Goal: Task Accomplishment & Management: Manage account settings

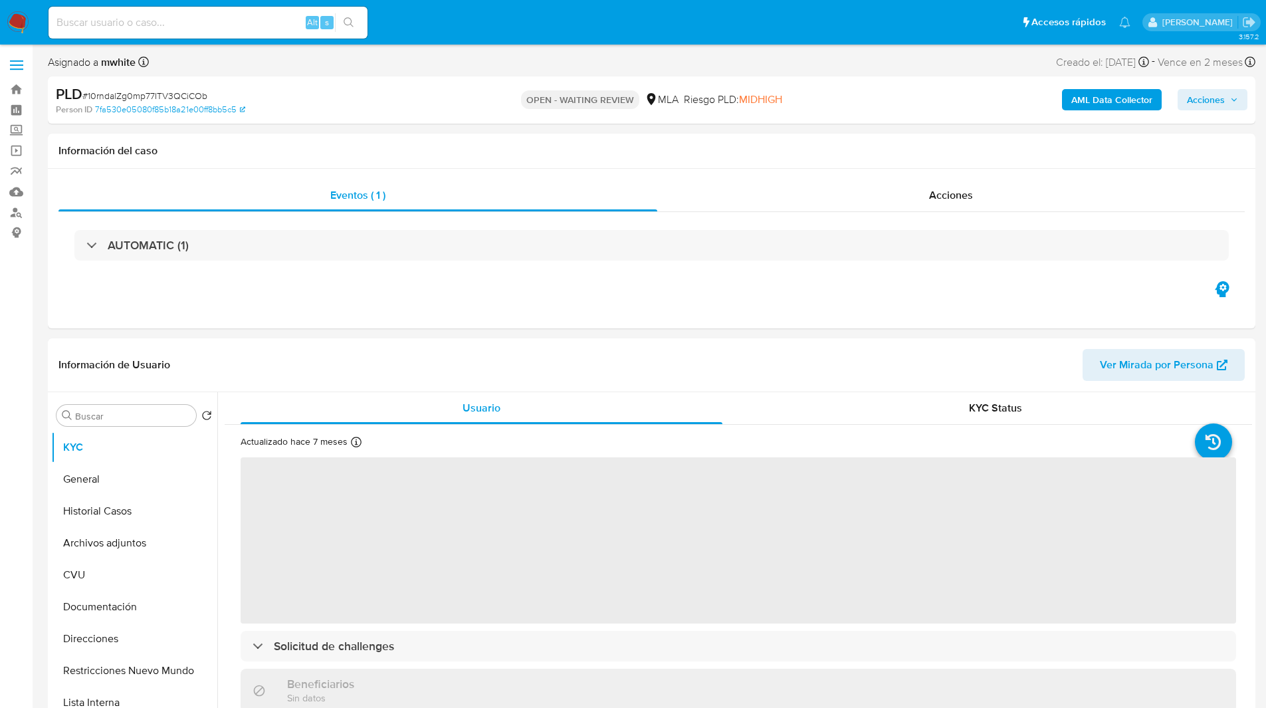
select select "10"
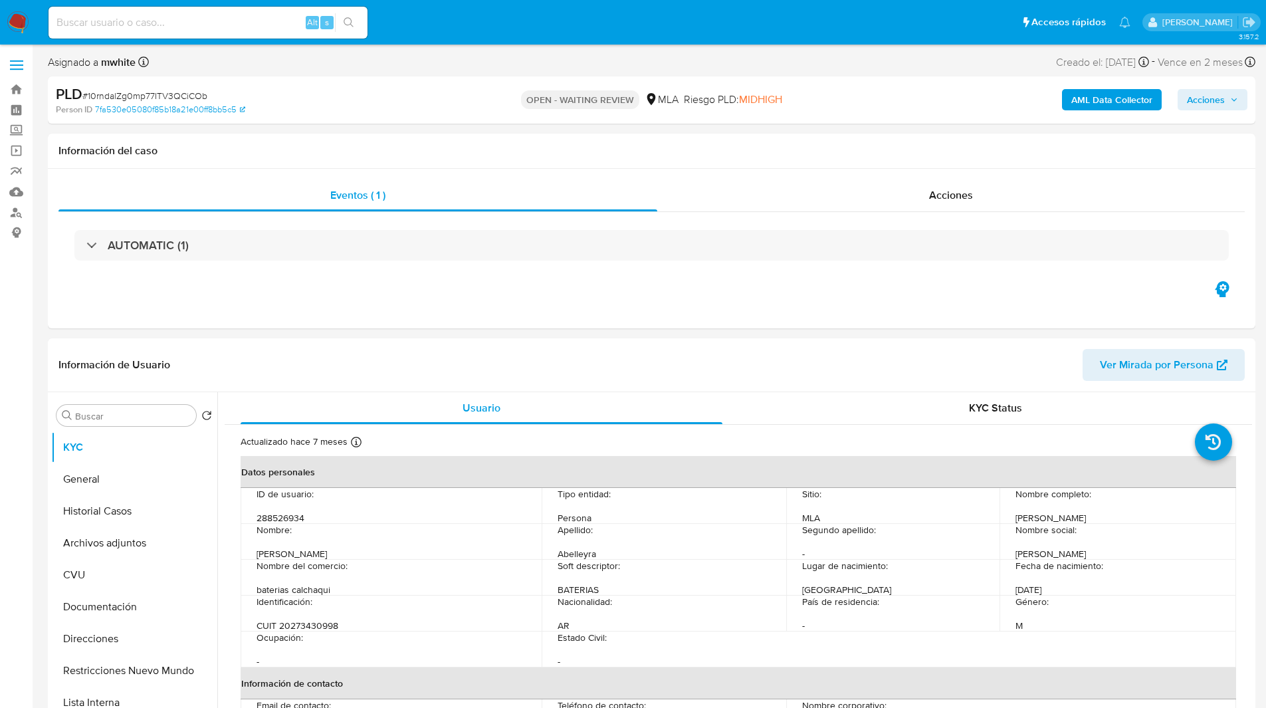
select select "10"
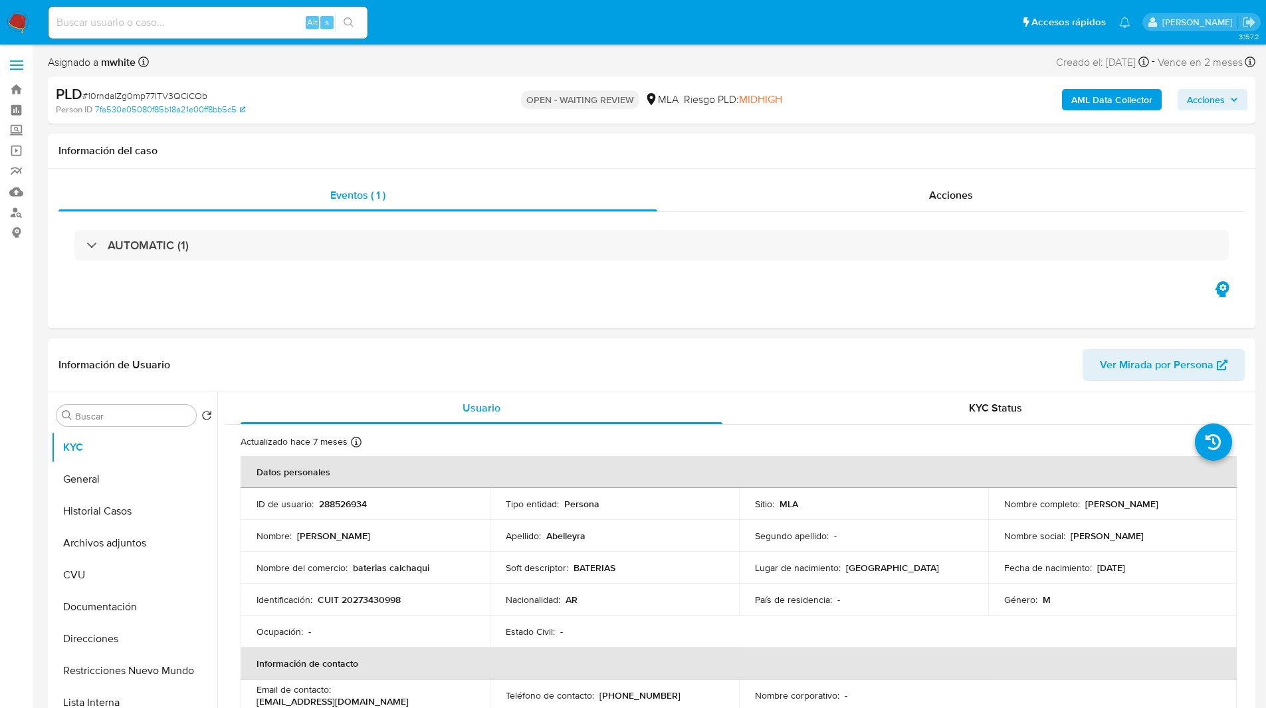
select select "10"
click at [217, 16] on input at bounding box center [207, 22] width 319 height 17
paste input "10rndalZg0mp77ITV3QCiCOb"
type input "10rndalZg0mp77ITV3QCiCOb"
click at [813, 13] on ul "Pausado Ver notificaciones 10rndalZg0mp77ITV3QCiCOb Alt s Accesos rápidos Presi…" at bounding box center [589, 21] width 1095 height 33
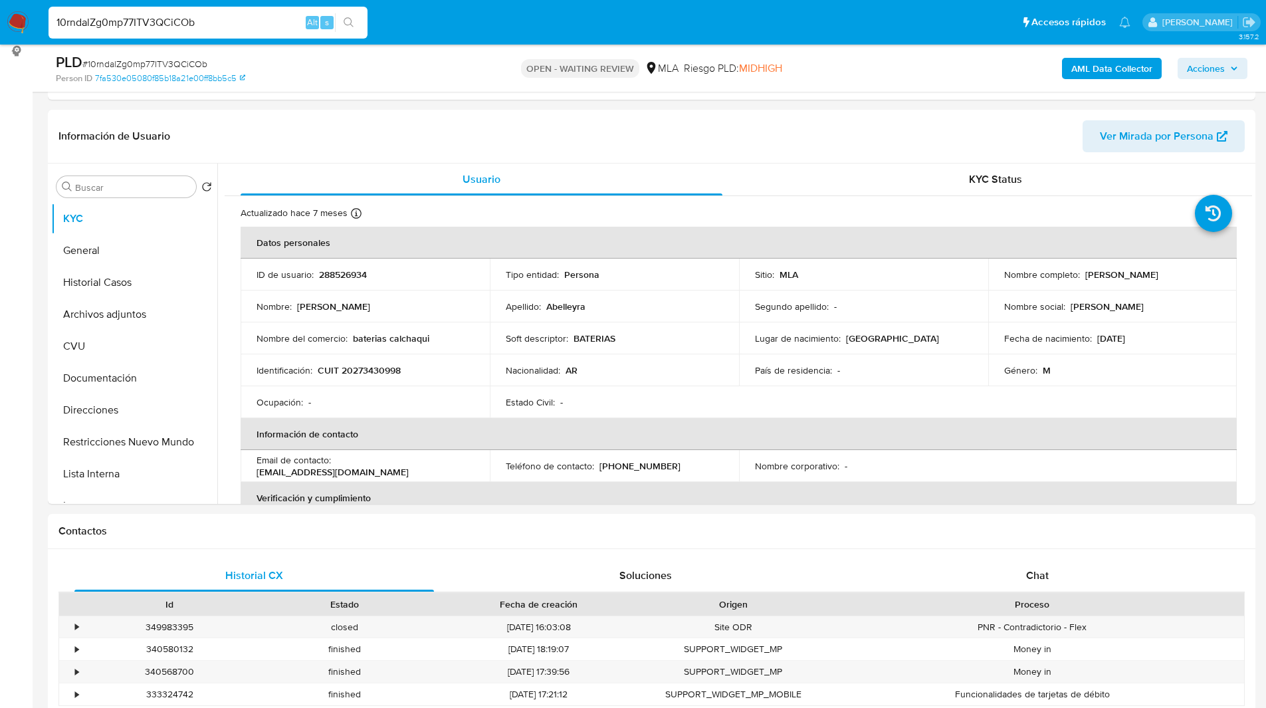
scroll to position [195, 0]
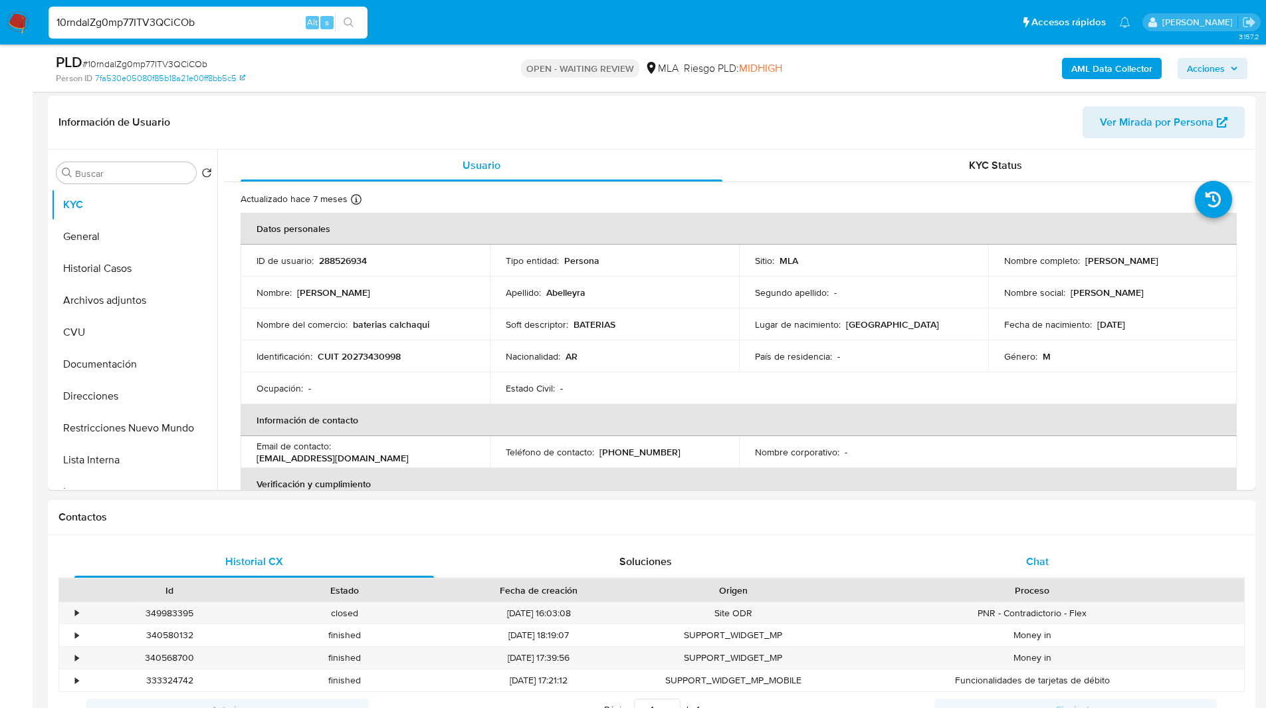
click at [1040, 561] on span "Chat" at bounding box center [1037, 560] width 23 height 15
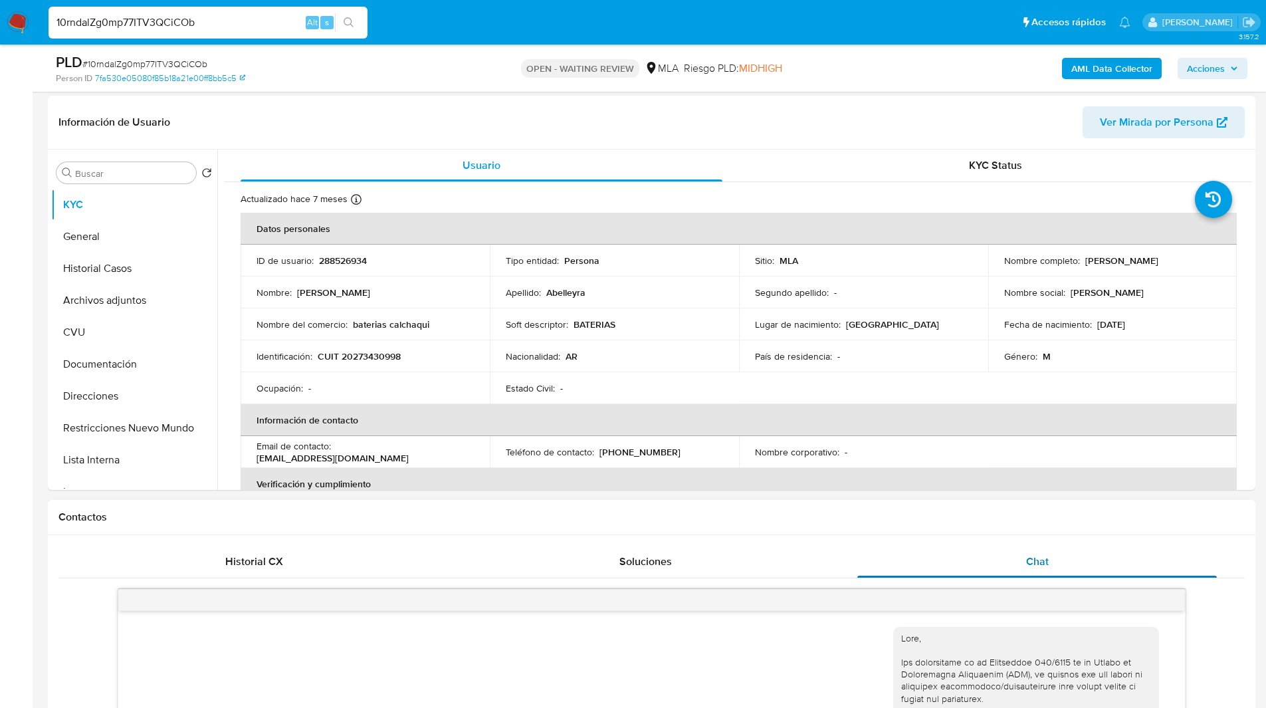
scroll to position [545, 0]
click at [797, 509] on div "Contactos" at bounding box center [651, 517] width 1207 height 35
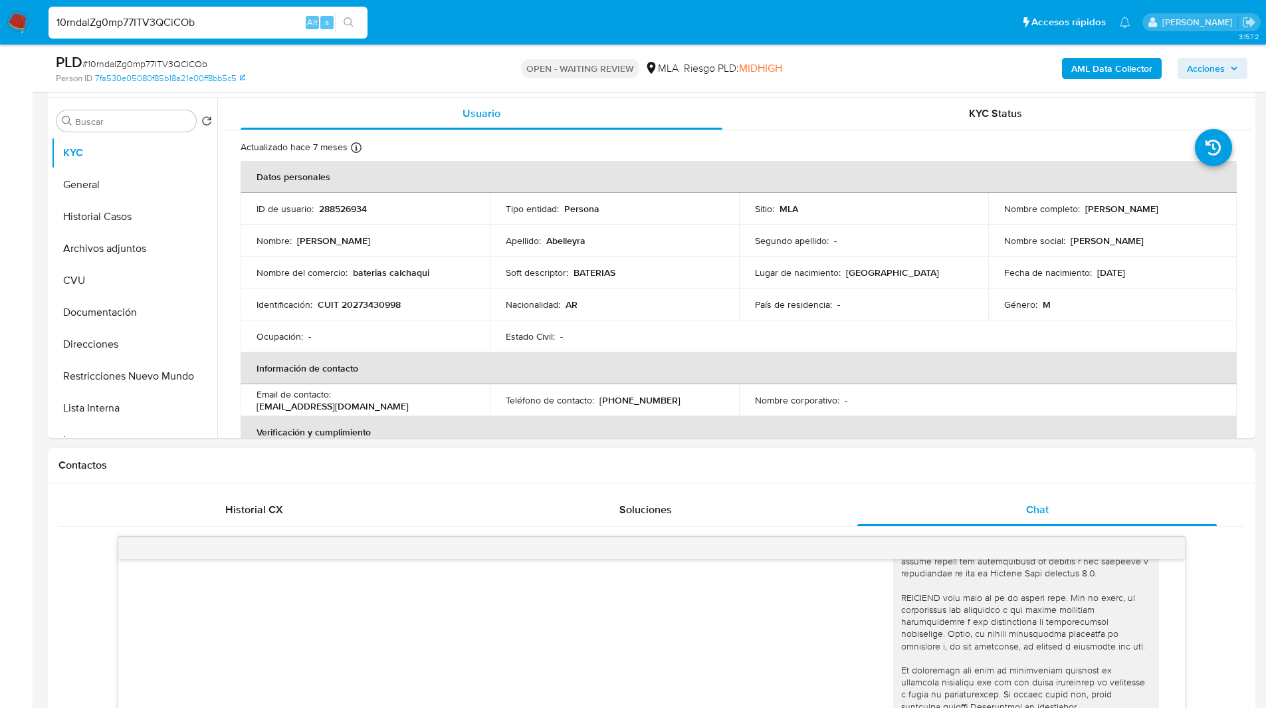
scroll to position [267, 0]
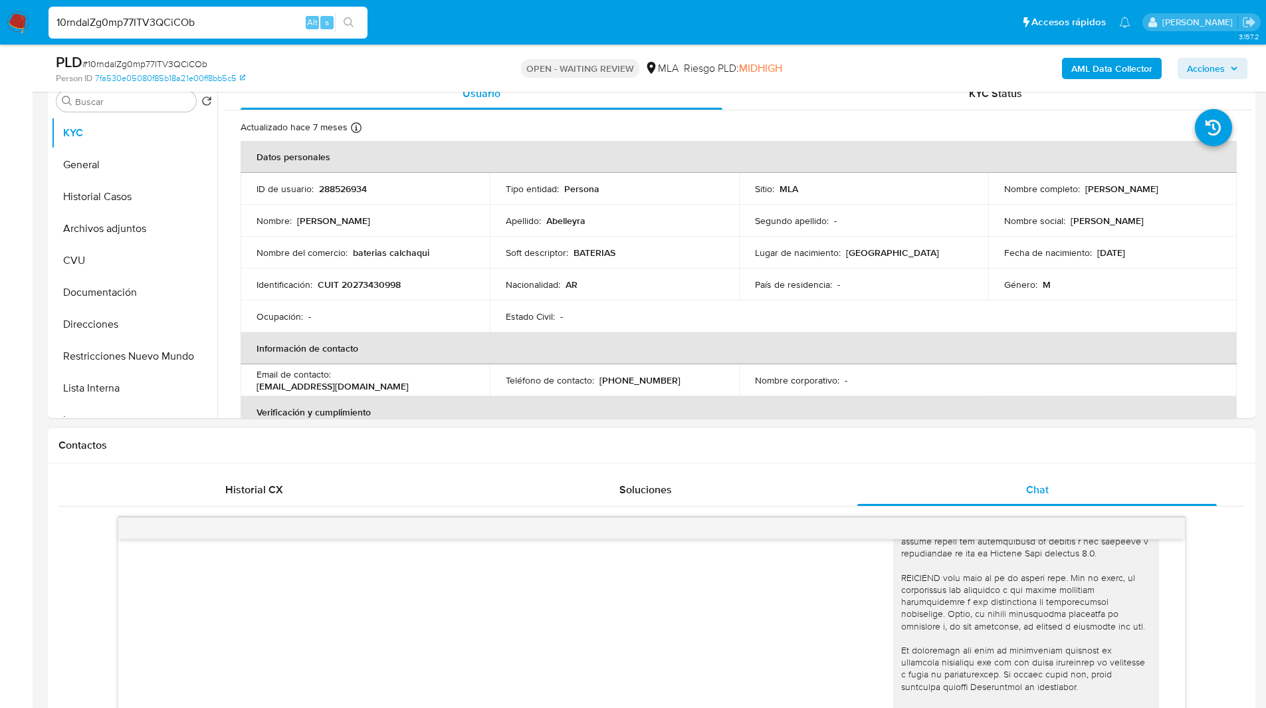
click at [400, 450] on h1 "Contactos" at bounding box center [651, 444] width 1186 height 13
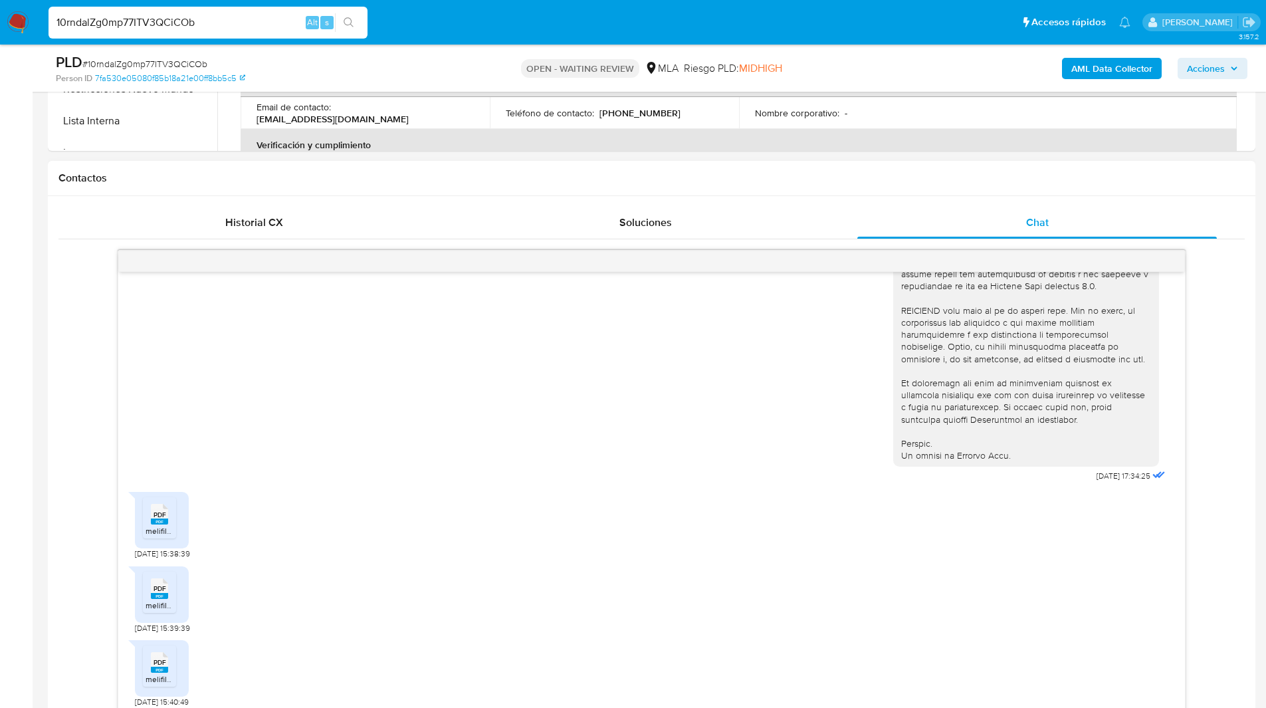
click at [74, 500] on div "18/08/2025 17:34:25 PDF PDF melifile2839131754499364474.pdf 21/08/2025 15:38:39…" at bounding box center [651, 482] width 1186 height 464
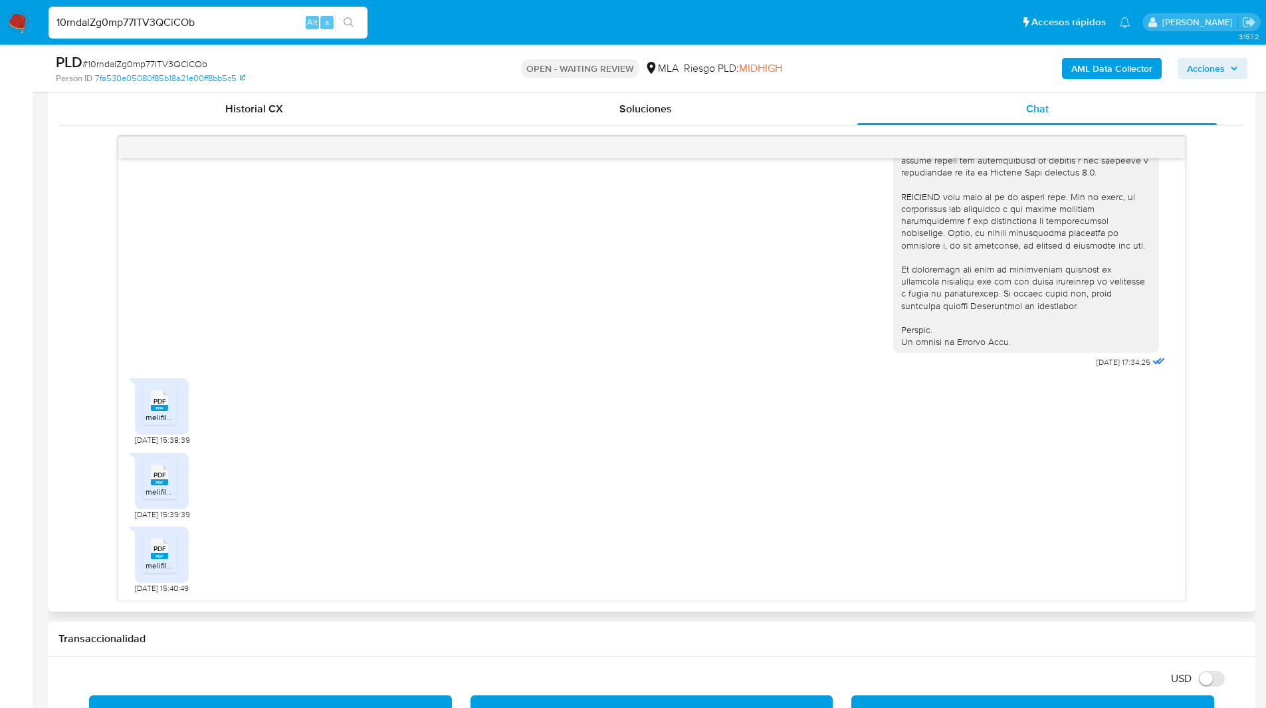
scroll to position [644, 0]
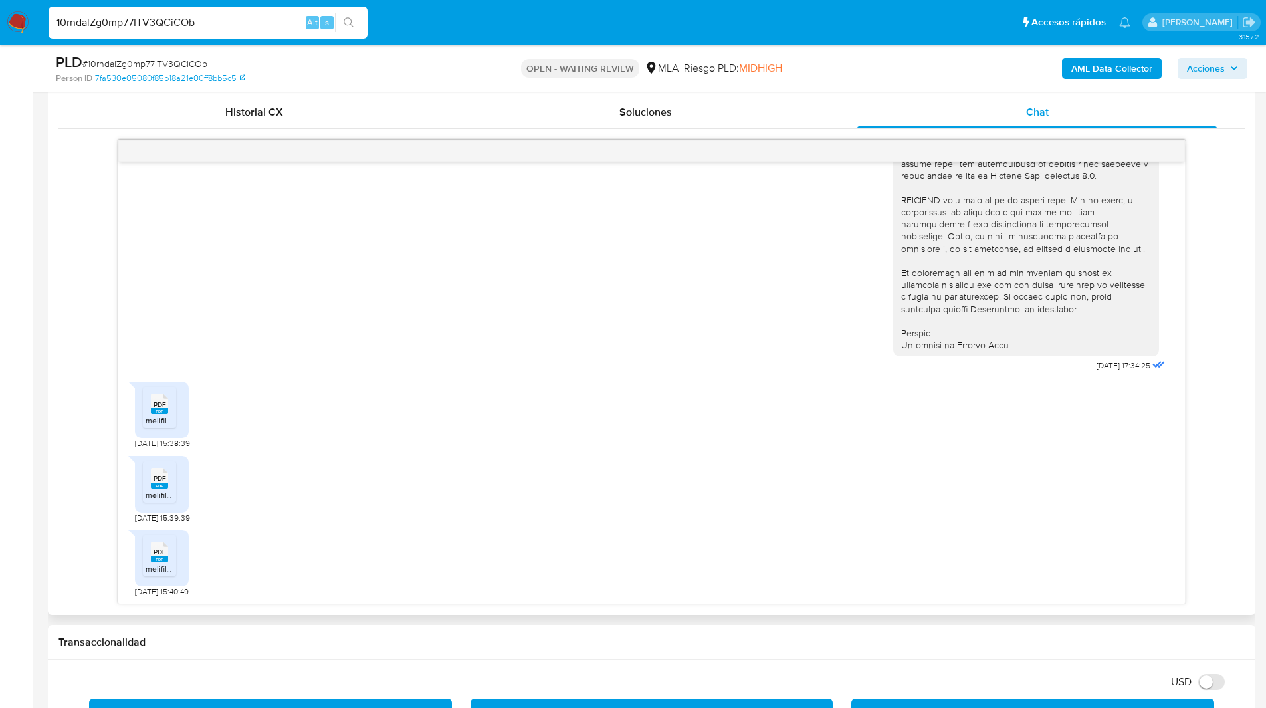
click at [138, 423] on div "PDF PDF melifile2839131754499364474.pdf" at bounding box center [162, 409] width 54 height 56
click at [163, 413] on rect at bounding box center [159, 411] width 17 height 6
click at [153, 490] on span "melifile1324788060906442551.pdf" at bounding box center [206, 494] width 123 height 11
click at [161, 567] on span "melifile6018894760153097267.pdf" at bounding box center [205, 568] width 121 height 11
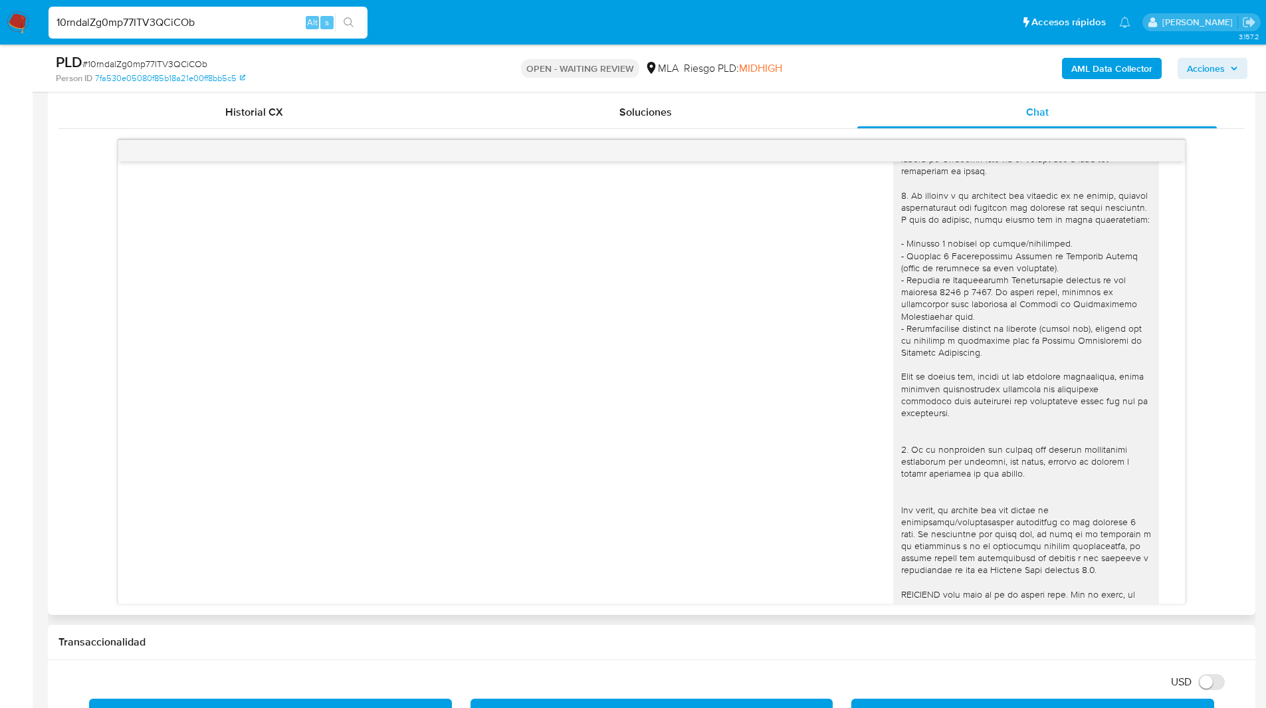
scroll to position [544, 0]
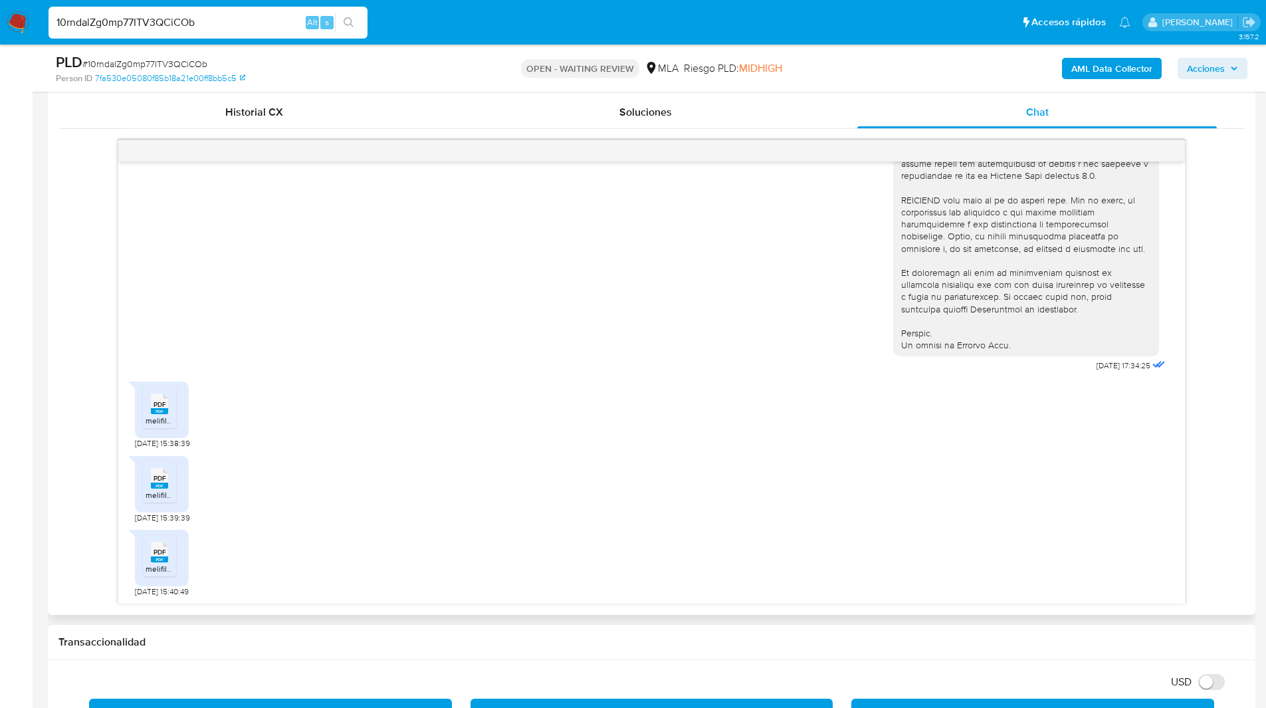
click at [72, 314] on div "18/08/2025 17:34:25 PDF PDF melifile2839131754499364474.pdf 21/08/2025 15:38:39…" at bounding box center [651, 372] width 1186 height 464
click at [822, 31] on ul "Pausado Ver notificaciones 10rndalZg0mp77ITV3QCiCOb Alt s Accesos rápidos Presi…" at bounding box center [589, 21] width 1095 height 33
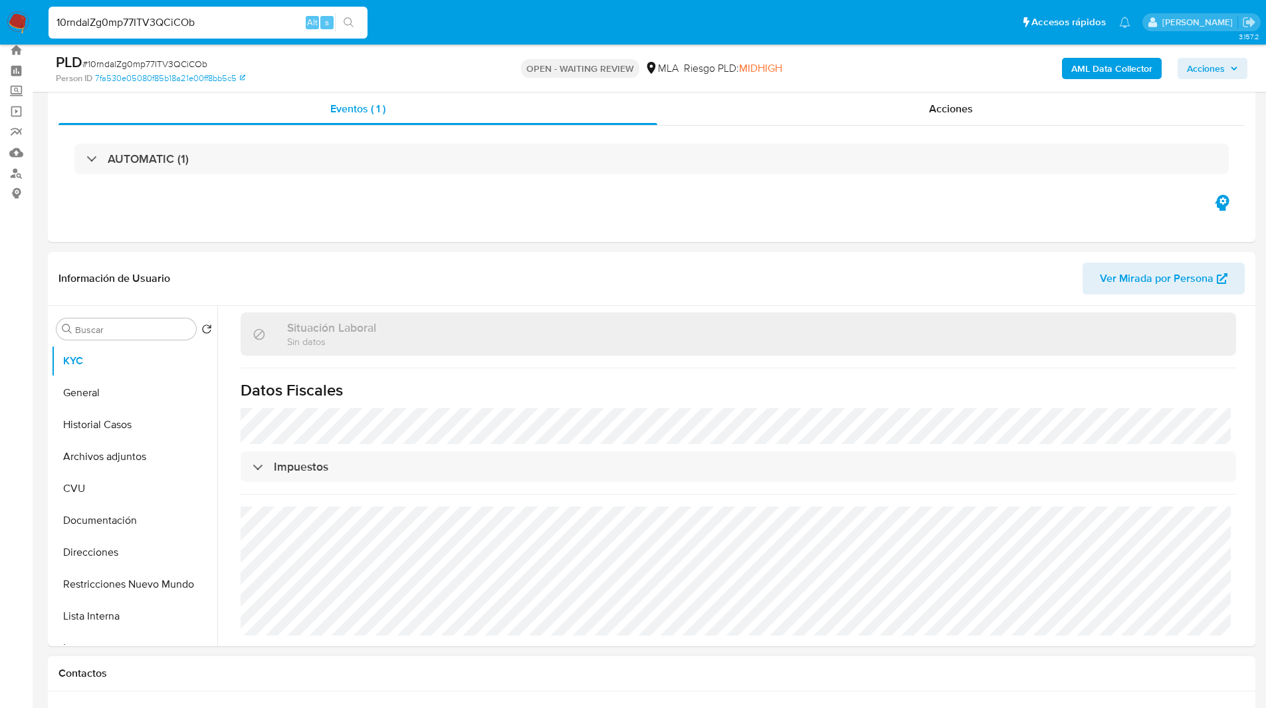
scroll to position [39, 0]
click at [96, 545] on button "Direcciones" at bounding box center [128, 553] width 155 height 32
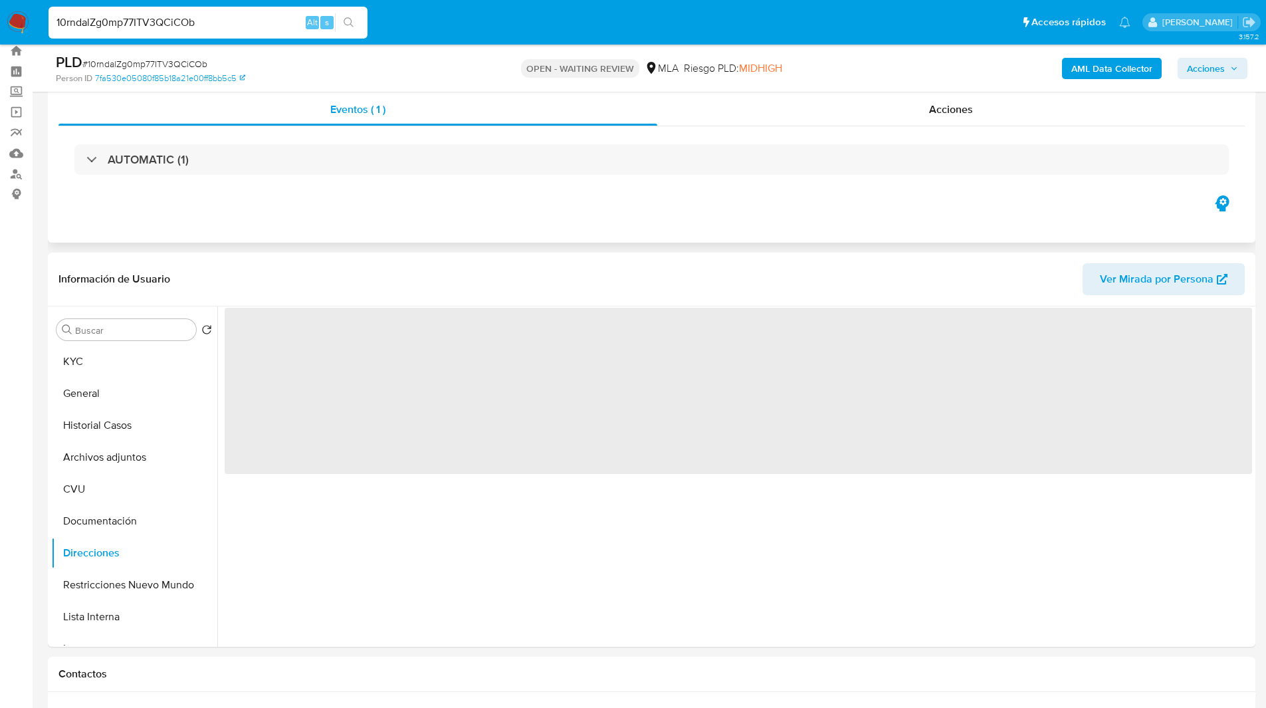
click at [290, 237] on div "Eventos ( 1 ) Acciones AUTOMATIC (1)" at bounding box center [651, 162] width 1207 height 159
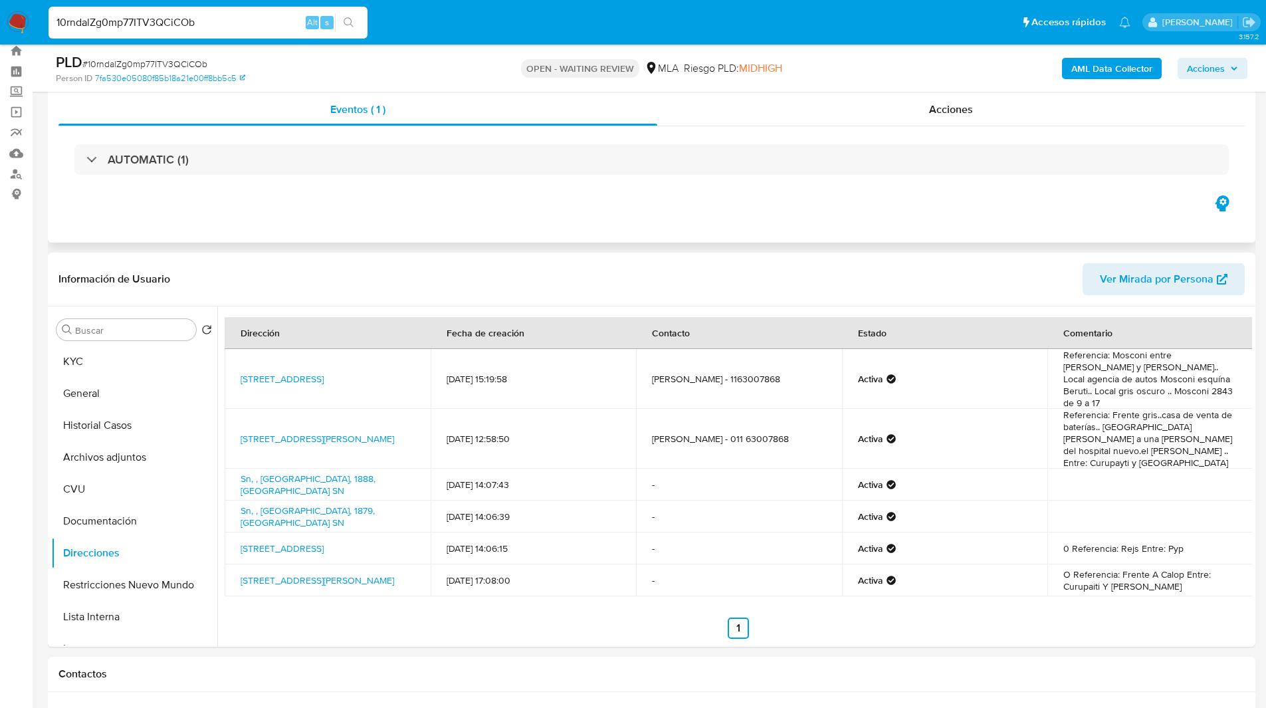
click at [405, 209] on div "Eventos ( 1 ) Acciones AUTOMATIC (1)" at bounding box center [651, 162] width 1207 height 159
click at [680, 194] on div "Eventos ( 1 ) Acciones AUTOMATIC (1)" at bounding box center [651, 162] width 1207 height 159
click at [527, 201] on div "Eventos ( 1 ) Acciones AUTOMATIC (1)" at bounding box center [651, 162] width 1207 height 159
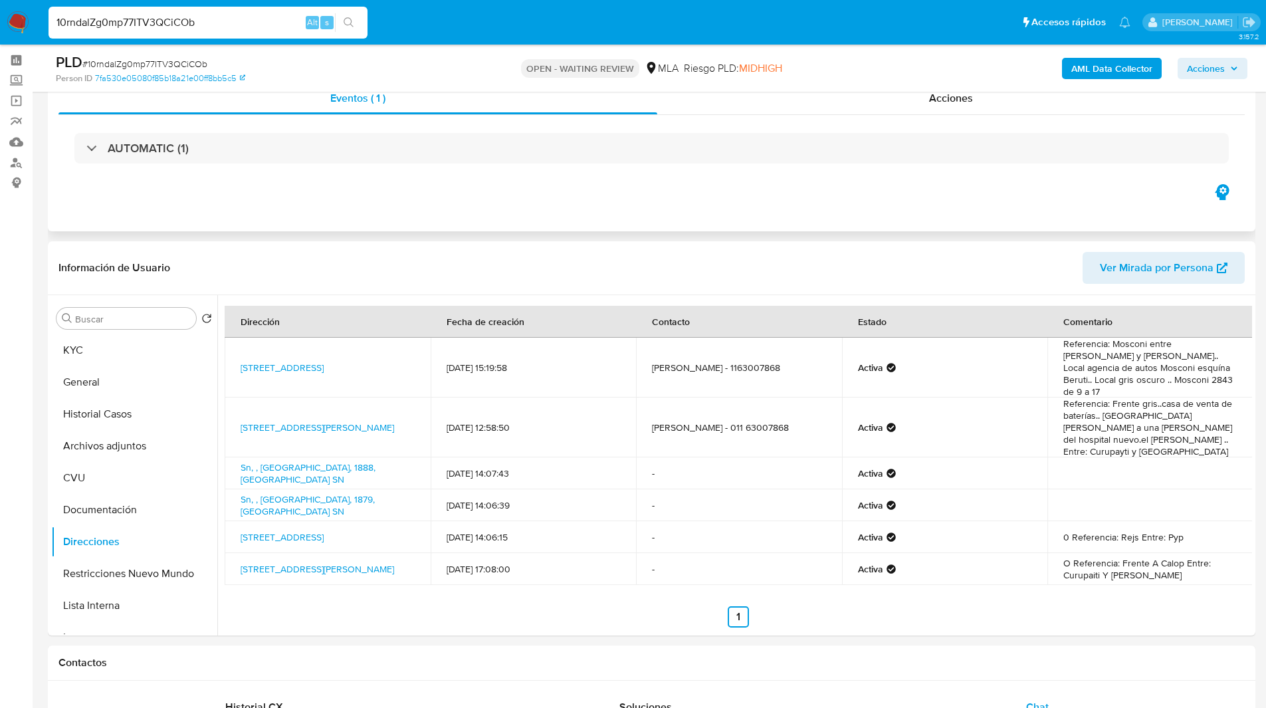
click at [445, 180] on div "AUTOMATIC (1)" at bounding box center [651, 148] width 1186 height 66
click at [105, 340] on button "KYC" at bounding box center [128, 350] width 155 height 32
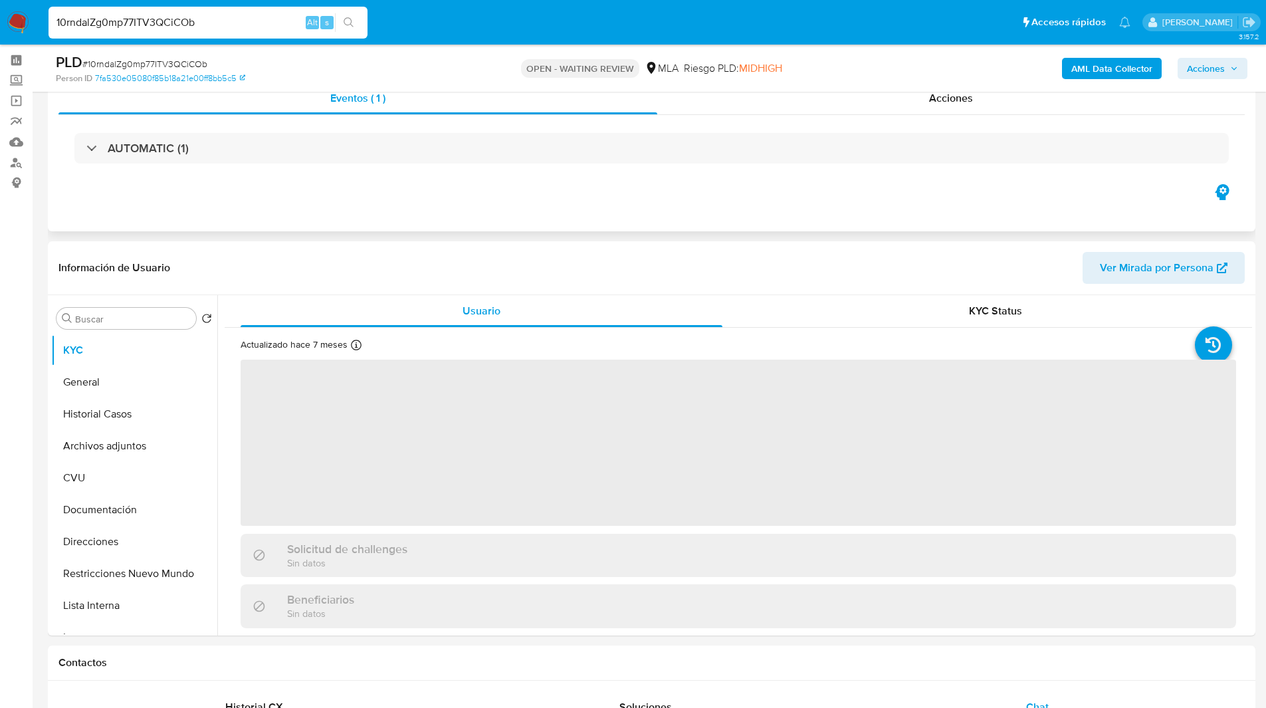
click at [326, 187] on div "Eventos ( 1 ) Acciones AUTOMATIC (1)" at bounding box center [651, 151] width 1207 height 159
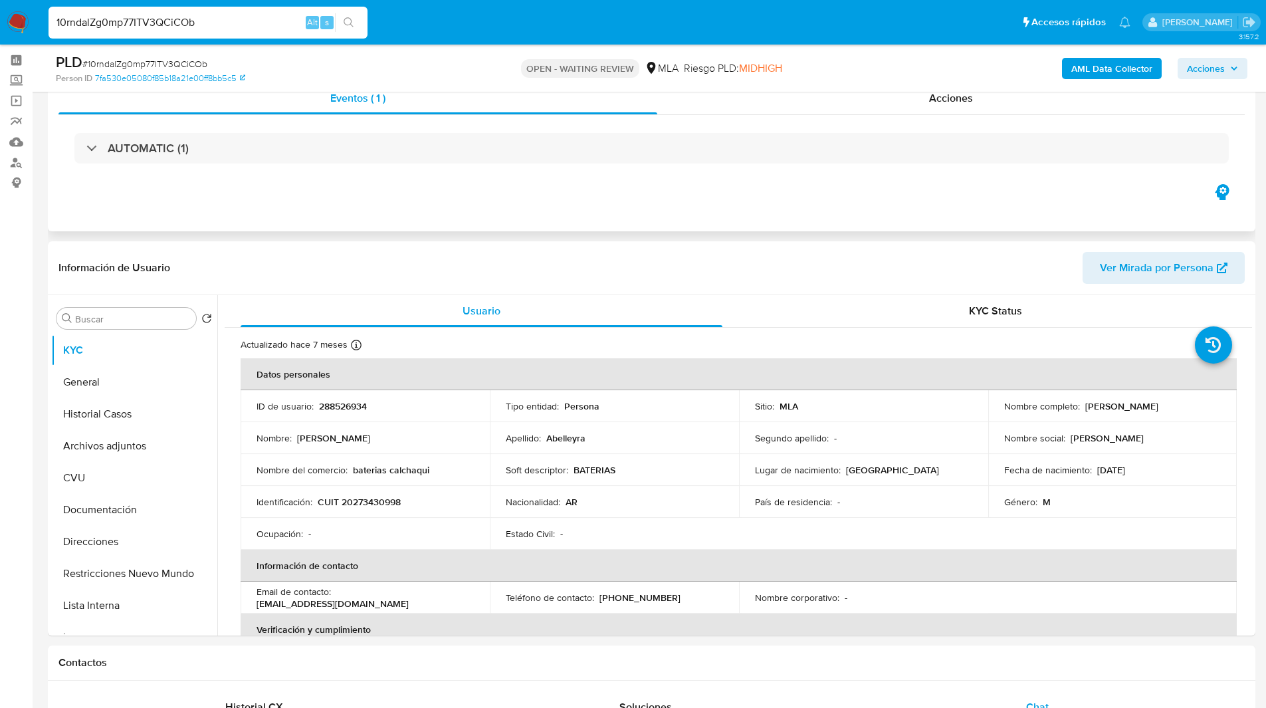
click at [348, 197] on div "Eventos ( 1 ) Acciones AUTOMATIC (1)" at bounding box center [651, 151] width 1207 height 159
click at [310, 201] on div "Eventos ( 1 ) Acciones AUTOMATIC (1)" at bounding box center [651, 151] width 1207 height 159
click at [815, 48] on div "PLD # 10rndalZg0mp77ITV3QCiCOb Person ID 7fa530e05080f85b18a21e00ff8bb5c5 OPEN …" at bounding box center [651, 68] width 1207 height 47
click at [487, 47] on div "PLD # 10rndalZg0mp77ITV3QCiCOb Person ID 7fa530e05080f85b18a21e00ff8bb5c5 OPEN …" at bounding box center [651, 68] width 1207 height 47
click at [553, 48] on div "PLD # 10rndalZg0mp77ITV3QCiCOb Person ID 7fa530e05080f85b18a21e00ff8bb5c5 OPEN …" at bounding box center [651, 68] width 1207 height 47
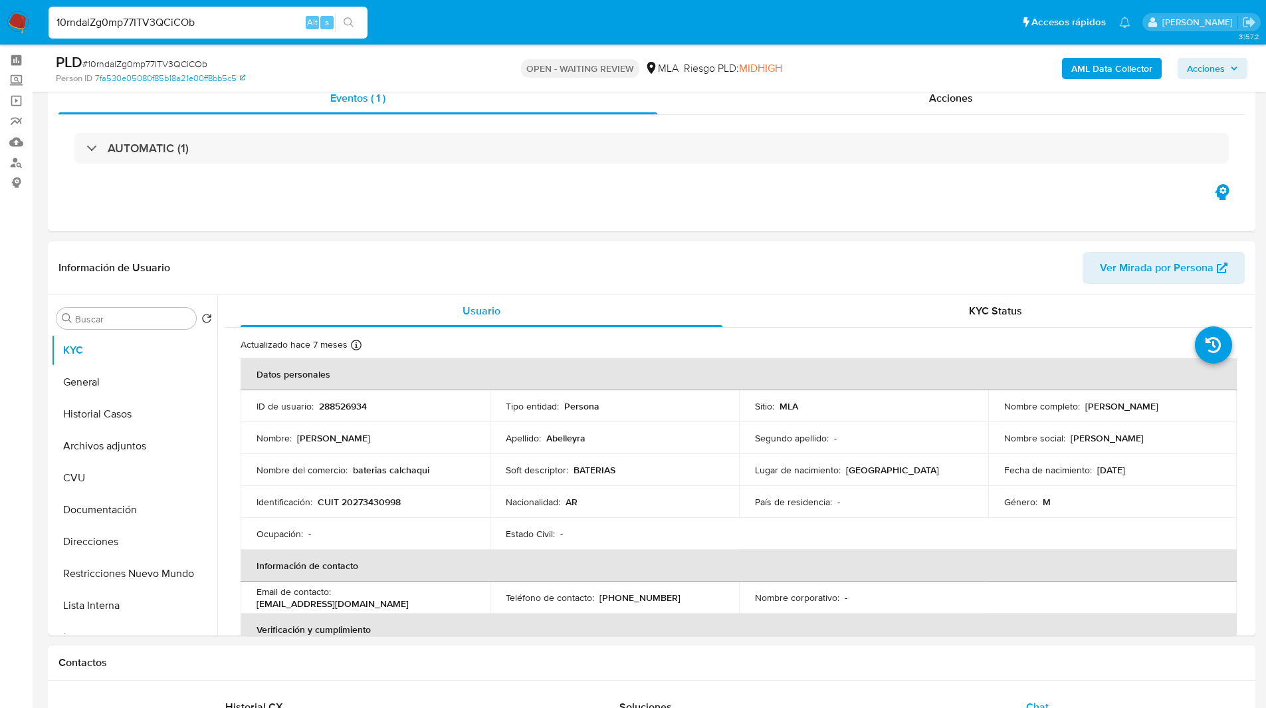
click at [897, 6] on ul "Pausado Ver notificaciones 10rndalZg0mp77ITV3QCiCOb Alt s Accesos rápidos Presi…" at bounding box center [589, 21] width 1095 height 33
click at [468, 28] on ul "Pausado Ver notificaciones 10rndalZg0mp77ITV3QCiCOb Alt s Accesos rápidos Presi…" at bounding box center [589, 21] width 1095 height 33
click at [405, 173] on div "AUTOMATIC (1)" at bounding box center [651, 148] width 1186 height 66
click at [395, 197] on div "Eventos ( 1 ) Acciones AUTOMATIC (1)" at bounding box center [651, 151] width 1207 height 159
click at [411, 17] on ul "Pausado Ver notificaciones 10rndalZg0mp77ITV3QCiCOb Alt s Accesos rápidos Presi…" at bounding box center [589, 21] width 1095 height 33
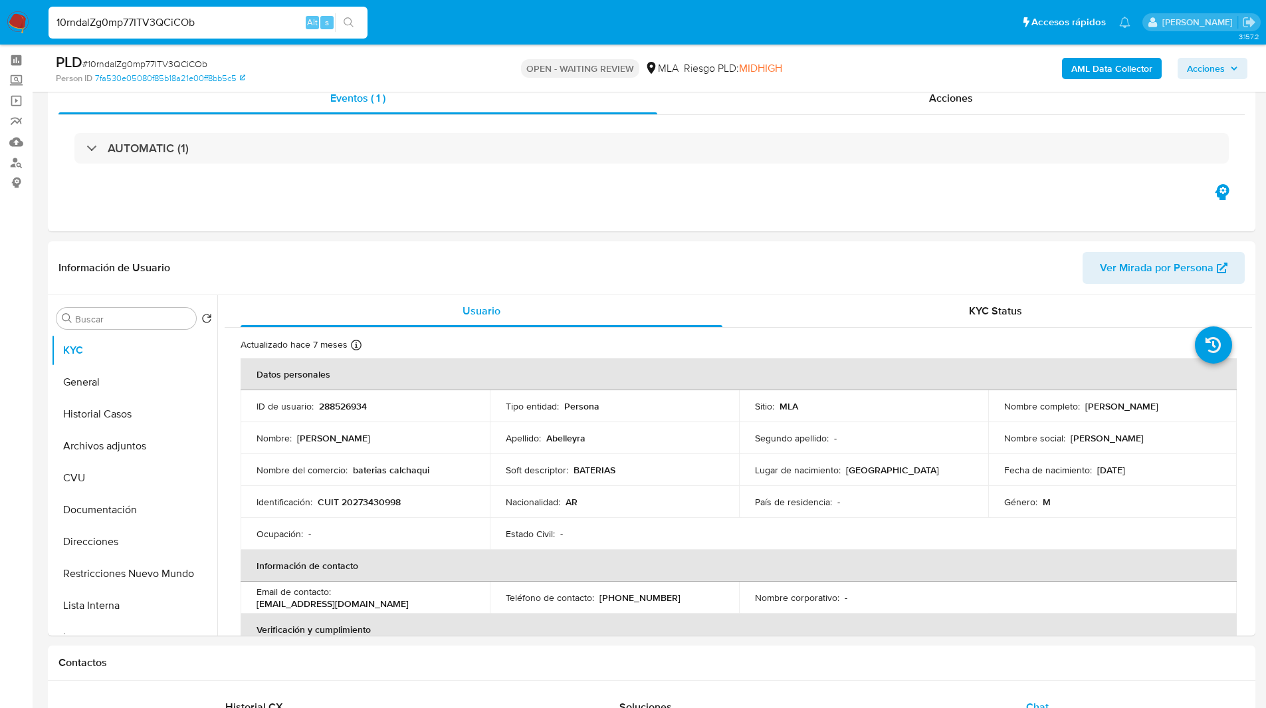
drag, startPoint x: 411, startPoint y: 17, endPoint x: 389, endPoint y: 18, distance: 22.6
click at [389, 18] on ul "Pausado Ver notificaciones 10rndalZg0mp77ITV3QCiCOb Alt s Accesos rápidos Presi…" at bounding box center [589, 21] width 1095 height 33
click at [423, 27] on ul "Pausado Ver notificaciones 10rndalZg0mp77ITV3QCiCOb Alt s Accesos rápidos Presi…" at bounding box center [589, 21] width 1095 height 33
click at [145, 18] on input "10rndalZg0mp77ITV3QCiCOb" at bounding box center [207, 22] width 319 height 17
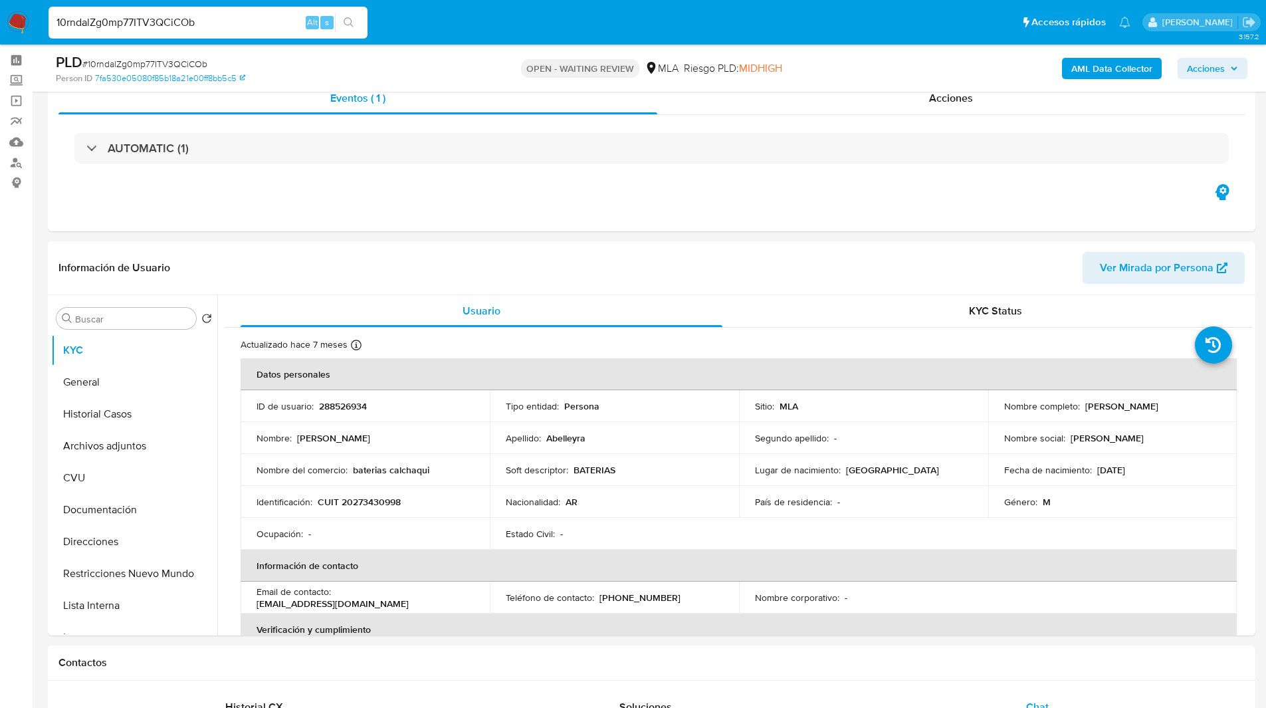
click at [145, 18] on input "10rndalZg0mp77ITV3QCiCOb" at bounding box center [207, 22] width 319 height 17
click at [14, 23] on img at bounding box center [18, 22] width 23 height 23
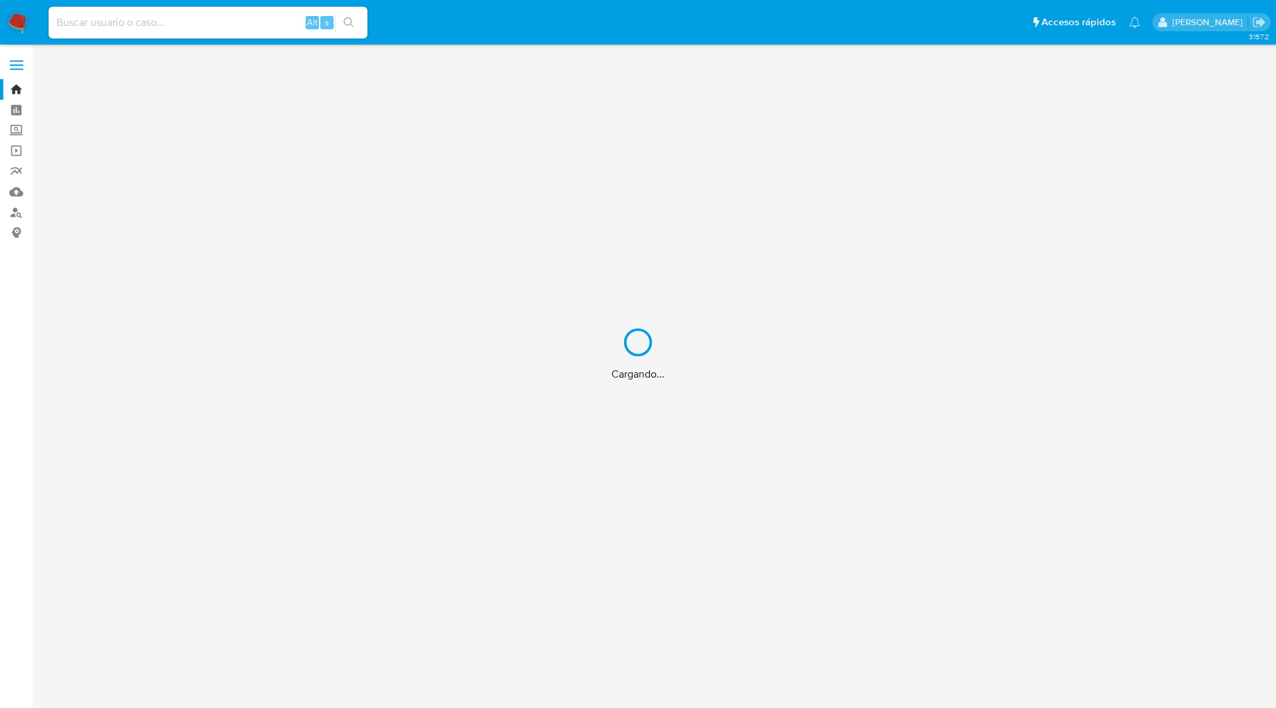
click at [854, 9] on div "Cargando..." at bounding box center [638, 354] width 1276 height 708
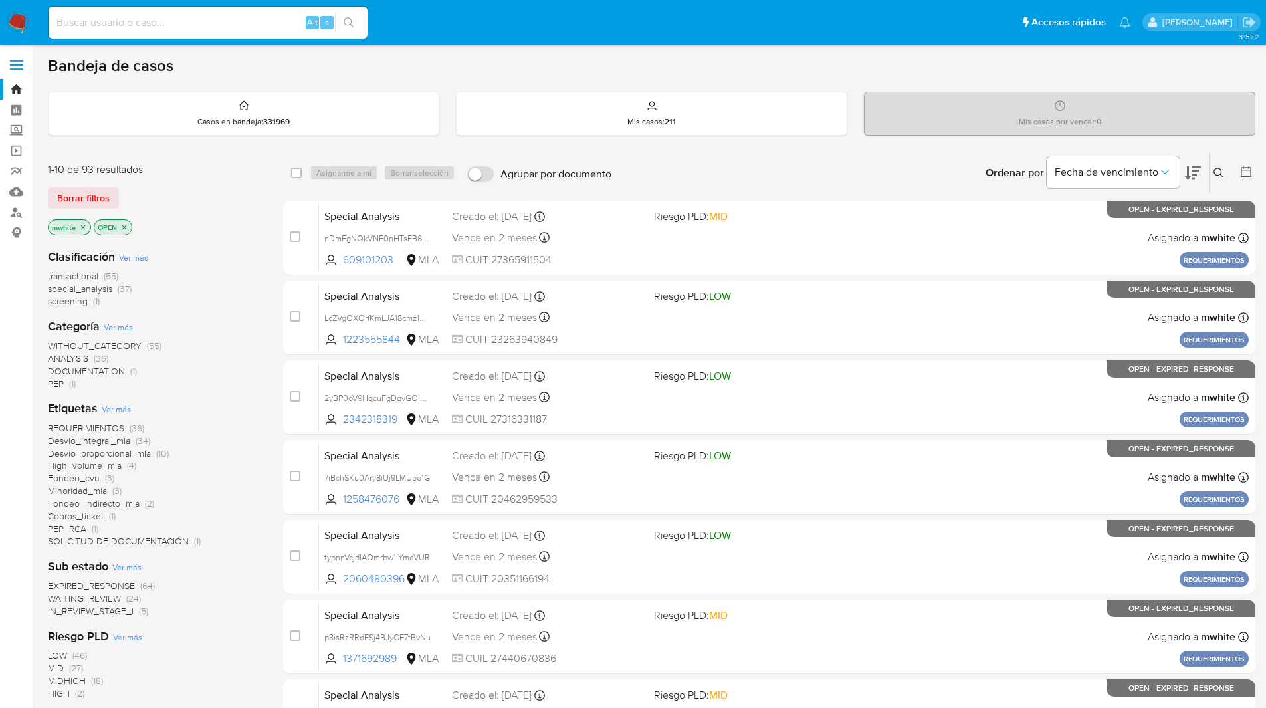
click at [1222, 169] on icon at bounding box center [1218, 172] width 11 height 11
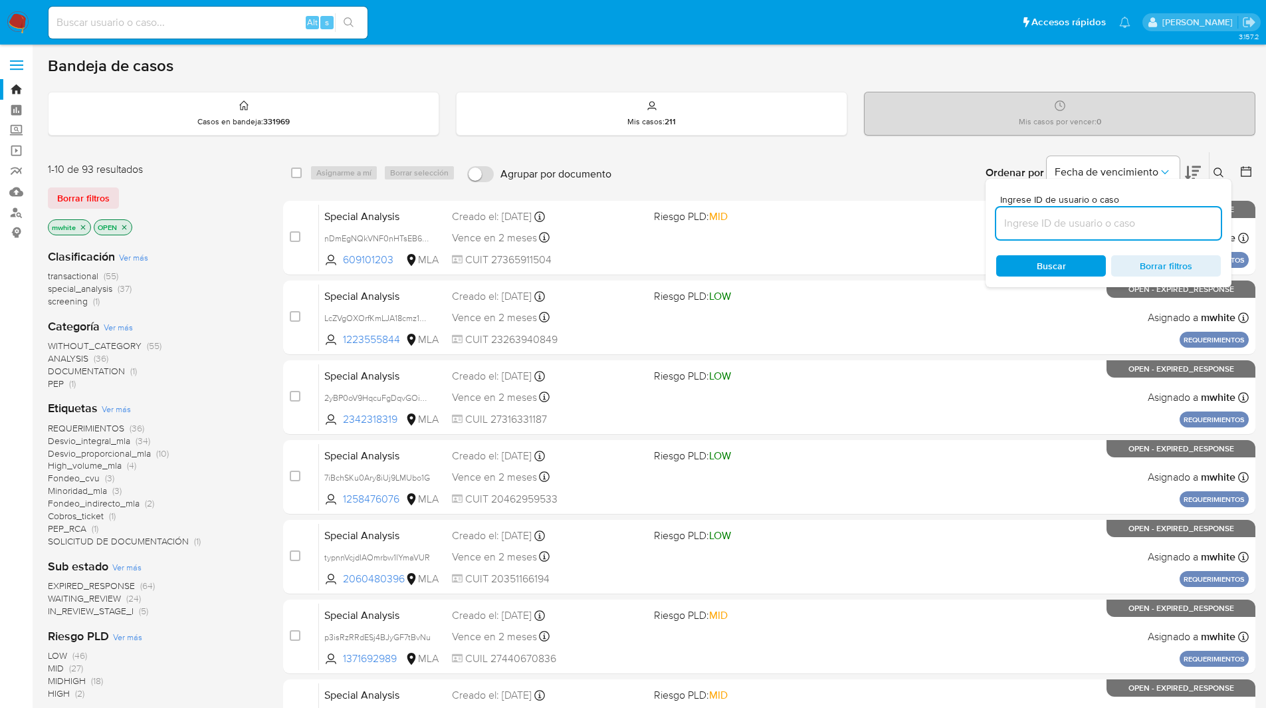
click at [1136, 225] on input at bounding box center [1108, 223] width 225 height 17
type input "10rndalZg0mp77ITV3QCiCOb"
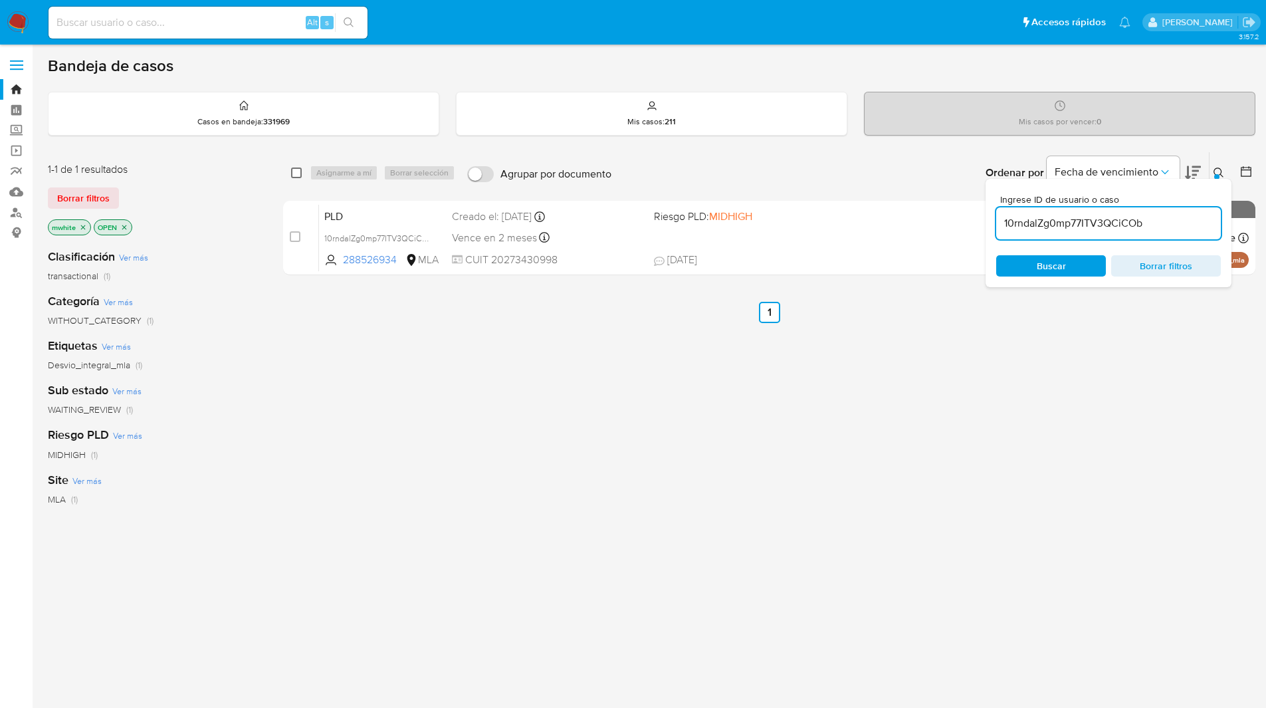
click at [296, 175] on input "checkbox" at bounding box center [296, 172] width 11 height 11
checkbox input "true"
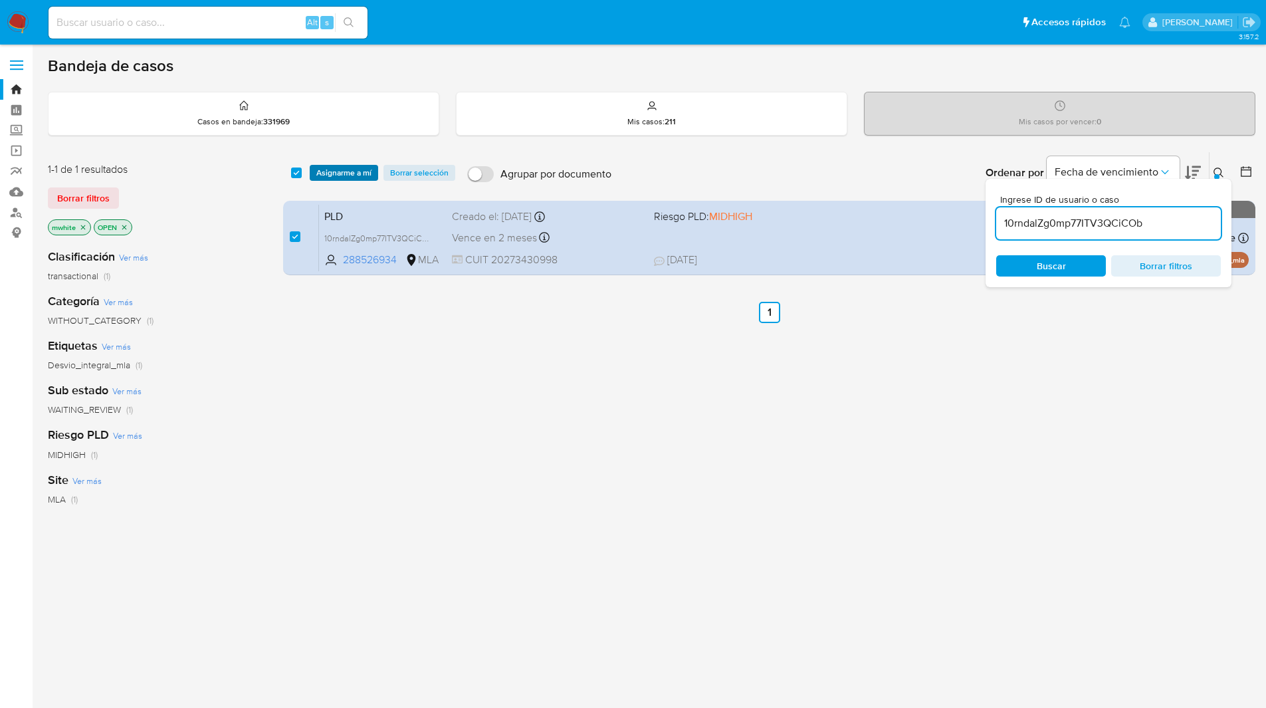
click at [330, 173] on span "Asignarme a mí" at bounding box center [343, 172] width 55 height 13
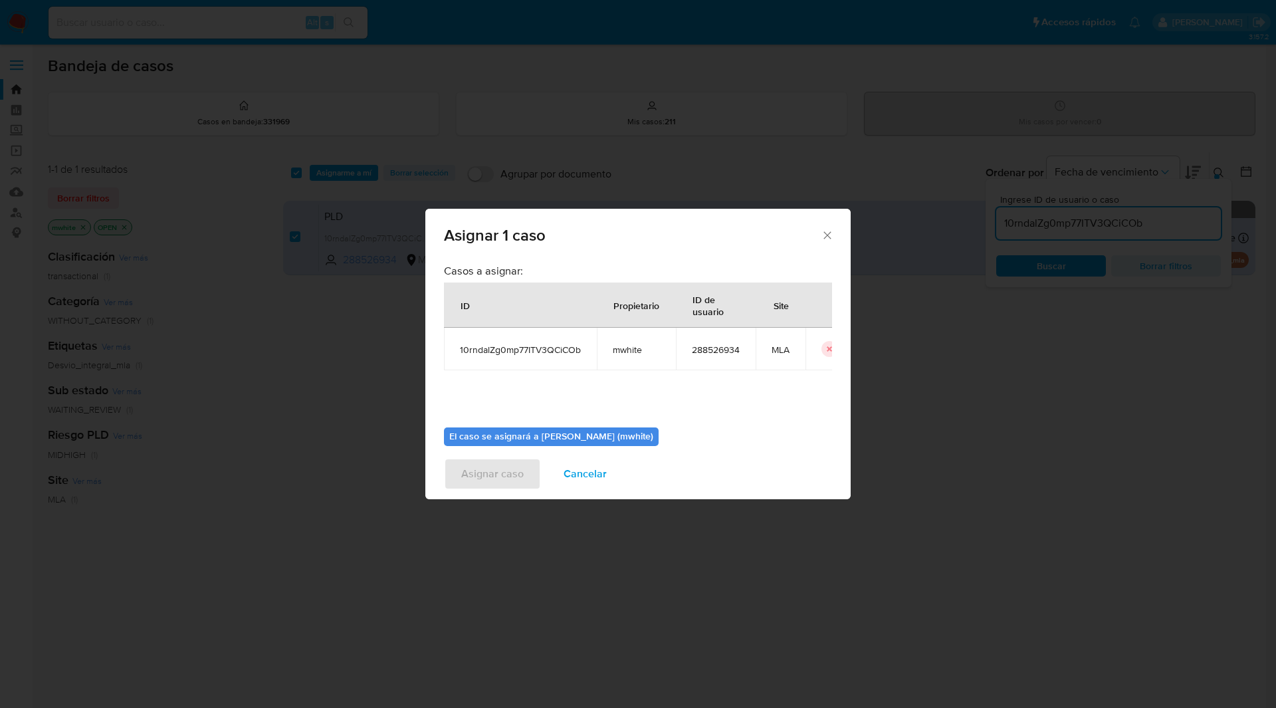
click at [620, 345] on span "mwhite" at bounding box center [636, 349] width 47 height 12
copy span "mwhite"
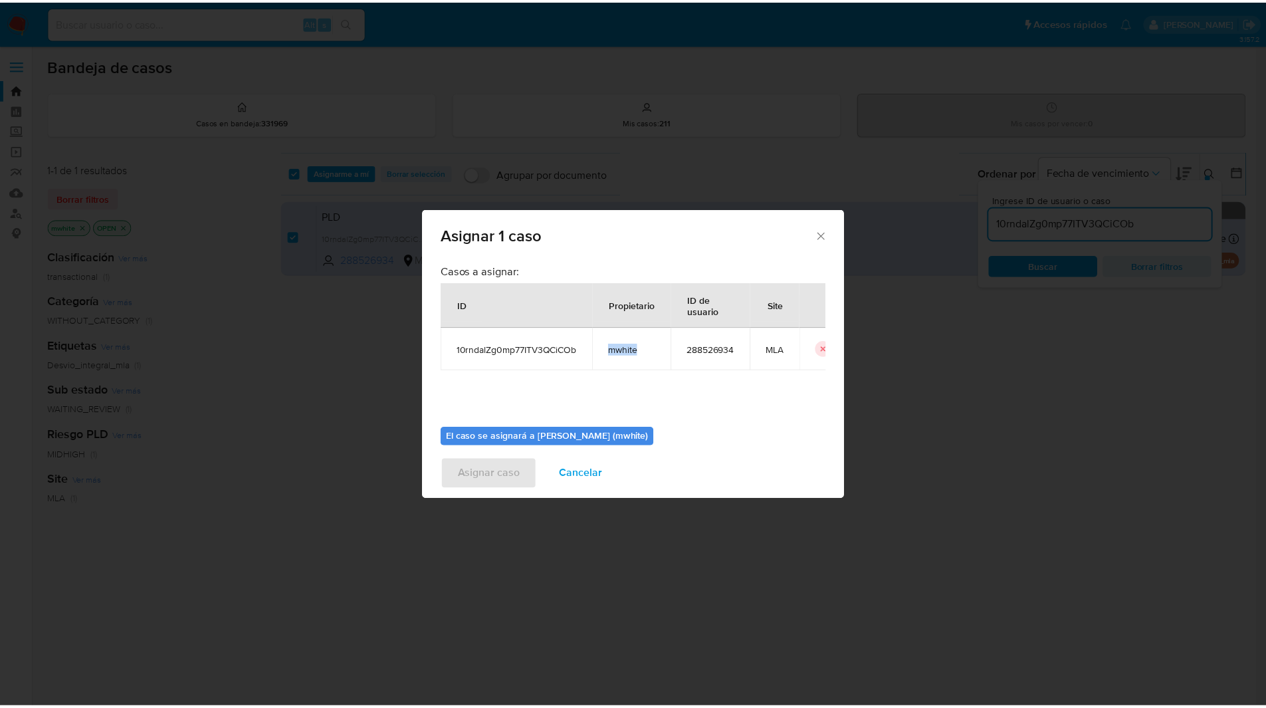
scroll to position [69, 0]
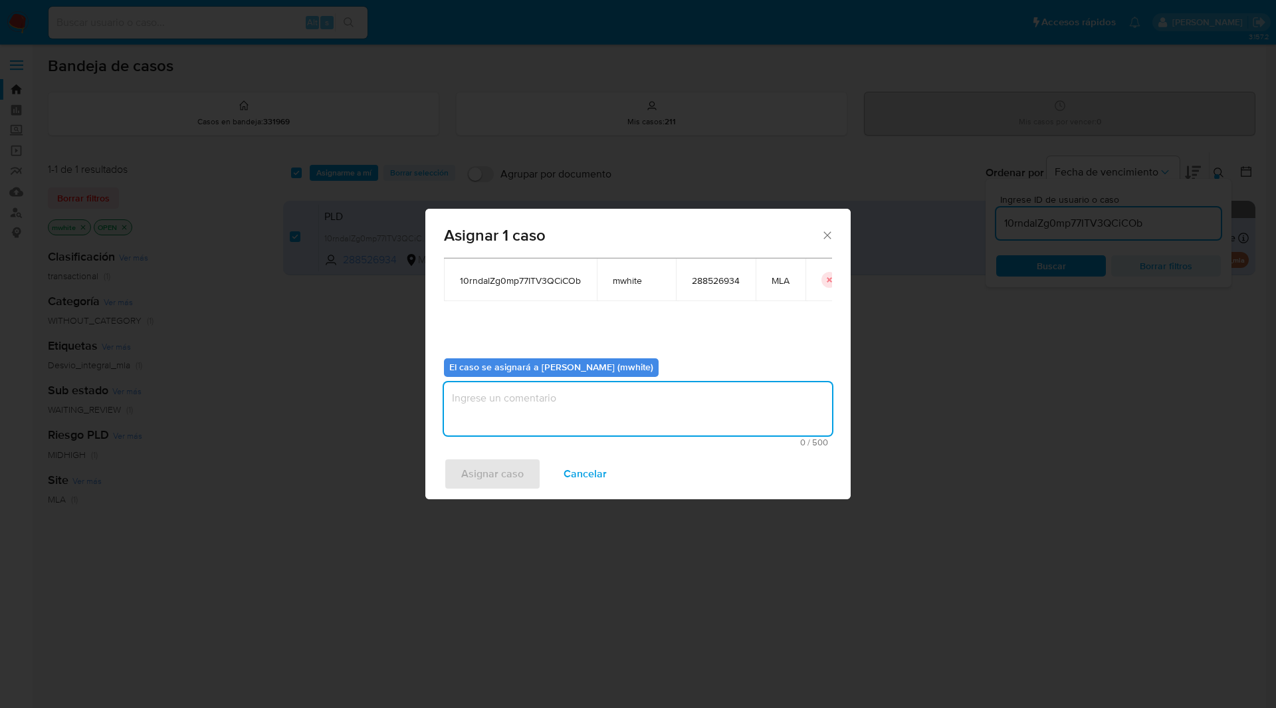
click at [524, 424] on textarea "assign-modal" at bounding box center [638, 408] width 388 height 53
paste textarea "mwhite"
type textarea "mwhite"
click at [486, 457] on div "Asignar caso Cancelar" at bounding box center [637, 473] width 425 height 50
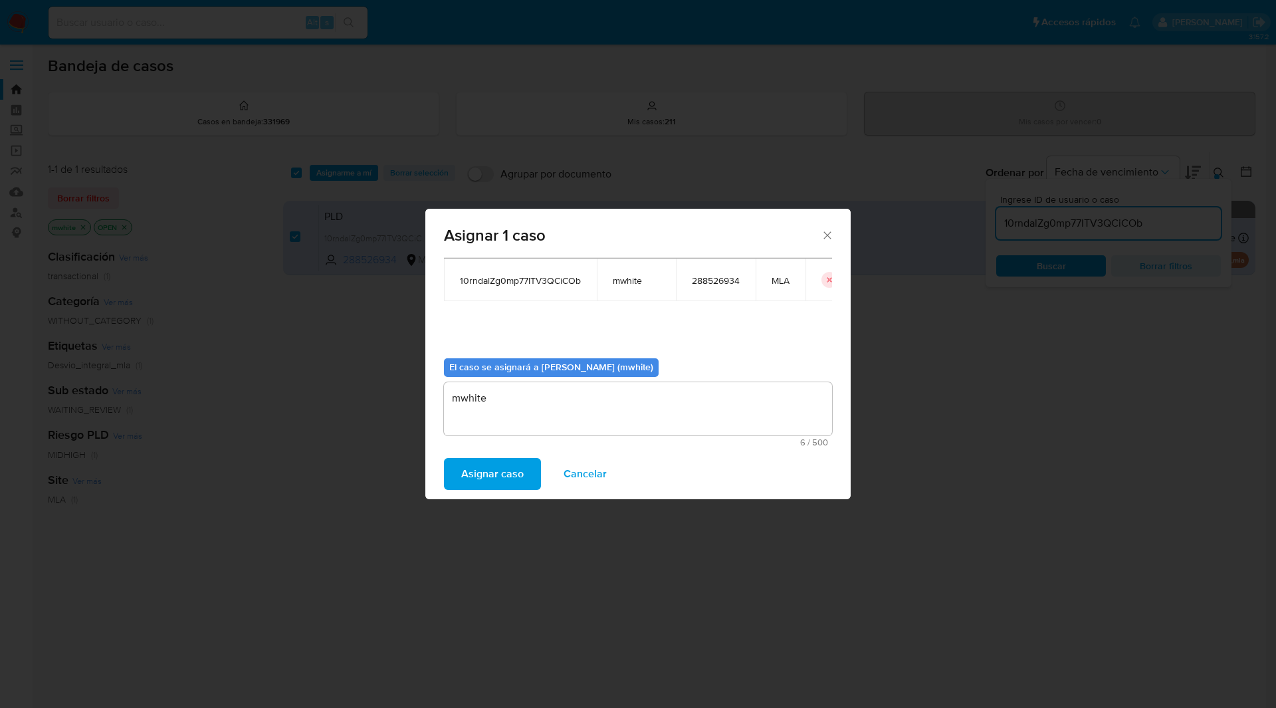
click at [509, 484] on span "Asignar caso" at bounding box center [492, 473] width 62 height 29
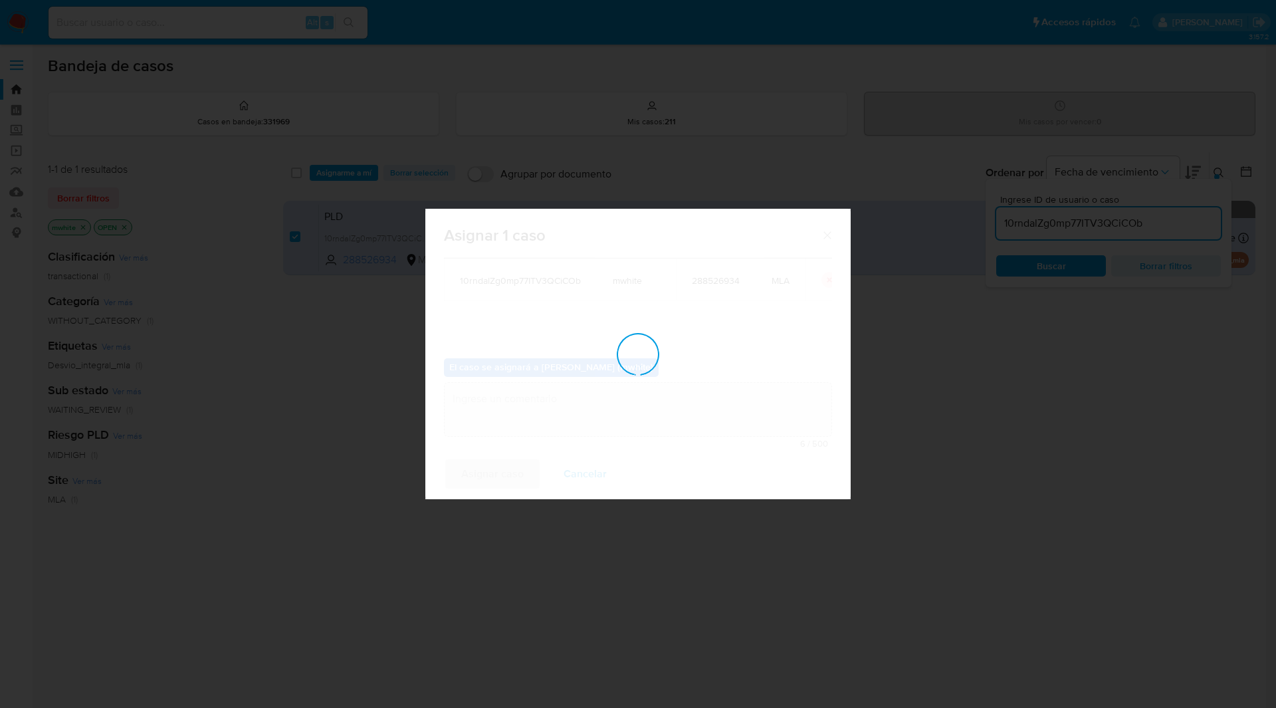
checkbox input "false"
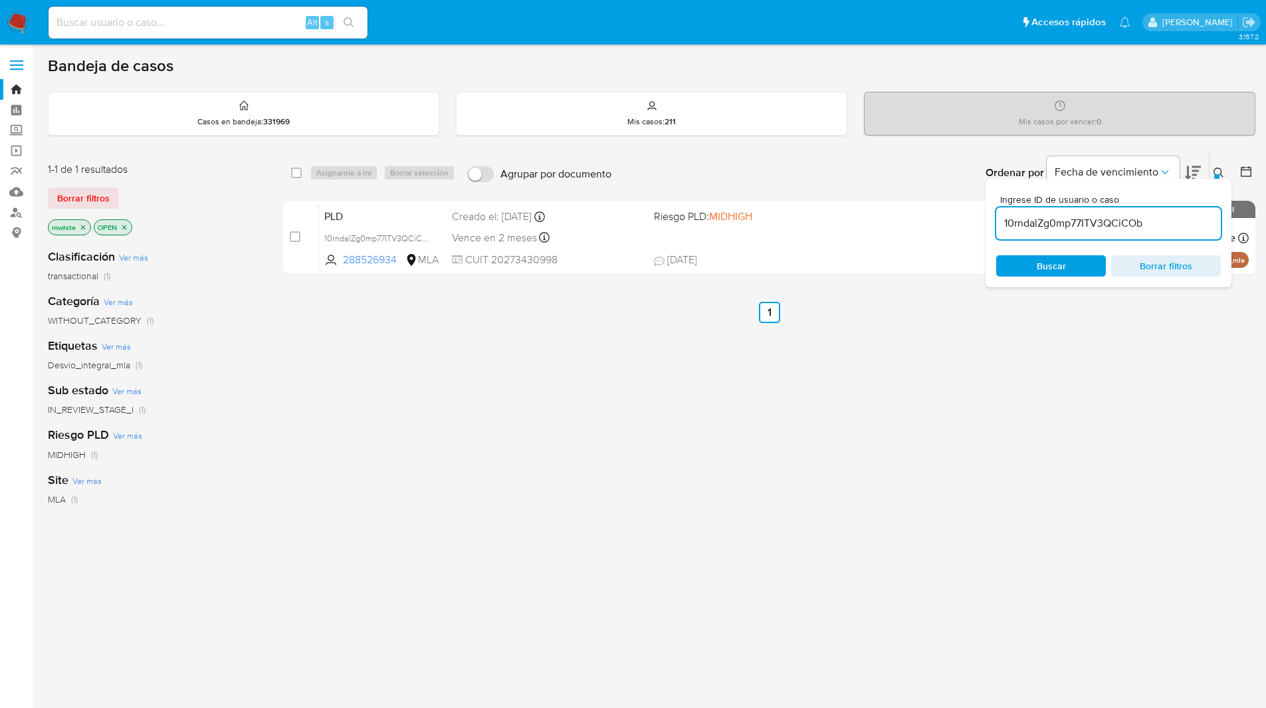
click at [368, 90] on div "Bandeja de casos Casos en bandeja : 331969 Mis casos : 211 Mis casos por vencer…" at bounding box center [651, 405] width 1207 height 698
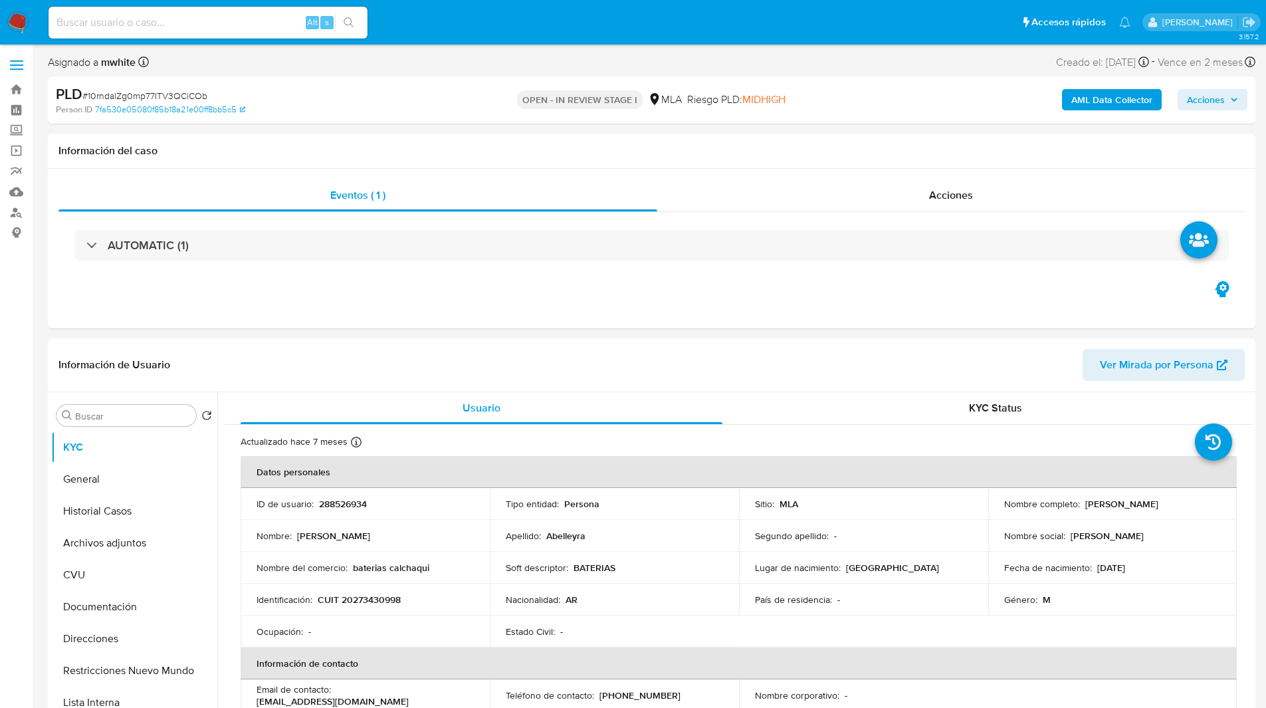
select select "10"
click at [718, 229] on div "AUTOMATIC (1)" at bounding box center [651, 245] width 1186 height 66
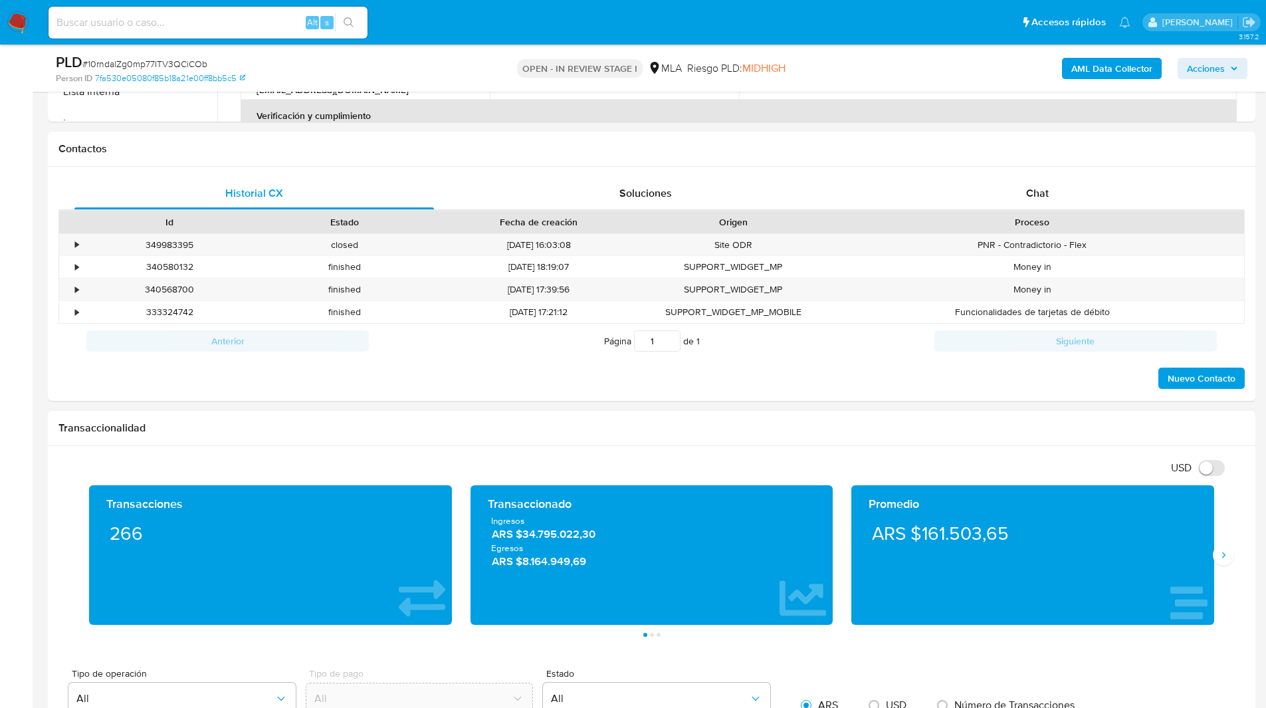
scroll to position [560, 0]
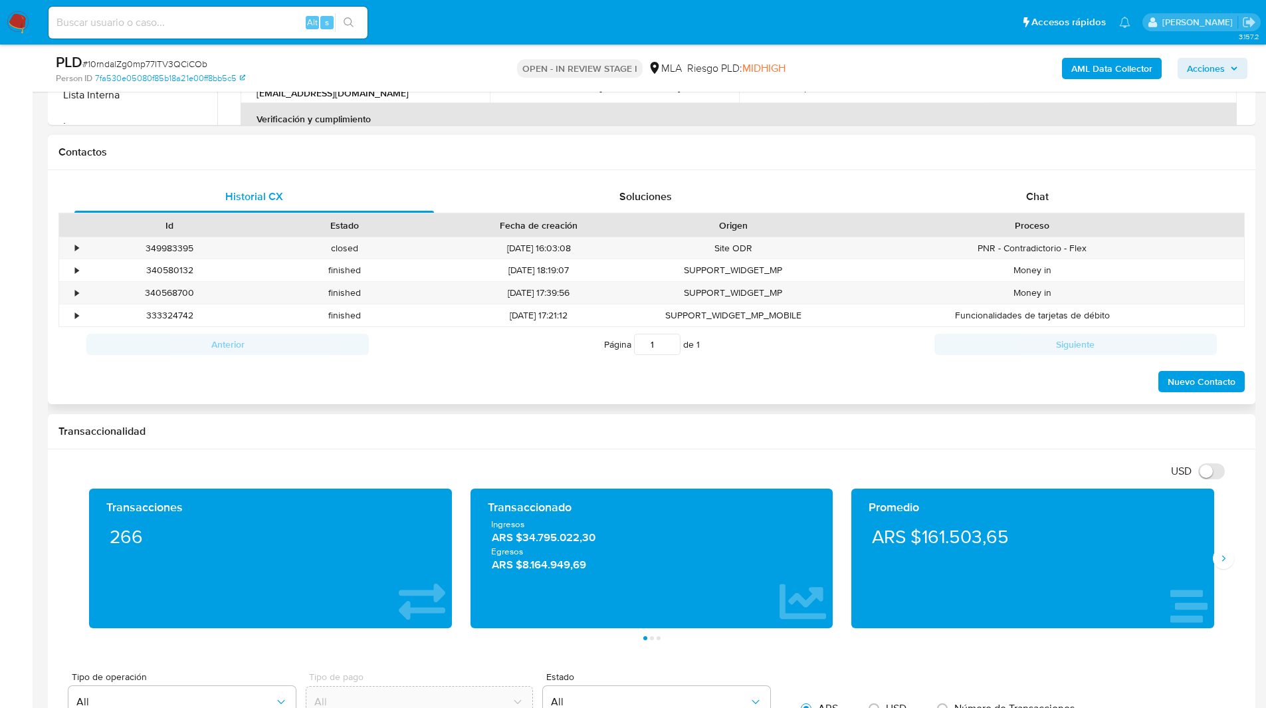
click at [1038, 229] on div "Proceso" at bounding box center [1032, 225] width 405 height 13
click at [997, 205] on div "Chat" at bounding box center [1036, 197] width 359 height 32
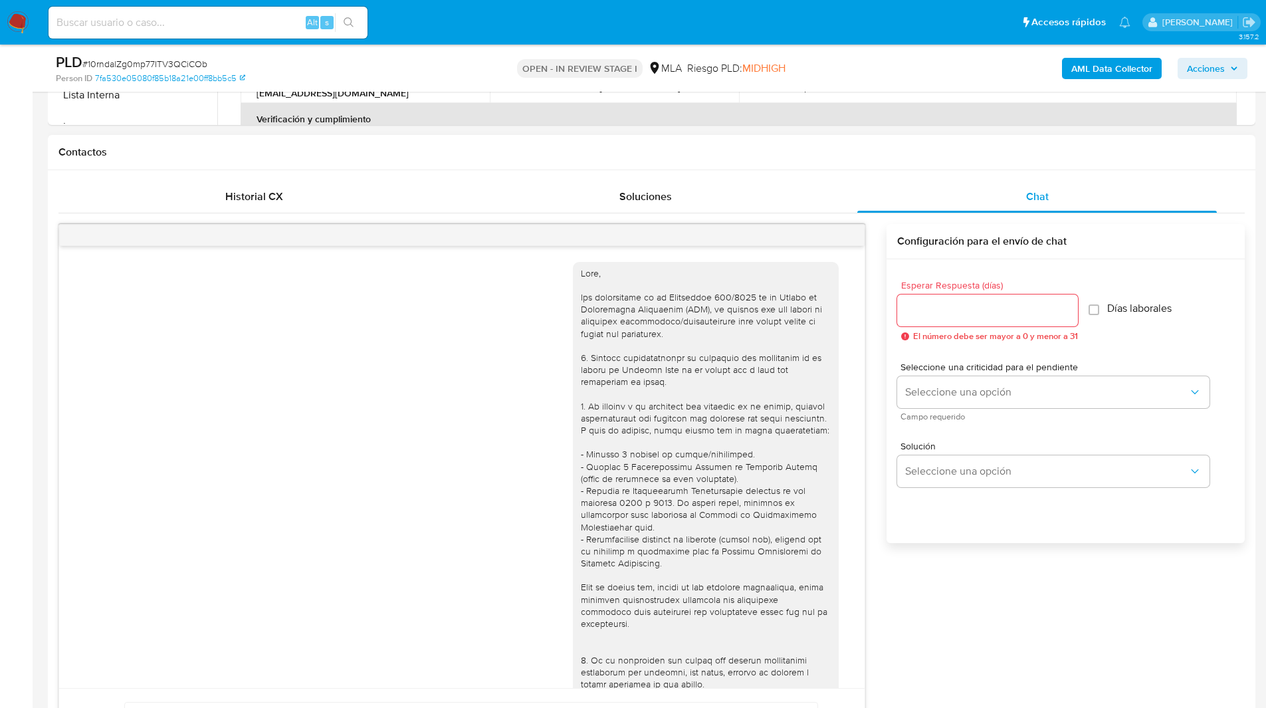
click at [766, 168] on div "Contactos" at bounding box center [651, 152] width 1207 height 35
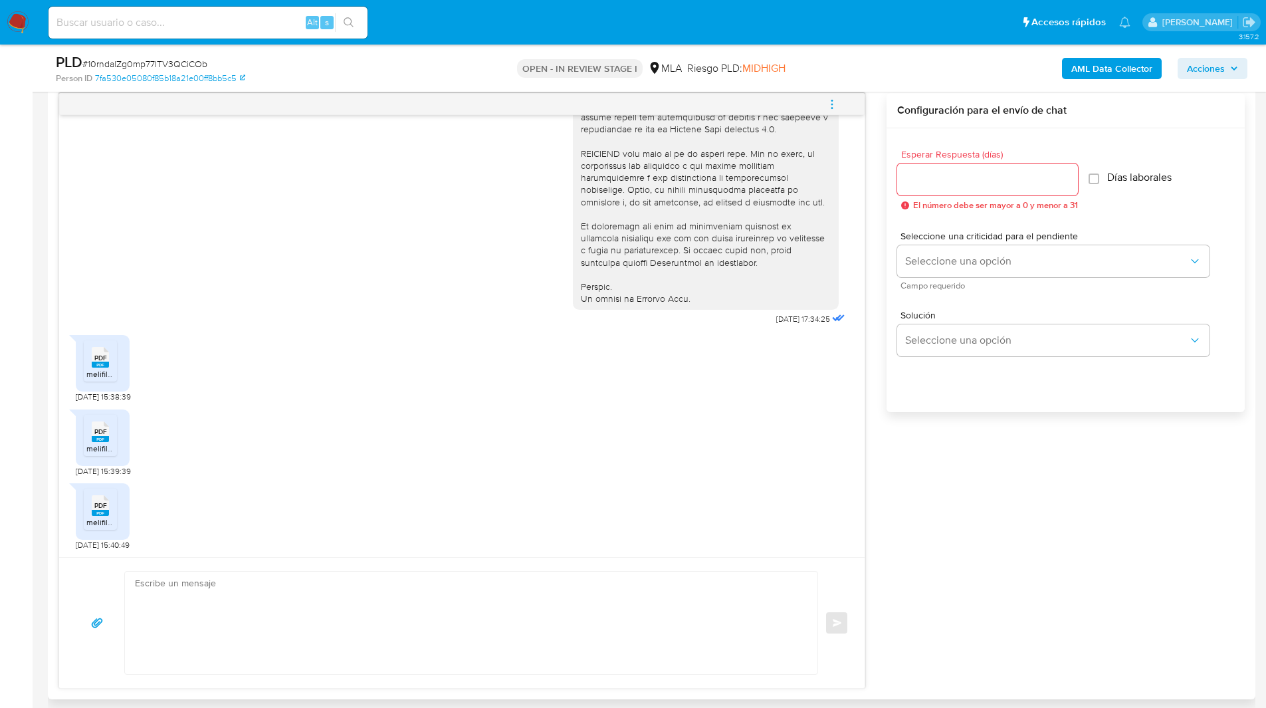
scroll to position [693, 0]
click at [308, 611] on textarea at bounding box center [468, 620] width 666 height 102
paste textarea "Hola, Esperamos que te encuentres muy bien. Te consultamos si tuviste oportunid…"
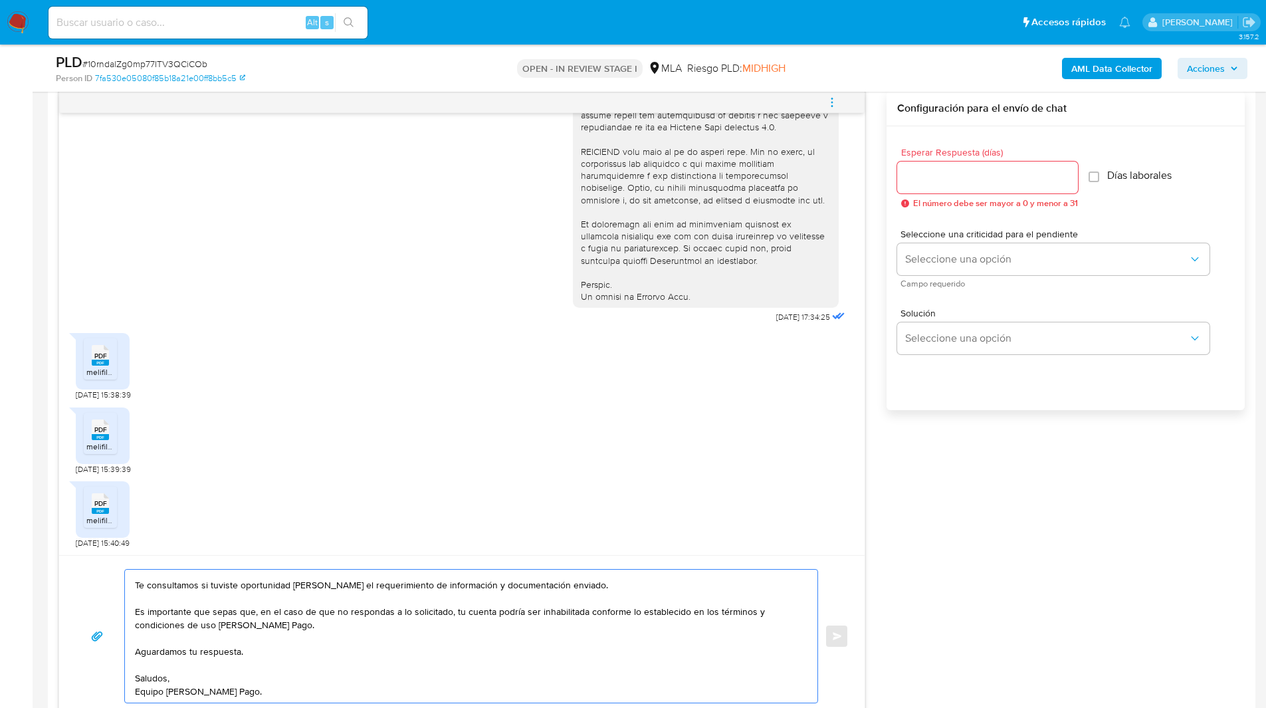
scroll to position [0, 0]
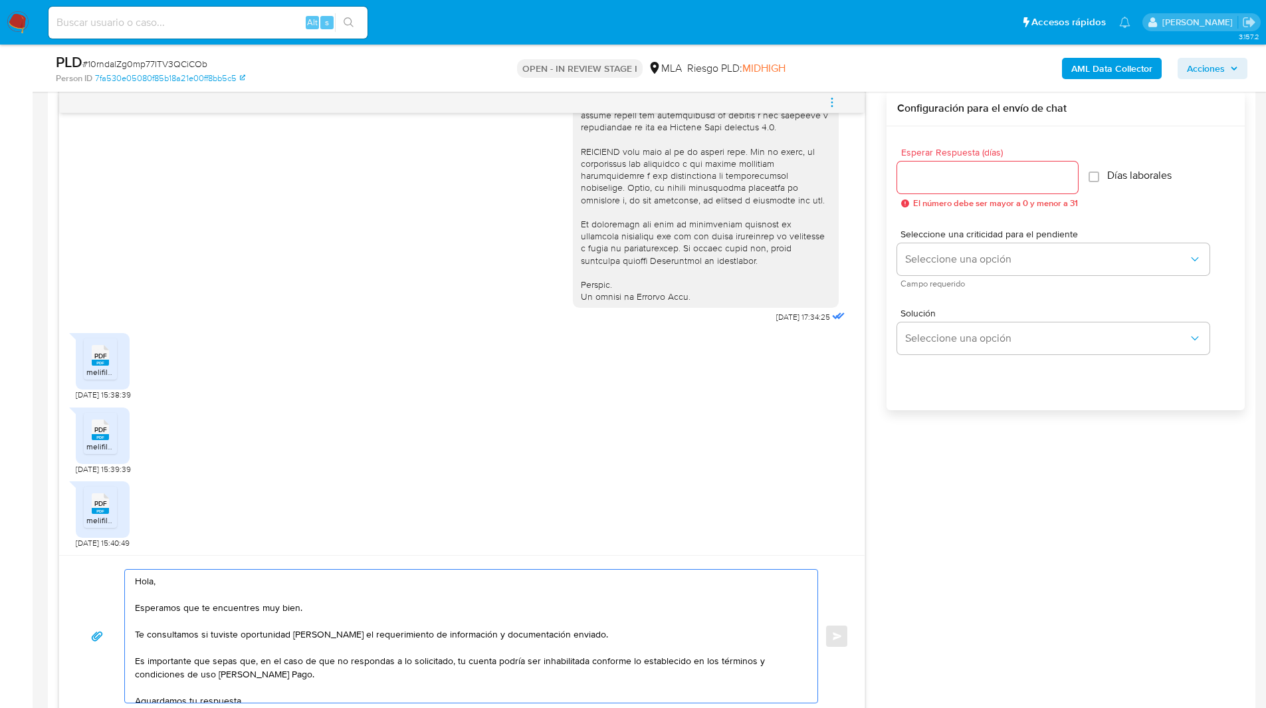
drag, startPoint x: 149, startPoint y: 638, endPoint x: 632, endPoint y: 645, distance: 483.7
click at [632, 645] on textarea "Hola, Esperamos que te encuentres muy bien. Te consultamos si tuviste oportunid…" at bounding box center [468, 635] width 666 height 133
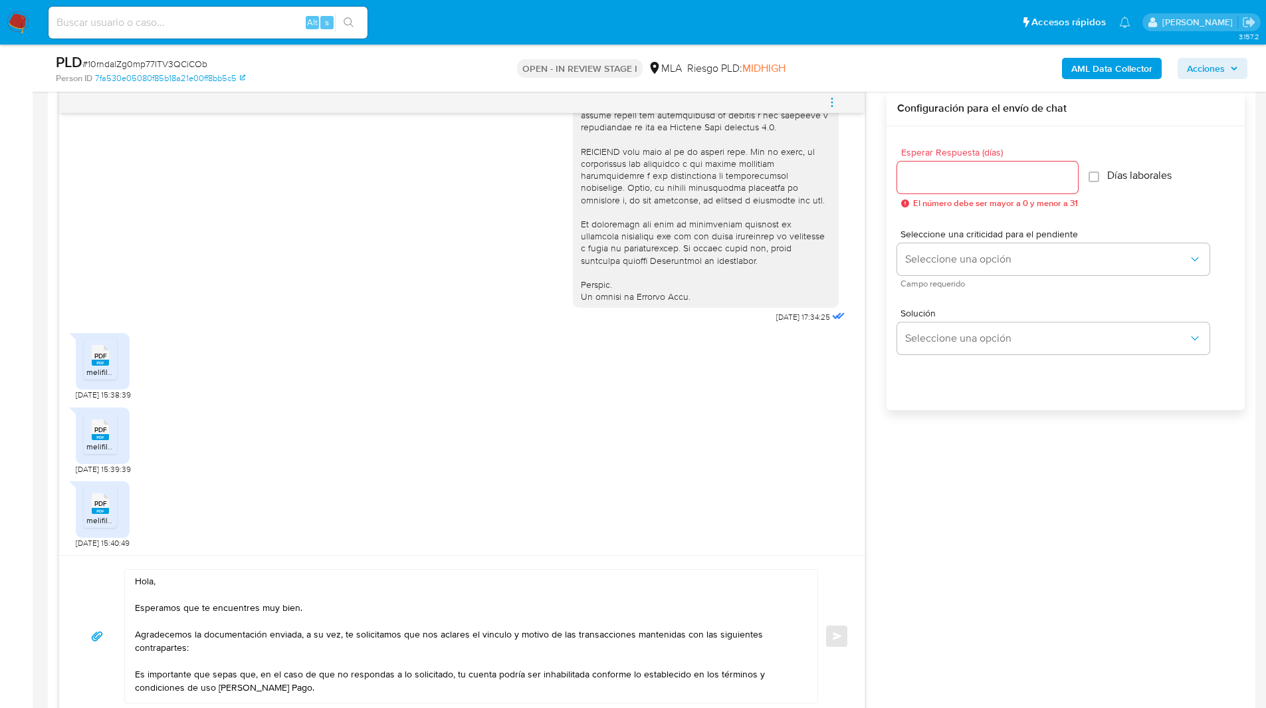
click at [248, 642] on textarea "Hola, Esperamos que te encuentres muy bien. Agradecemos la documentación enviad…" at bounding box center [468, 635] width 666 height 133
paste textarea "Alvaro Emanuel Duarte - CUIL"
paste textarea "20394126242"
paste textarea "Natalia Adriana Olivera - CUIL 27366962838"
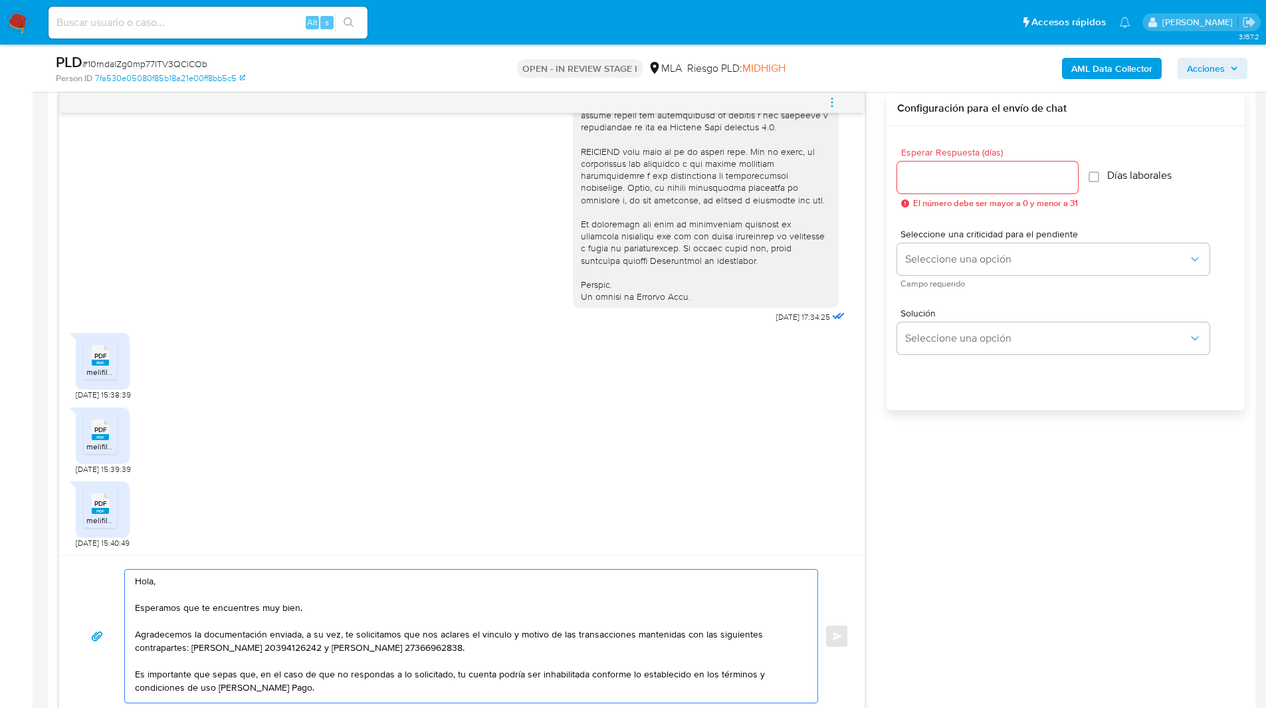
type textarea "Hola, Esperamos que te encuentres muy bien. Agradecemos la documentación enviad…"
click at [936, 183] on input "Esperar Respuesta (días)" at bounding box center [987, 177] width 181 height 17
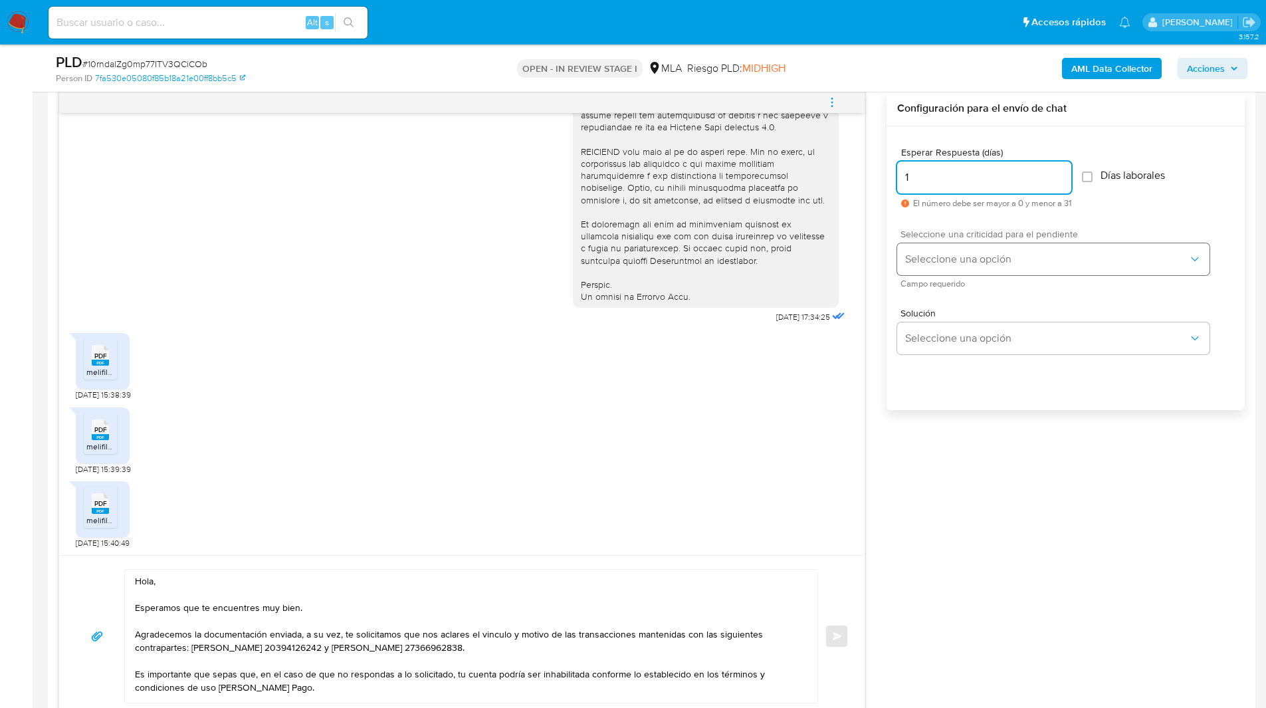
type input "1"
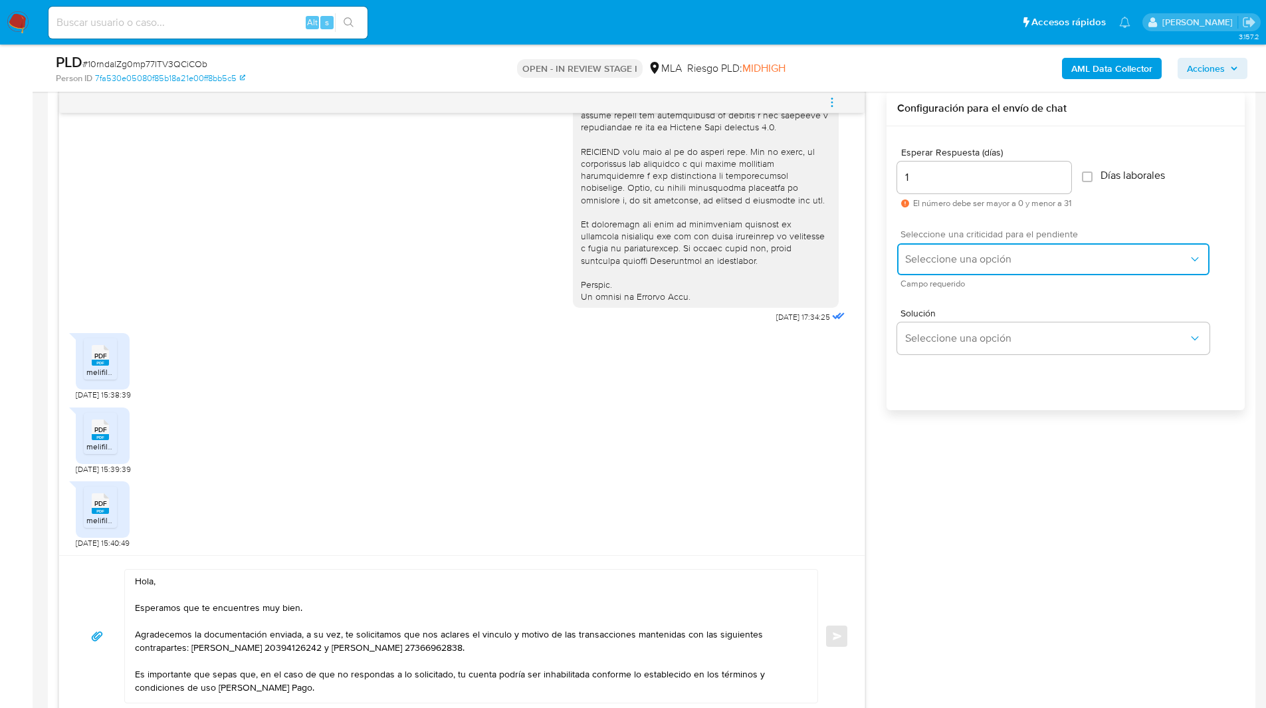
click at [951, 264] on span "Seleccione una opción" at bounding box center [1046, 258] width 283 height 13
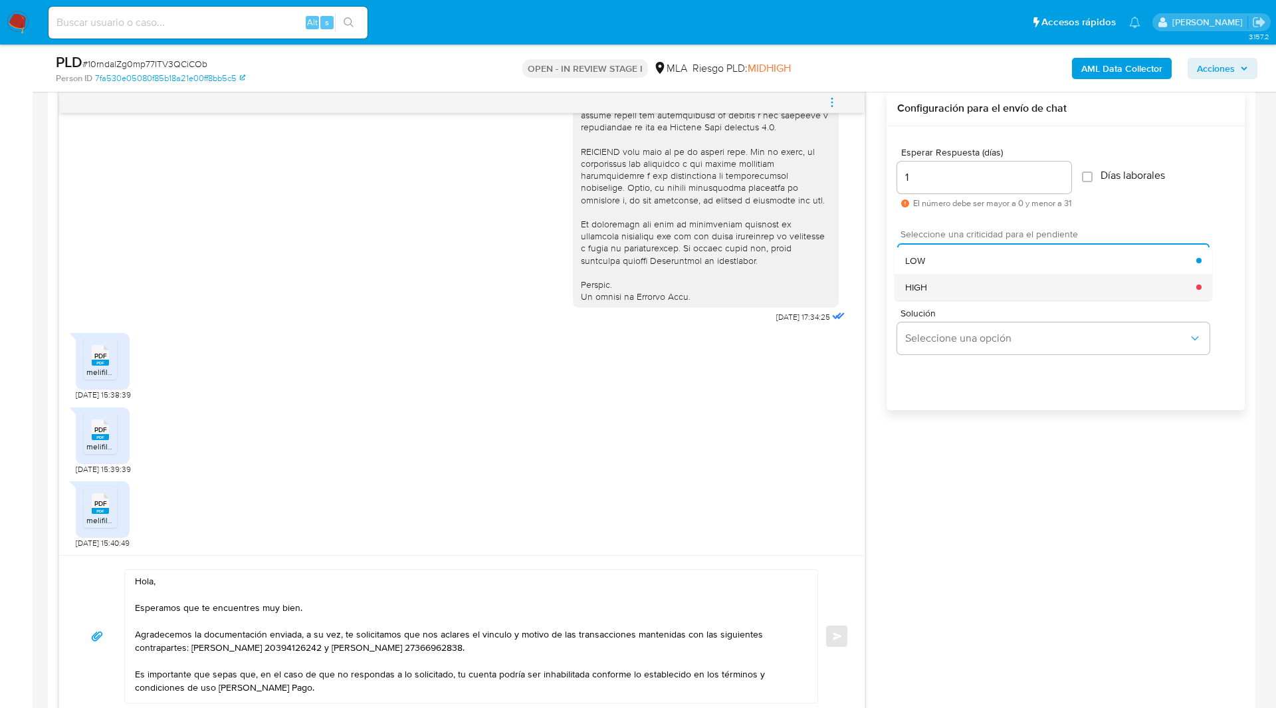
click at [951, 286] on div "HIGH" at bounding box center [1050, 287] width 291 height 27
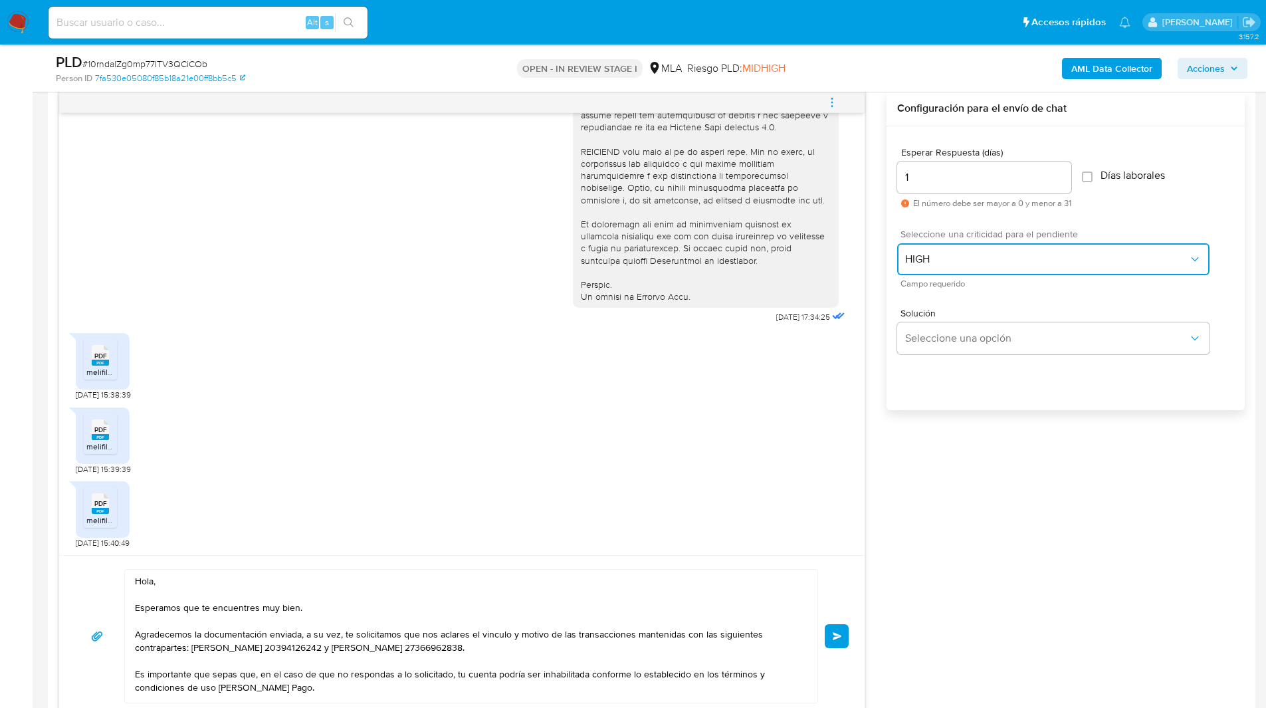
scroll to position [739, 0]
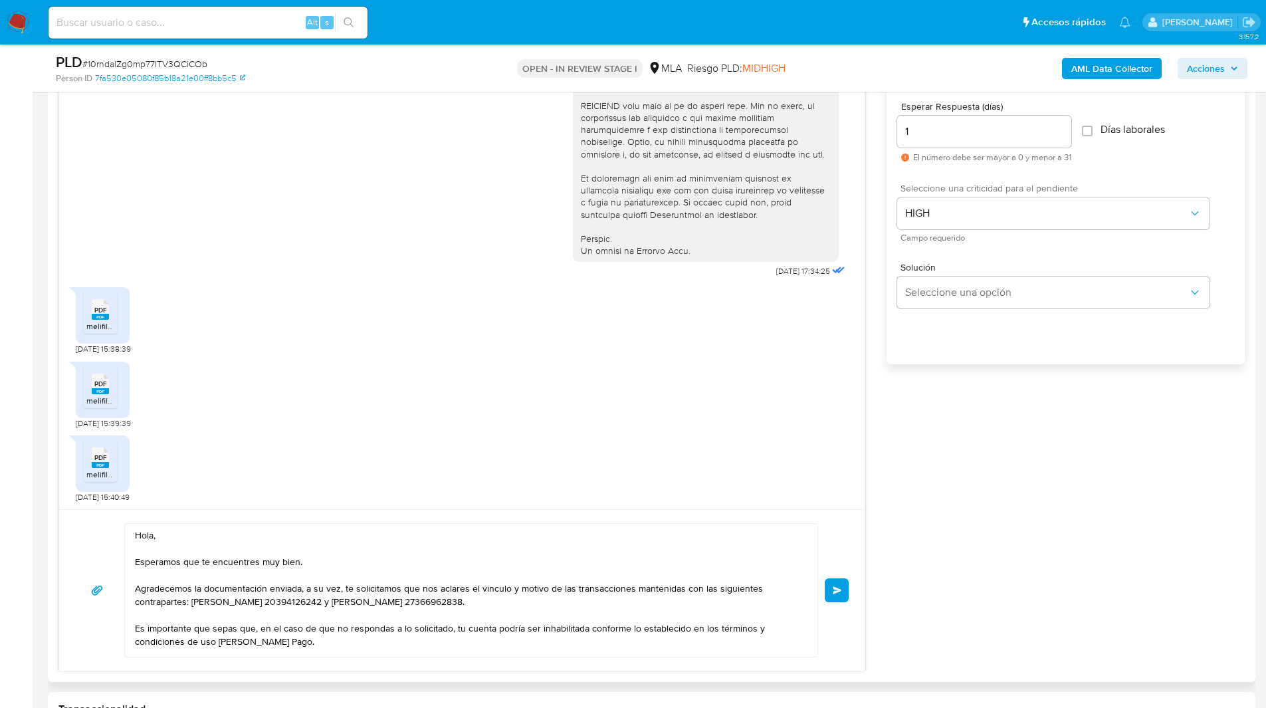
click at [837, 589] on span "Enviar" at bounding box center [836, 590] width 9 height 8
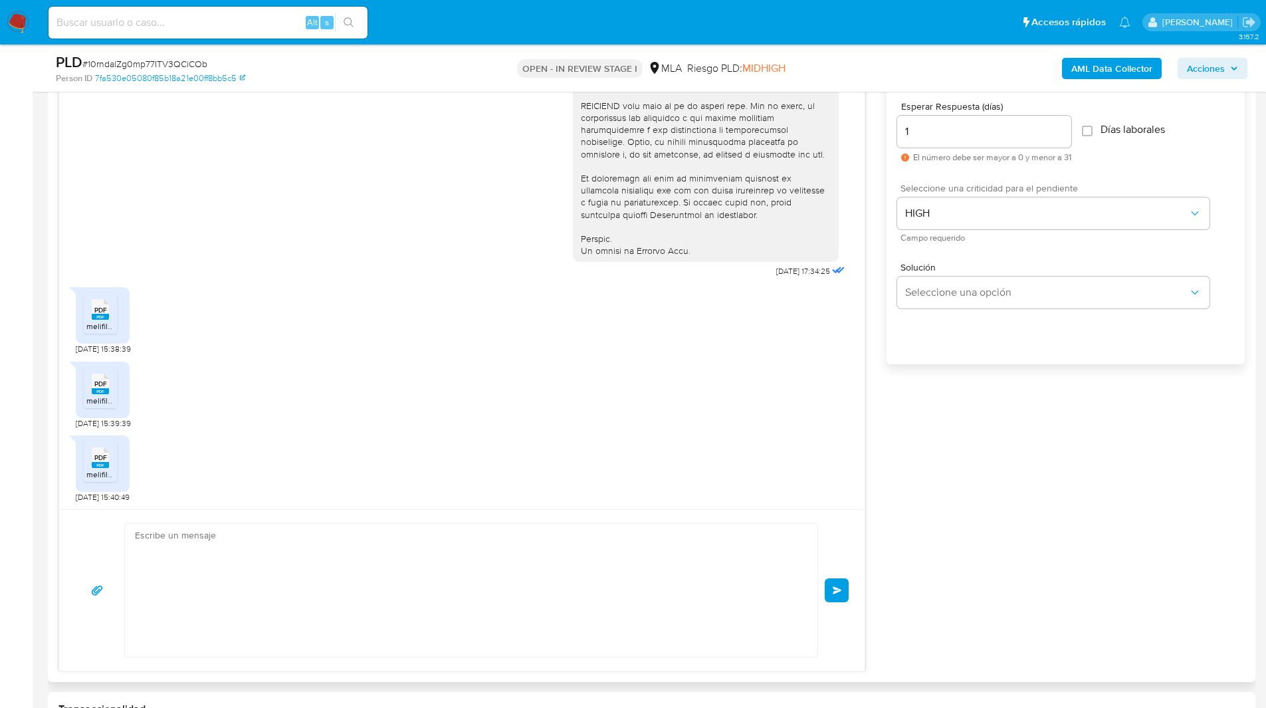
scroll to position [813, 0]
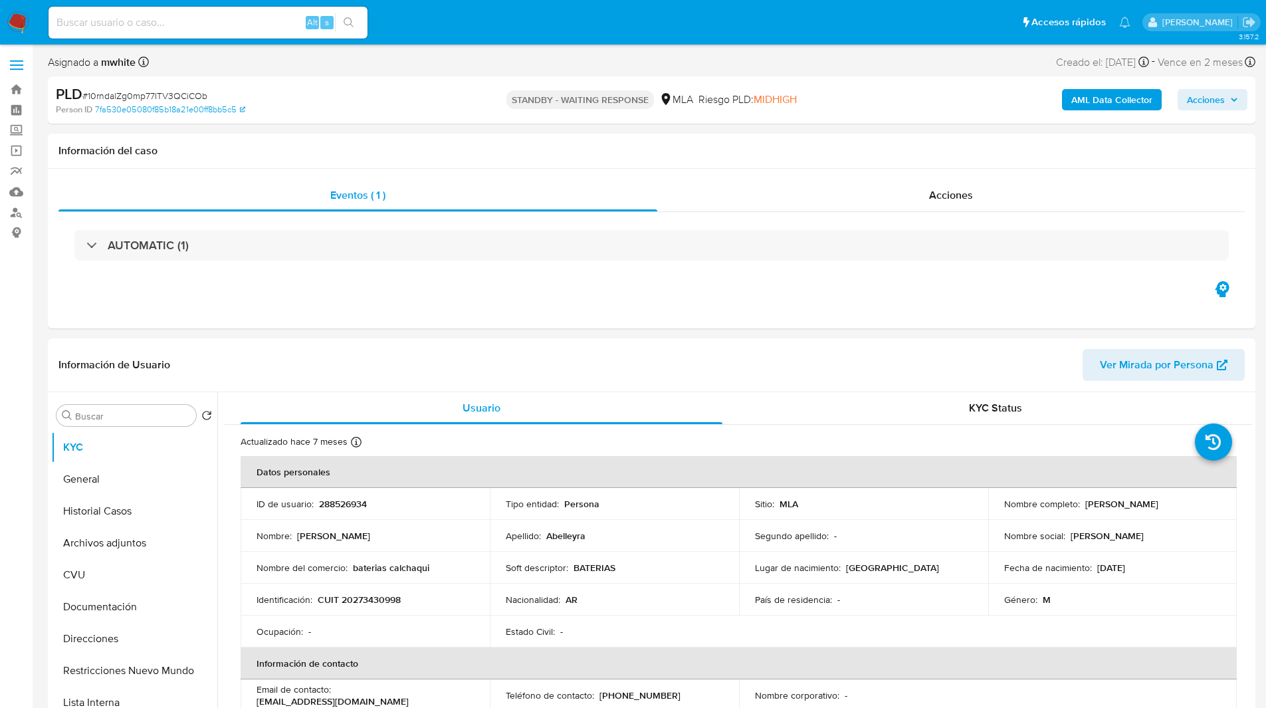
select select "10"
click at [549, 315] on div "Eventos ( 1 ) Acciones AUTOMATIC (1)" at bounding box center [651, 248] width 1207 height 159
click at [593, 305] on div "Eventos ( 1 ) Acciones AUTOMATIC (1)" at bounding box center [651, 248] width 1207 height 159
click at [529, 289] on div "Eventos ( 1 ) Acciones AUTOMATIC (1)" at bounding box center [651, 248] width 1207 height 159
click at [599, 318] on div "Eventos ( 1 ) Acciones AUTOMATIC (1)" at bounding box center [651, 248] width 1207 height 159
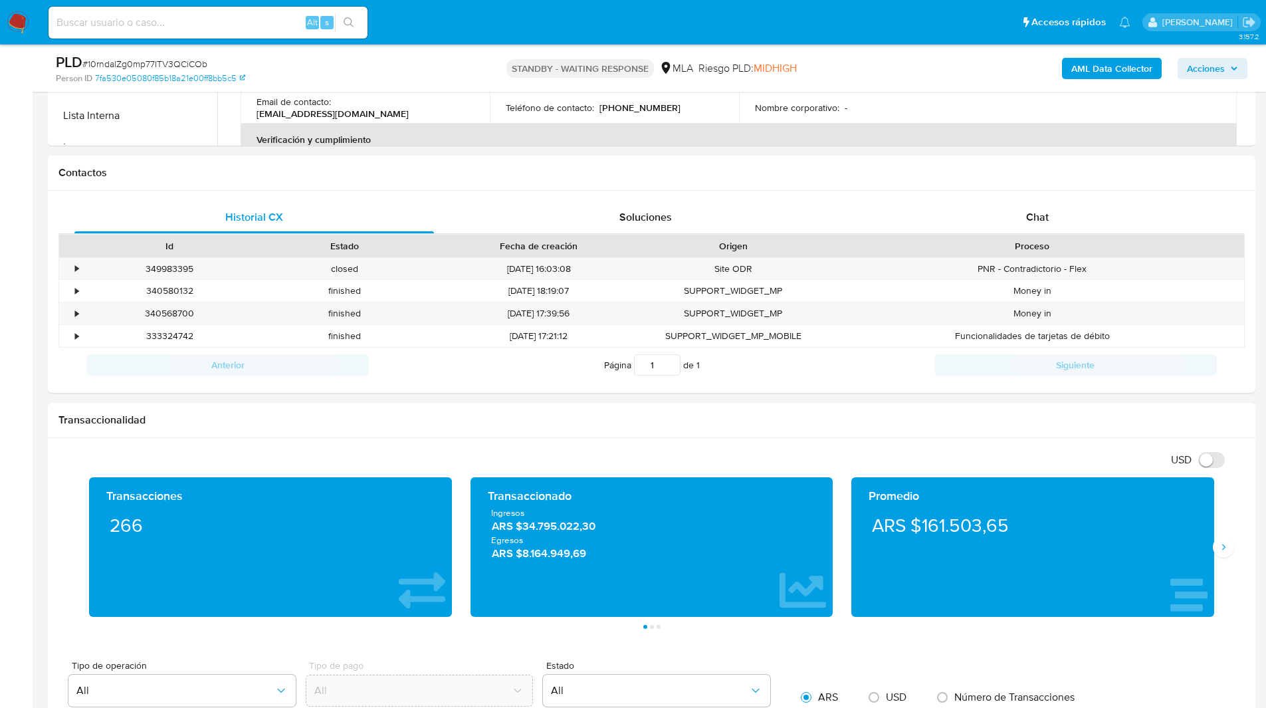
scroll to position [621, 0]
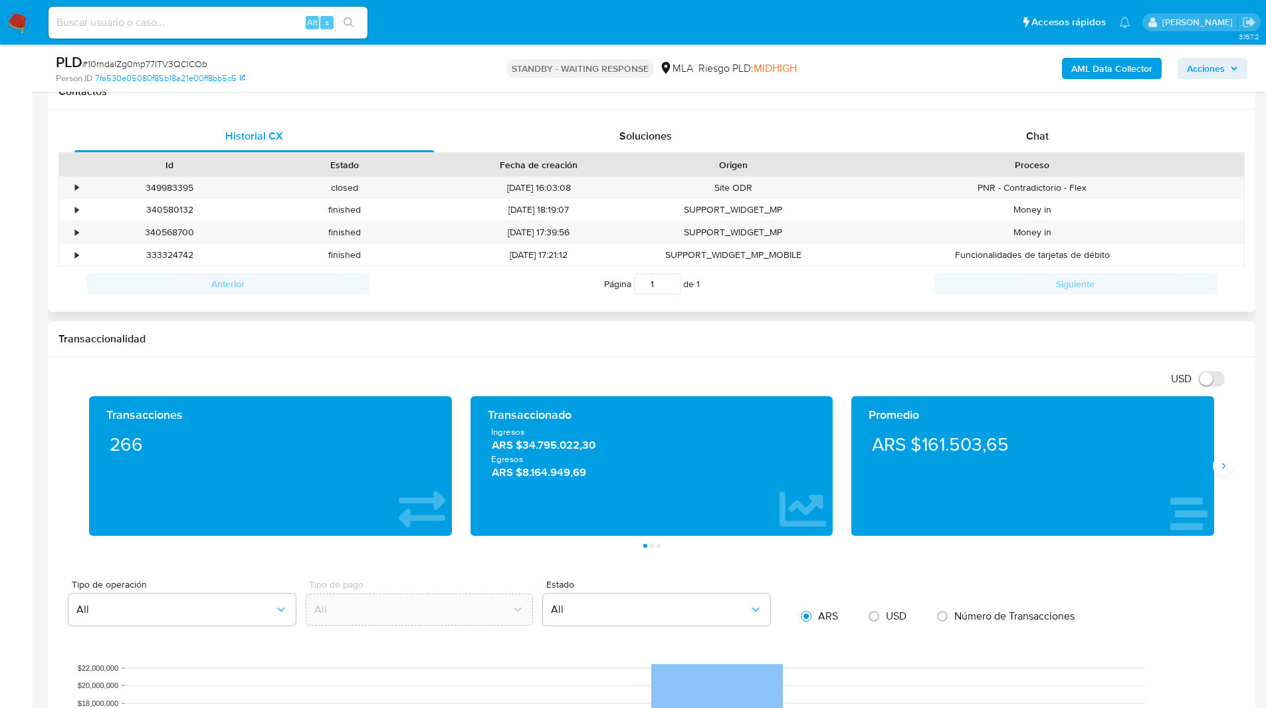
click at [1102, 114] on div "Historial CX Soluciones Chat Id Estado Fecha de creación Origen Proceso • 34998…" at bounding box center [651, 211] width 1207 height 203
click at [1089, 128] on div "Chat" at bounding box center [1036, 136] width 359 height 32
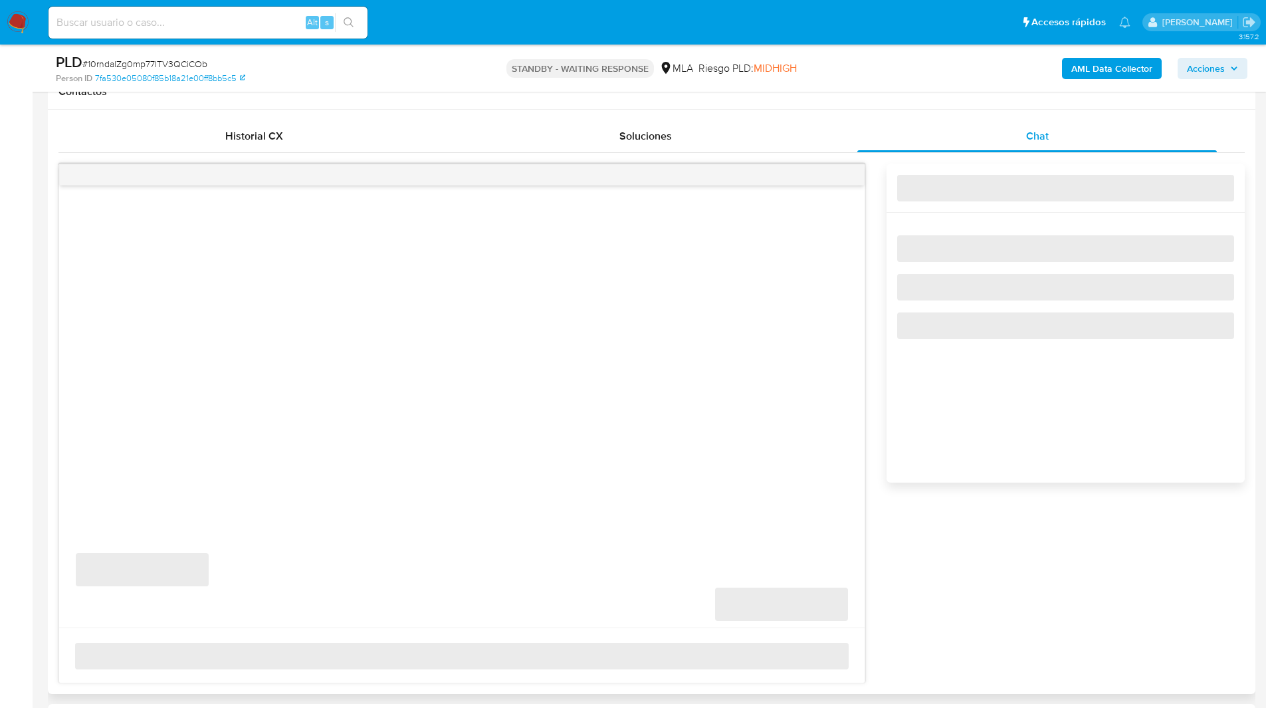
click at [1023, 107] on div "Contactos" at bounding box center [651, 91] width 1207 height 35
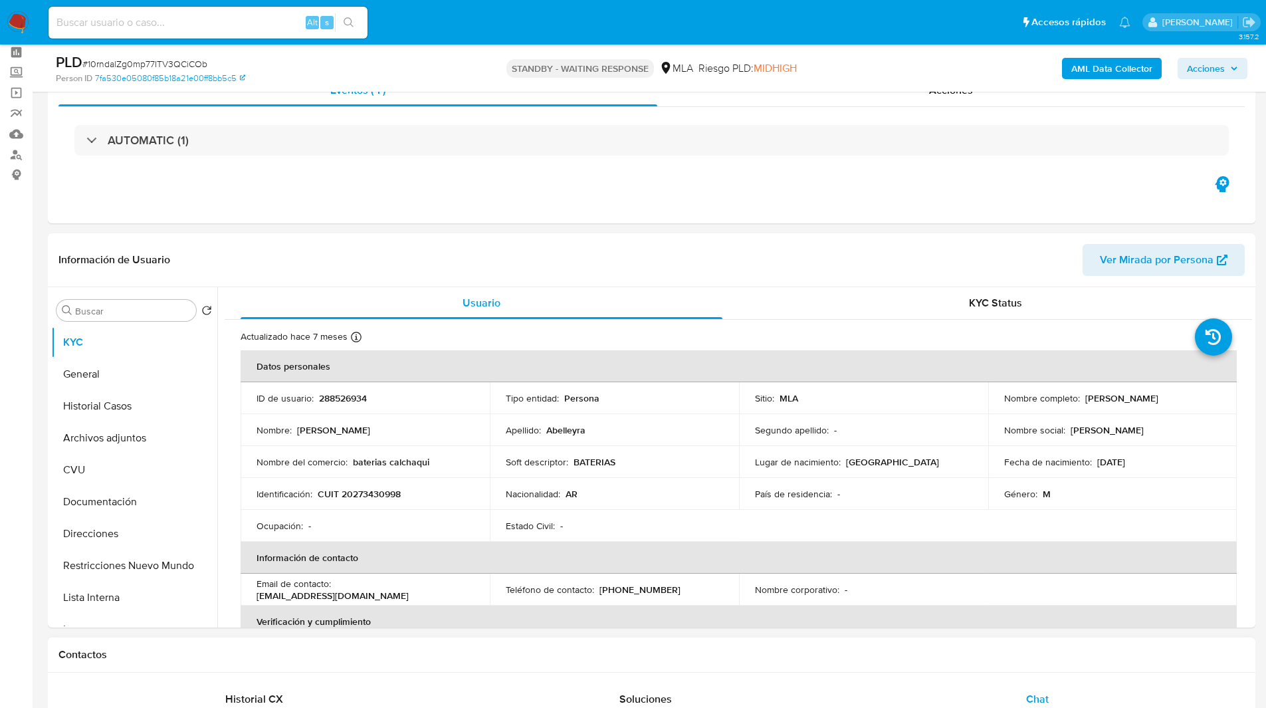
scroll to position [0, 0]
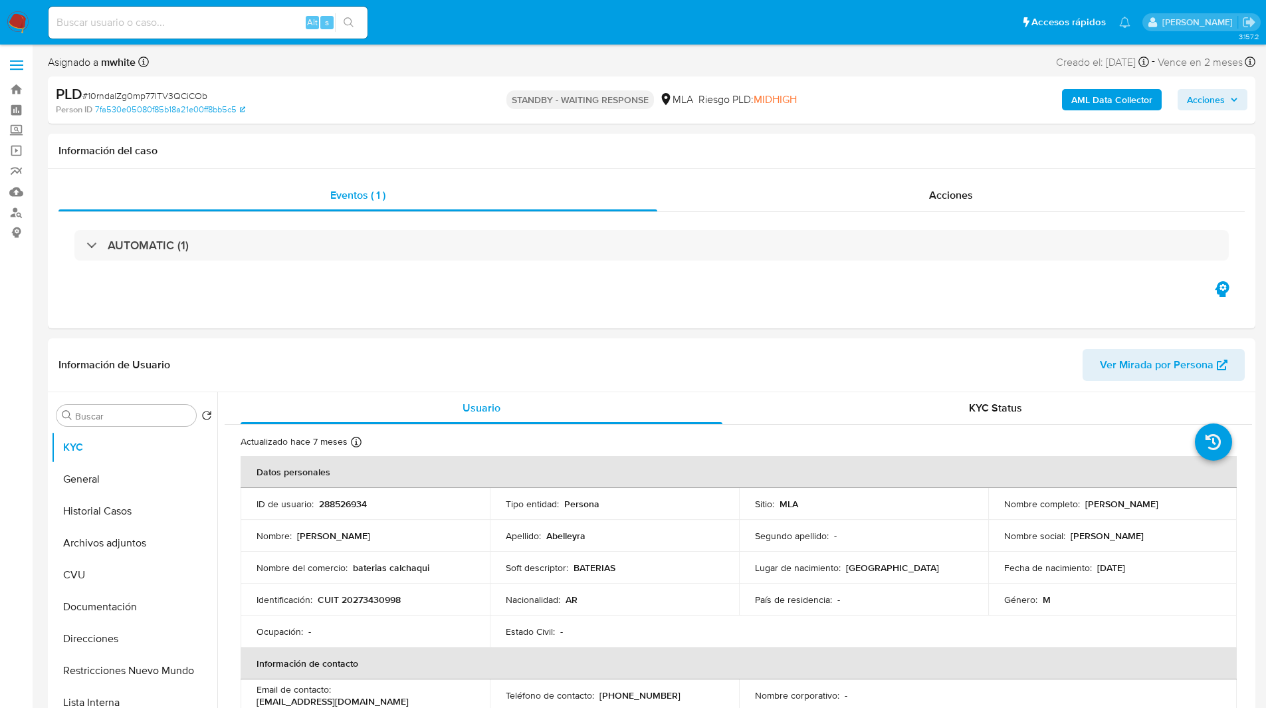
click at [213, 16] on input at bounding box center [207, 22] width 319 height 17
paste input "A4nHd7QvUQaIb2xHazYGRAuR"
type input "A4nHd7QvUQaIb2xHazYGRAuR"
select select "10"
click at [223, 18] on input "A4nHd7QvUQaIb2xHazYGRAuR" at bounding box center [207, 22] width 319 height 17
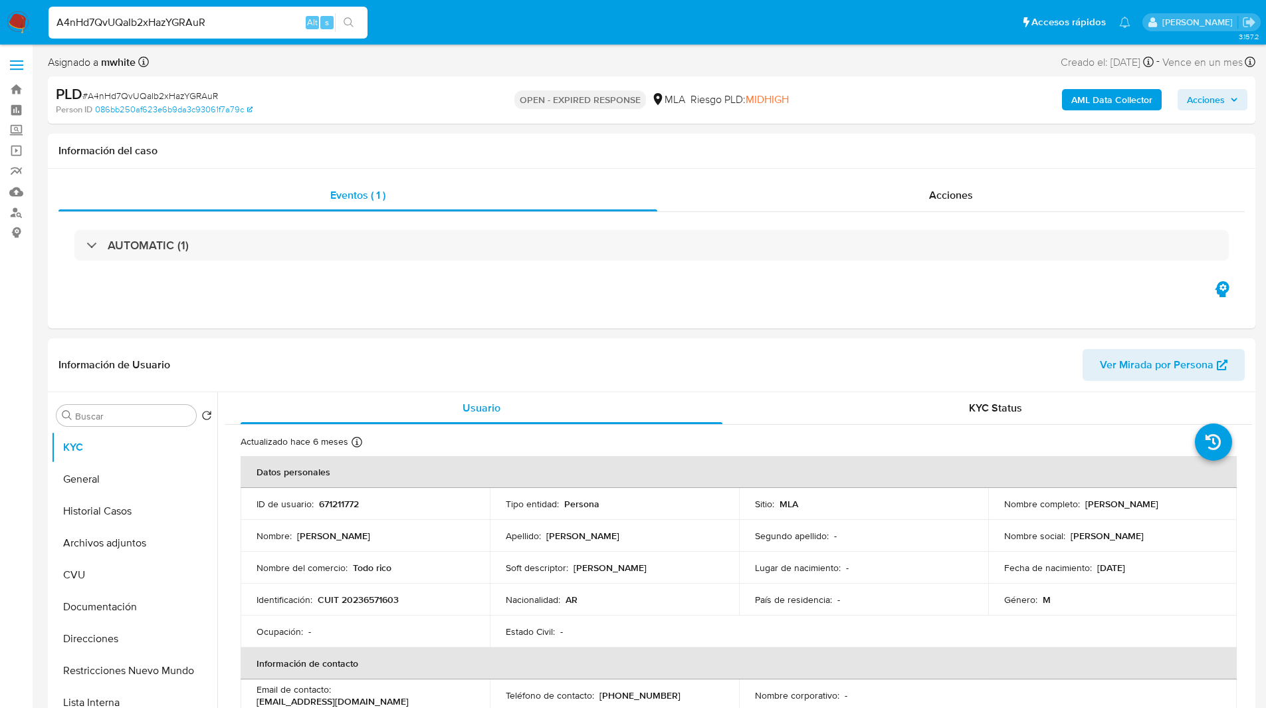
click at [223, 18] on input "A4nHd7QvUQaIb2xHazYGRAuR" at bounding box center [207, 22] width 319 height 17
paste input "Cm531wdqEKH19QhgIUt6ztb3"
type input "Cm531wdqEKH19QhgIUt6ztb3"
click at [217, 23] on input "Cm531wdqEKH19QhgIUt6ztb3" at bounding box center [207, 22] width 319 height 17
select select "10"
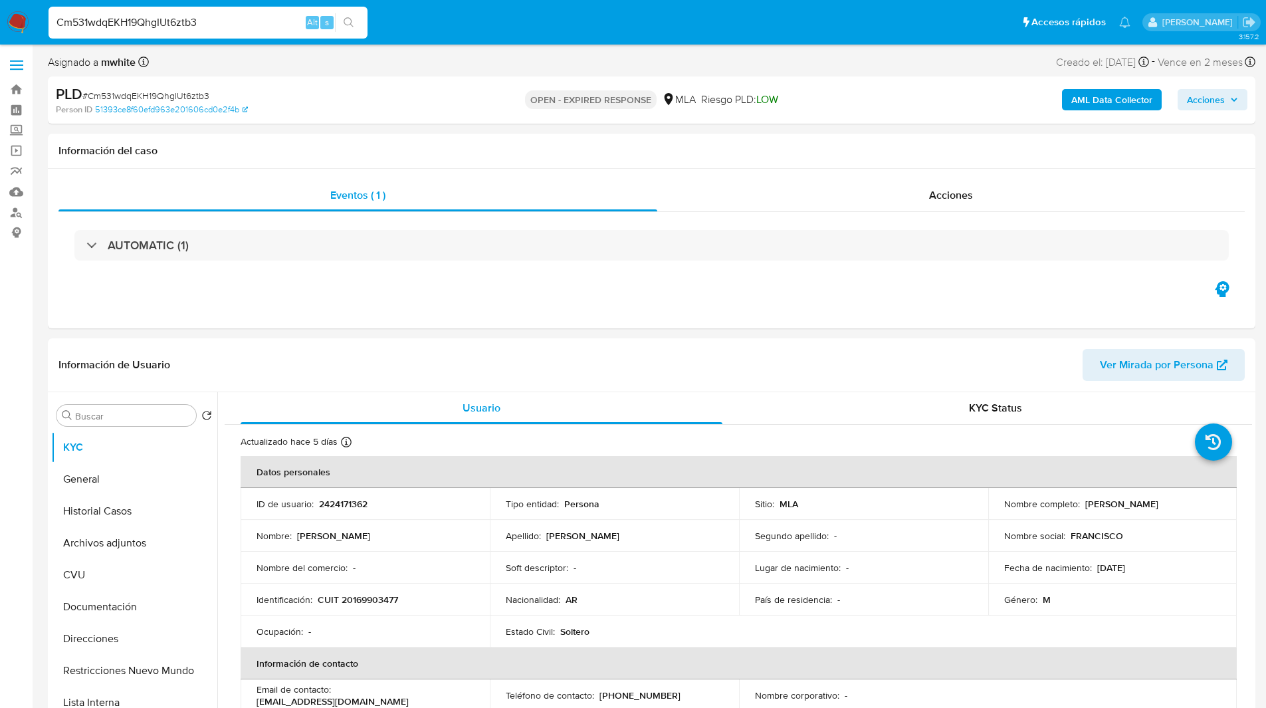
click at [217, 23] on input "Cm531wdqEKH19QhgIUt6ztb3" at bounding box center [207, 22] width 319 height 17
paste input "ZYO2pqn0DaXLiOdyNsHEoNsd"
type input "ZYO2pqn0DaXLiOdyNsHEoNsd"
click at [225, 32] on div "ZYO2pqn0DaXLiOdyNsHEoNsd Alt s" at bounding box center [207, 23] width 319 height 32
select select "10"
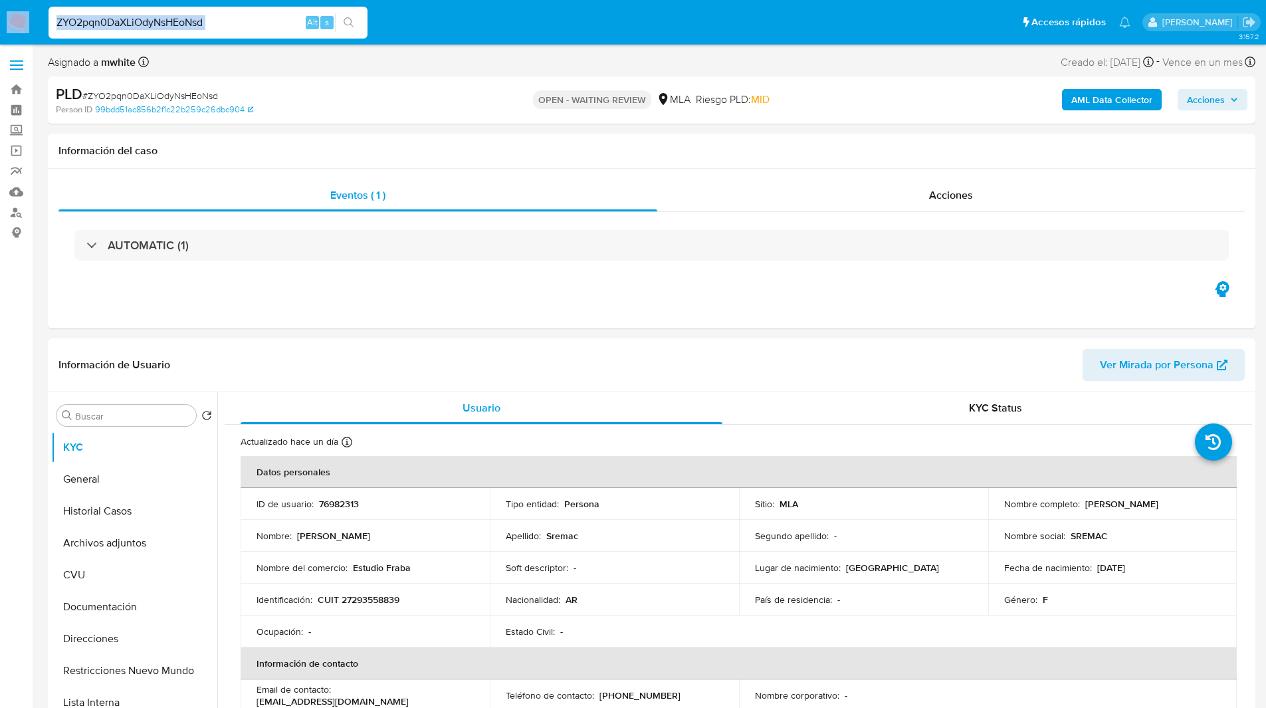
click at [225, 32] on div "ZYO2pqn0DaXLiOdyNsHEoNsd Alt s" at bounding box center [207, 23] width 319 height 32
click at [225, 31] on div "ZYO2pqn0DaXLiOdyNsHEoNsd Alt s" at bounding box center [207, 23] width 319 height 32
click at [219, 23] on input "ZYO2pqn0DaXLiOdyNsHEoNsd" at bounding box center [207, 22] width 319 height 17
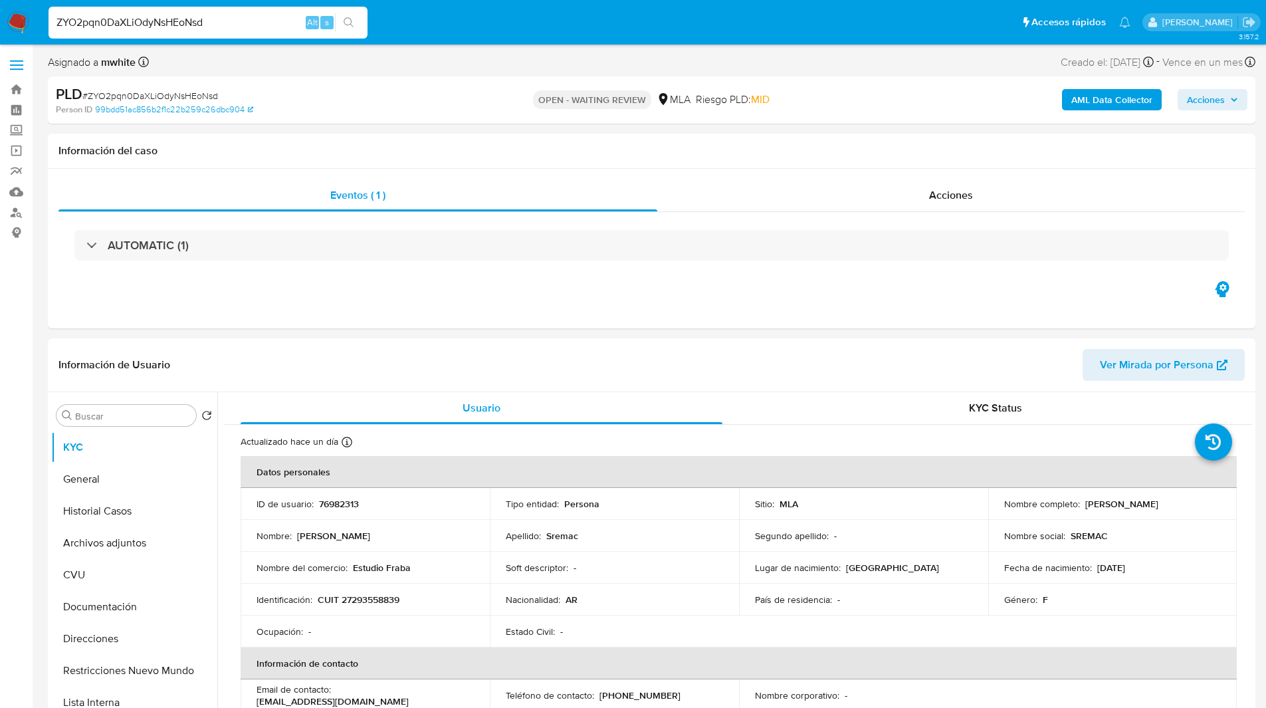
paste input "mJqHxU4Q0pysxlrHZjr2O9XX"
type input "mJqHxU4Q0pysxlrHZjr2O9XX"
select select "10"
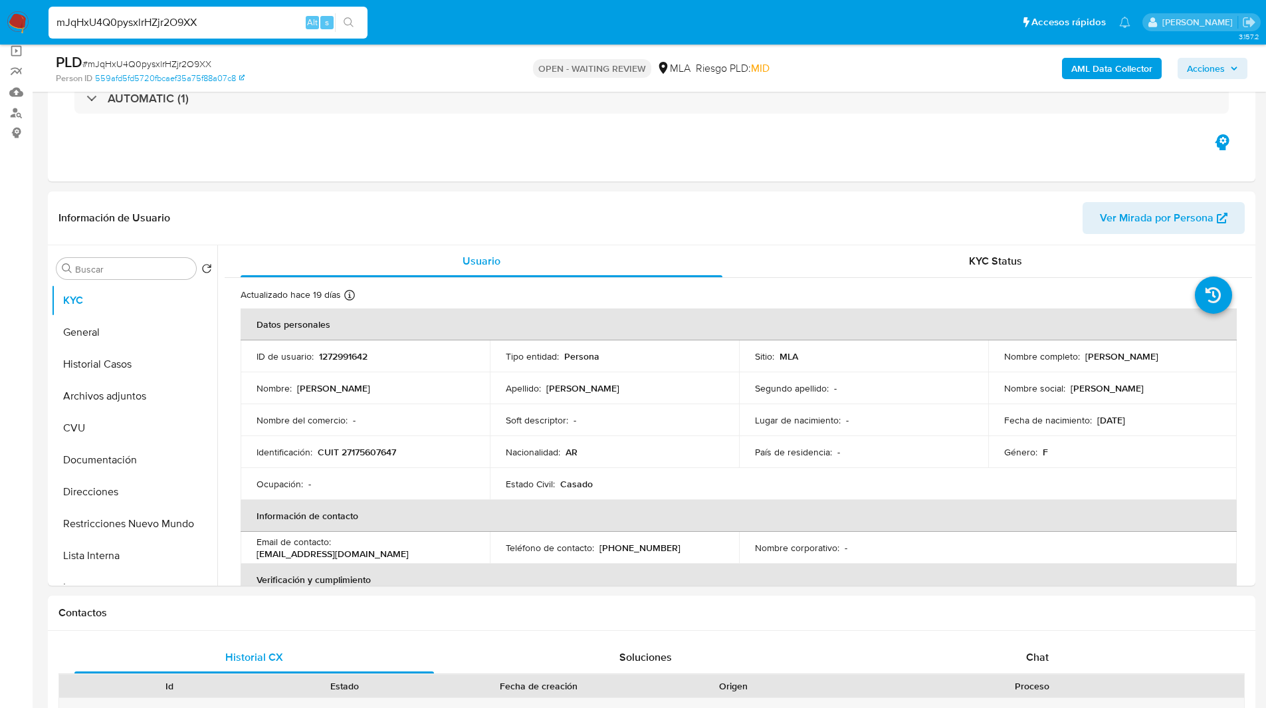
scroll to position [100, 0]
click at [1038, 649] on span "Chat" at bounding box center [1037, 655] width 23 height 15
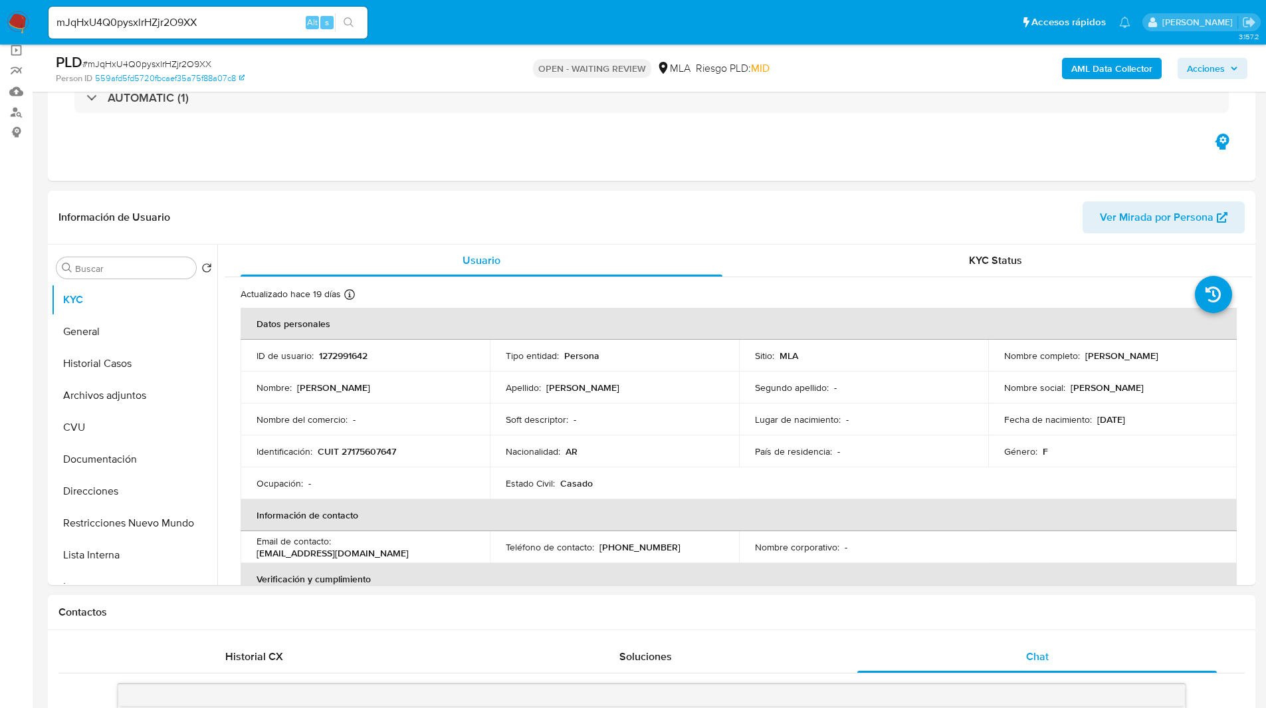
click at [943, 605] on h1 "Contactos" at bounding box center [651, 611] width 1186 height 13
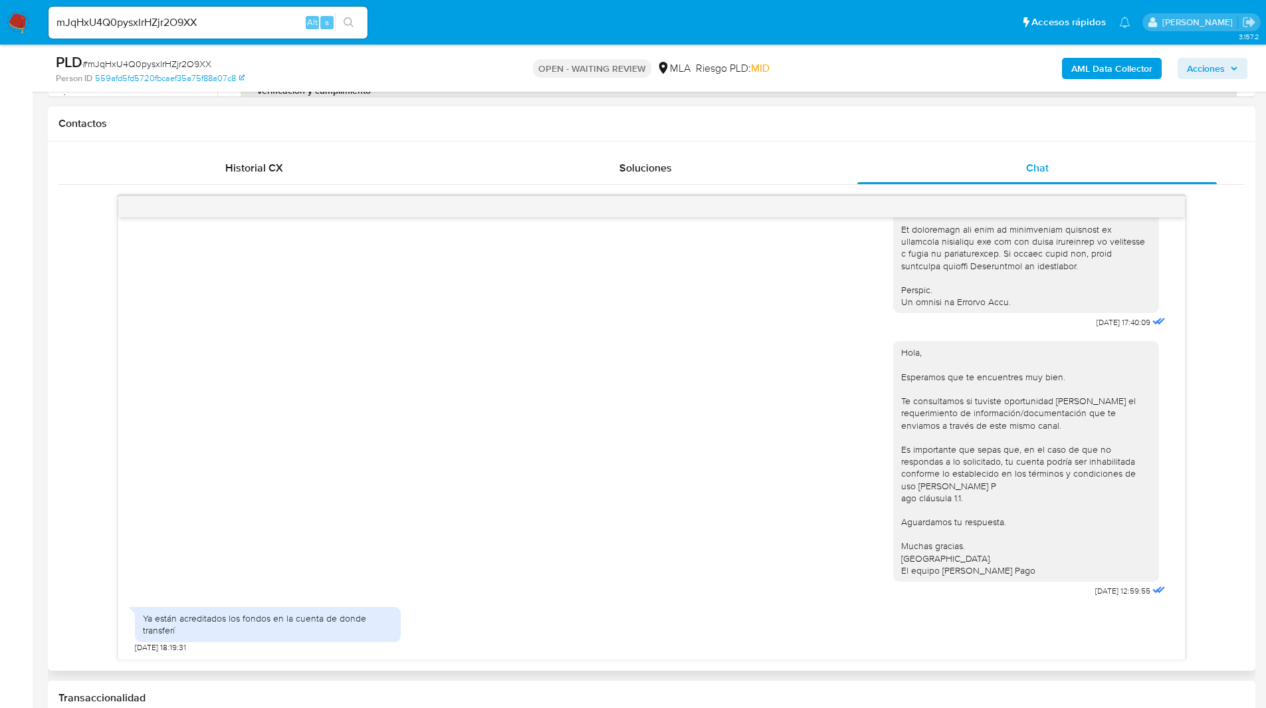
scroll to position [589, 0]
click at [168, 24] on input "mJqHxU4Q0pysxlrHZjr2O9XX" at bounding box center [207, 22] width 319 height 17
paste input "ZYO2pqn0DaXLiOdyNsHEoNsd"
type input "ZYO2pqn0DaXLiOdyNsHEoNsd"
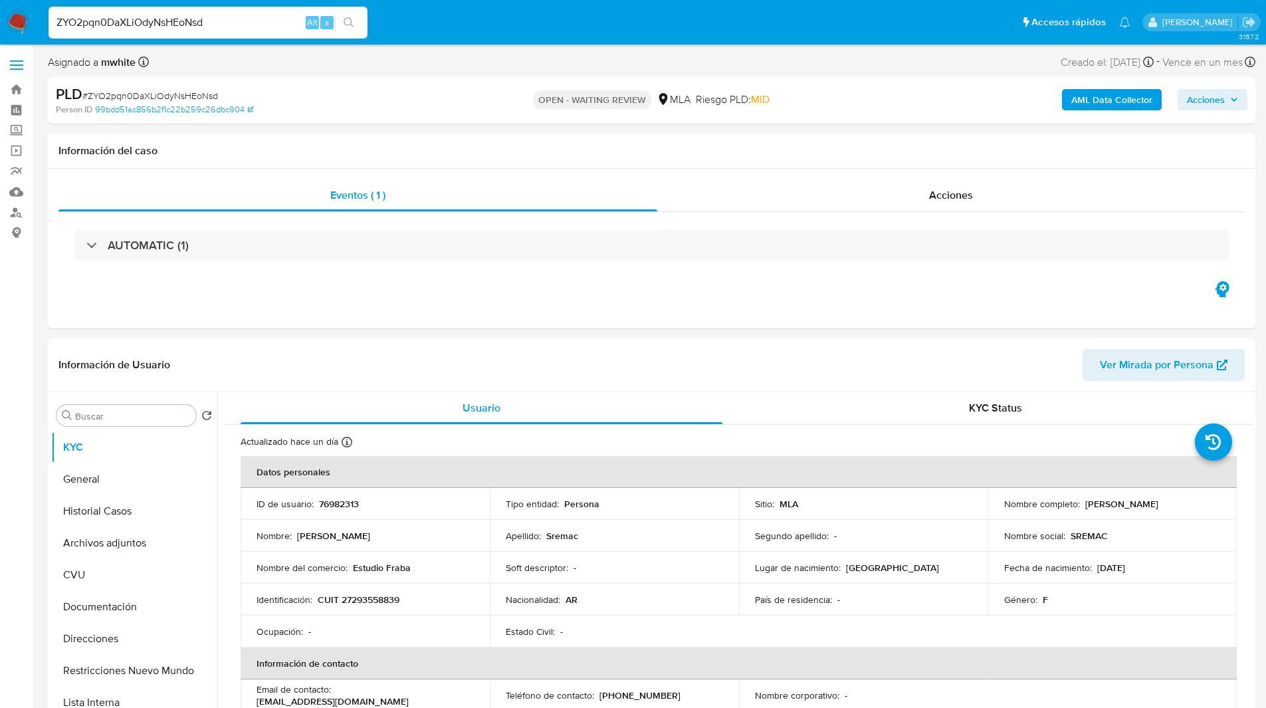
select select "10"
click at [423, 44] on nav "Pausado Ver notificaciones ZYO2pqn0DaXLiOdyNsHEoNsd Alt s Accesos rápidos Presi…" at bounding box center [633, 22] width 1266 height 45
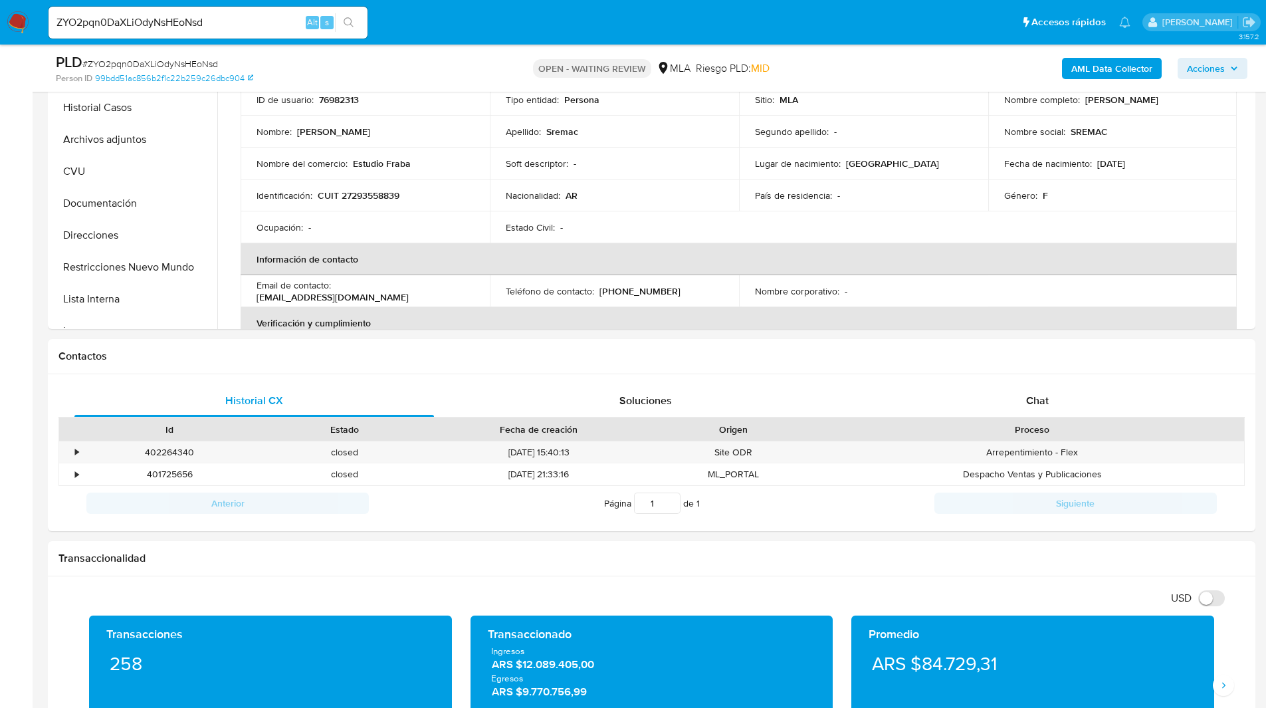
scroll to position [369, 0]
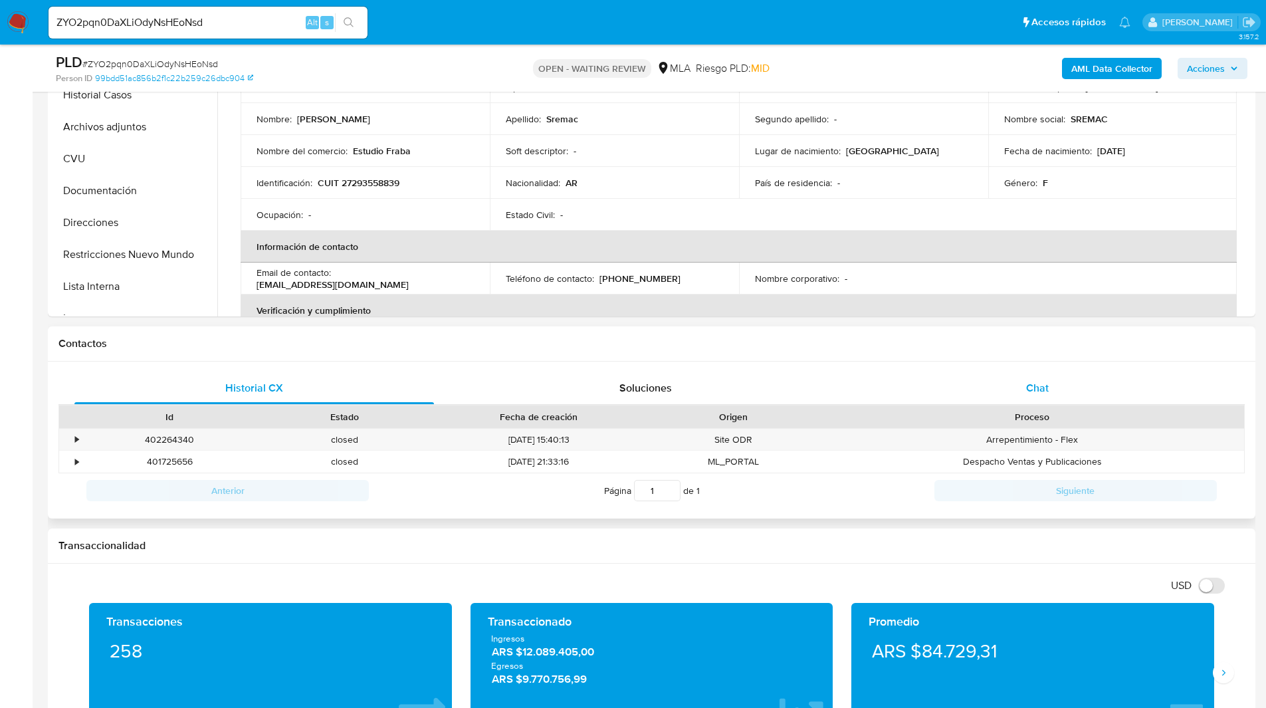
click at [1031, 383] on span "Chat" at bounding box center [1037, 387] width 23 height 15
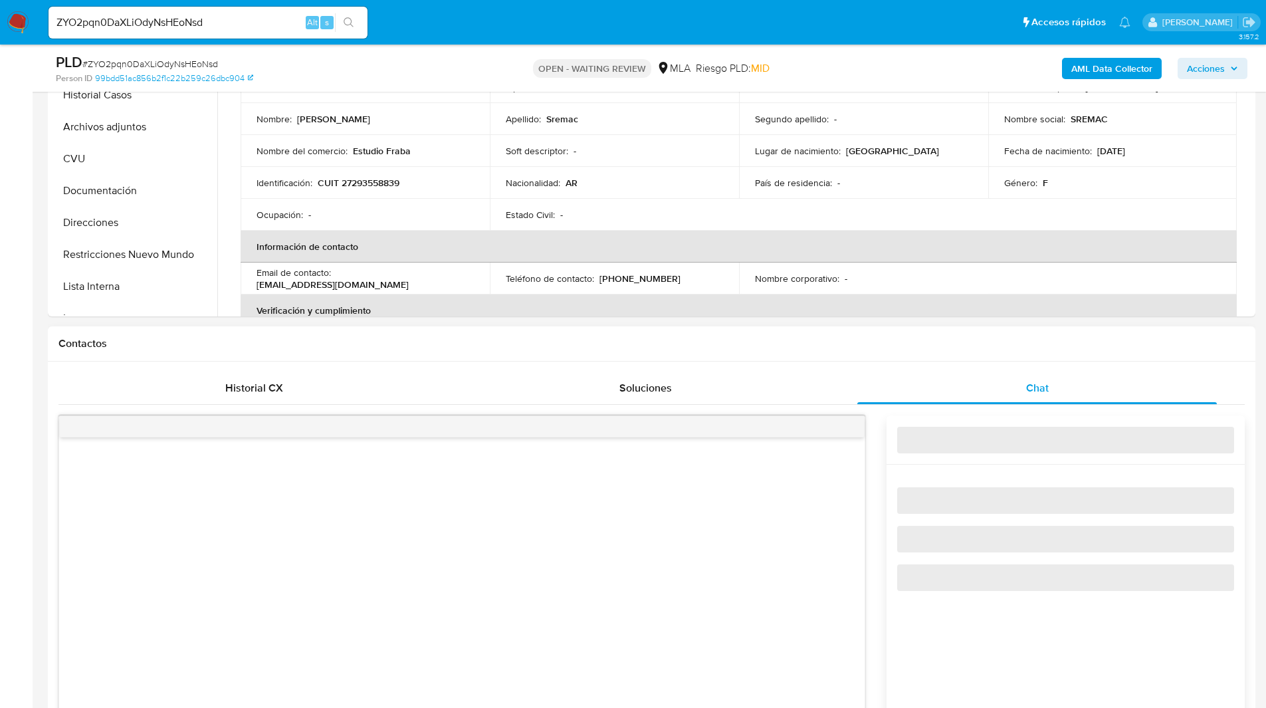
click at [931, 338] on h1 "Contactos" at bounding box center [651, 343] width 1186 height 13
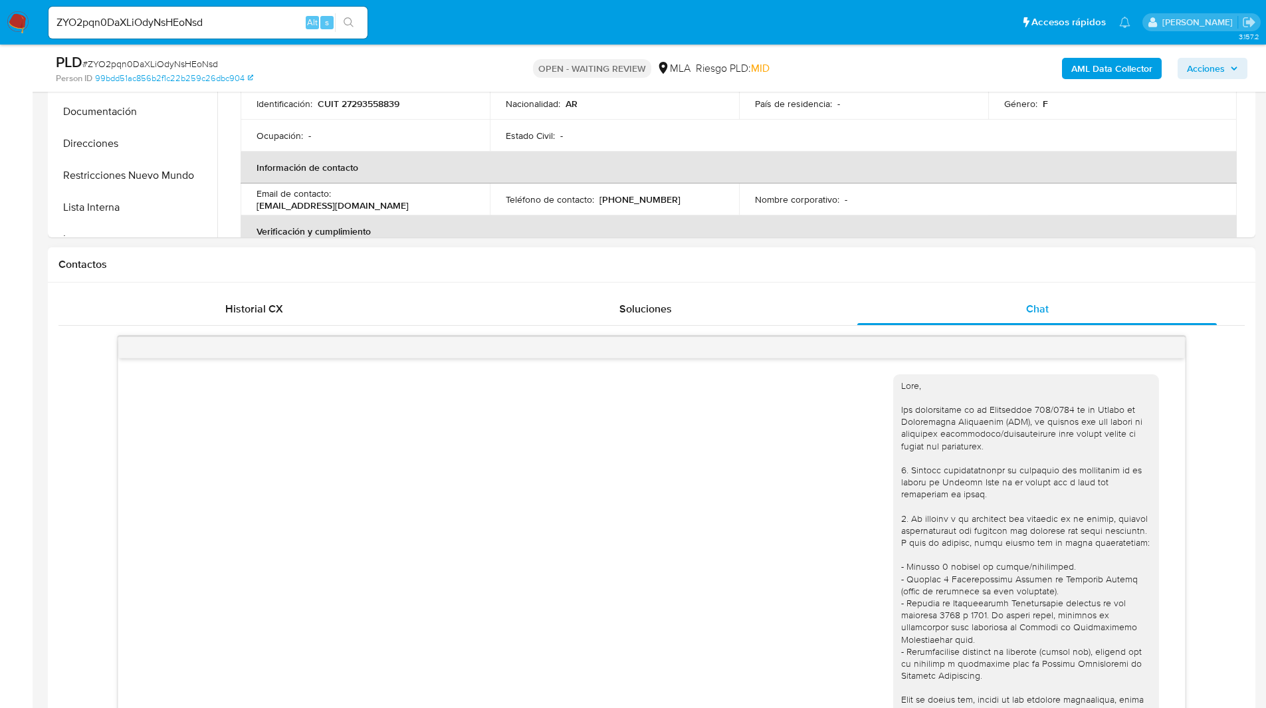
scroll to position [644, 0]
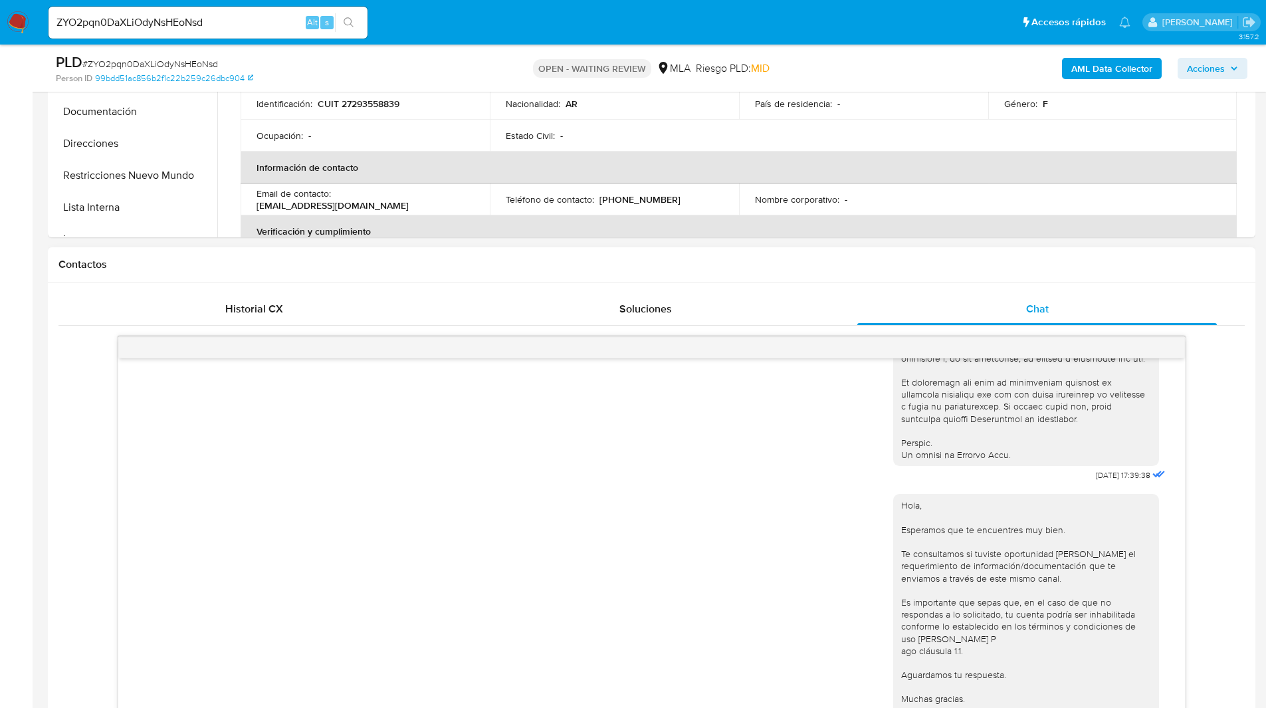
click at [840, 258] on h1 "Contactos" at bounding box center [651, 264] width 1186 height 13
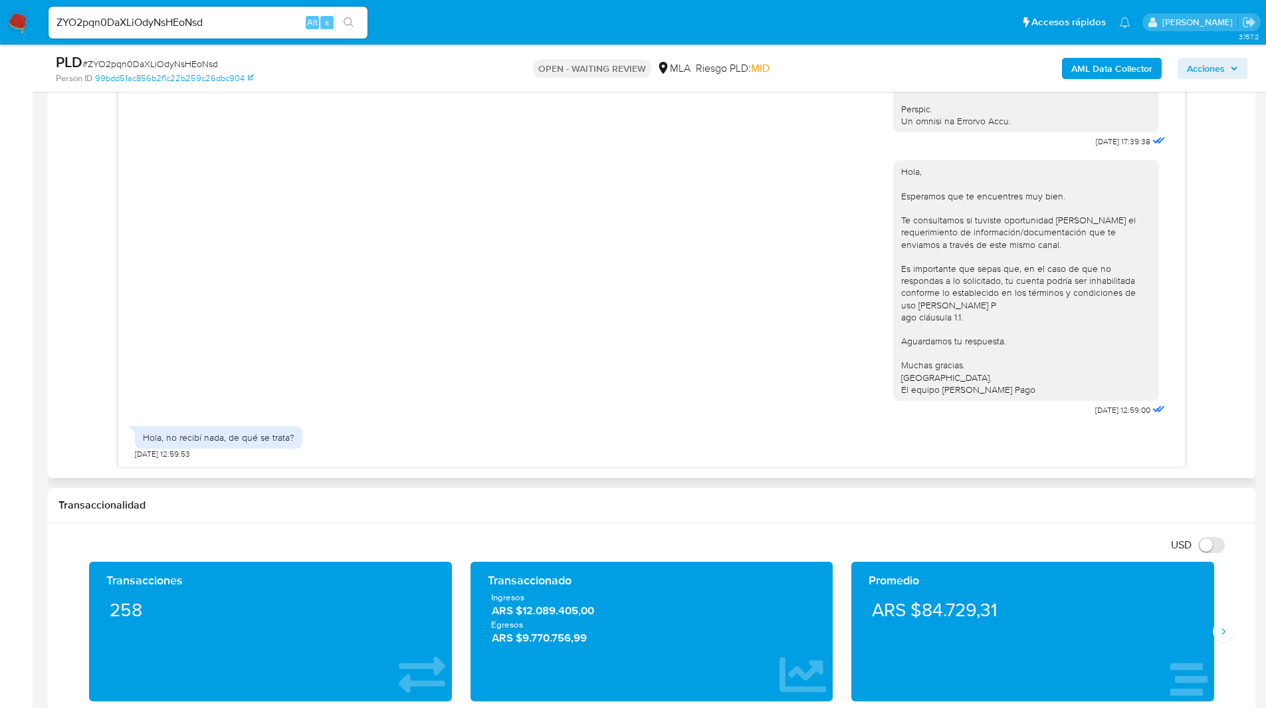
scroll to position [784, 0]
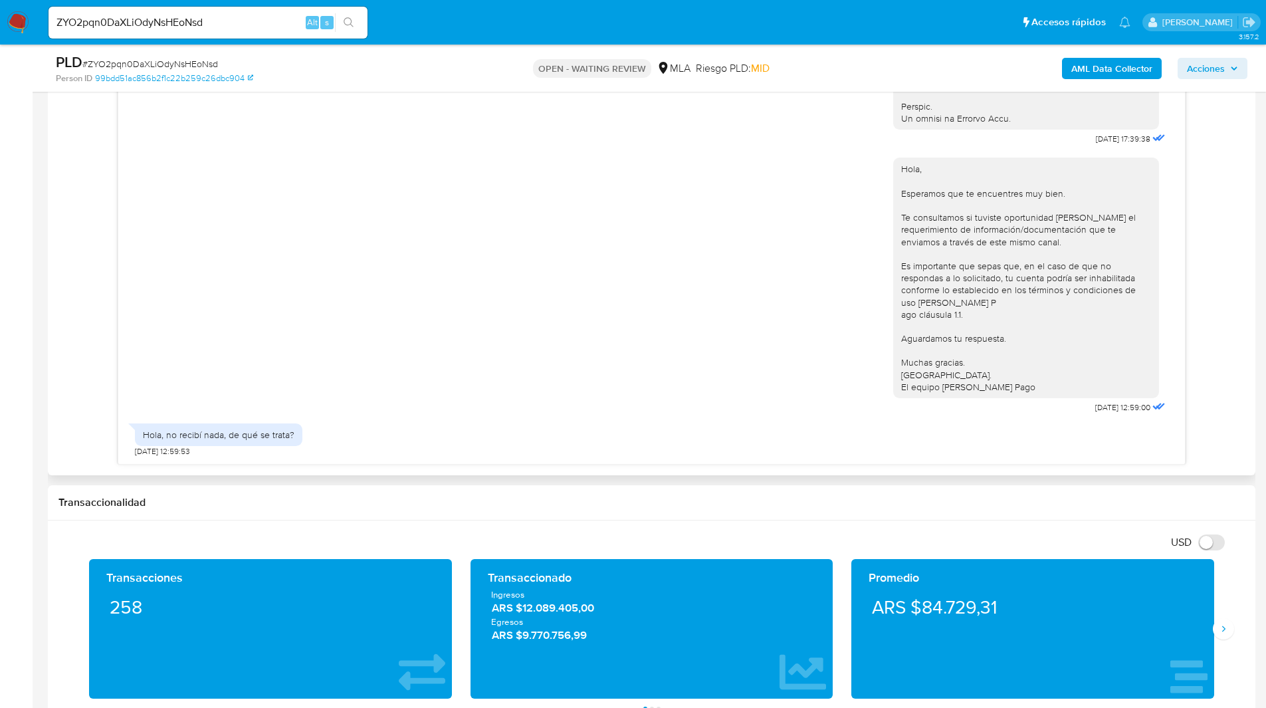
click at [74, 314] on div "18/08/2025 17:39:38 Hola, Esperamos que te encuentres muy bien. Te consultamos …" at bounding box center [651, 232] width 1186 height 464
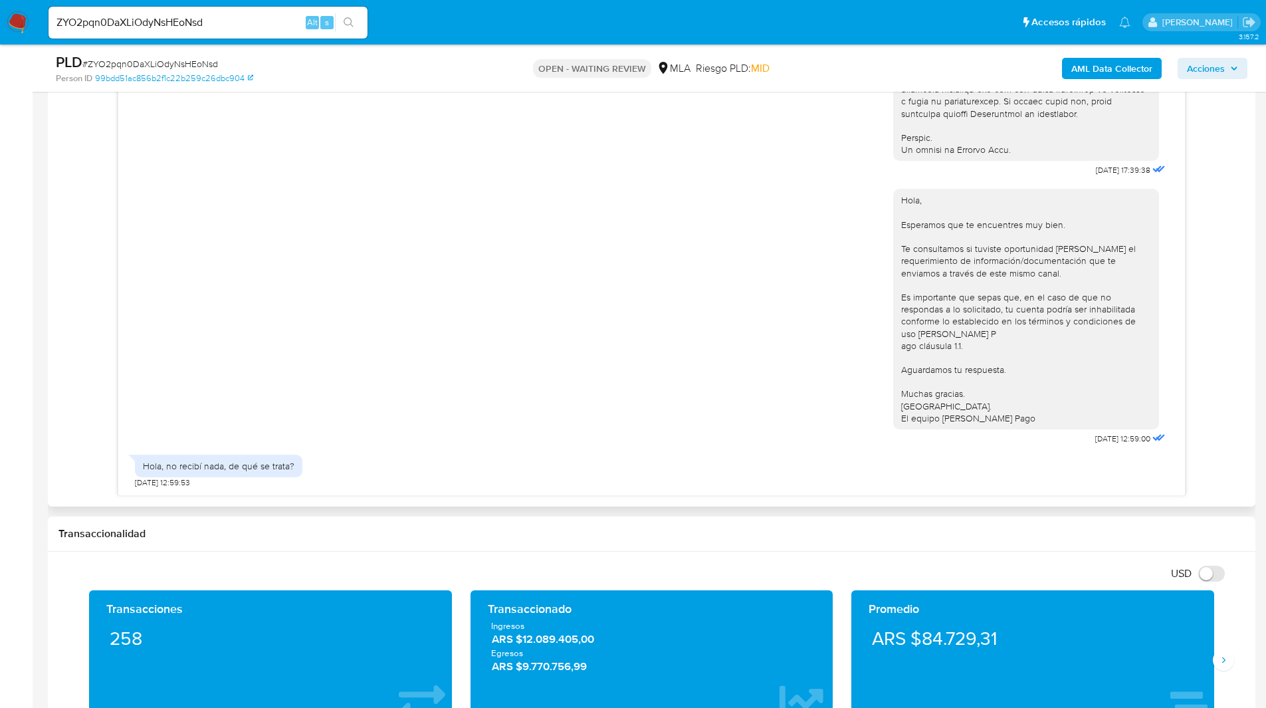
scroll to position [751, 0]
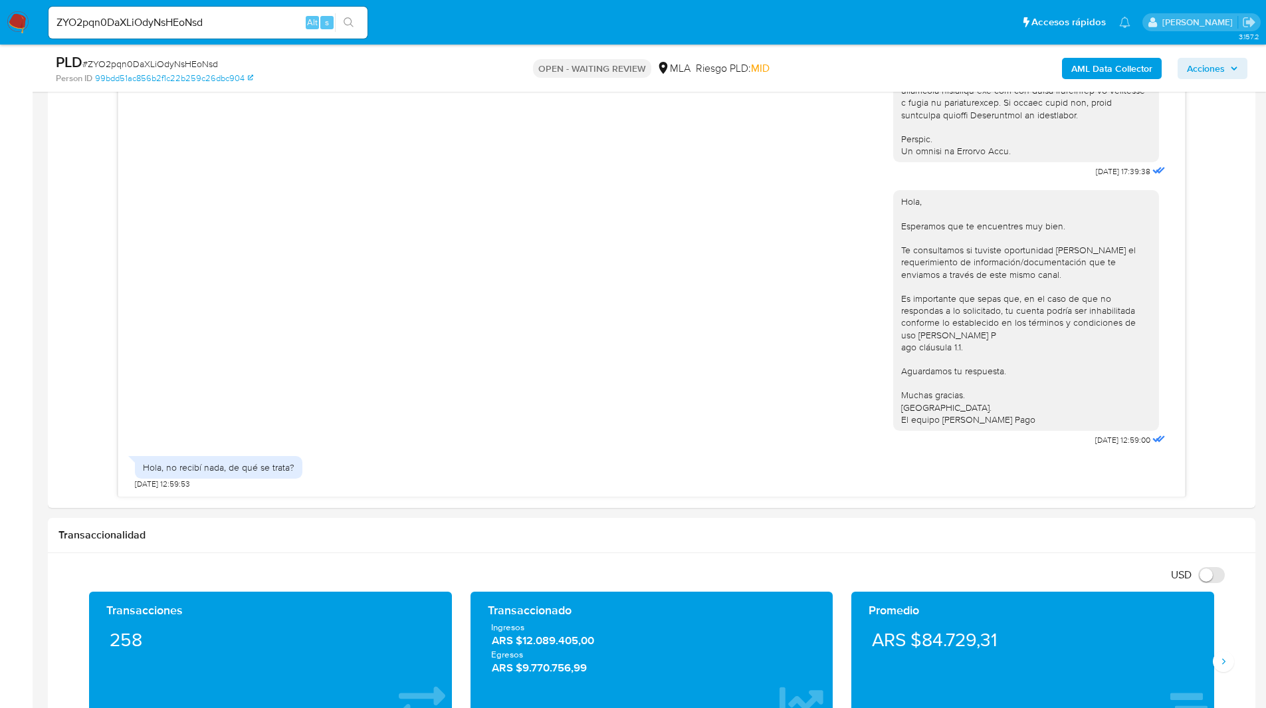
click at [173, 23] on input "ZYO2pqn0DaXLiOdyNsHEoNsd" at bounding box center [207, 22] width 319 height 17
paste input "mJqHxU4Q0pysxlrHZjr2O9XX"
type input "mJqHxU4Q0pysxlrHZjr2O9XX"
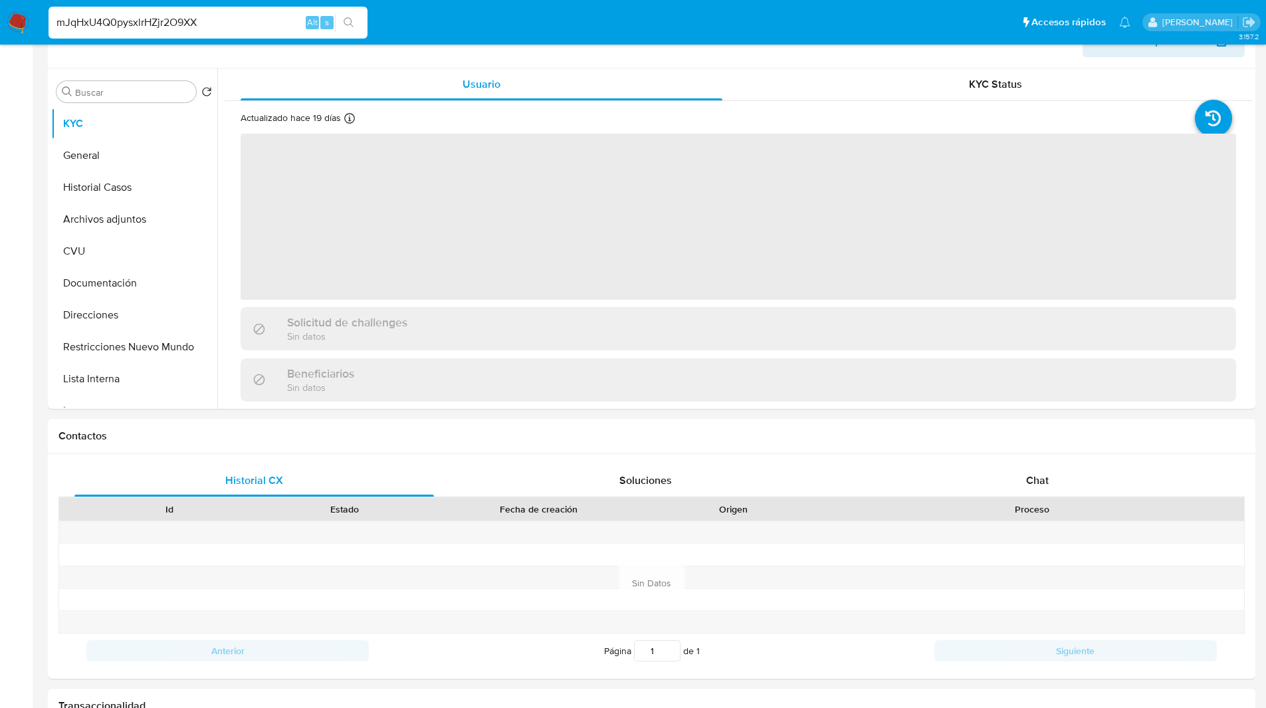
scroll to position [328, 0]
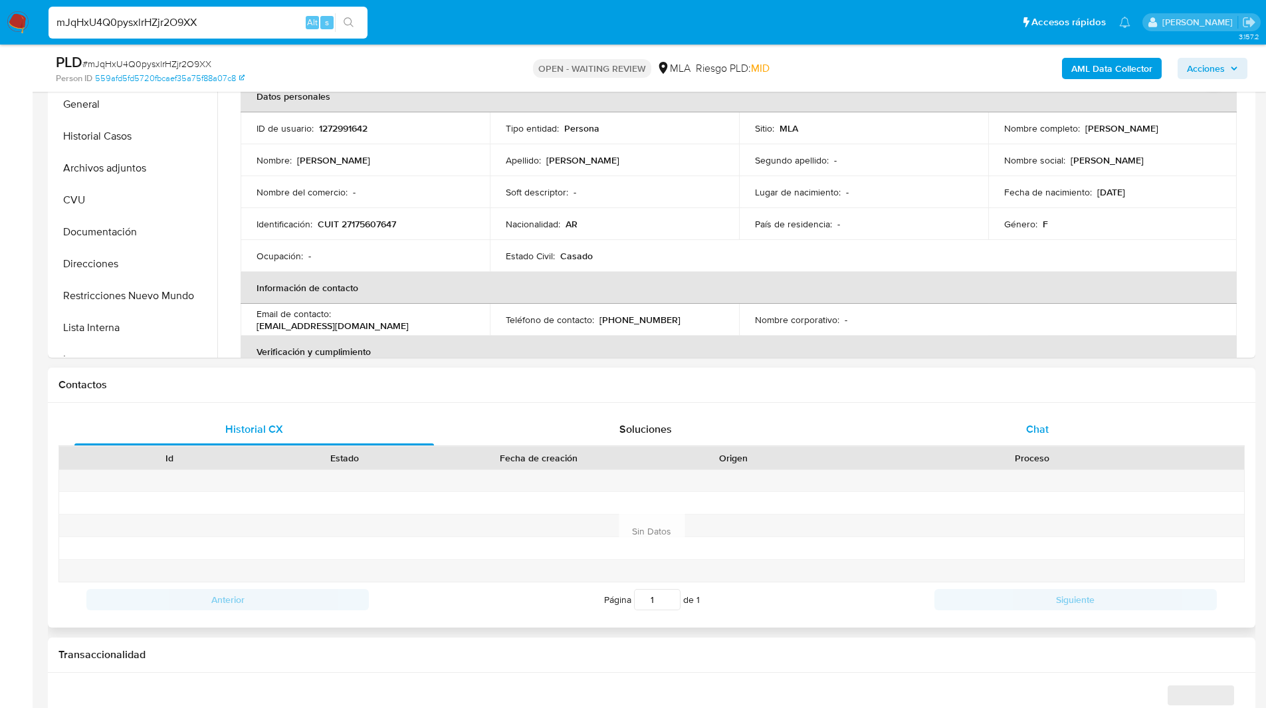
click at [1078, 431] on div "Chat" at bounding box center [1036, 429] width 359 height 32
select select "10"
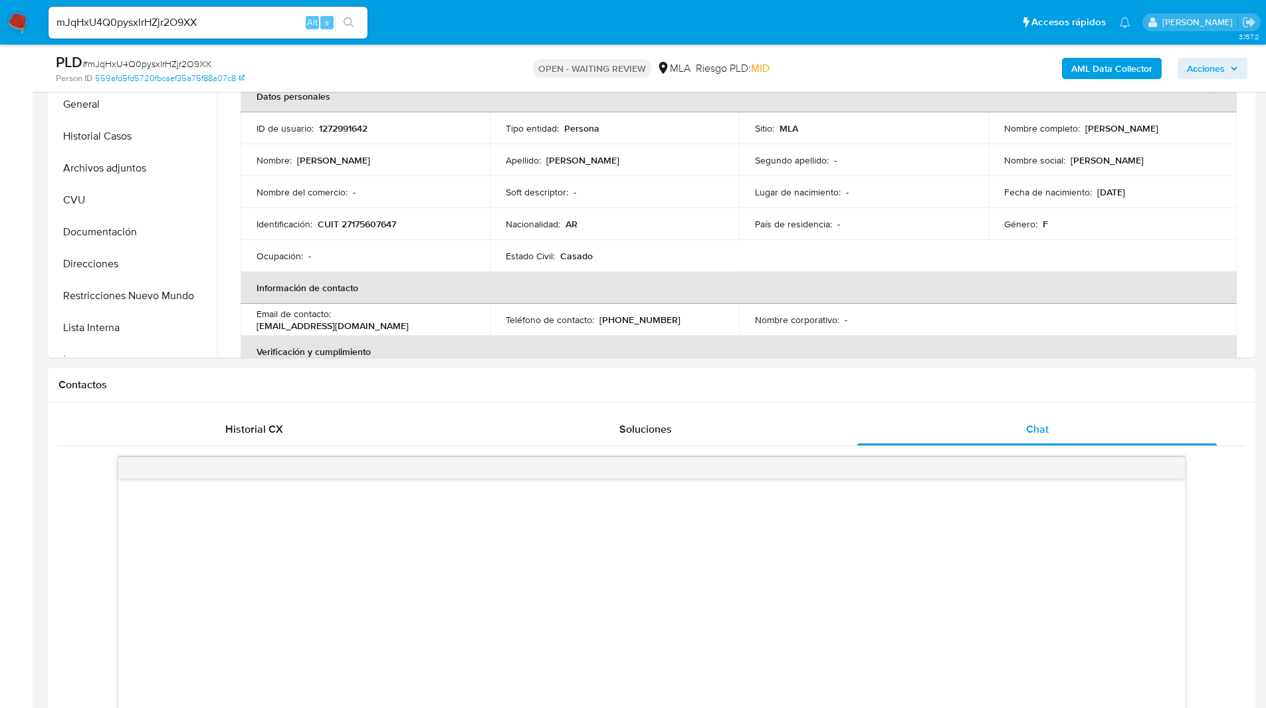
click at [938, 381] on h1 "Contactos" at bounding box center [651, 384] width 1186 height 13
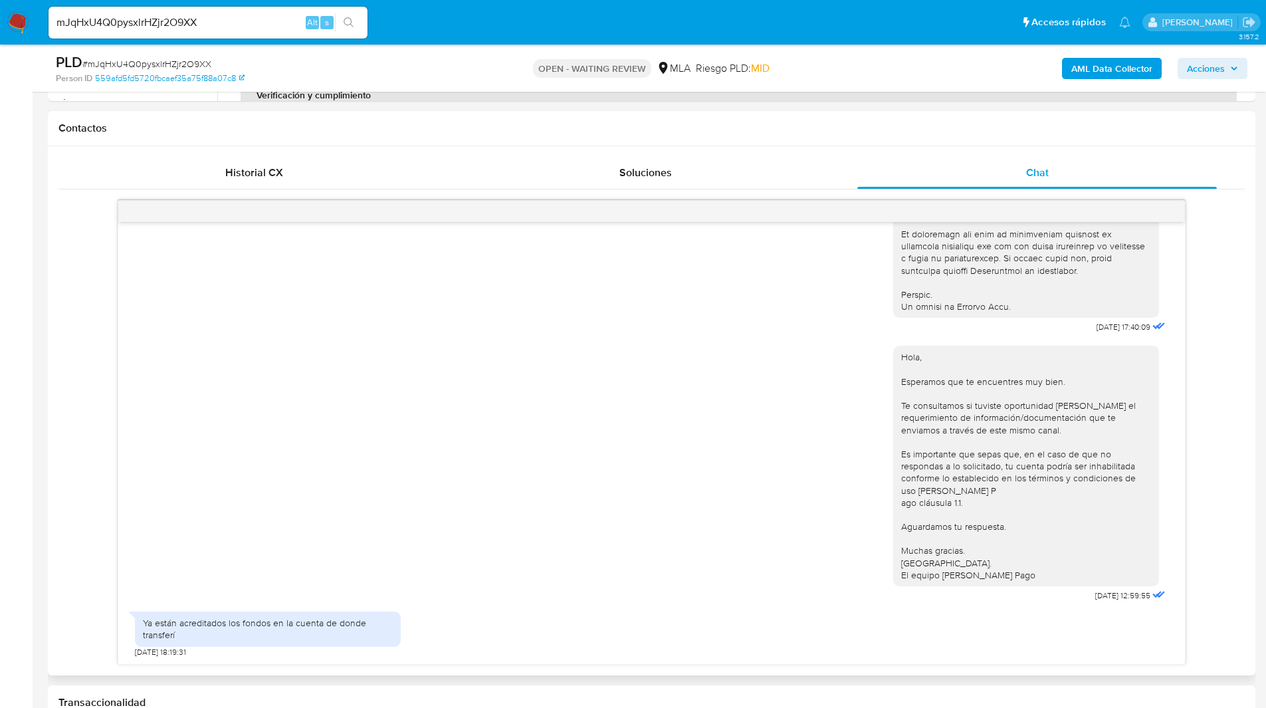
scroll to position [619, 0]
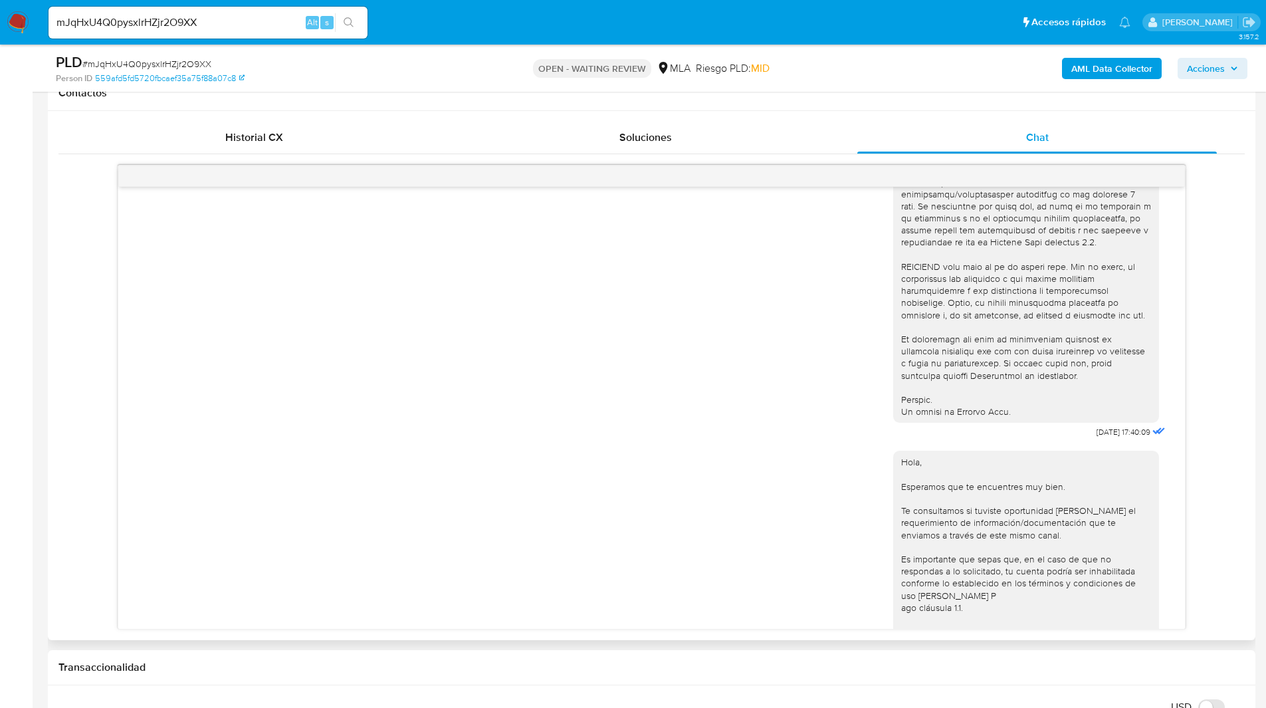
click at [613, 466] on div "Hola, Esperamos que te encuentres muy bien. Te consultamos si tuviste oportunid…" at bounding box center [651, 575] width 1033 height 268
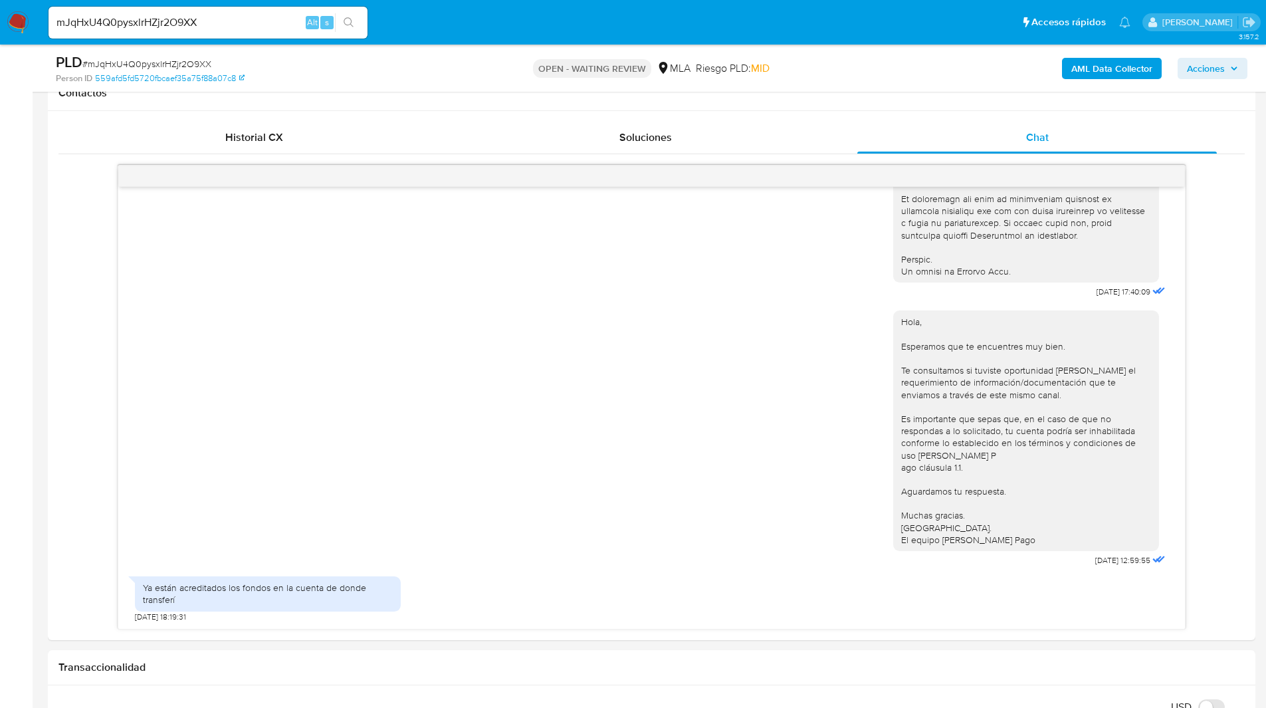
scroll to position [686, 0]
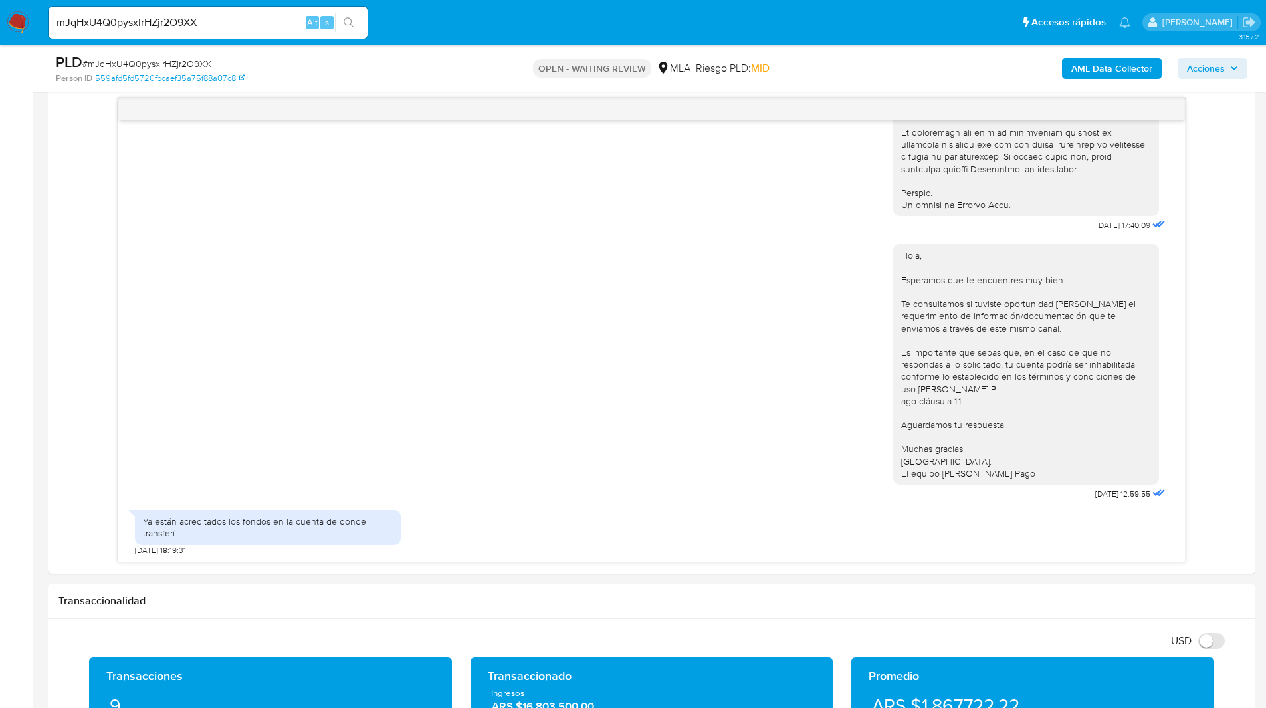
click at [158, 17] on input "mJqHxU4Q0pysxlrHZjr2O9XX" at bounding box center [207, 22] width 319 height 17
paste input "F09FF81CjowRXG5Is3KEmhGs"
type input "F09FF81CjowRXG5Is3KEmhGs"
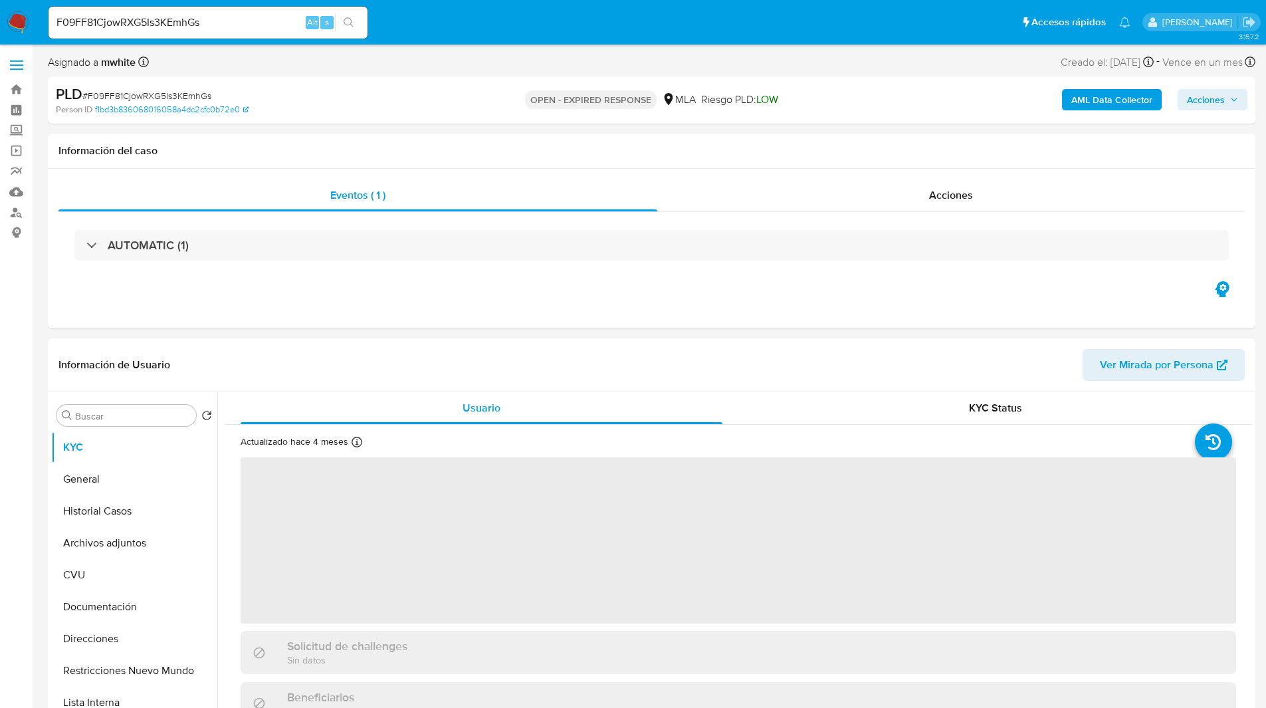
select select "10"
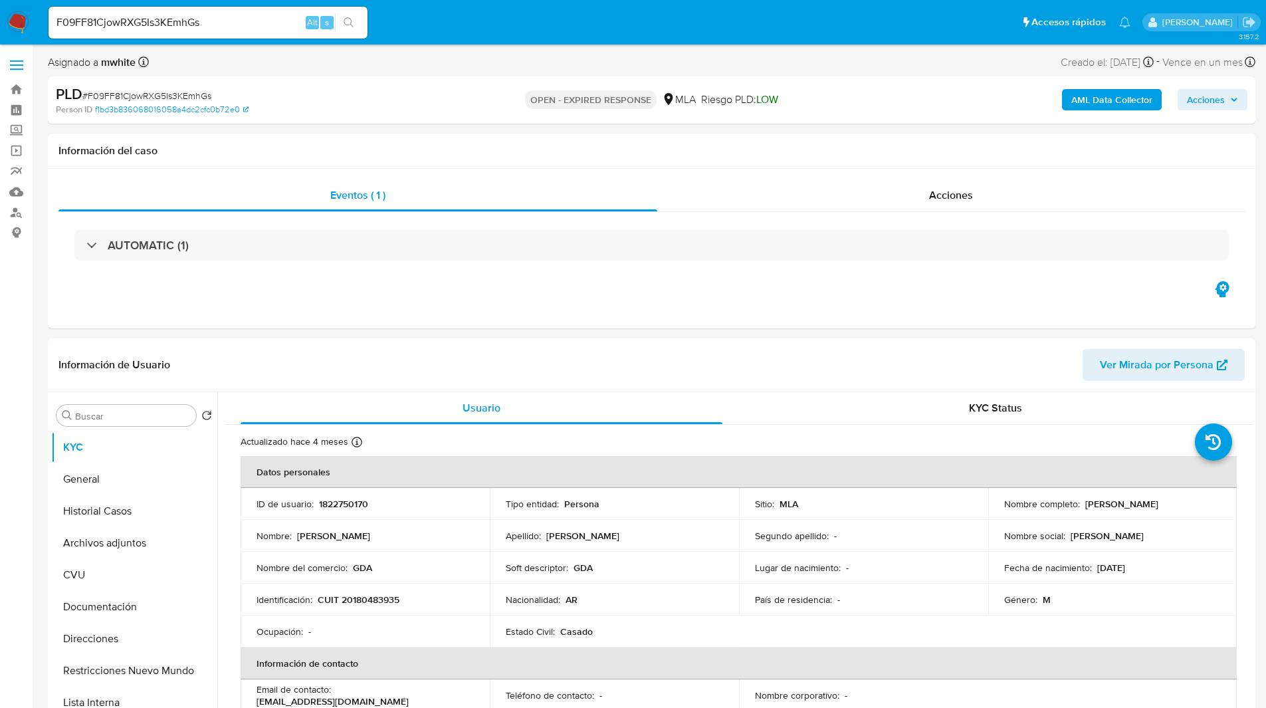
click at [826, 111] on div "OPEN - EXPIRED RESPONSE MLA Riesgo PLD: LOW" at bounding box center [650, 99] width 393 height 31
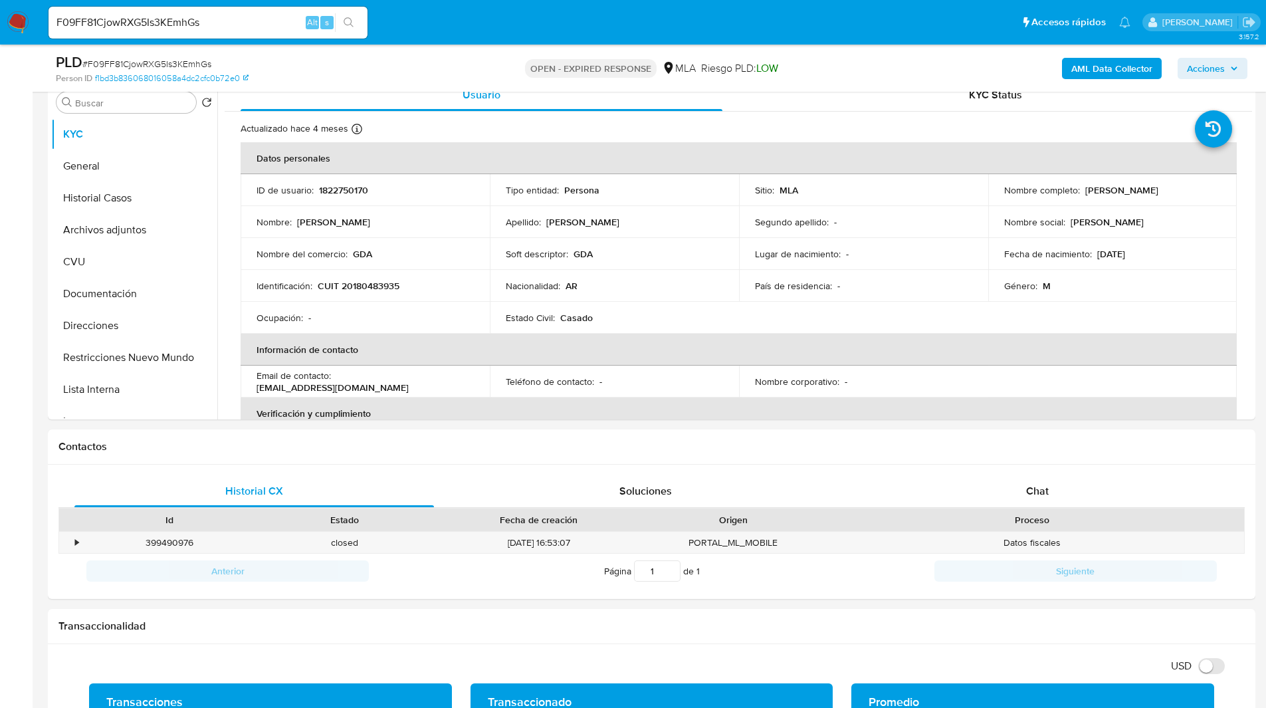
scroll to position [268, 0]
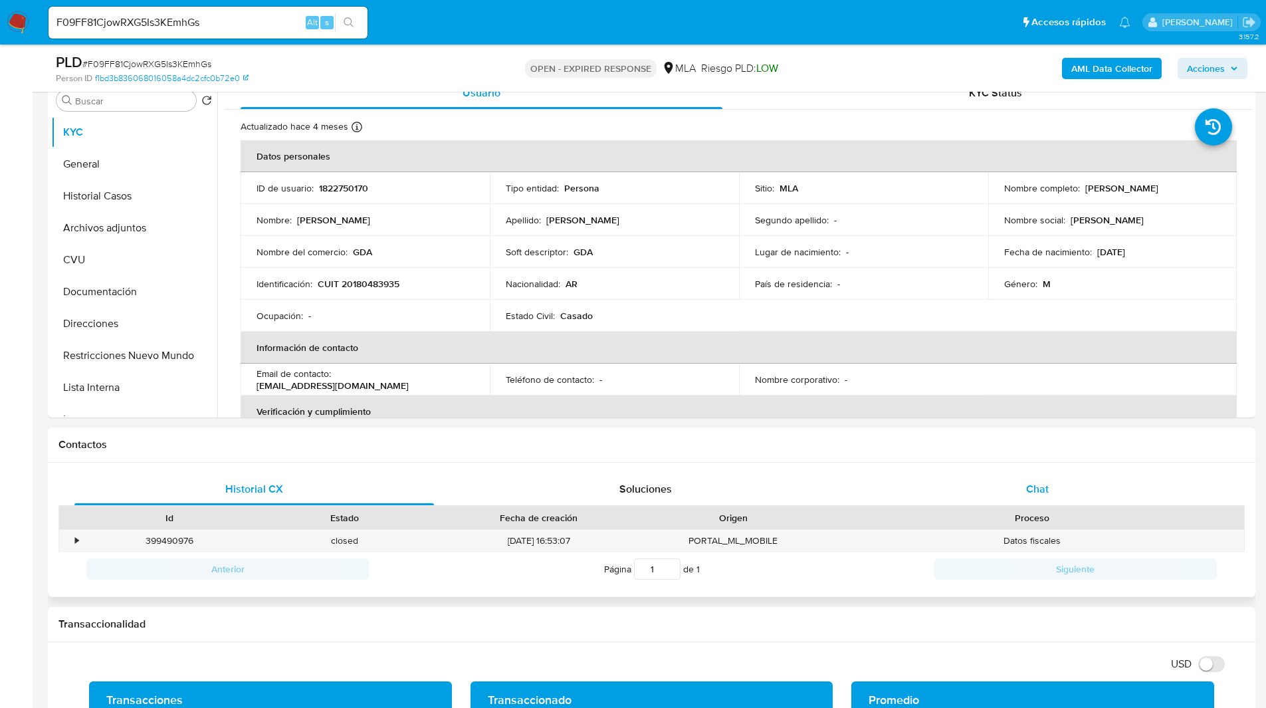
click at [1068, 481] on div "Chat" at bounding box center [1036, 489] width 359 height 32
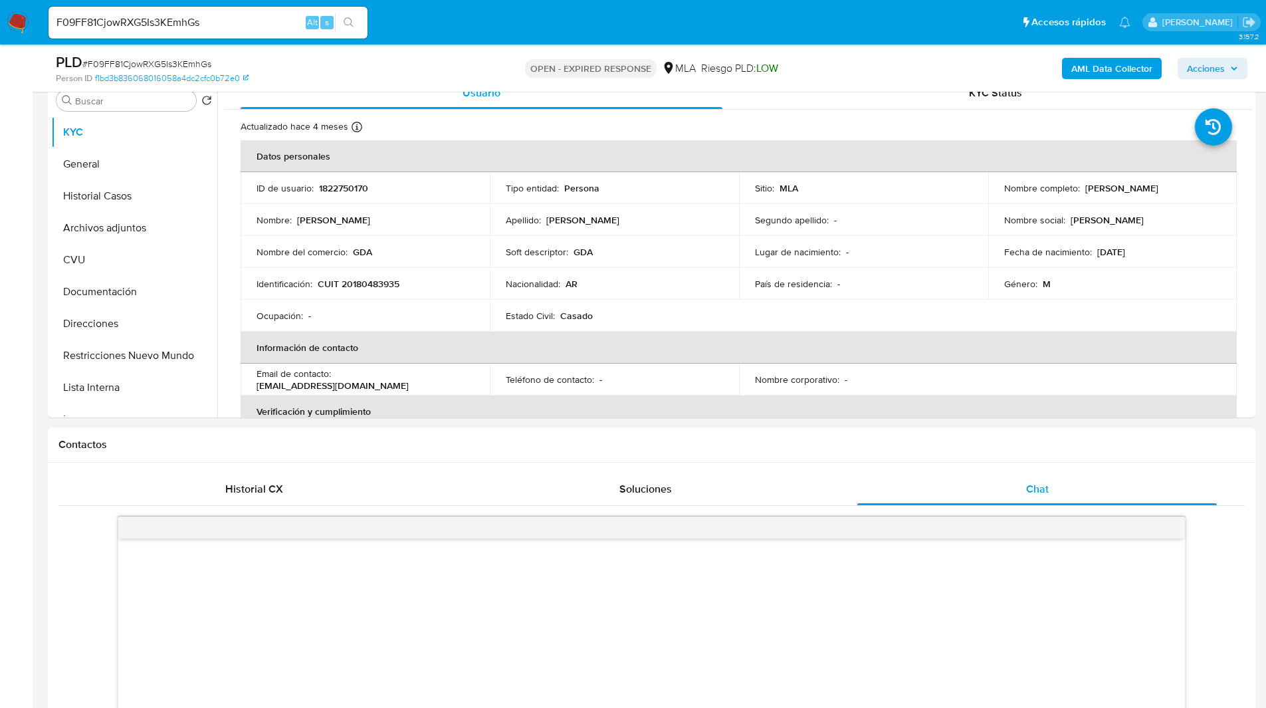
click at [992, 427] on div "Contactos" at bounding box center [651, 444] width 1207 height 35
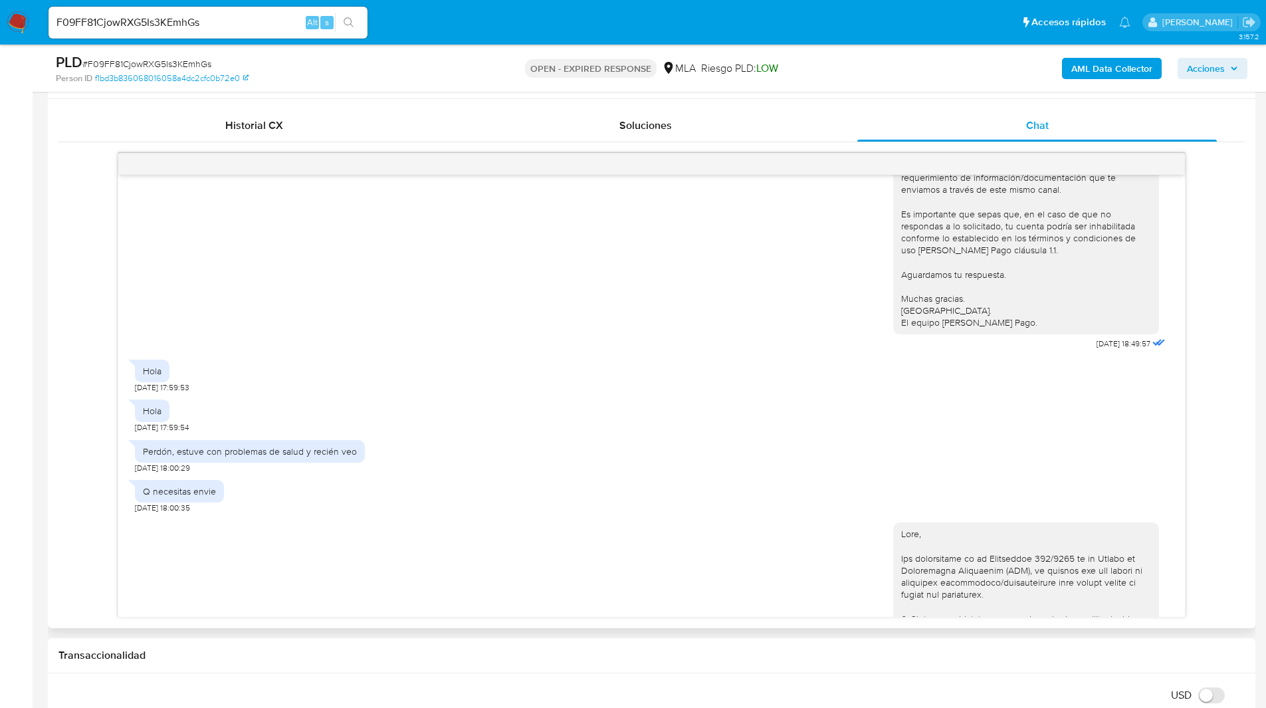
scroll to position [1128, 0]
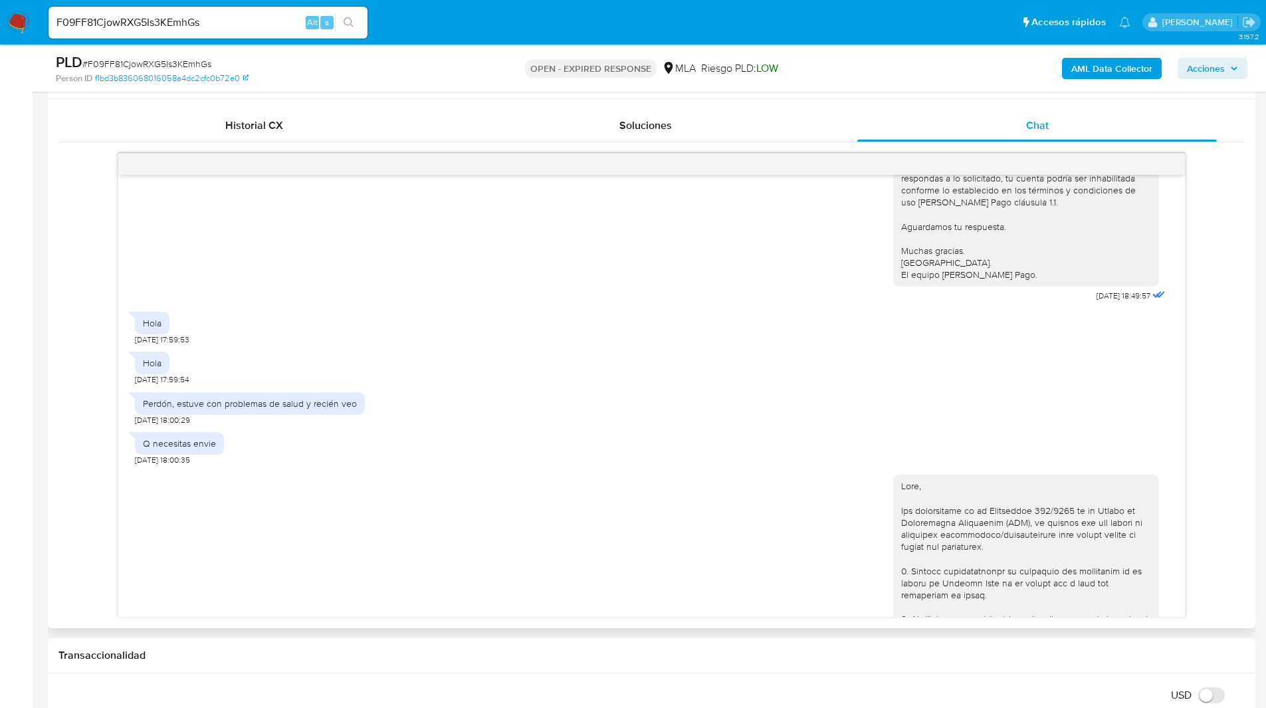
click at [118, 319] on div "17/07/2025 20:09:44 Hola, Esperamos que te encuentres muy bien. Te consultamos …" at bounding box center [651, 396] width 1066 height 442
click at [98, 340] on div "17/07/2025 20:09:44 Hola, Esperamos que te encuentres muy bien. Te consultamos …" at bounding box center [651, 385] width 1186 height 464
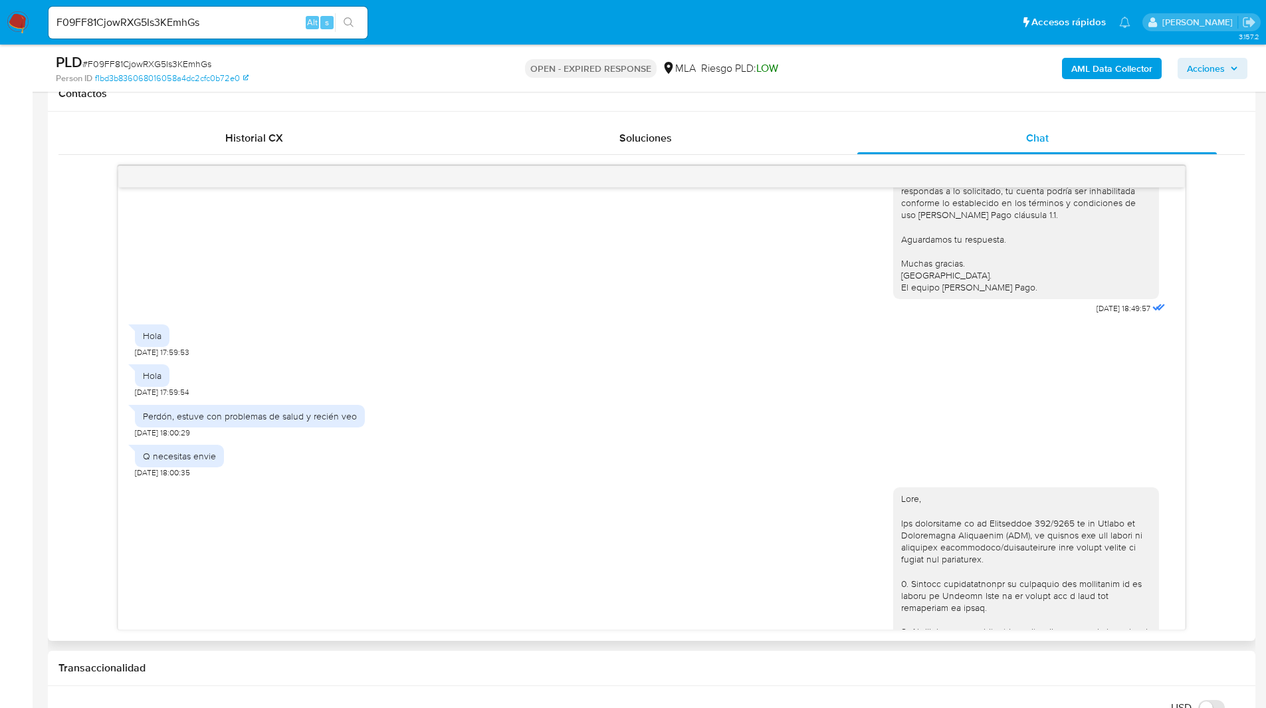
scroll to position [618, 0]
click at [92, 343] on div "17/07/2025 20:09:44 Hola, Esperamos que te encuentres muy bien. Te consultamos …" at bounding box center [651, 398] width 1186 height 464
click at [78, 377] on div "17/07/2025 20:09:44 Hola, Esperamos que te encuentres muy bien. Te consultamos …" at bounding box center [651, 398] width 1186 height 464
click at [88, 450] on div "17/07/2025 20:09:44 Hola, Esperamos que te encuentres muy bien. Te consultamos …" at bounding box center [651, 398] width 1186 height 464
click at [90, 466] on div "17/07/2025 20:09:44 Hola, Esperamos que te encuentres muy bien. Te consultamos …" at bounding box center [651, 398] width 1186 height 464
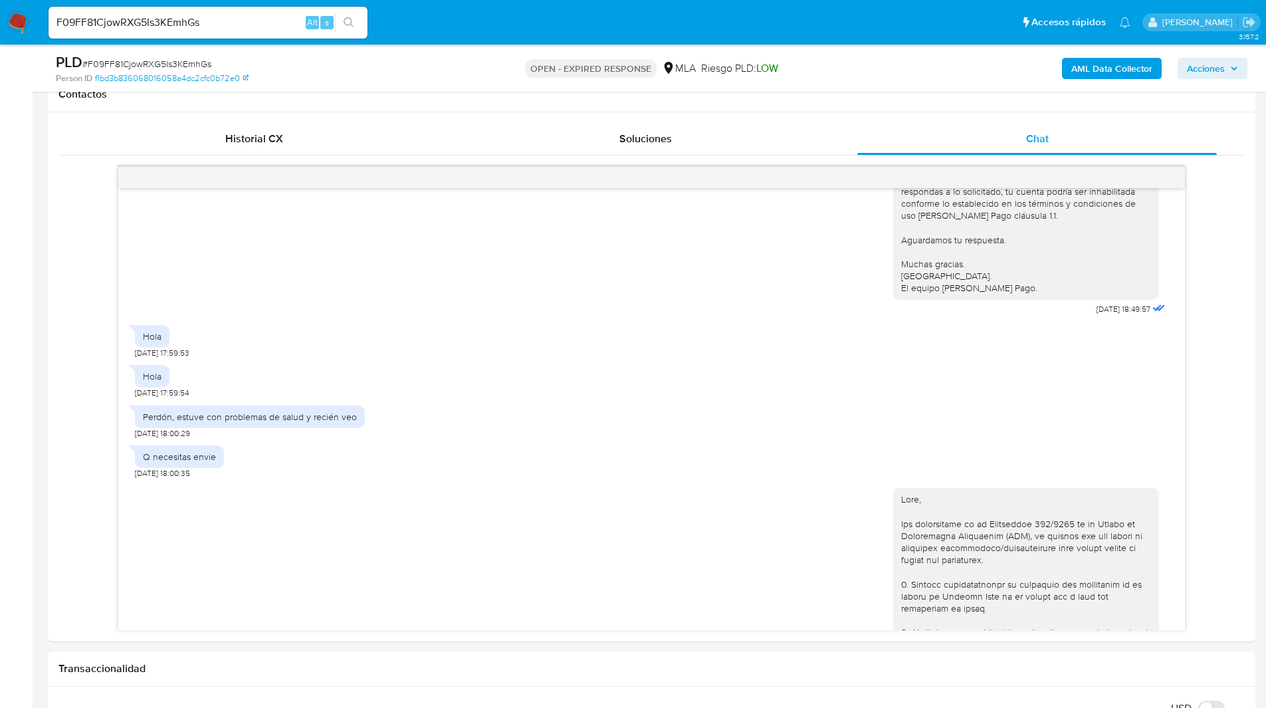
click at [219, 24] on input "F09FF81CjowRXG5Is3KEmhGs" at bounding box center [207, 22] width 319 height 17
paste input "LPdpIJJg8Bw6BT4FIFKOFxhE"
type input "LPdpIJJg8Bw6BT4FIFKOFxhE"
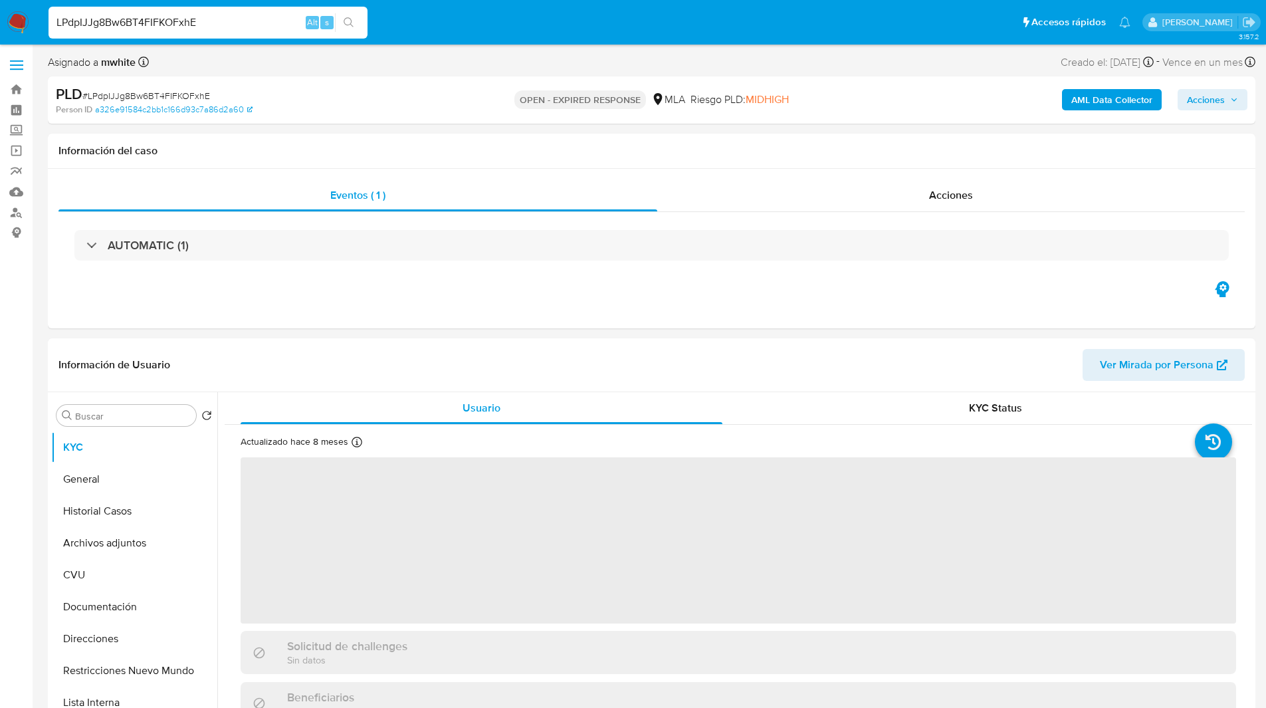
click at [470, 19] on ul "Pausado Ver notificaciones LPdpIJJg8Bw6BT4FIFKOFxhE Alt s Accesos rápidos Presi…" at bounding box center [589, 21] width 1095 height 33
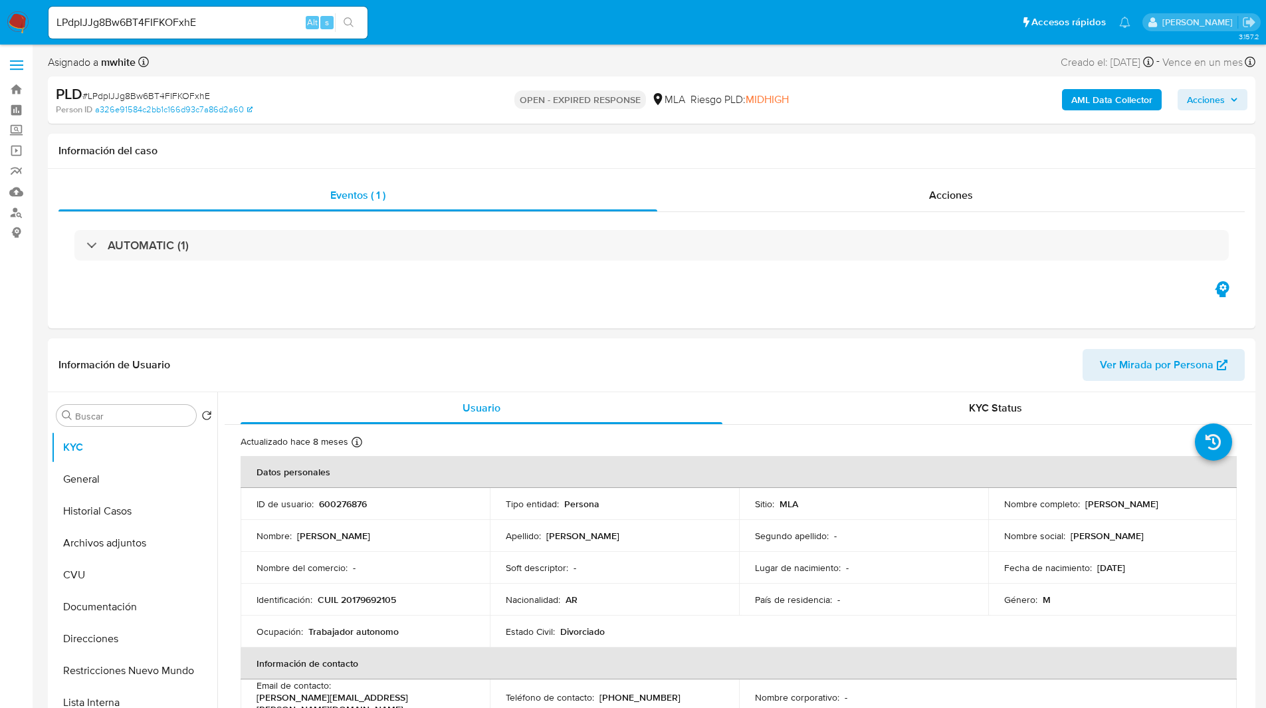
select select "10"
click at [349, 501] on p "600276876" at bounding box center [343, 504] width 48 height 12
copy p "600276876"
click at [517, 363] on header "Información de Usuario Ver Mirada por Persona" at bounding box center [651, 365] width 1186 height 32
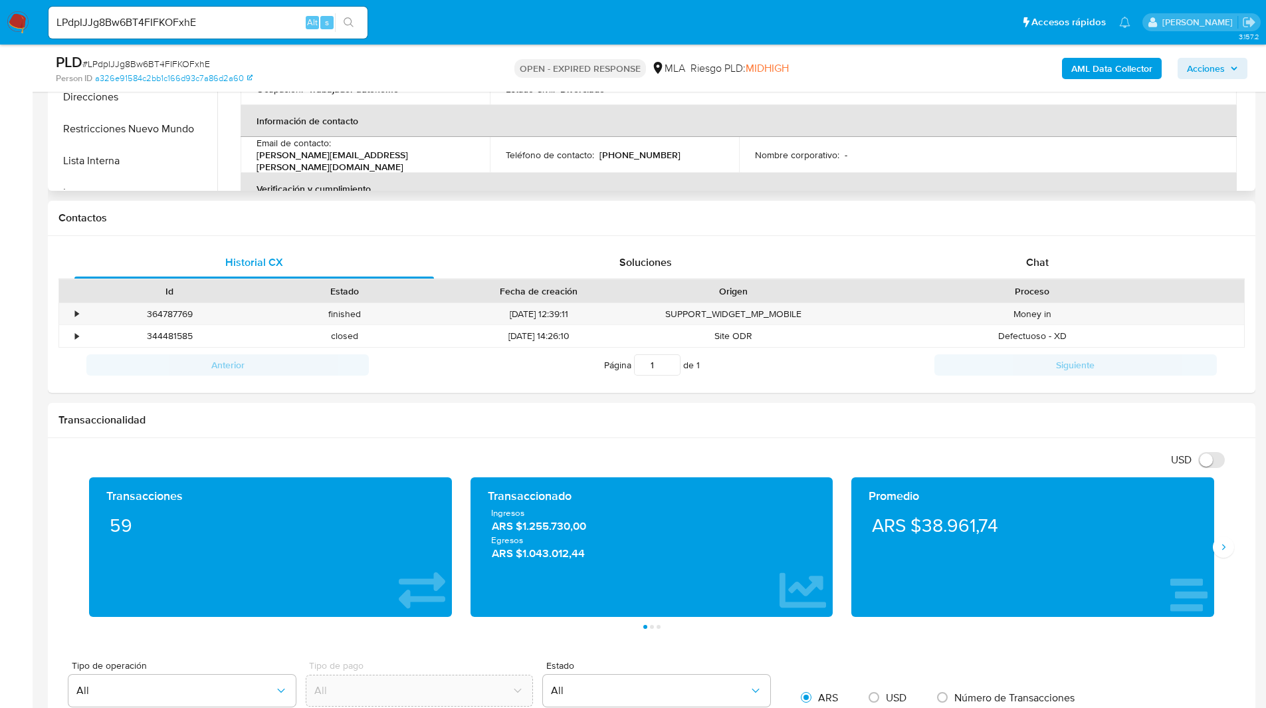
scroll to position [561, 0]
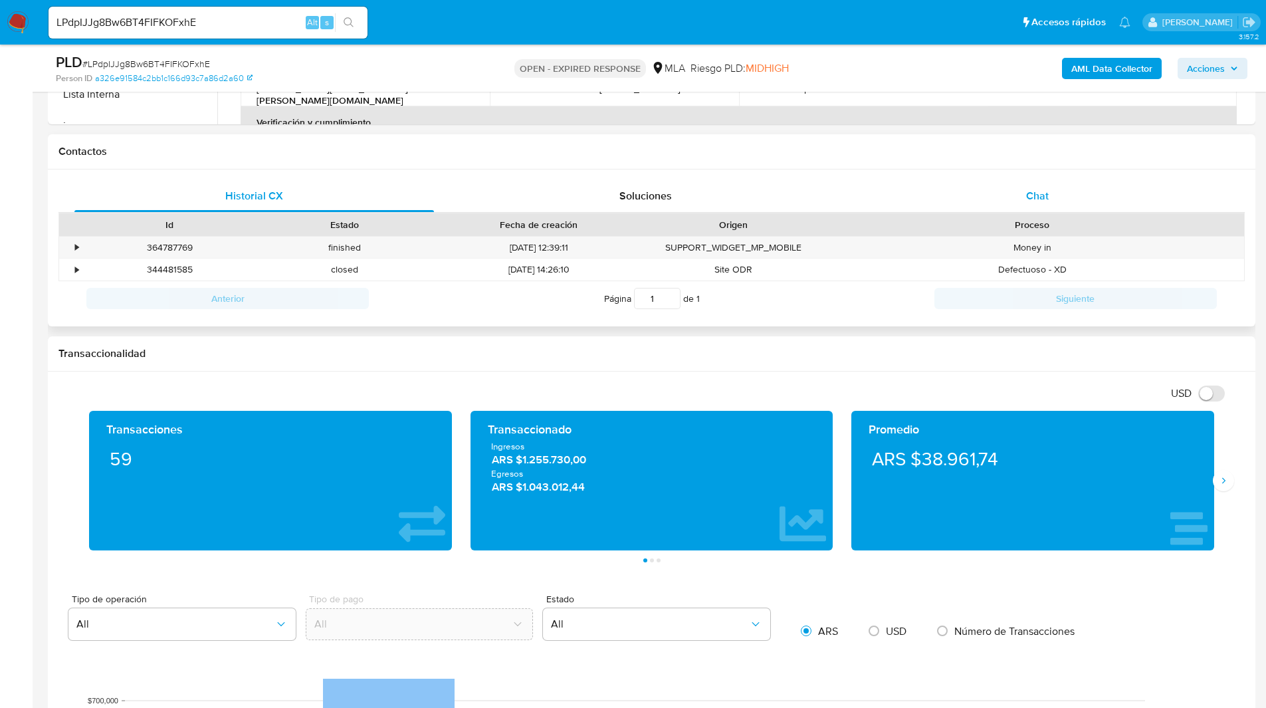
click at [1007, 185] on div "Chat" at bounding box center [1036, 196] width 359 height 32
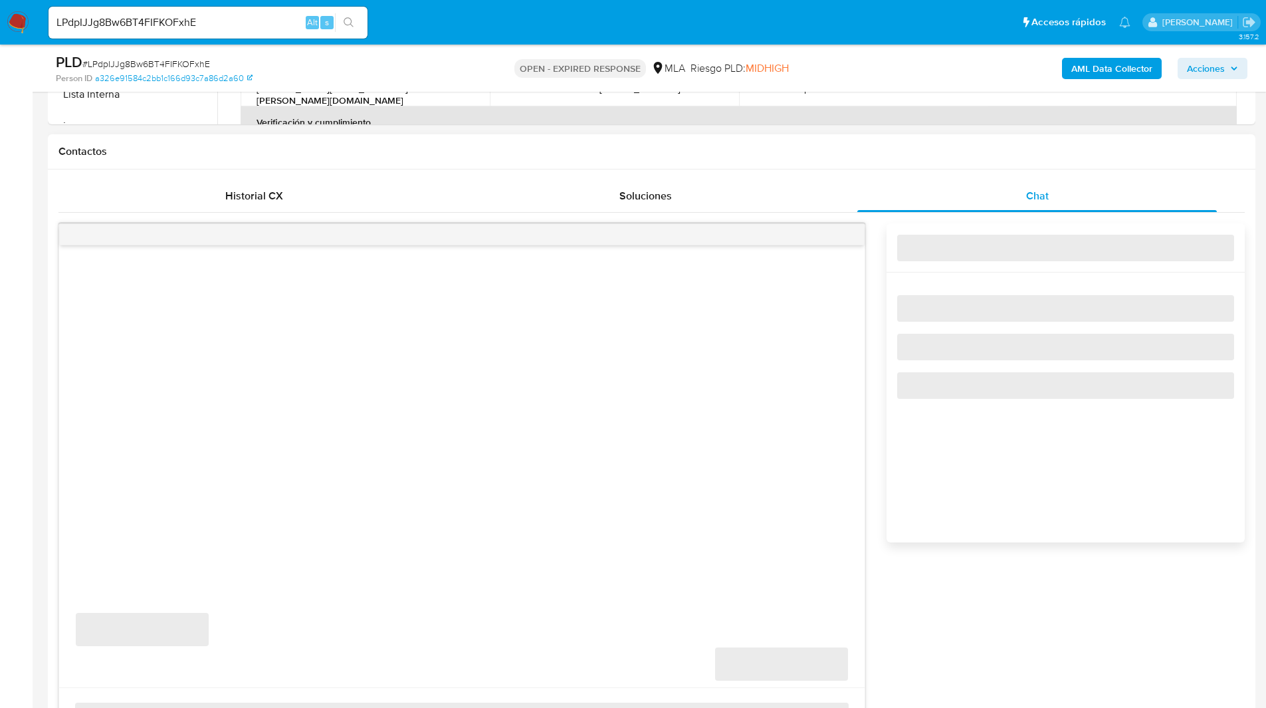
click at [904, 154] on h1 "Contactos" at bounding box center [651, 151] width 1186 height 13
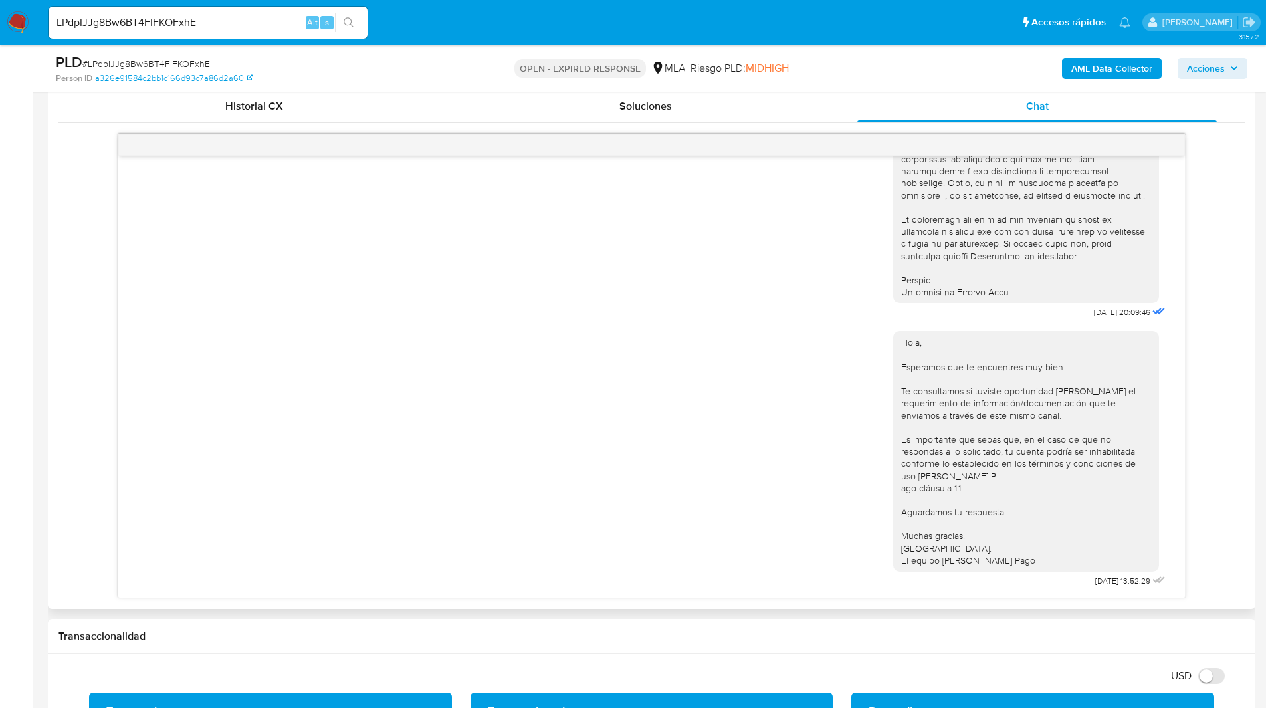
scroll to position [651, 0]
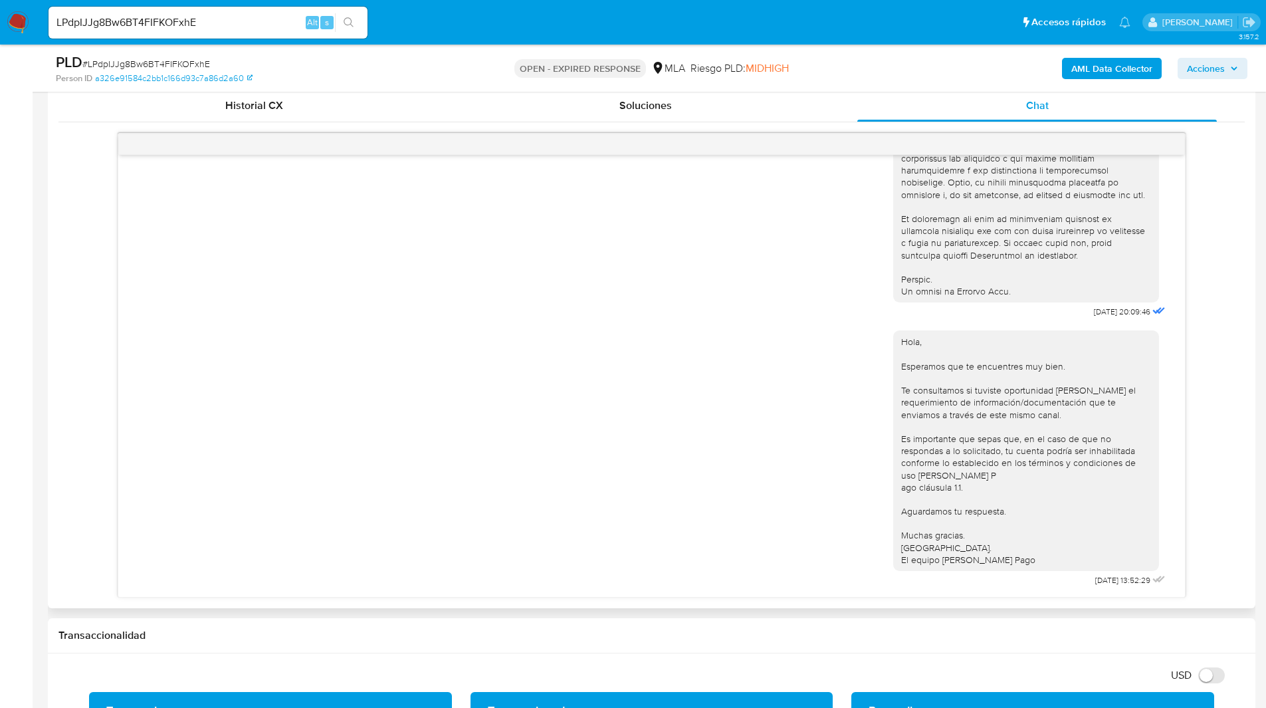
click at [1228, 326] on div "17/07/2025 20:09:46 Hola, Esperamos que te encuentres muy bien. Te consultamos …" at bounding box center [651, 365] width 1186 height 464
click at [776, 381] on div "Hola, Esperamos que te encuentres muy bien. Te consultamos si tuviste oportunid…" at bounding box center [651, 455] width 1033 height 268
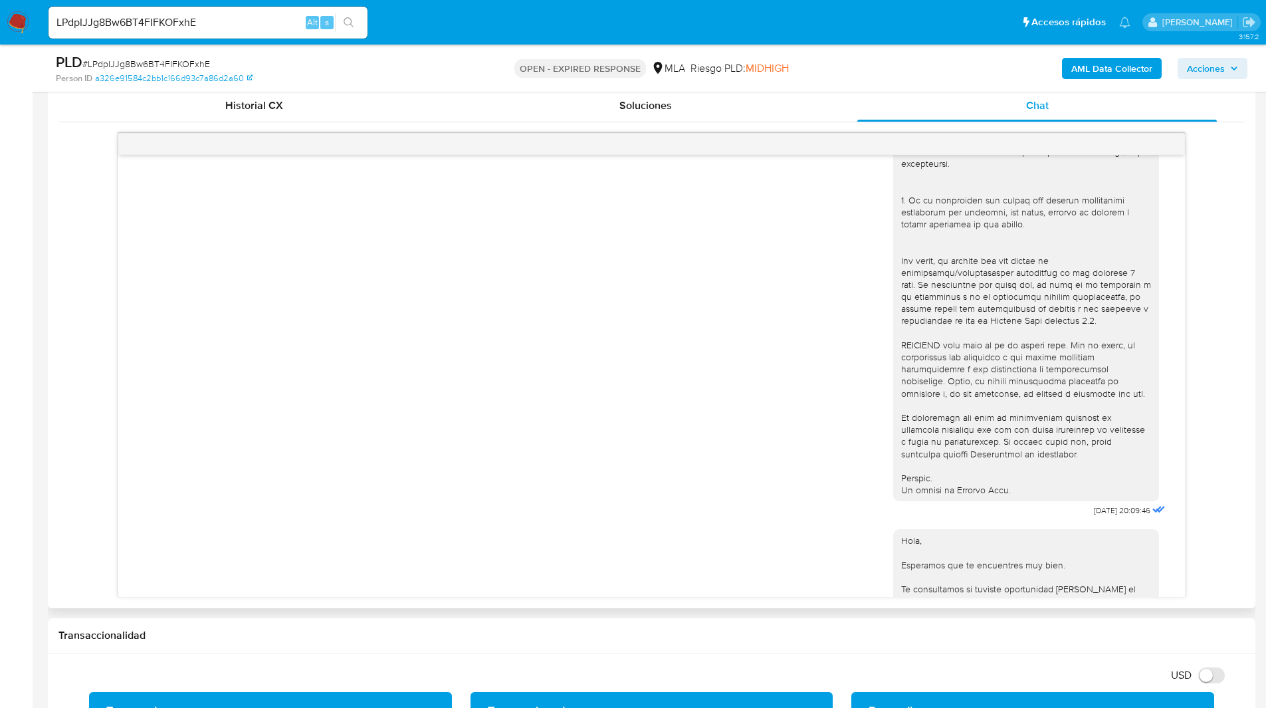
scroll to position [603, 0]
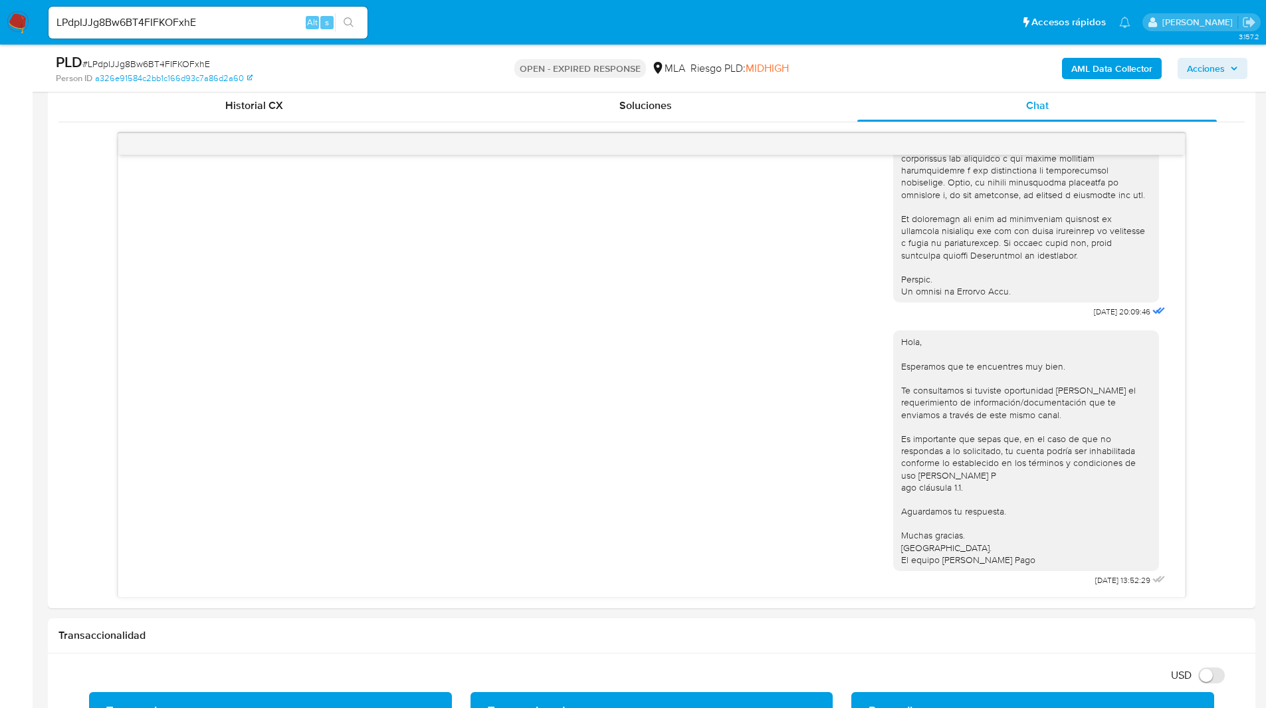
click at [429, 27] on ul "Pausado Ver notificaciones LPdpIJJg8Bw6BT4FIFKOFxhE Alt s Accesos rápidos Presi…" at bounding box center [589, 21] width 1095 height 33
click at [419, 10] on ul "Pausado Ver notificaciones LPdpIJJg8Bw6BT4FIFKOFxhE Alt s Accesos rápidos Presi…" at bounding box center [589, 21] width 1095 height 33
click at [769, 47] on div "PLD # LPdpIJJg8Bw6BT4FIFKOFxhE Person ID a326e91584c2bb1c166d93c7a86d2a60 OPEN …" at bounding box center [651, 68] width 1207 height 47
click at [163, 28] on input "LPdpIJJg8Bw6BT4FIFKOFxhE" at bounding box center [207, 22] width 319 height 17
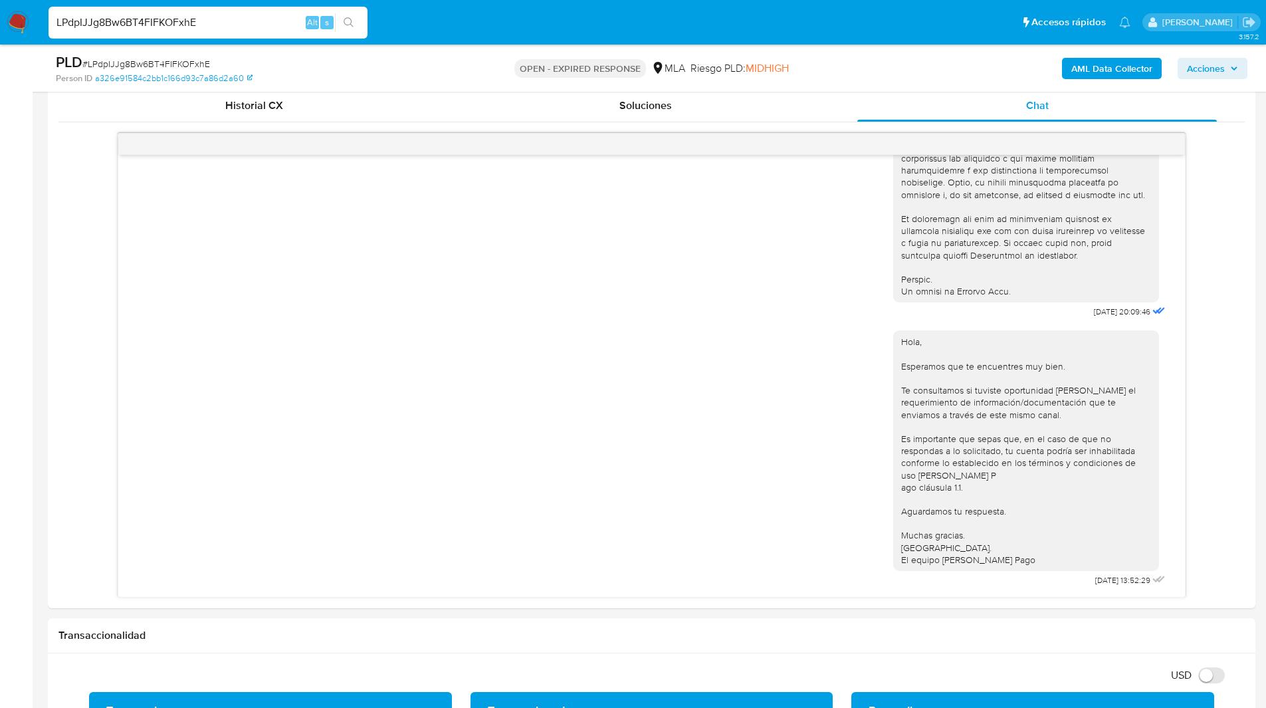
paste input "sUwuKsI2KjxmBsklVW8Pswel"
type input "sUwuKsI2KjxmBsklVW8Pswel"
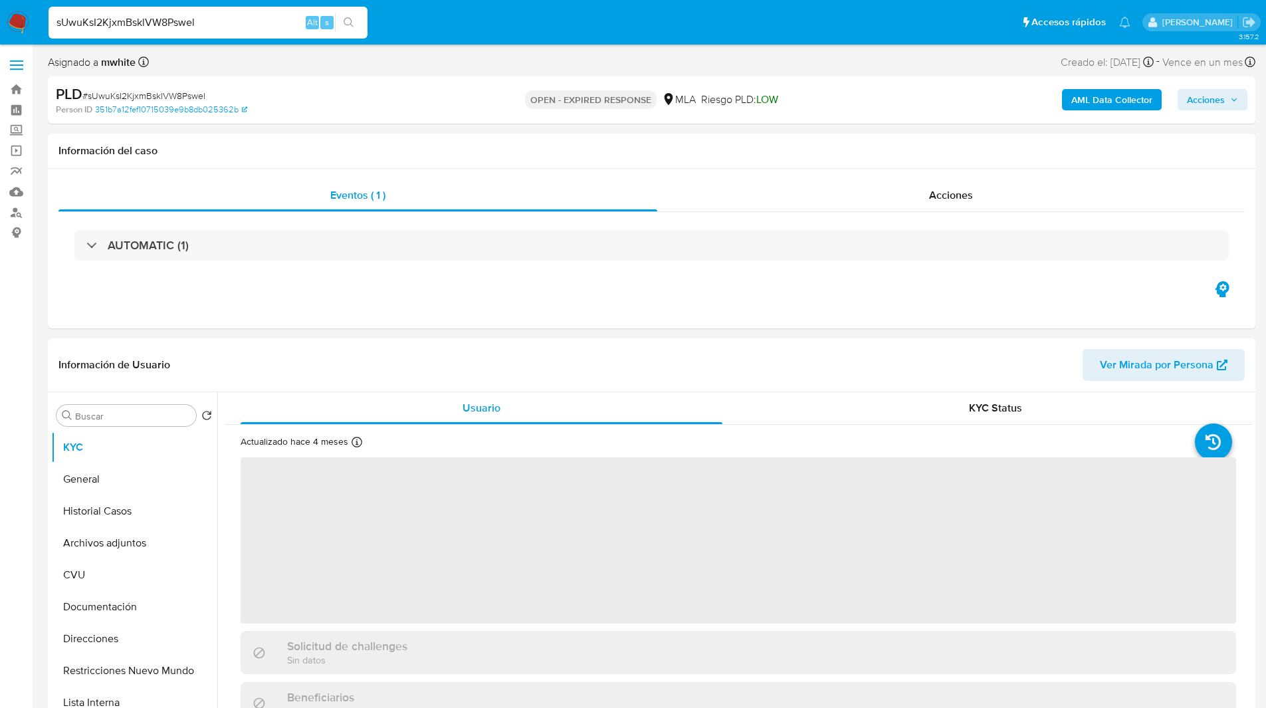
select select "10"
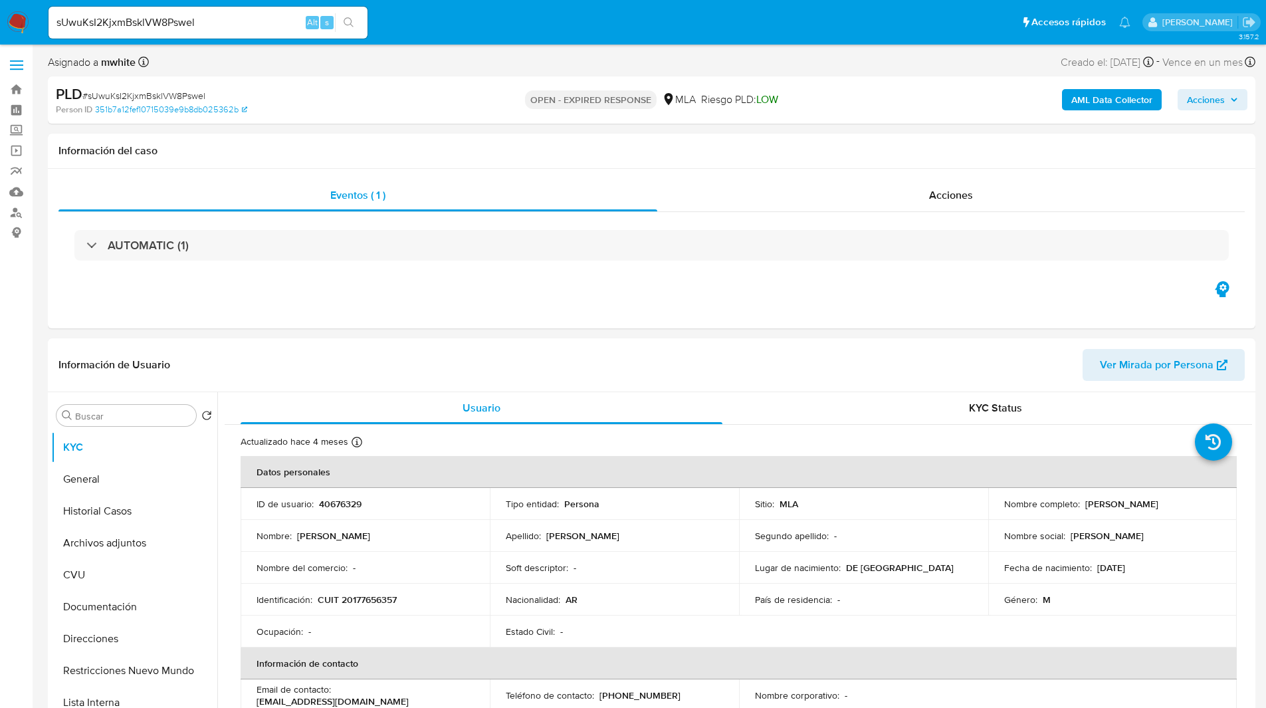
click at [802, 122] on div "PLD # sUwuKsI2KjxmBsklVW8Pswel Person ID 351b7a12fef10715039e9b8db025362b OPEN …" at bounding box center [651, 99] width 1207 height 47
click at [468, 43] on nav "Pausado Ver notificaciones sUwuKsI2KjxmBsklVW8Pswel Alt s Accesos rápidos Presi…" at bounding box center [633, 22] width 1266 height 45
click at [745, 308] on div "Eventos ( 1 ) Acciones AUTOMATIC (1)" at bounding box center [651, 248] width 1207 height 159
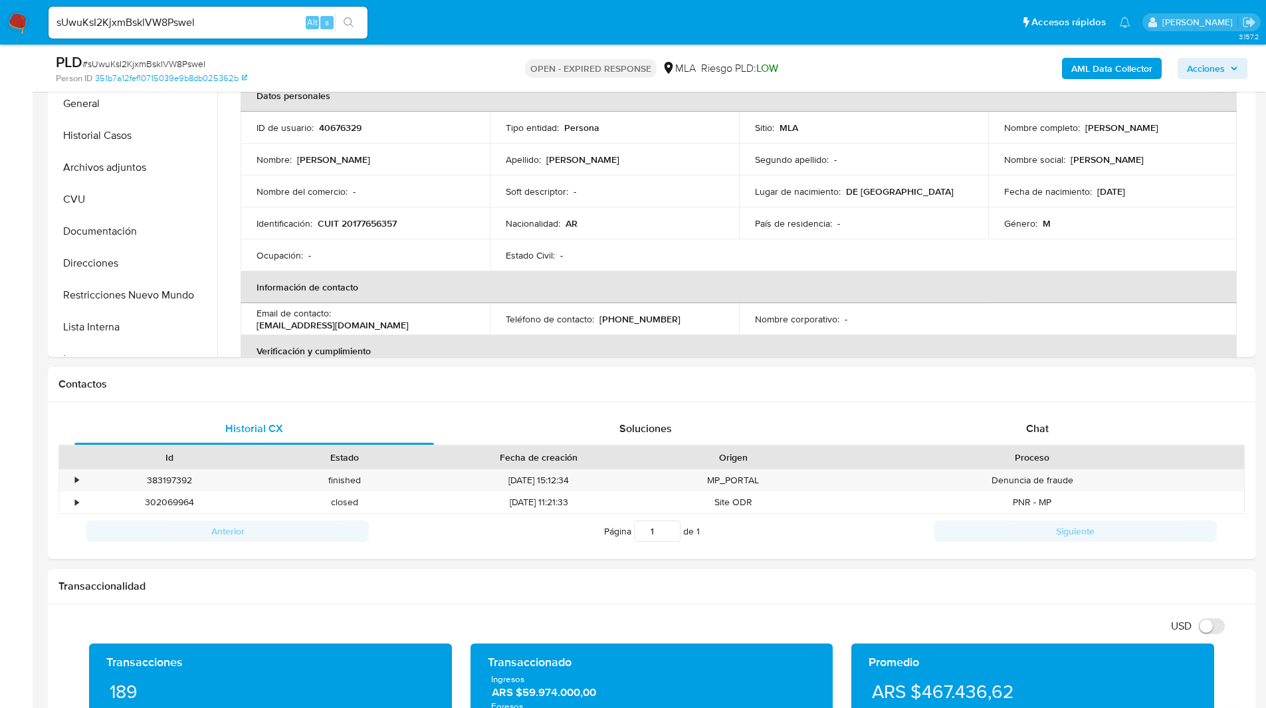
scroll to position [339, 0]
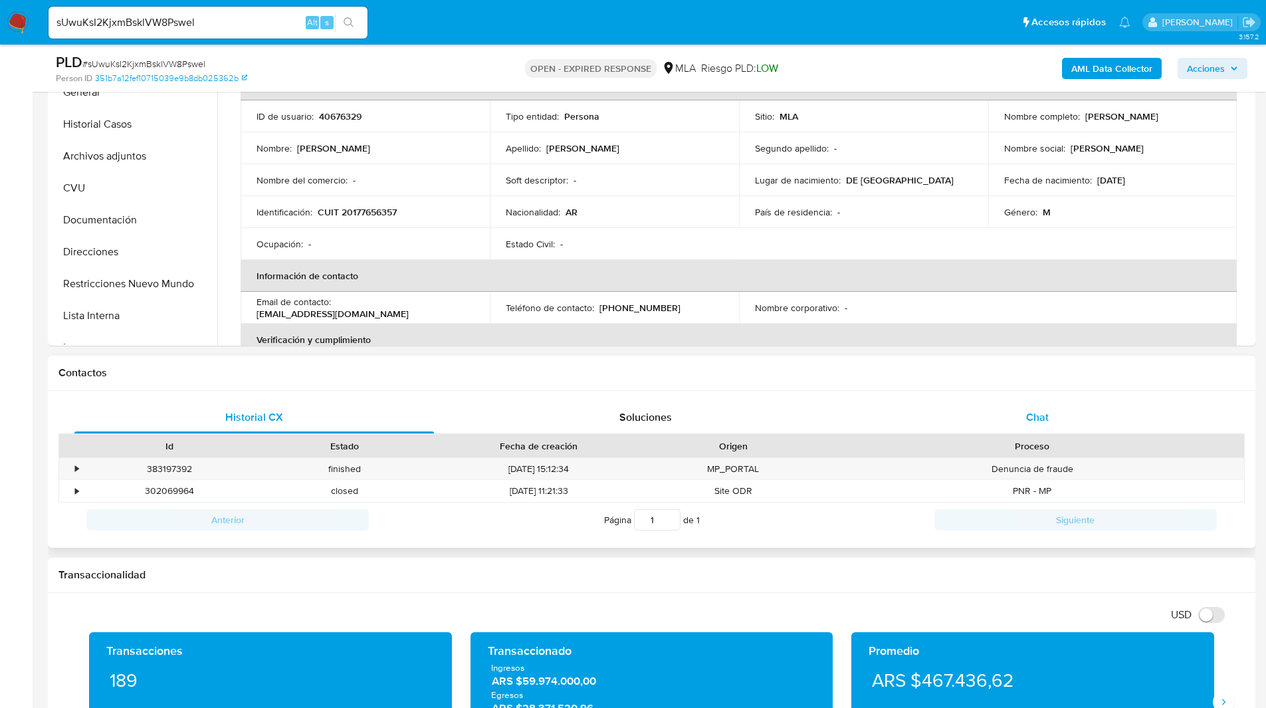
click at [1039, 423] on span "Chat" at bounding box center [1037, 416] width 23 height 15
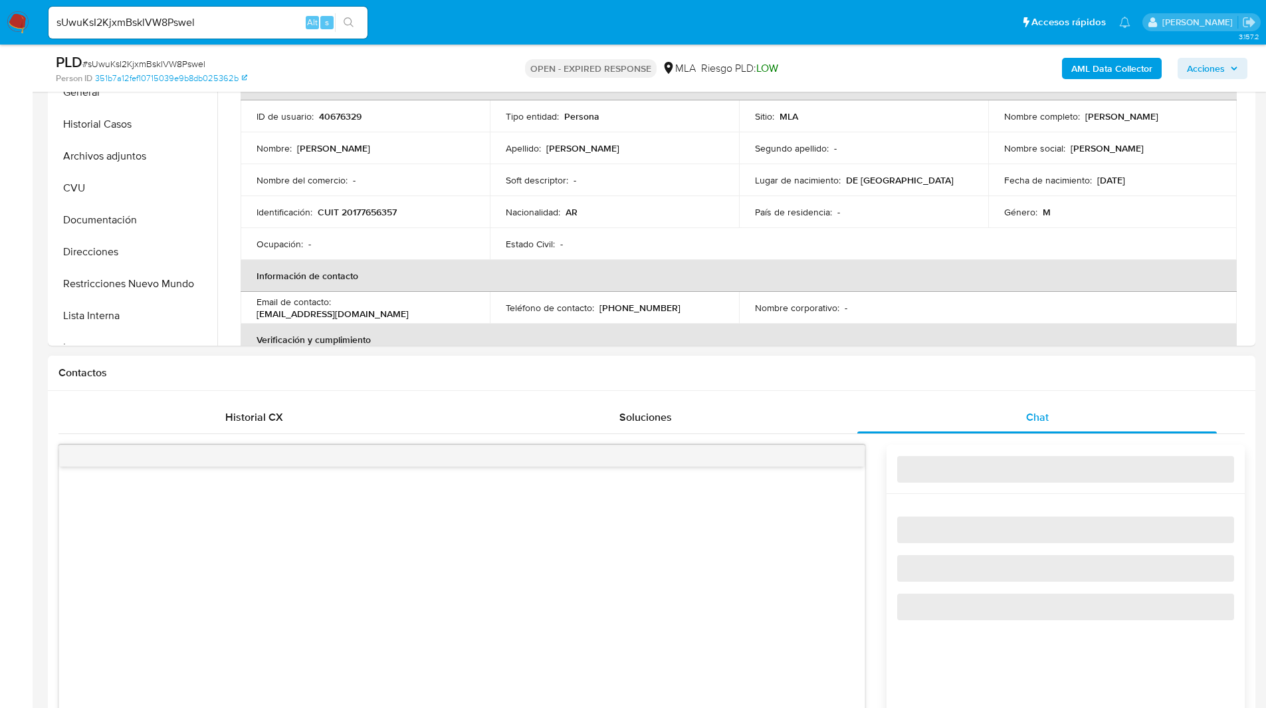
click at [908, 389] on div "Contactos" at bounding box center [651, 372] width 1207 height 35
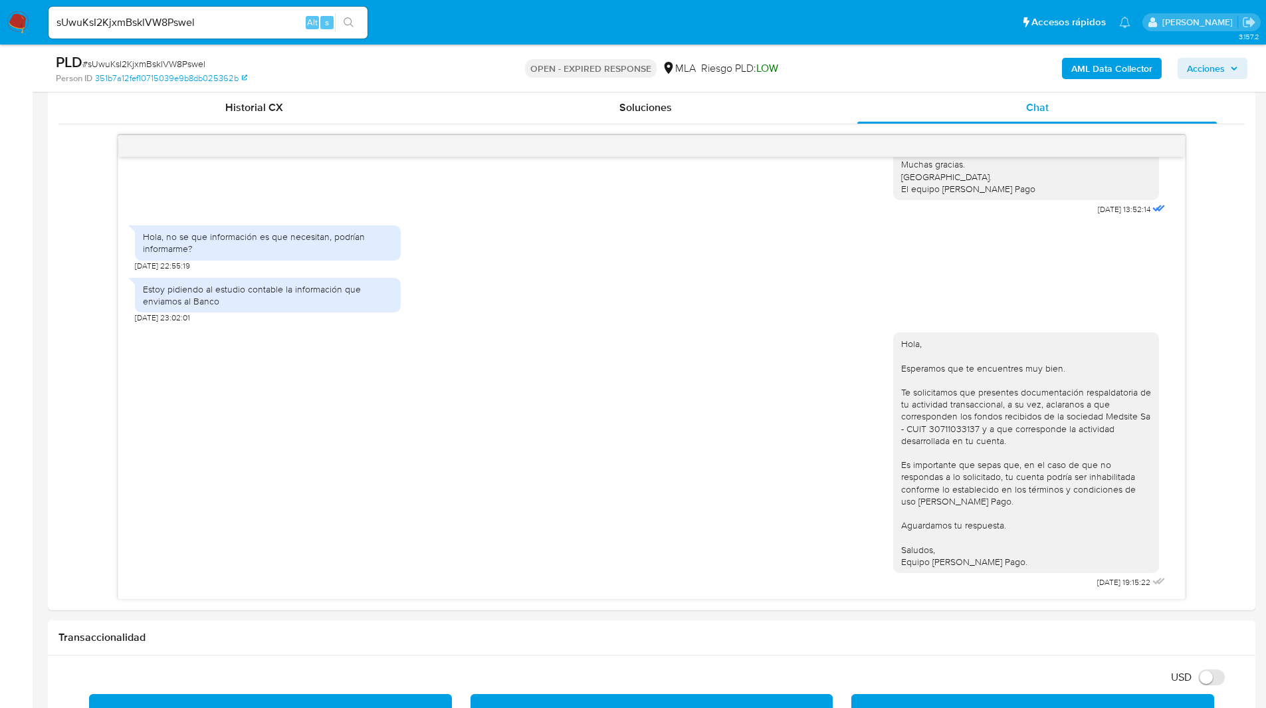
scroll to position [658, 0]
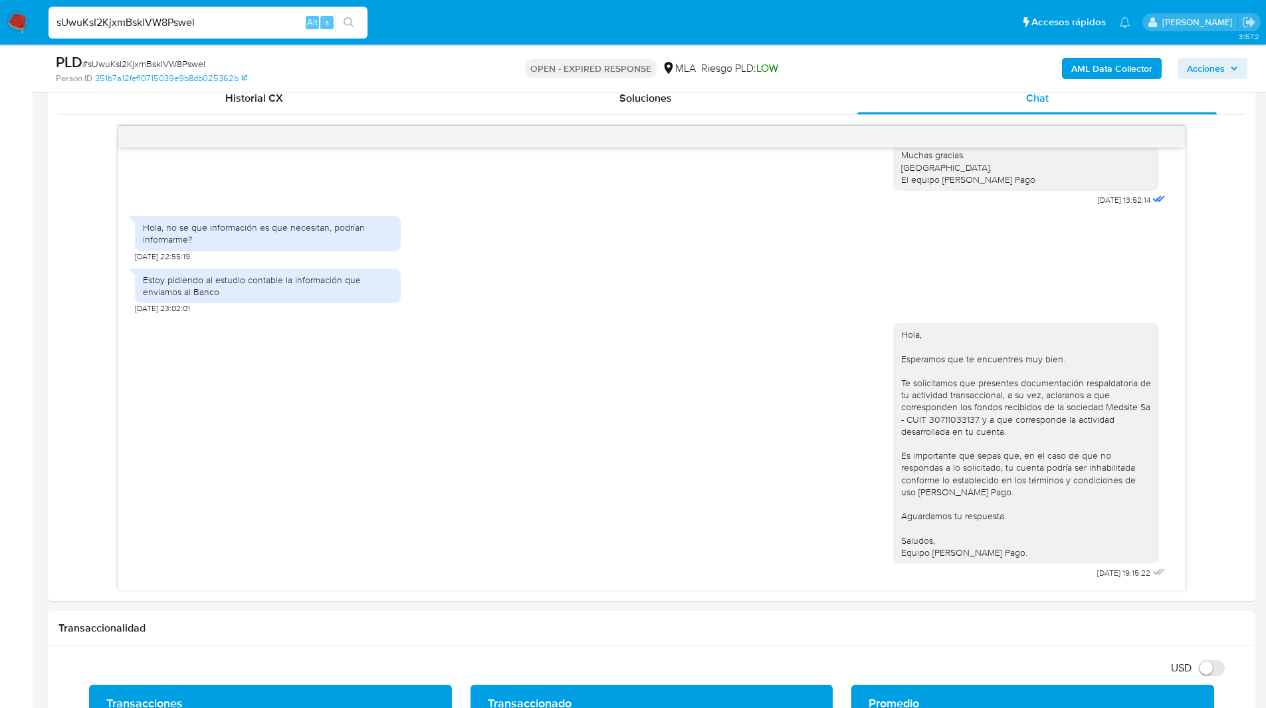
click at [179, 25] on input "sUwuKsI2KjxmBsklVW8Pswel" at bounding box center [207, 22] width 319 height 17
paste input "7pHZfseroyRzlGTEcd86oL6U"
type input "7pHZfseroyRzlGTEcd86oL6U"
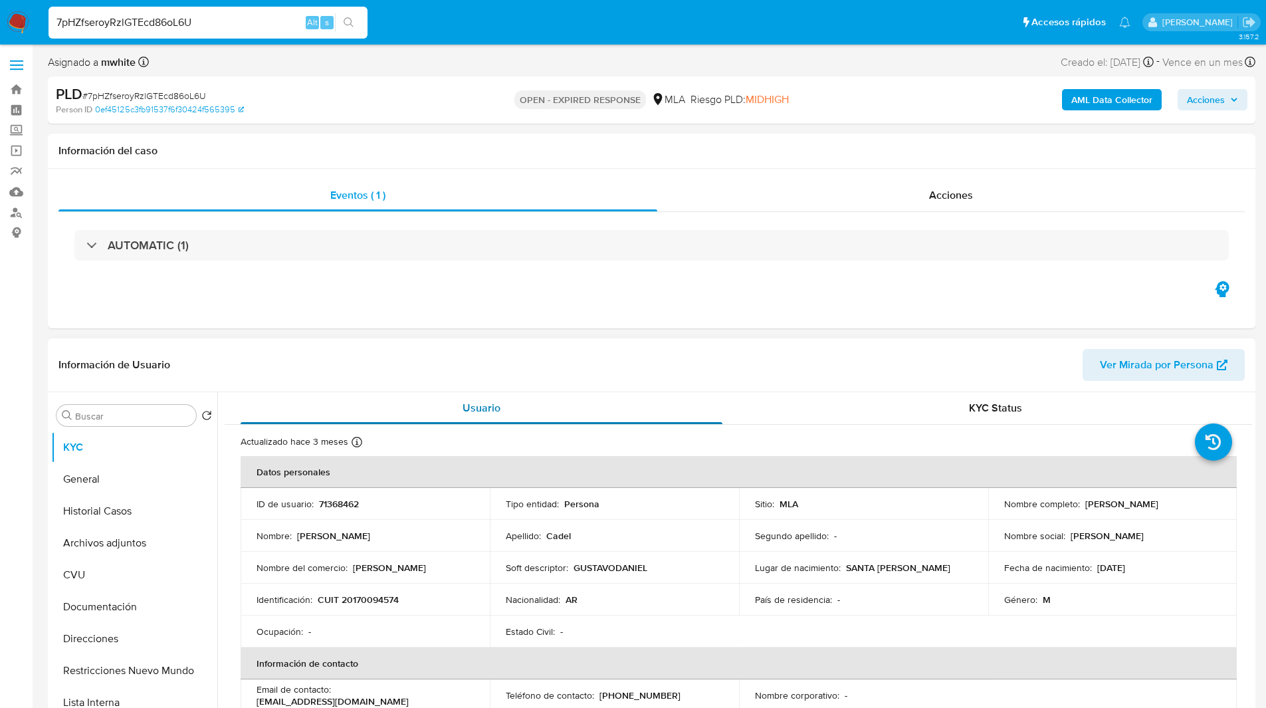
select select "10"
click at [349, 495] on td "ID de usuario : 71368462" at bounding box center [364, 504] width 249 height 32
copy p "71368462"
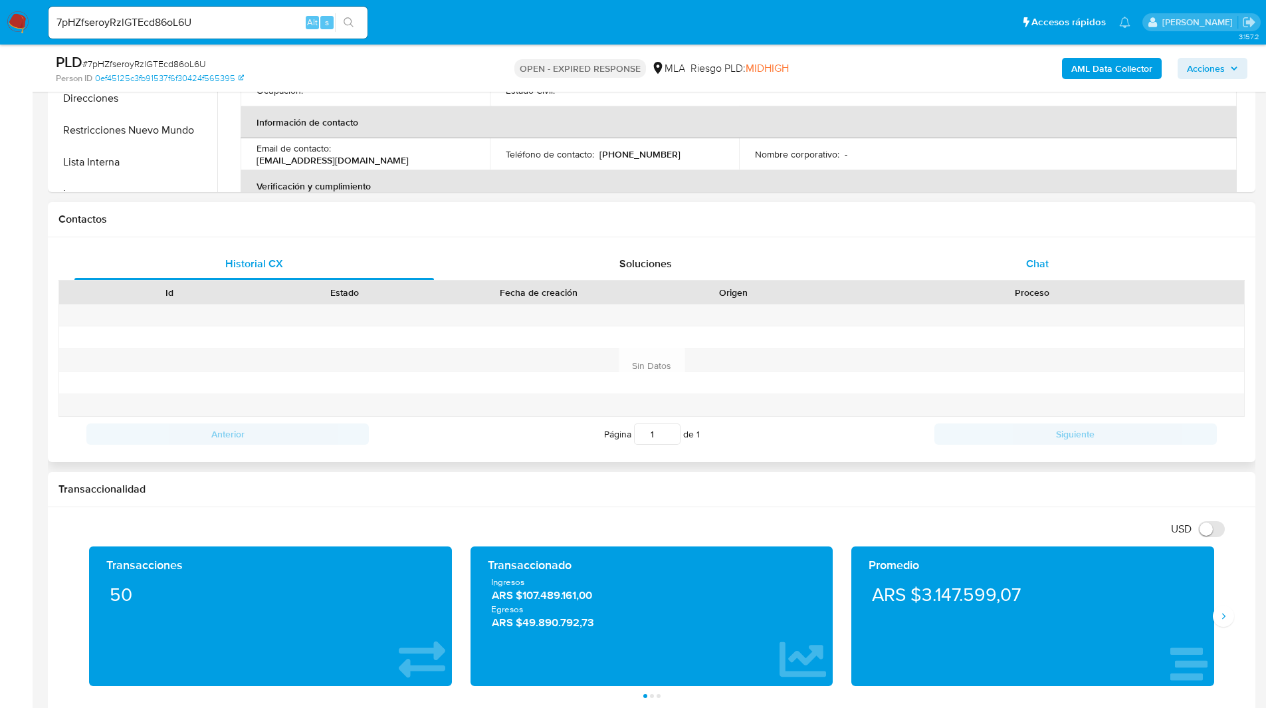
click at [1038, 258] on span "Chat" at bounding box center [1037, 263] width 23 height 15
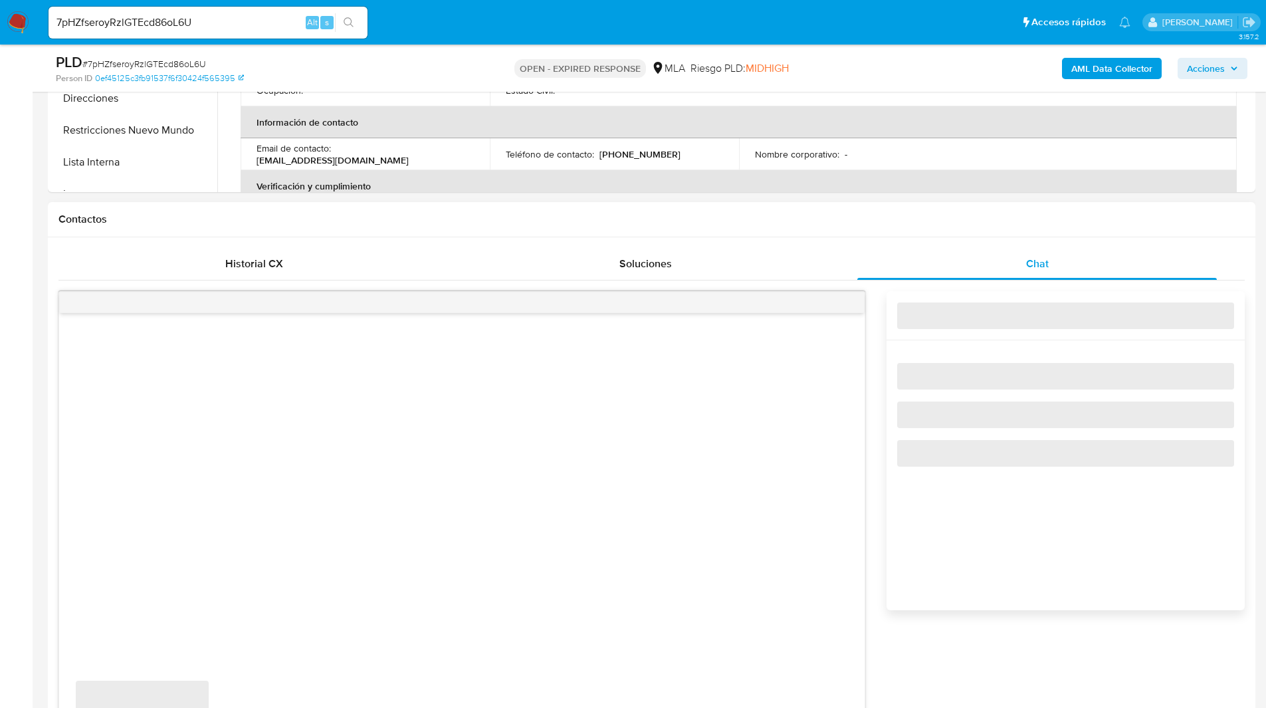
click at [900, 211] on div "Contactos" at bounding box center [651, 219] width 1207 height 35
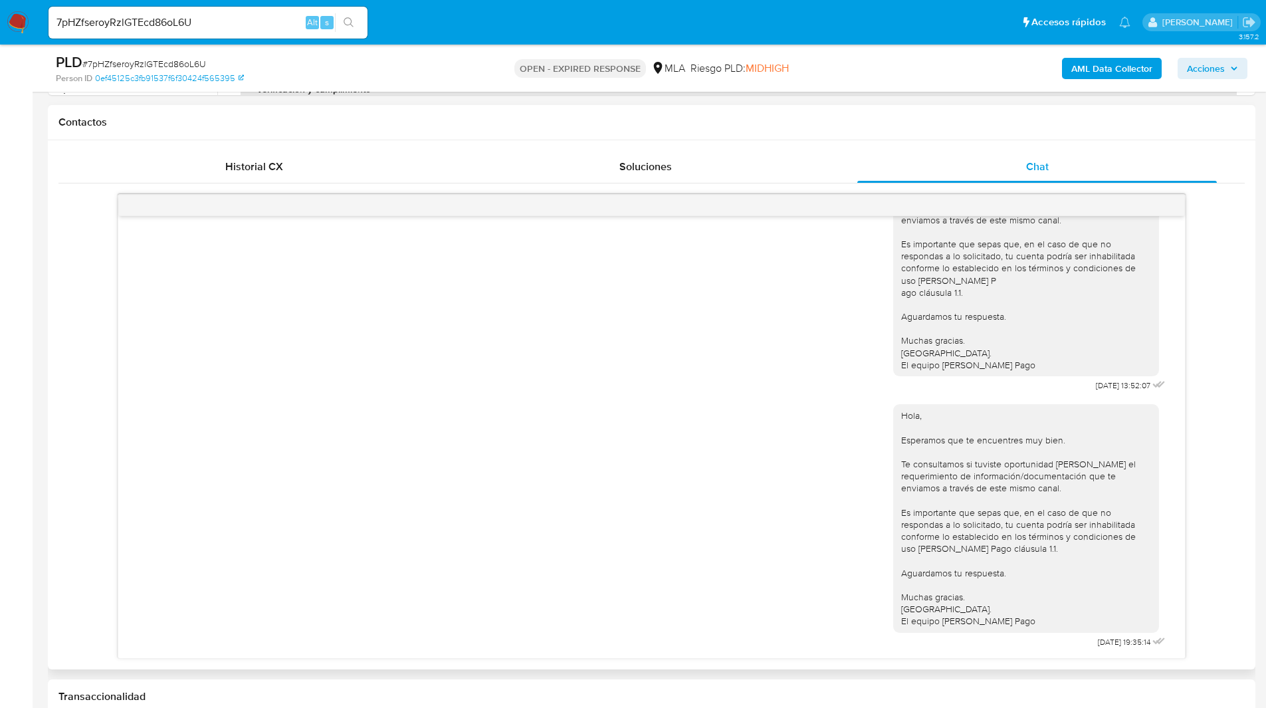
scroll to position [591, 0]
click at [857, 47] on div "PLD # 7pHZfseroyRzlGTEcd86oL6U Person ID 0ef45125c3fb91537f6f30424f565395 OPEN …" at bounding box center [651, 68] width 1207 height 47
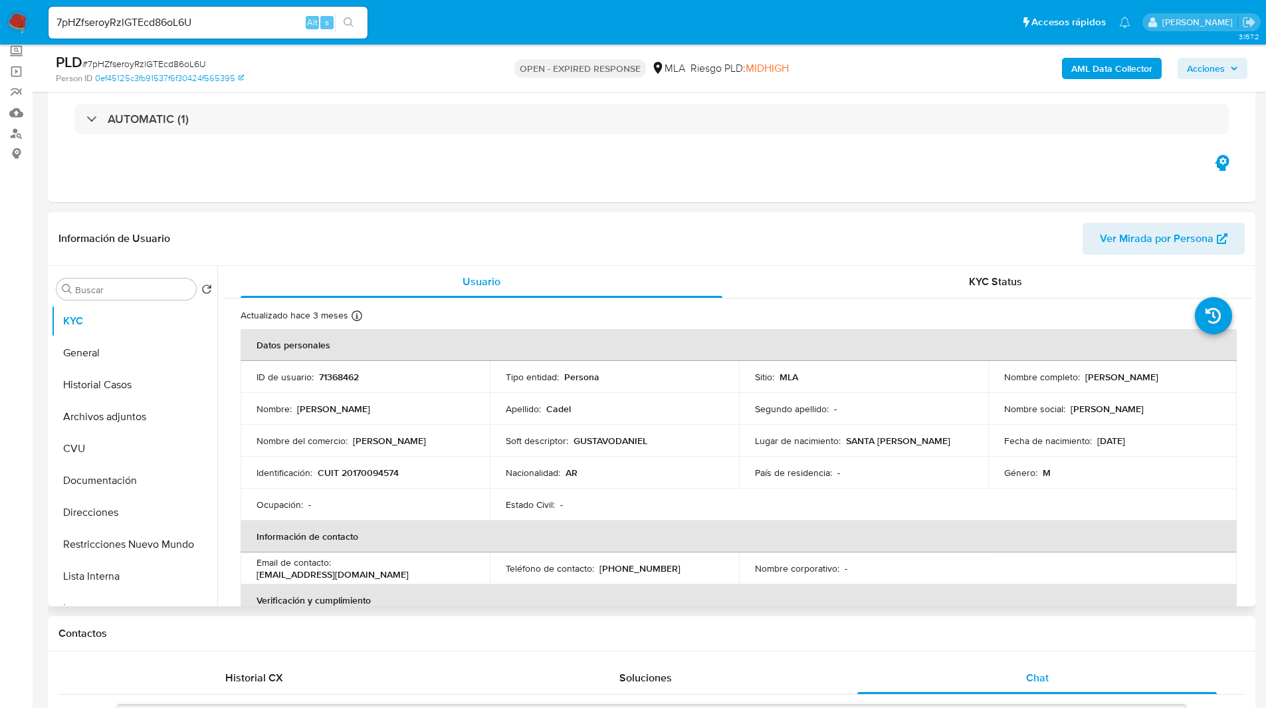
scroll to position [674, 0]
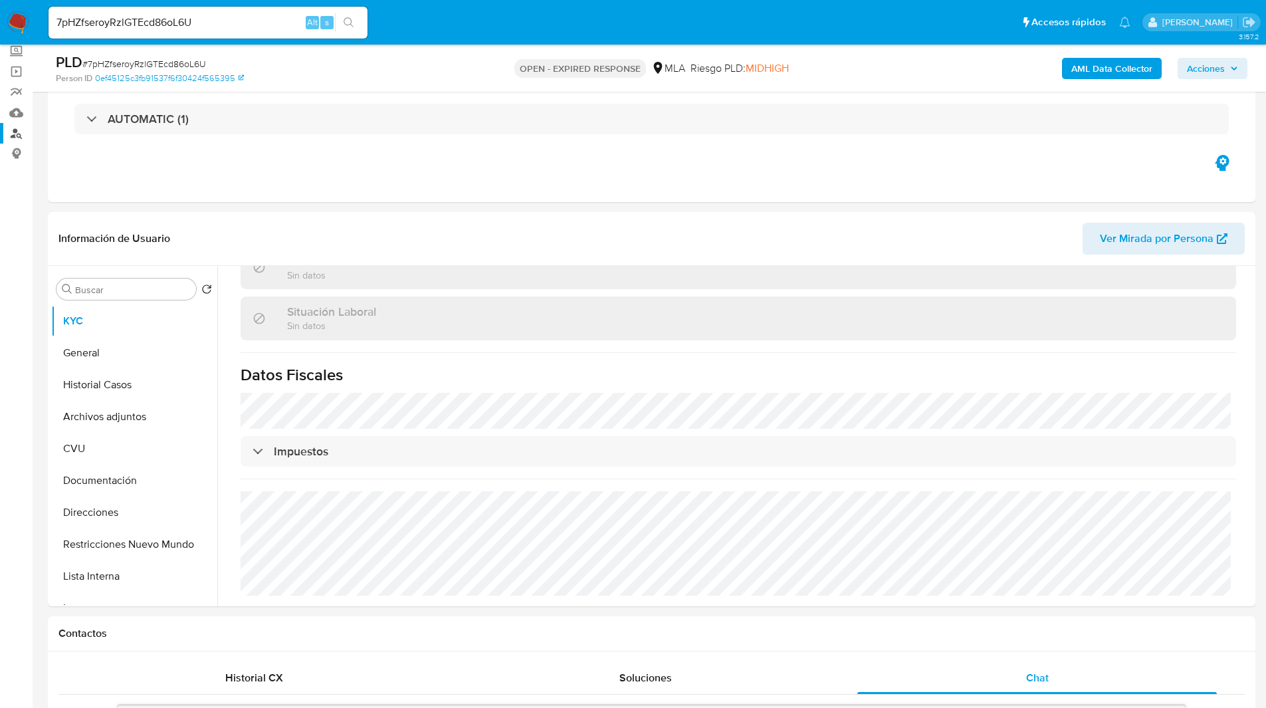
click at [13, 130] on link "Buscador de personas" at bounding box center [79, 133] width 158 height 21
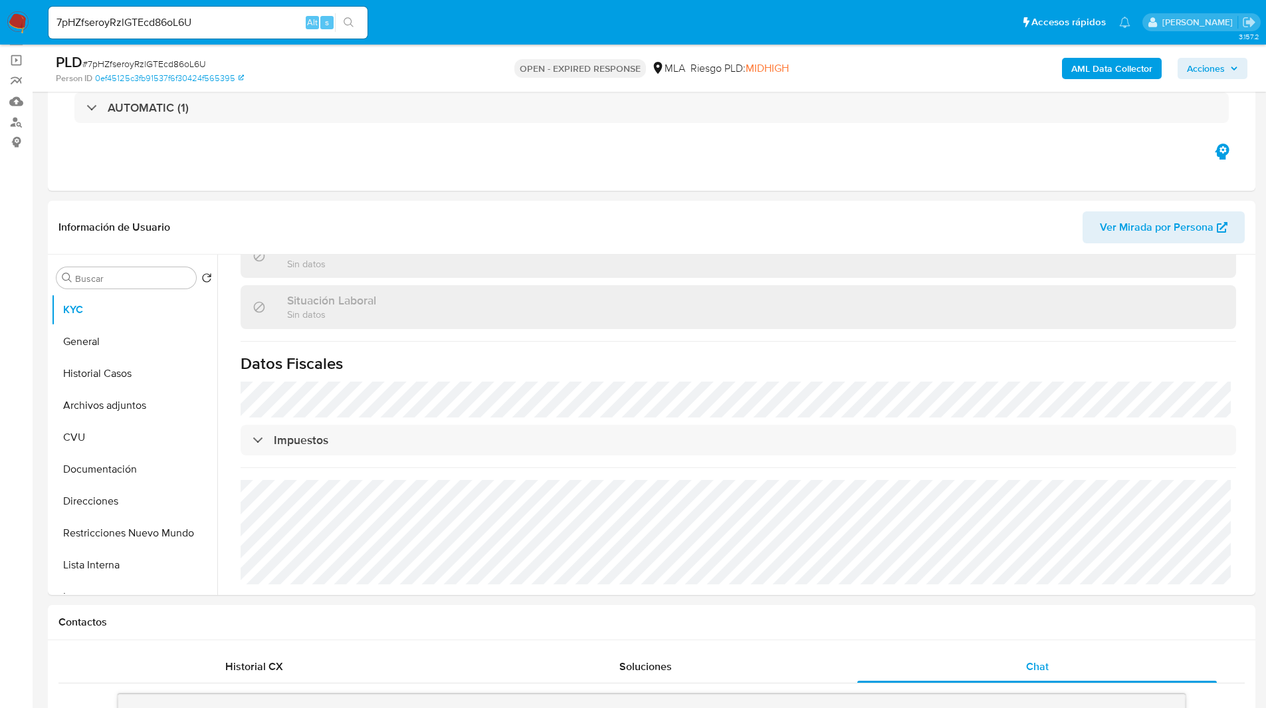
click at [422, 27] on ul "Pausado Ver notificaciones 7pHZfseroyRzlGTEcd86oL6U Alt s Accesos rápidos Presi…" at bounding box center [589, 21] width 1095 height 33
click at [747, 182] on div "Eventos ( 1 ) Acciones AUTOMATIC (1)" at bounding box center [651, 110] width 1207 height 159
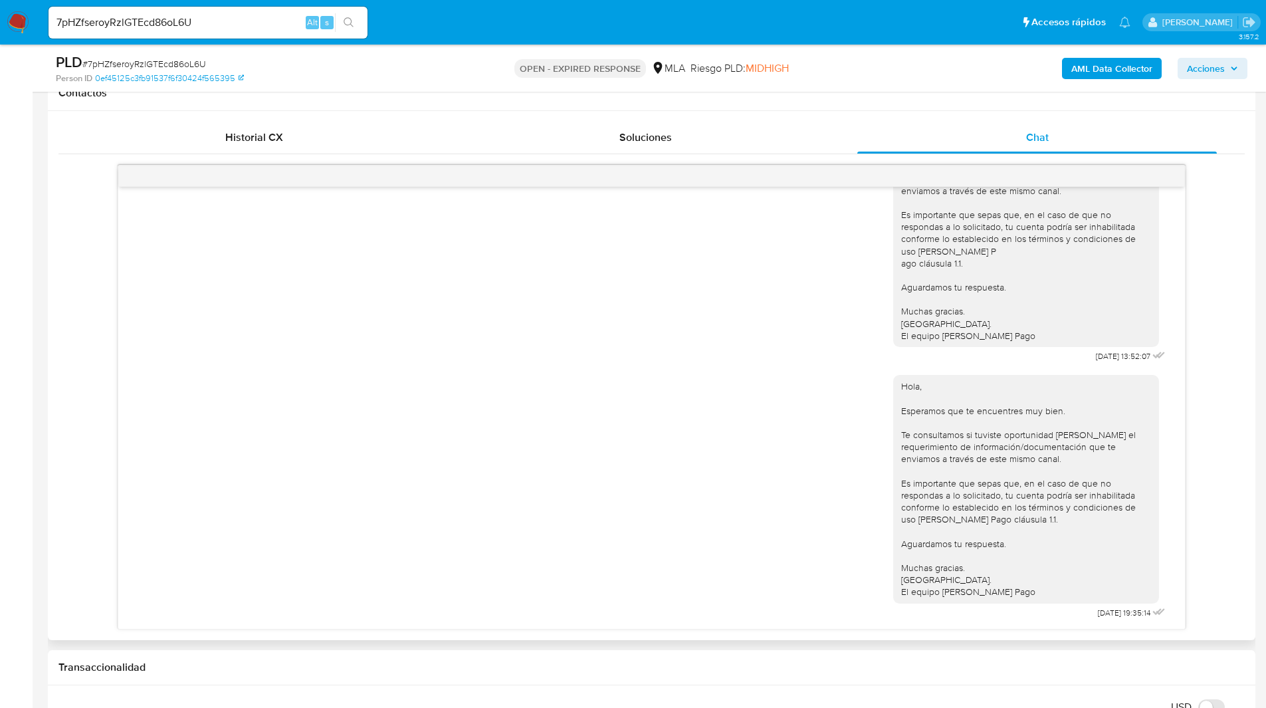
scroll to position [282, 0]
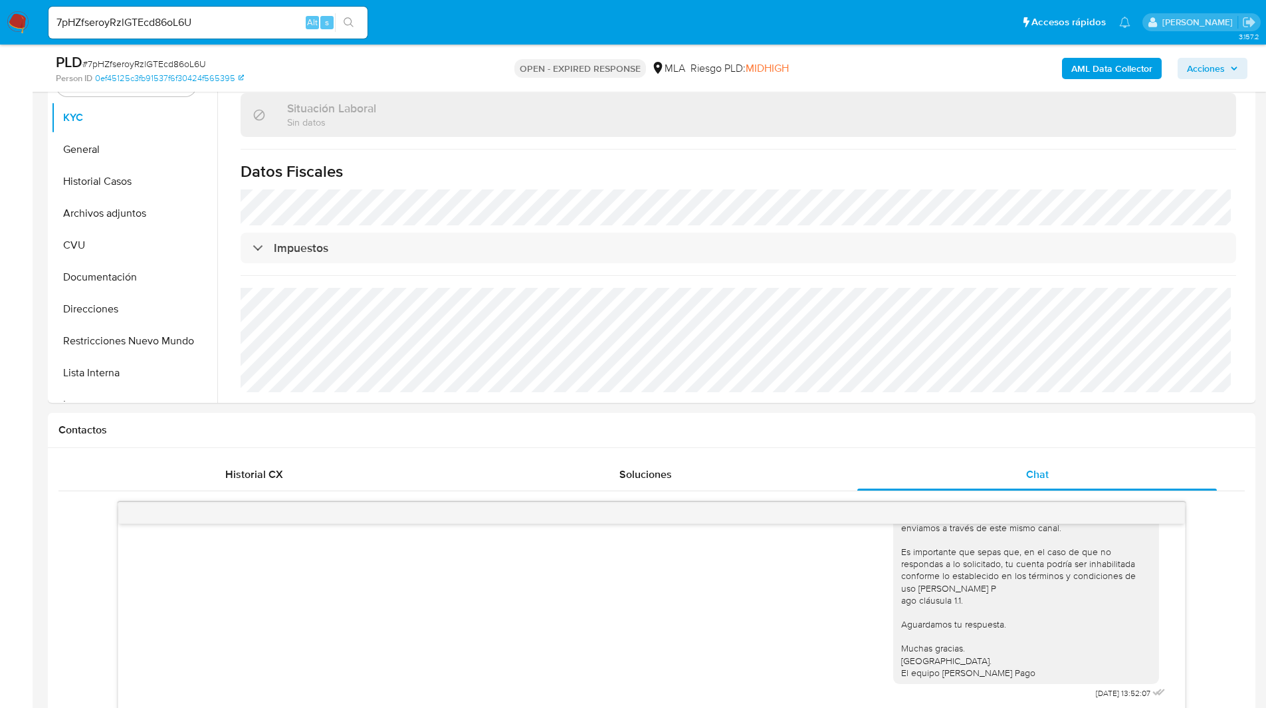
click at [840, 64] on div "OPEN - EXPIRED RESPONSE MLA Riesgo PLD: MIDHIGH" at bounding box center [650, 67] width 393 height 31
click at [174, 21] on input "7pHZfseroyRzlGTEcd86oL6U" at bounding box center [207, 22] width 319 height 17
click at [16, 23] on img at bounding box center [18, 22] width 23 height 23
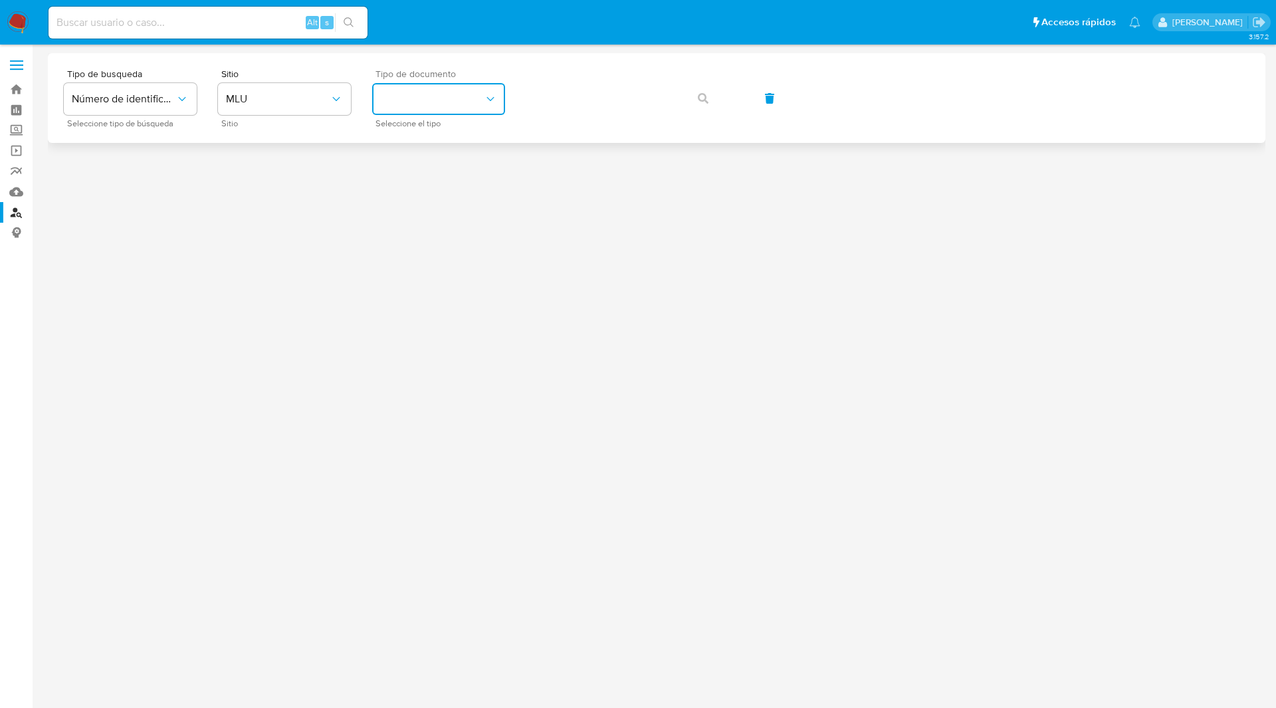
click at [430, 97] on button "identificationType" at bounding box center [438, 99] width 133 height 32
click at [330, 106] on button "MLU" at bounding box center [284, 99] width 133 height 32
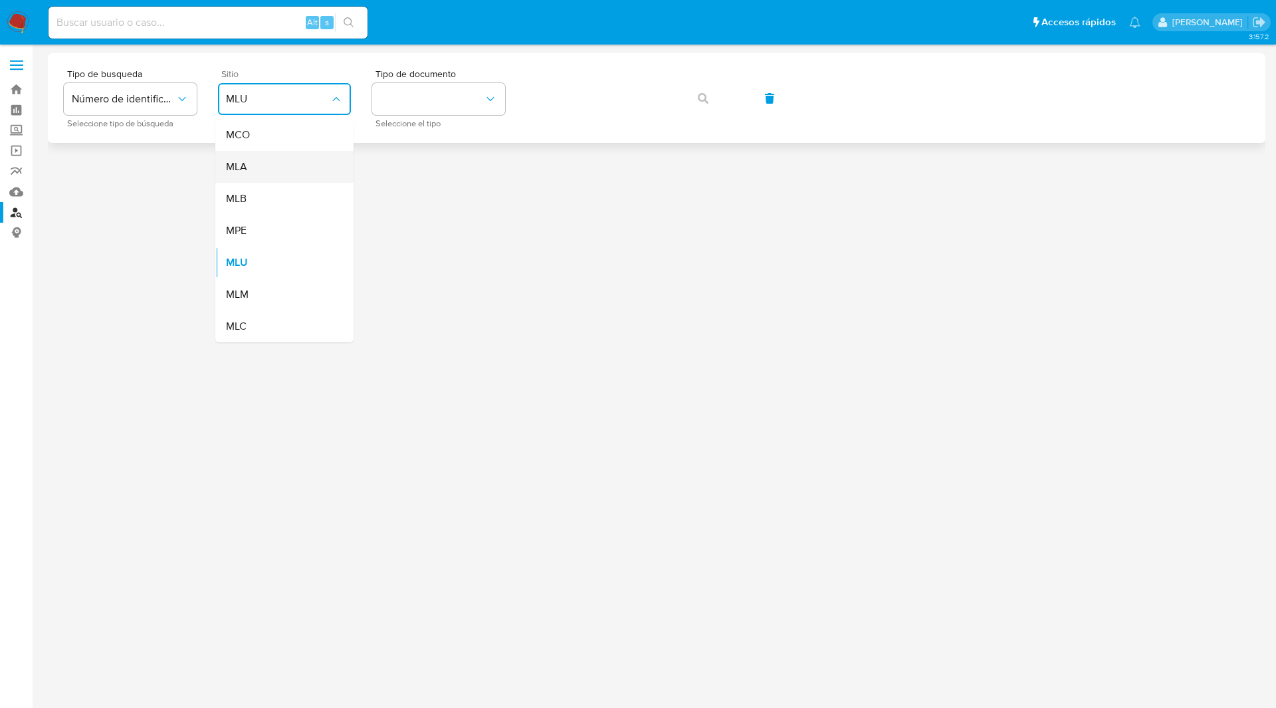
click at [243, 171] on span "MLA" at bounding box center [236, 166] width 21 height 13
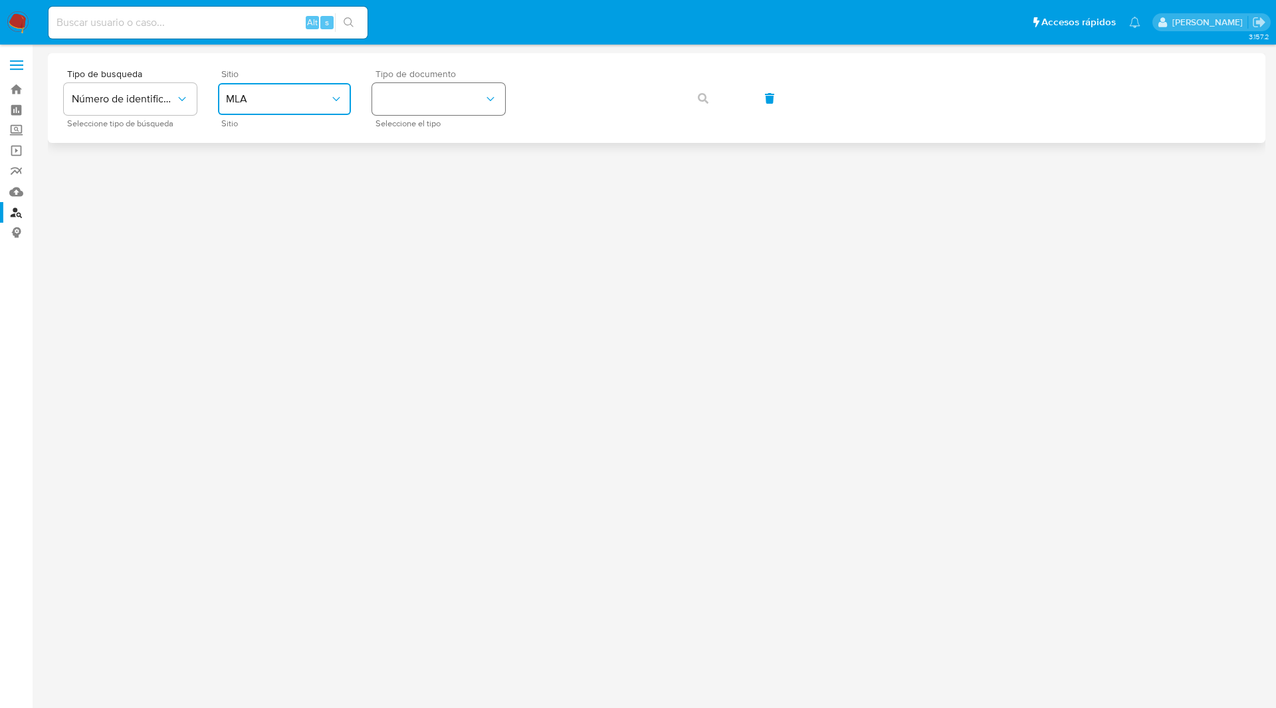
click at [466, 87] on button "identificationType" at bounding box center [438, 99] width 133 height 32
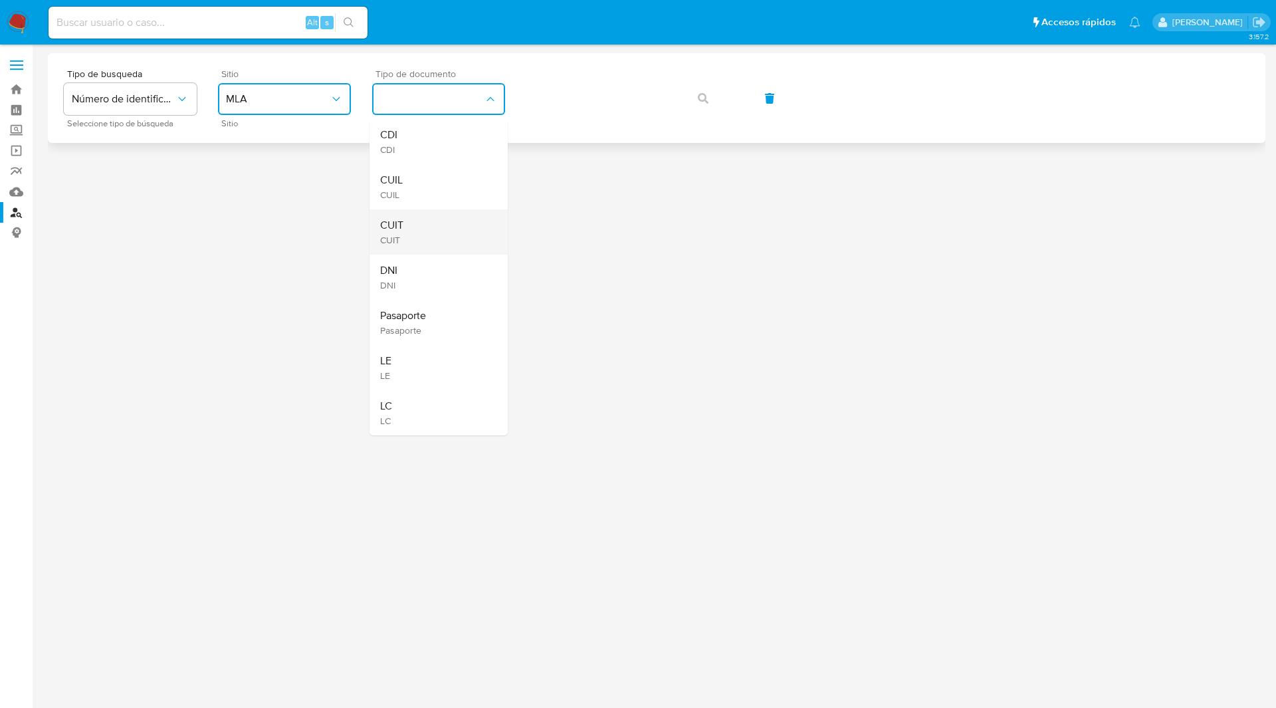
click at [408, 219] on div "CUIT CUIT" at bounding box center [434, 231] width 109 height 45
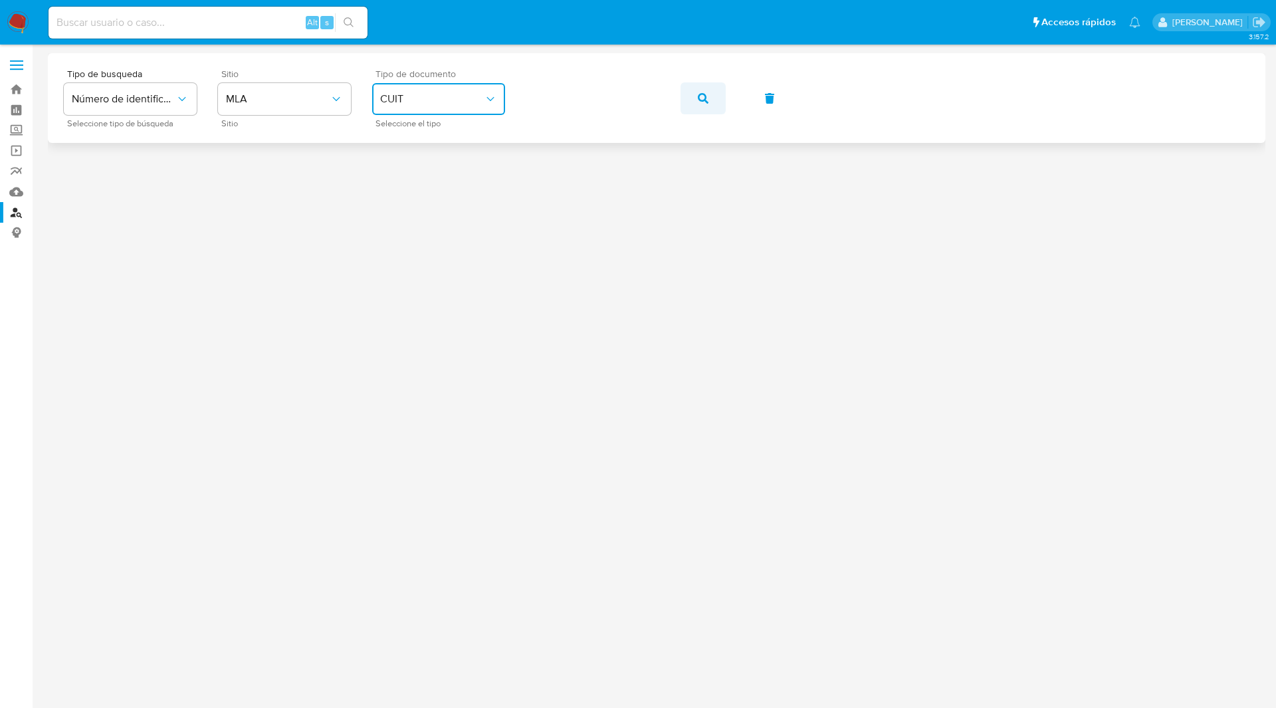
click at [703, 102] on icon "button" at bounding box center [703, 98] width 11 height 11
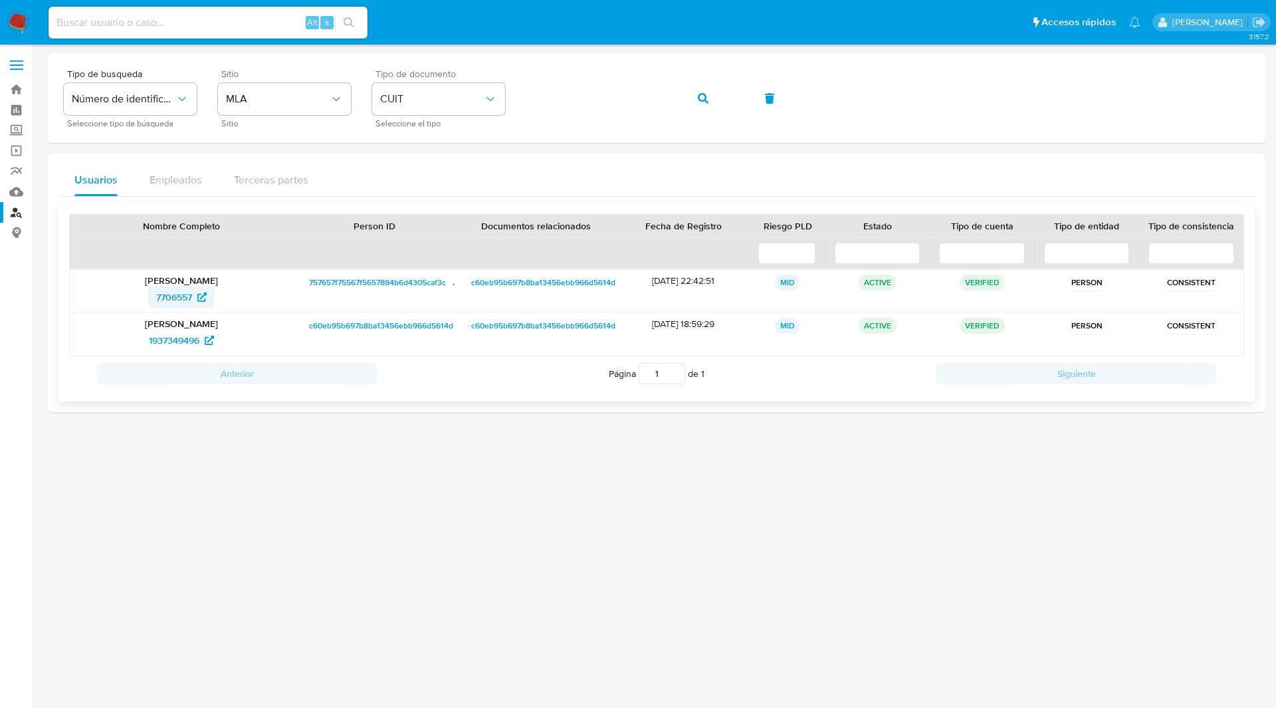
click at [181, 293] on span "7706557" at bounding box center [174, 296] width 36 height 21
click at [199, 342] on span "1937349496" at bounding box center [174, 340] width 50 height 21
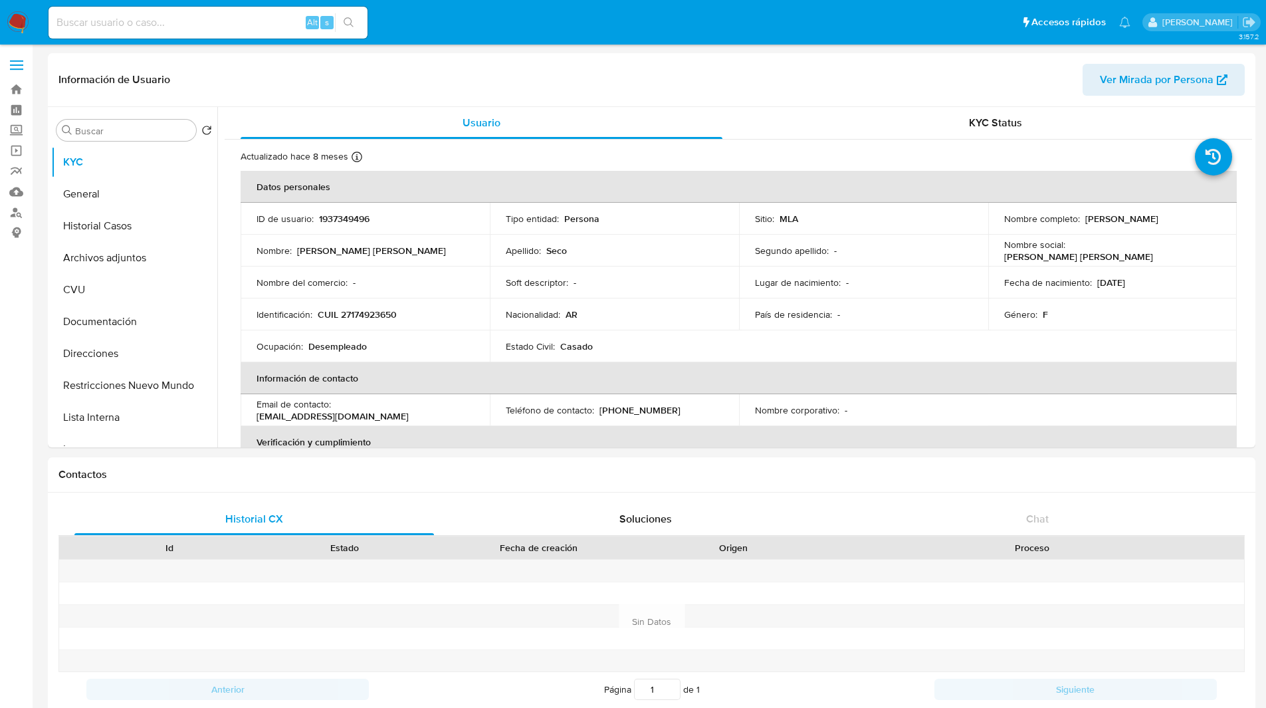
select select "10"
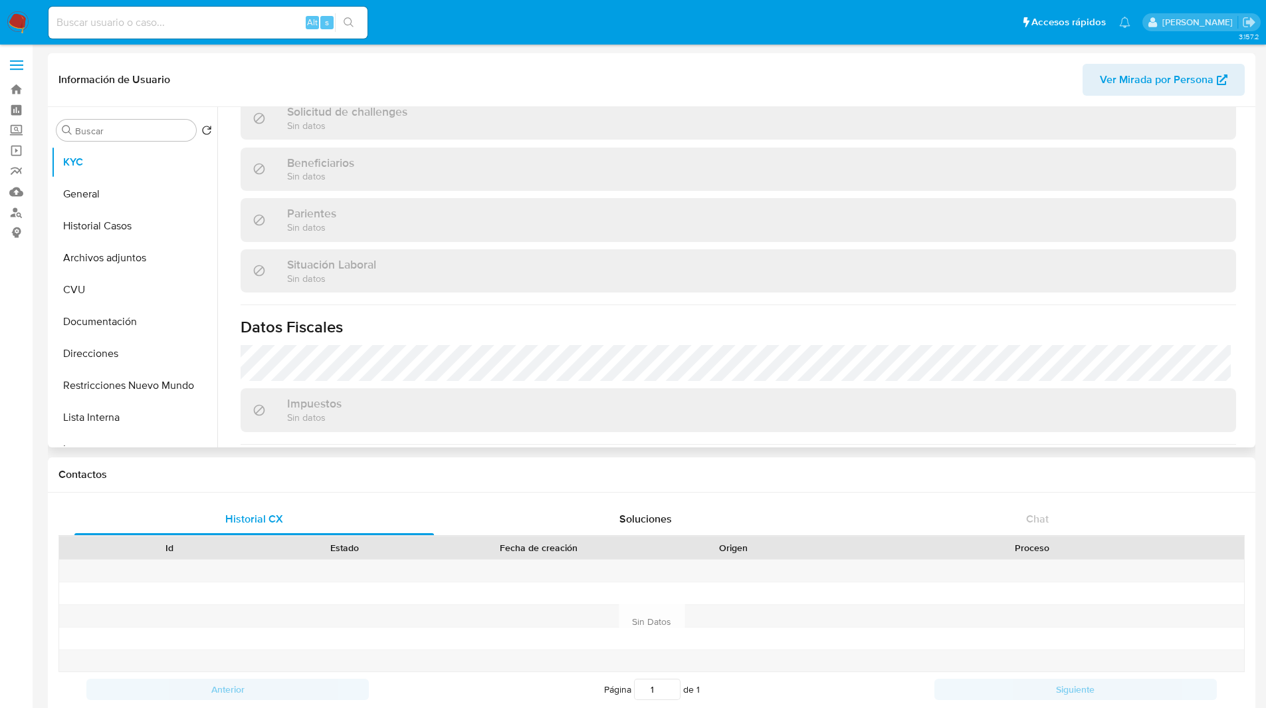
scroll to position [688, 0]
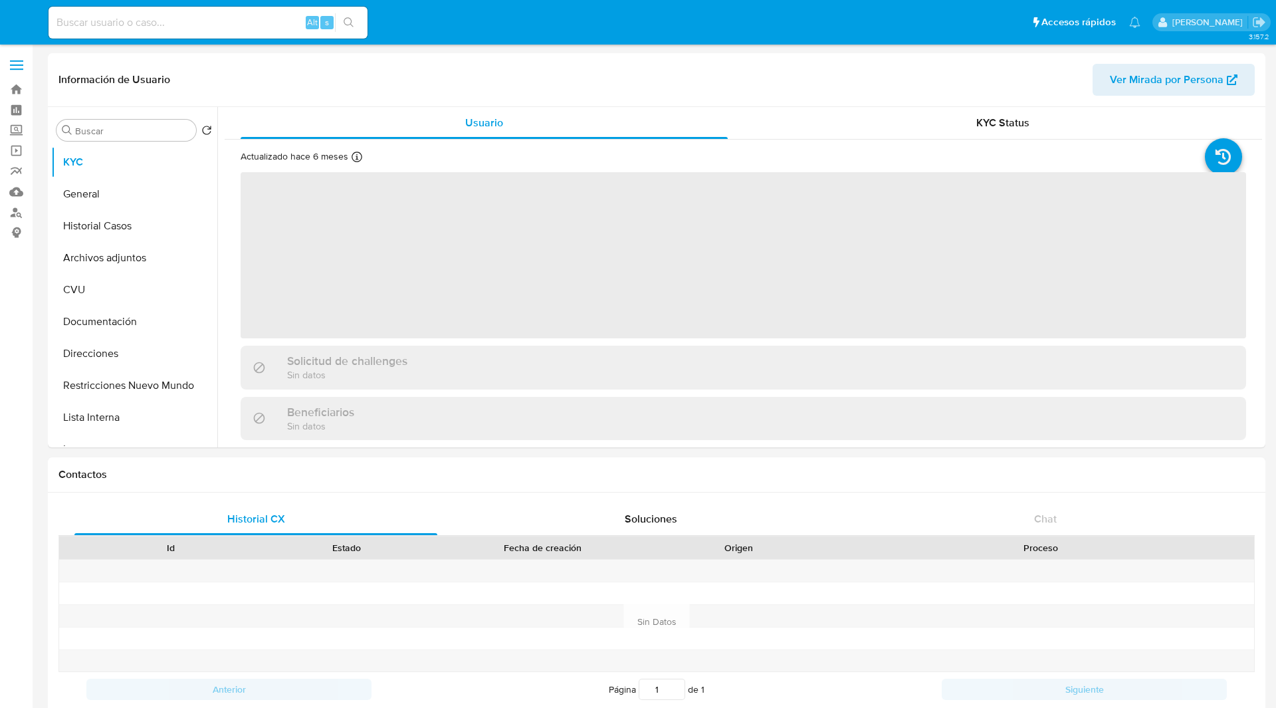
select select "10"
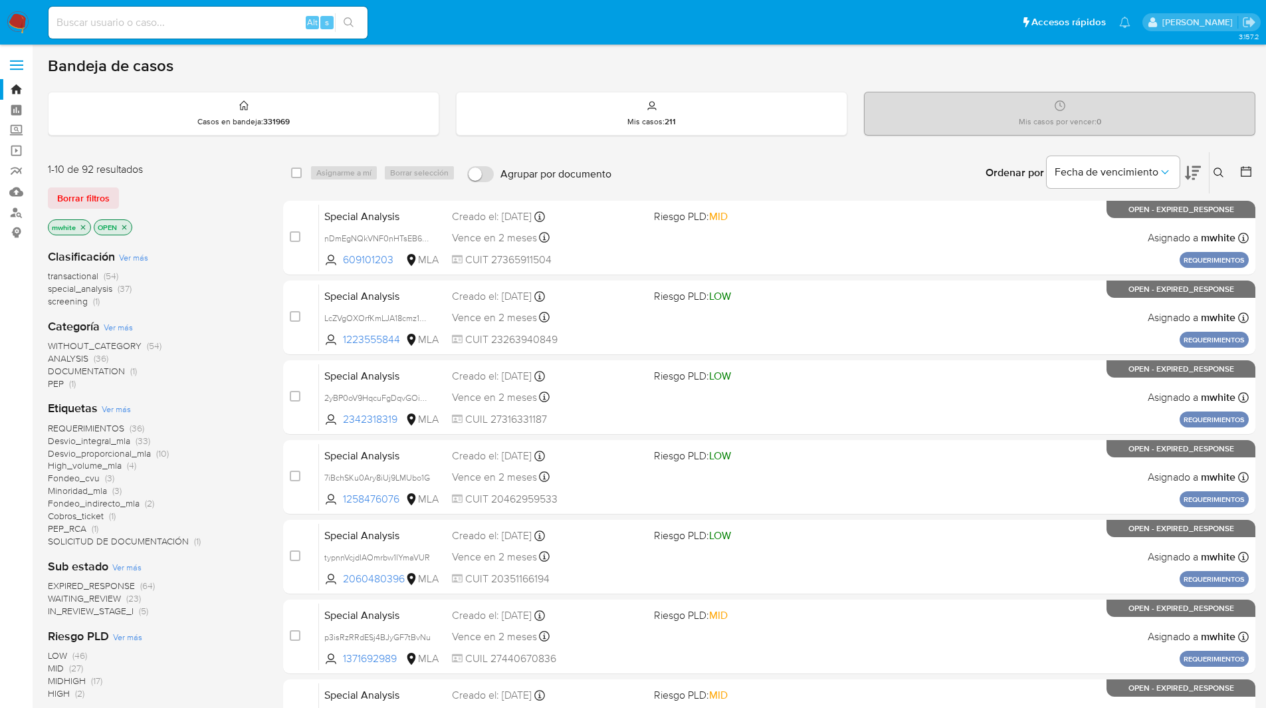
click at [1220, 177] on icon at bounding box center [1218, 172] width 11 height 11
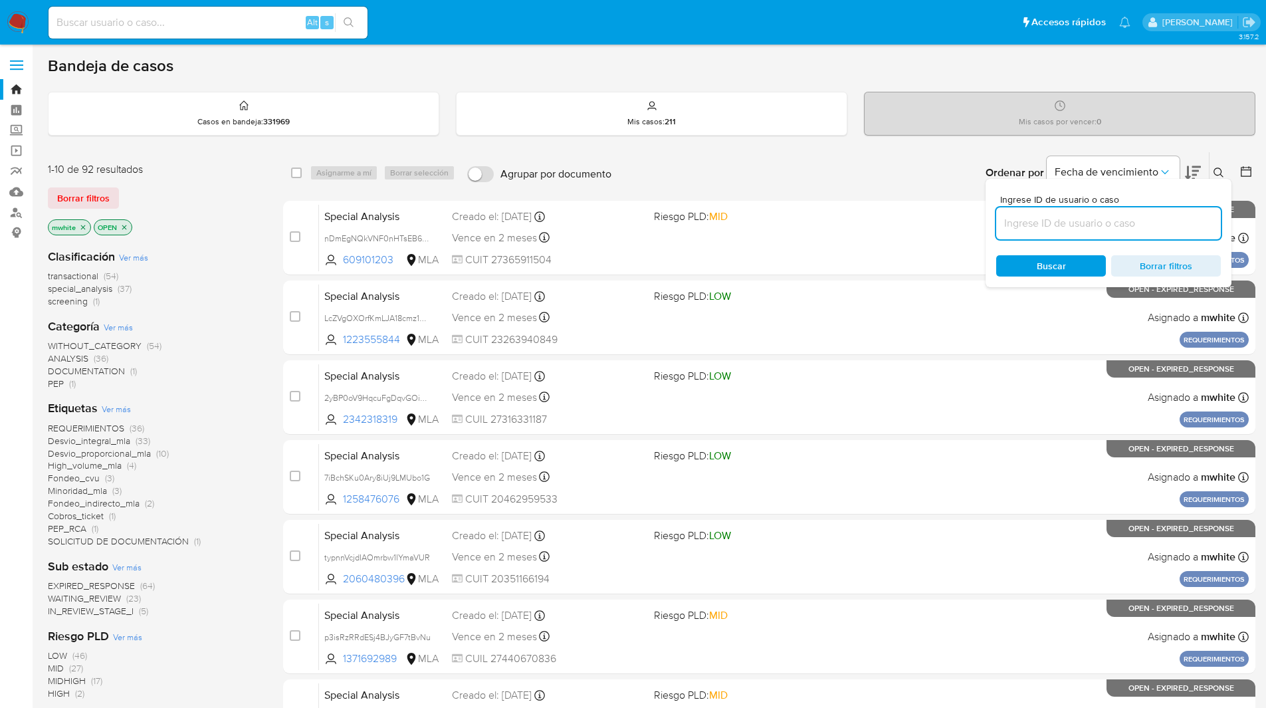
click at [1056, 222] on input at bounding box center [1108, 223] width 225 height 17
type input "7pHZfseroyRzlGTEcd86oL6U"
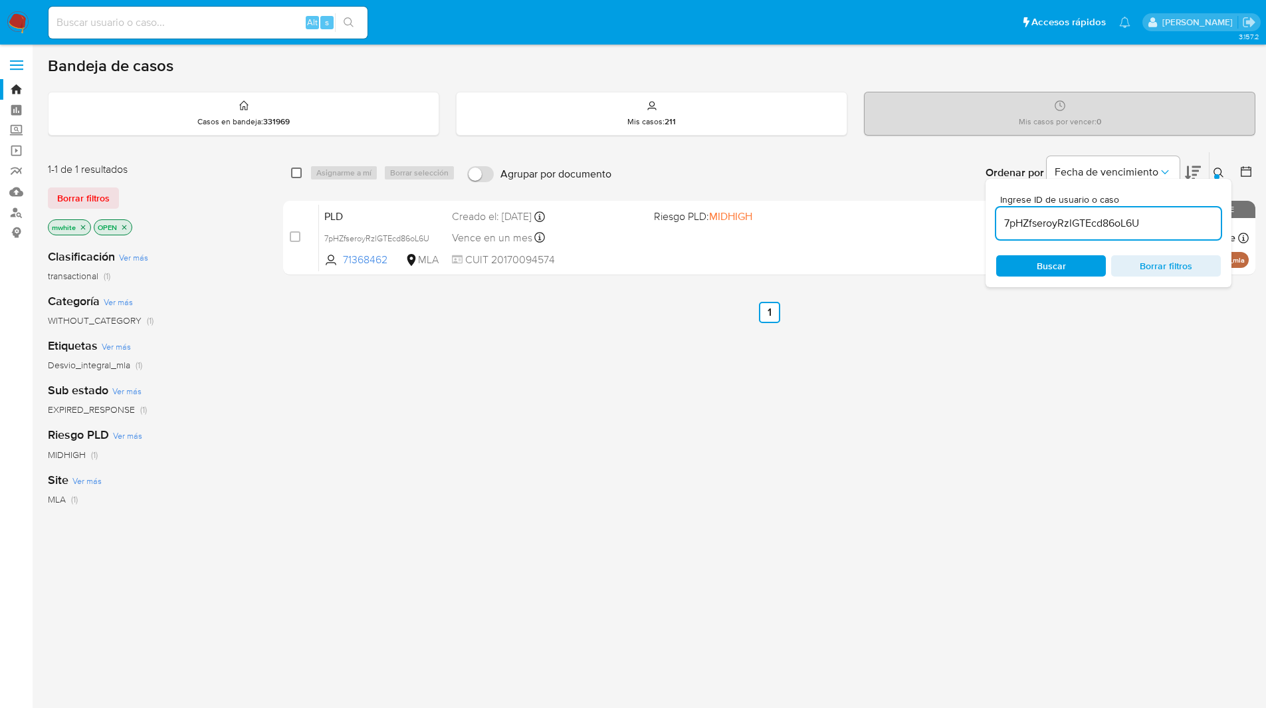
click at [295, 171] on input "checkbox" at bounding box center [296, 172] width 11 height 11
checkbox input "true"
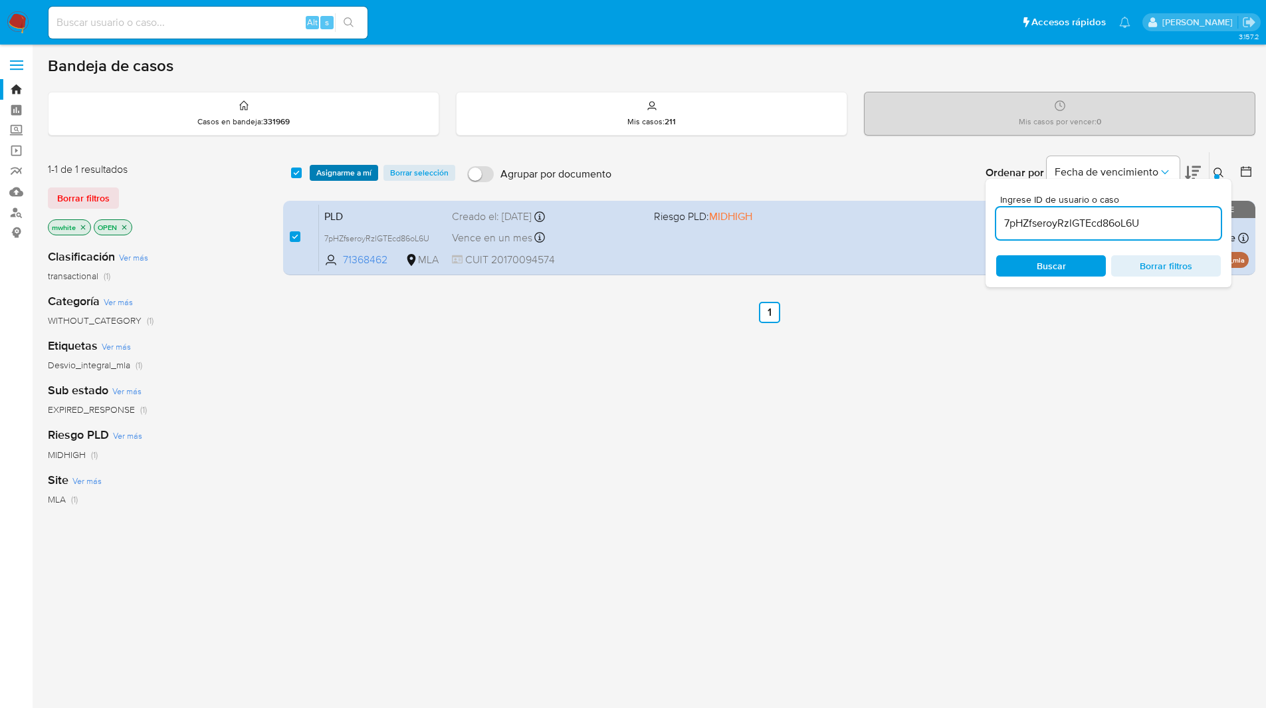
click at [355, 179] on span "Asignarme a mí" at bounding box center [343, 172] width 55 height 13
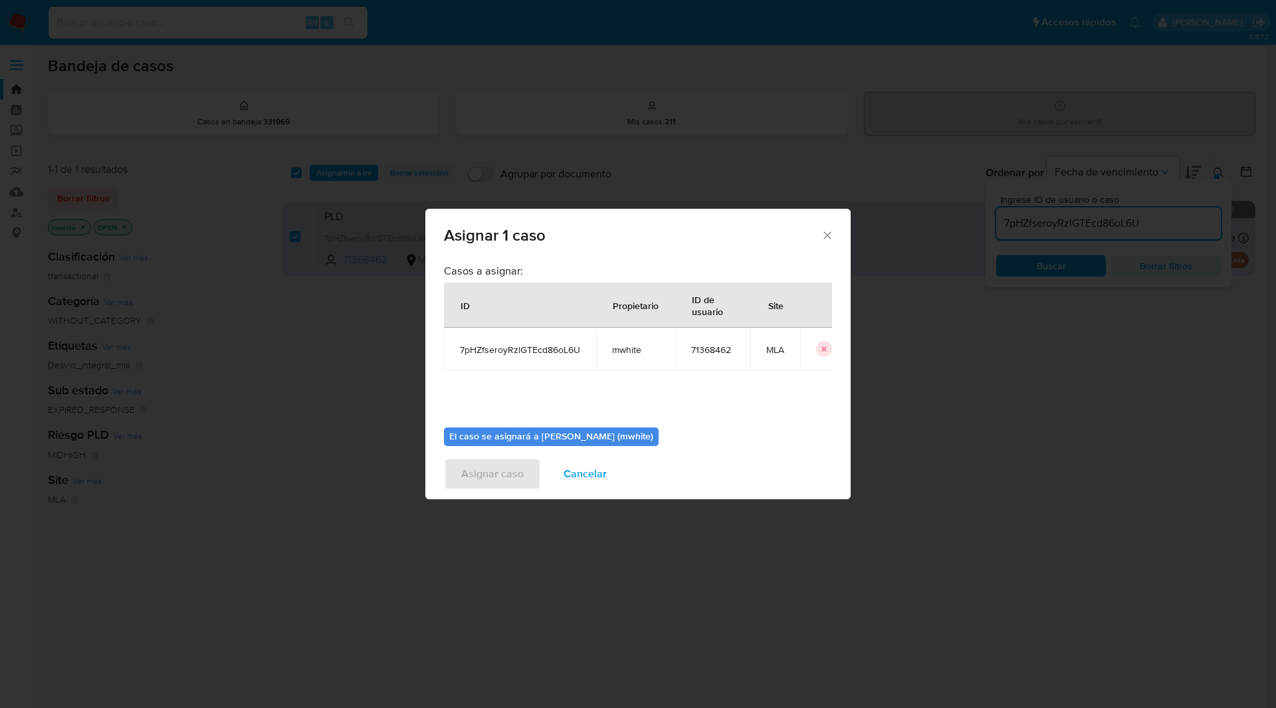
click at [625, 349] on span "mwhite" at bounding box center [635, 349] width 47 height 12
copy span "mwhite"
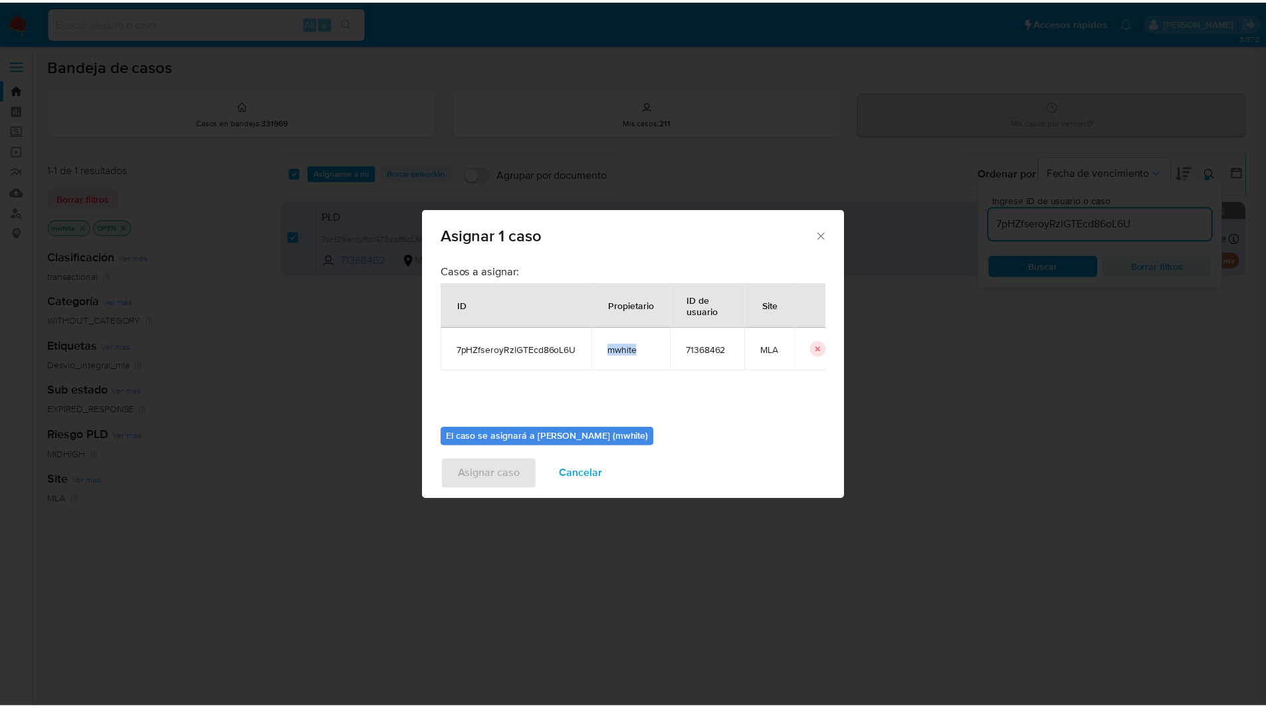
scroll to position [69, 0]
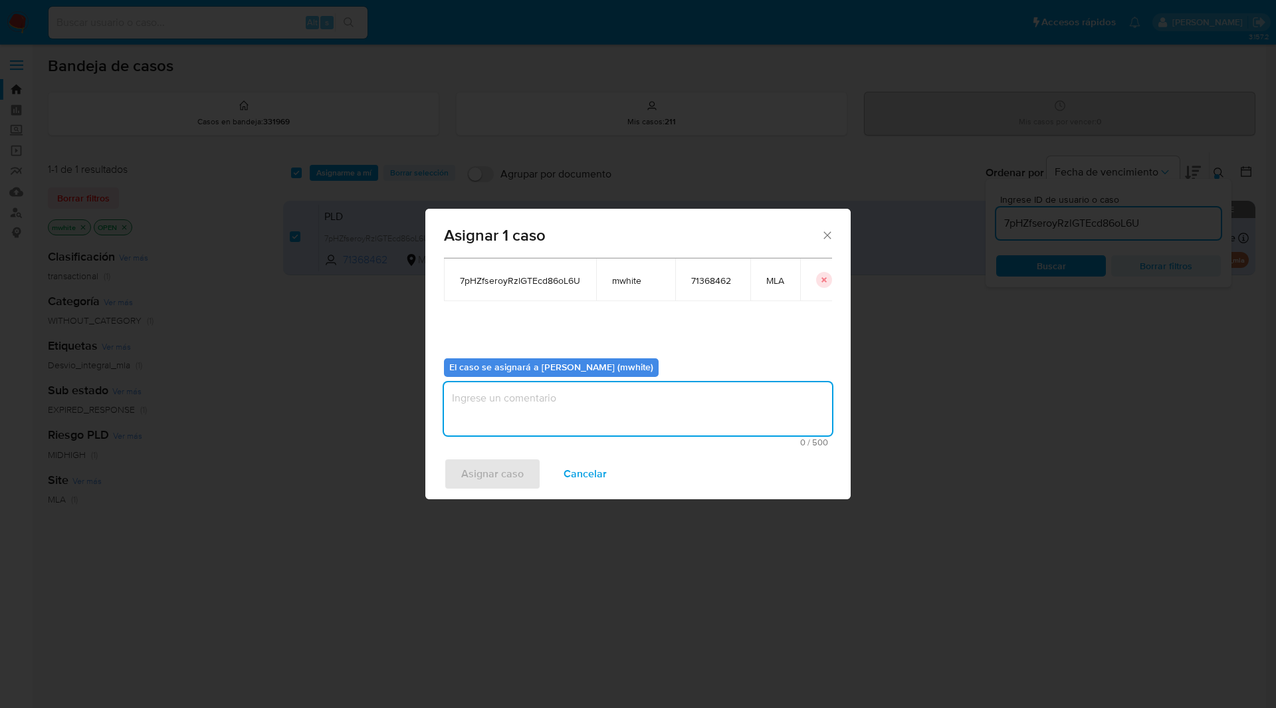
drag, startPoint x: 536, startPoint y: 393, endPoint x: 557, endPoint y: 437, distance: 48.7
click at [538, 394] on textarea "assign-modal" at bounding box center [638, 408] width 388 height 53
paste textarea "mwhite"
type textarea "mwhite"
click at [467, 470] on span "Asignar caso" at bounding box center [492, 473] width 62 height 29
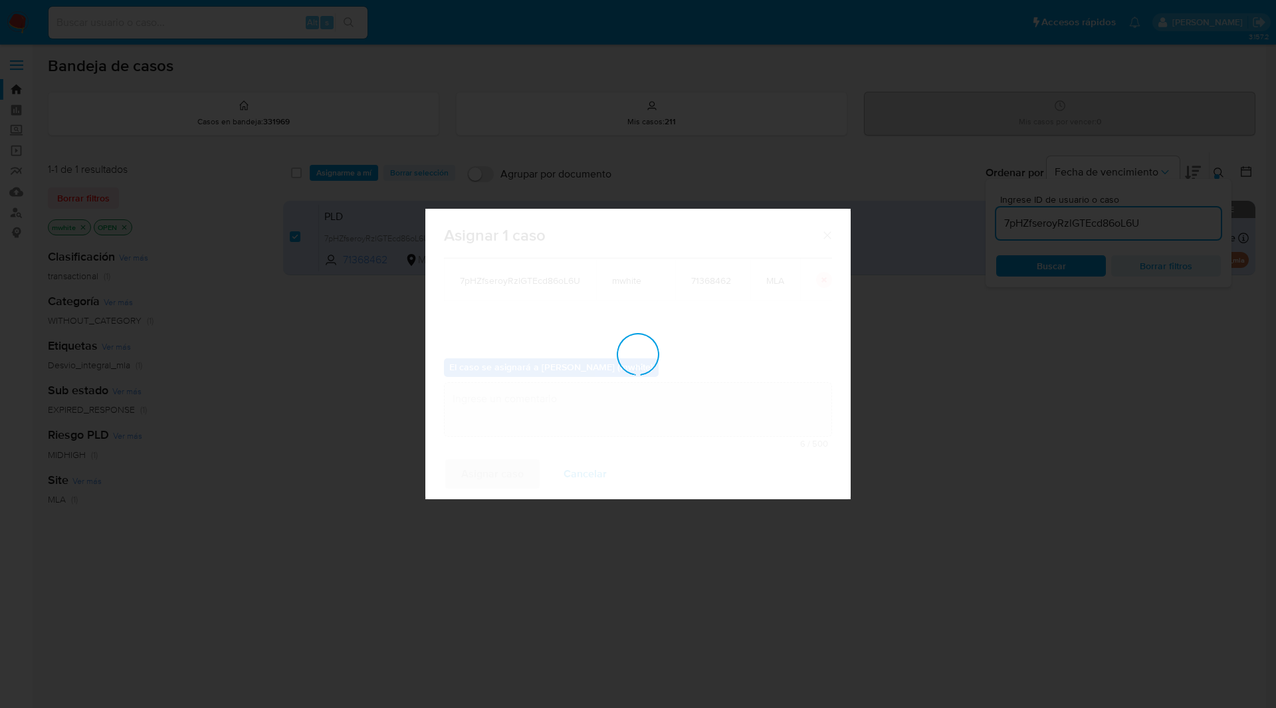
checkbox input "false"
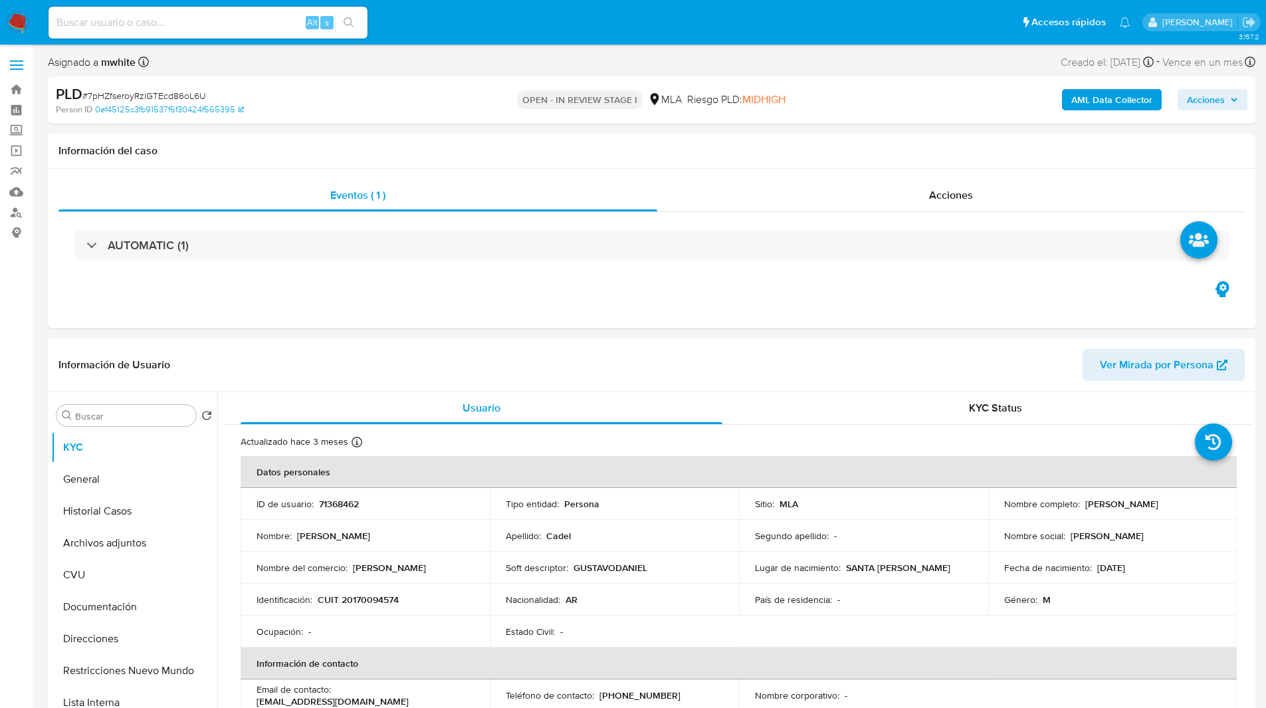
select select "10"
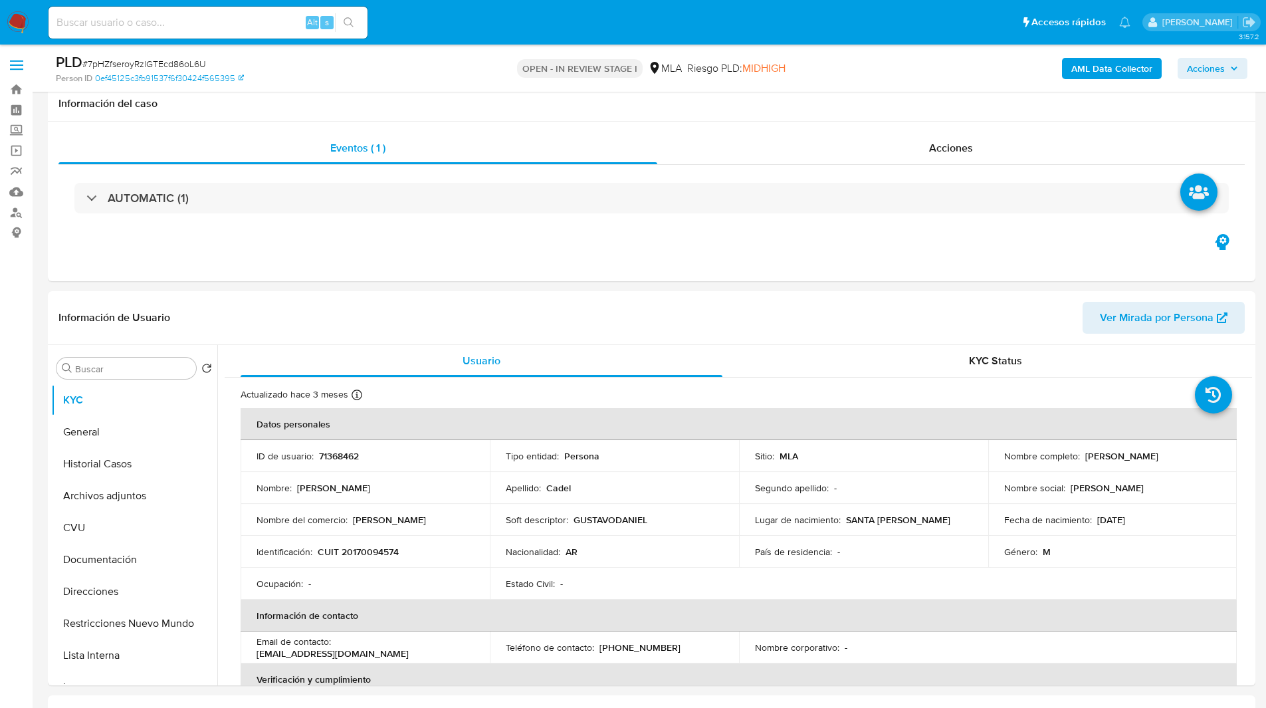
scroll to position [358, 0]
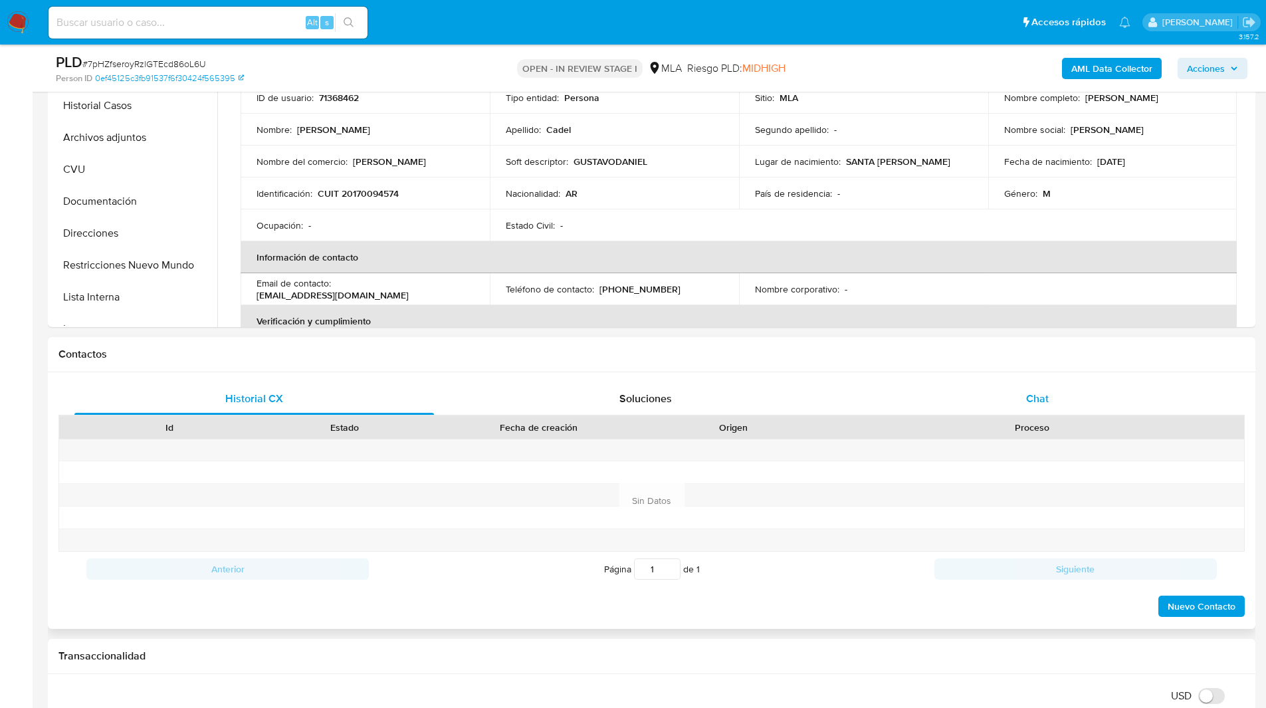
click at [1007, 414] on div "Chat" at bounding box center [1036, 399] width 359 height 32
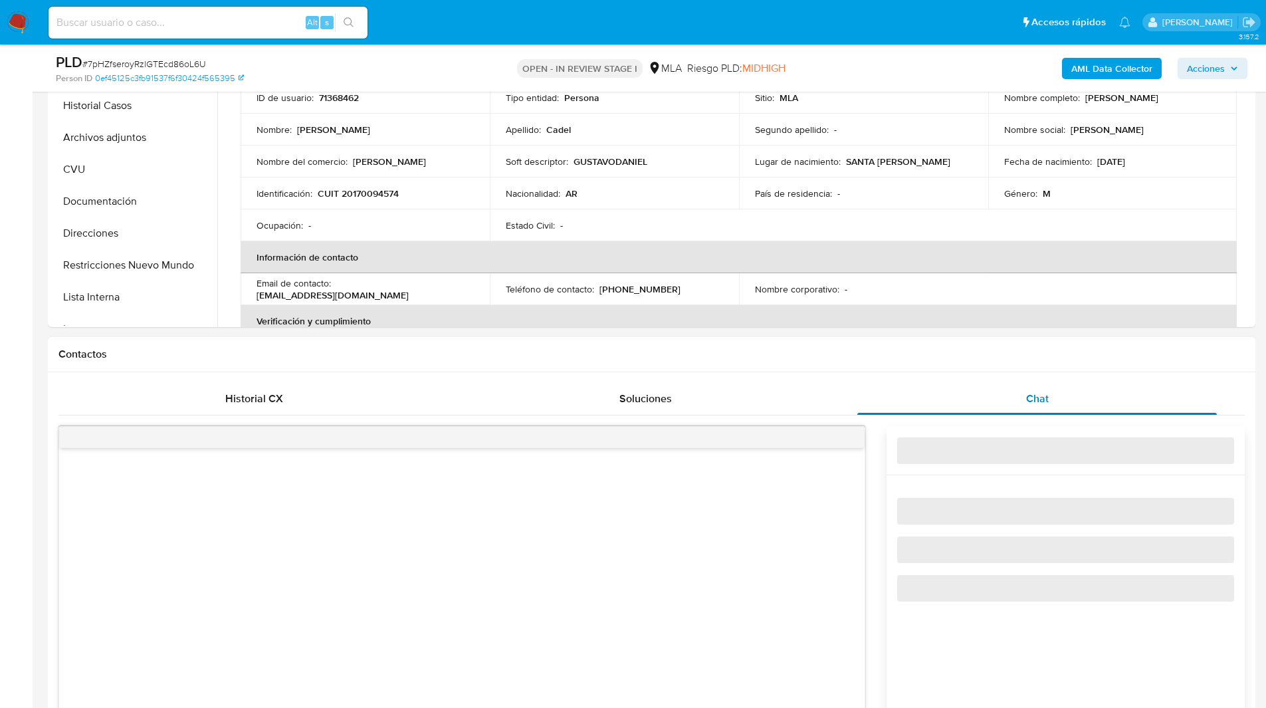
click at [1022, 406] on div "Chat" at bounding box center [1036, 399] width 359 height 32
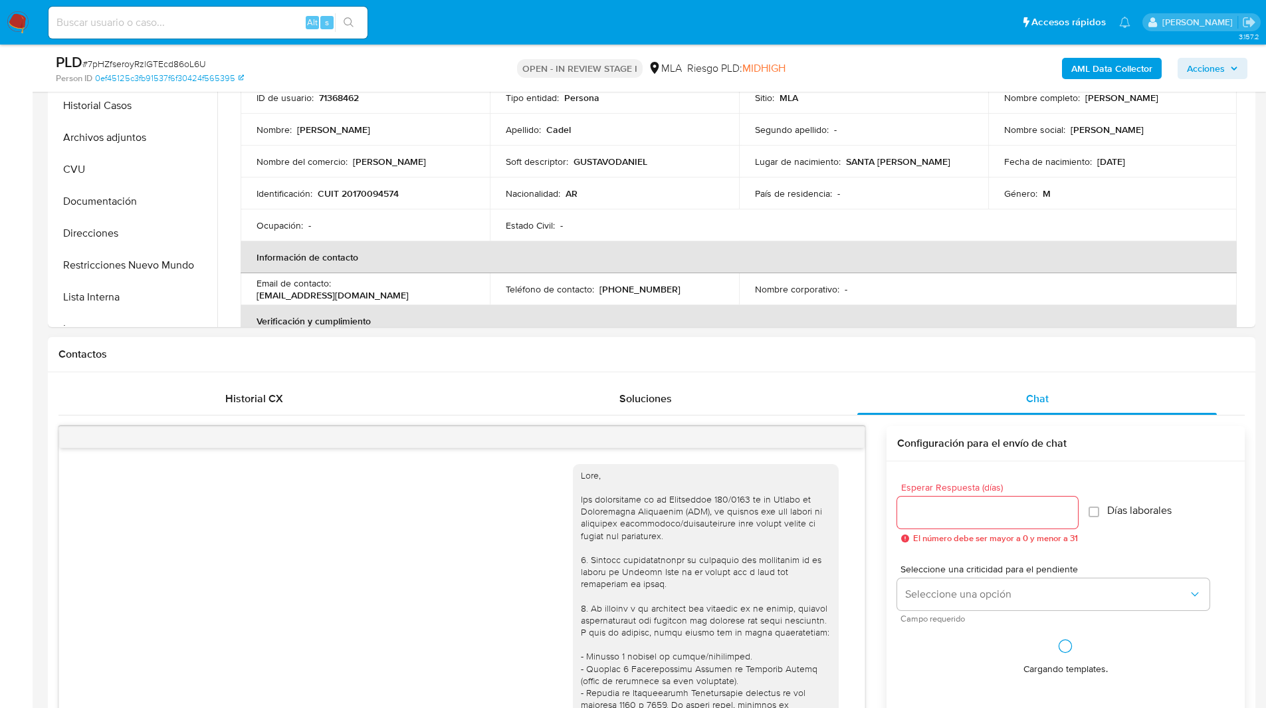
click at [913, 356] on h1 "Contactos" at bounding box center [651, 353] width 1186 height 13
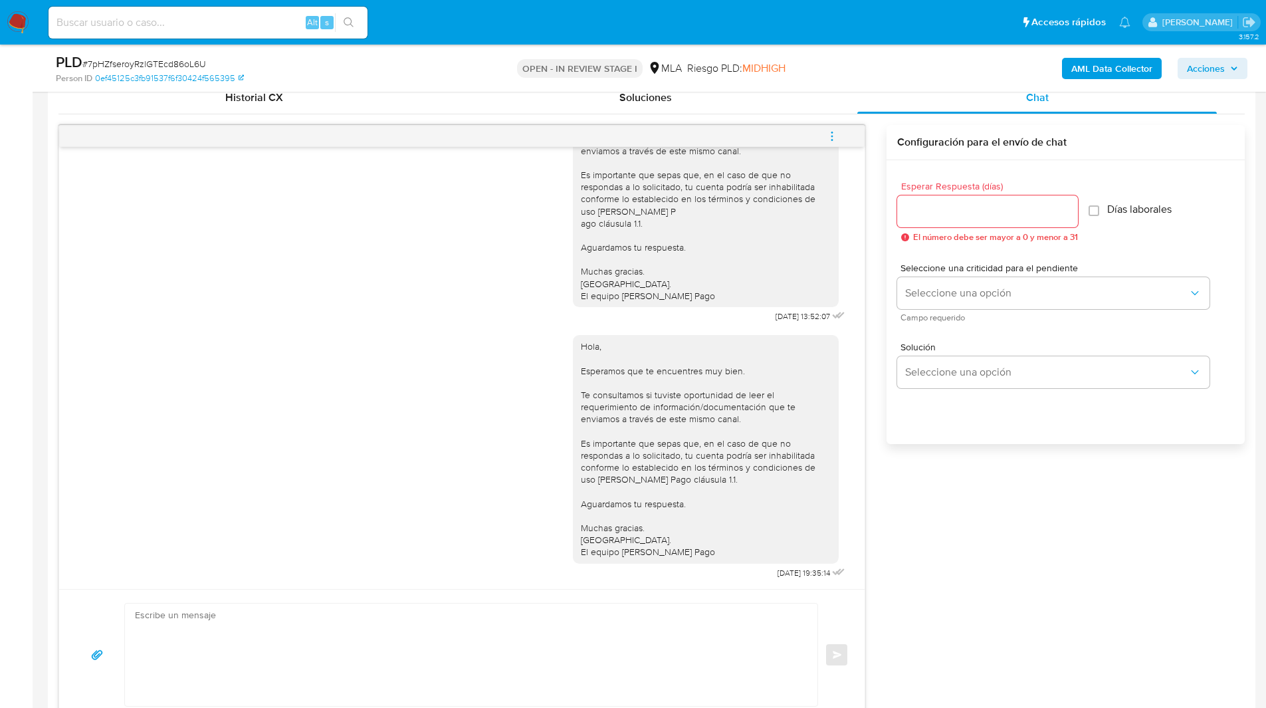
scroll to position [674, 0]
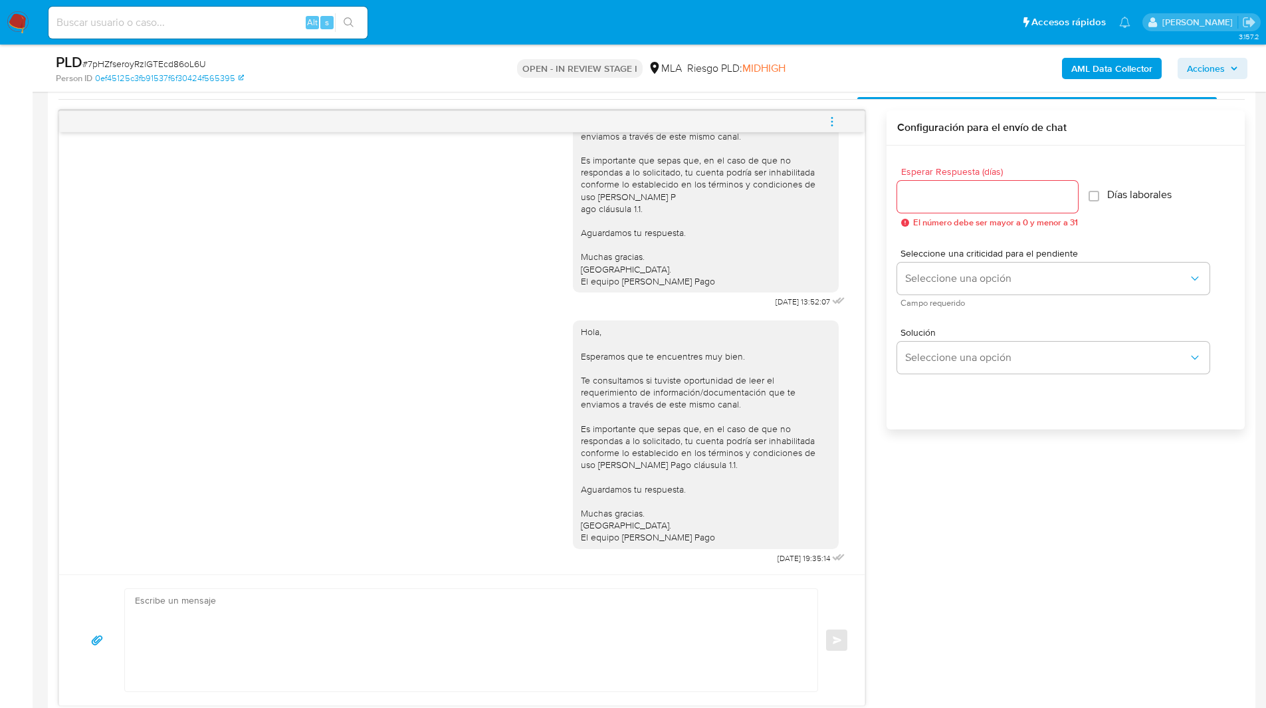
click at [830, 119] on icon "menu-action" at bounding box center [832, 122] width 12 height 12
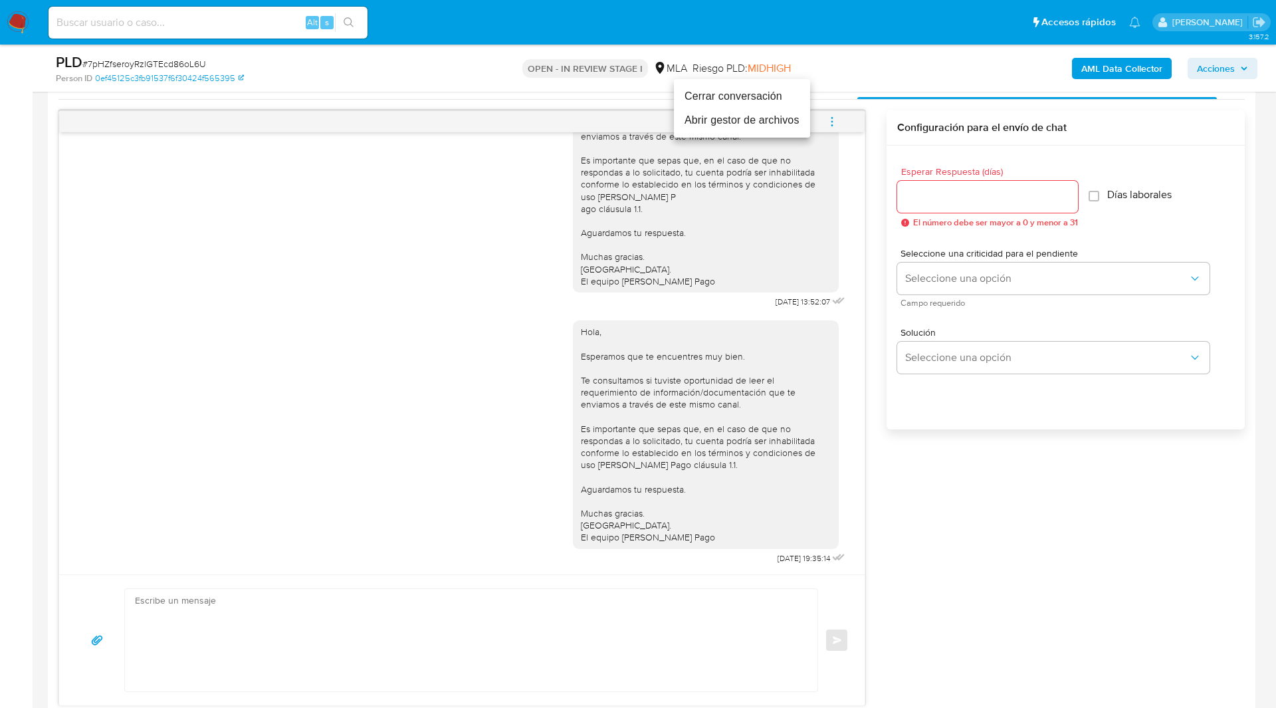
click at [761, 86] on li "Cerrar conversación" at bounding box center [742, 96] width 136 height 24
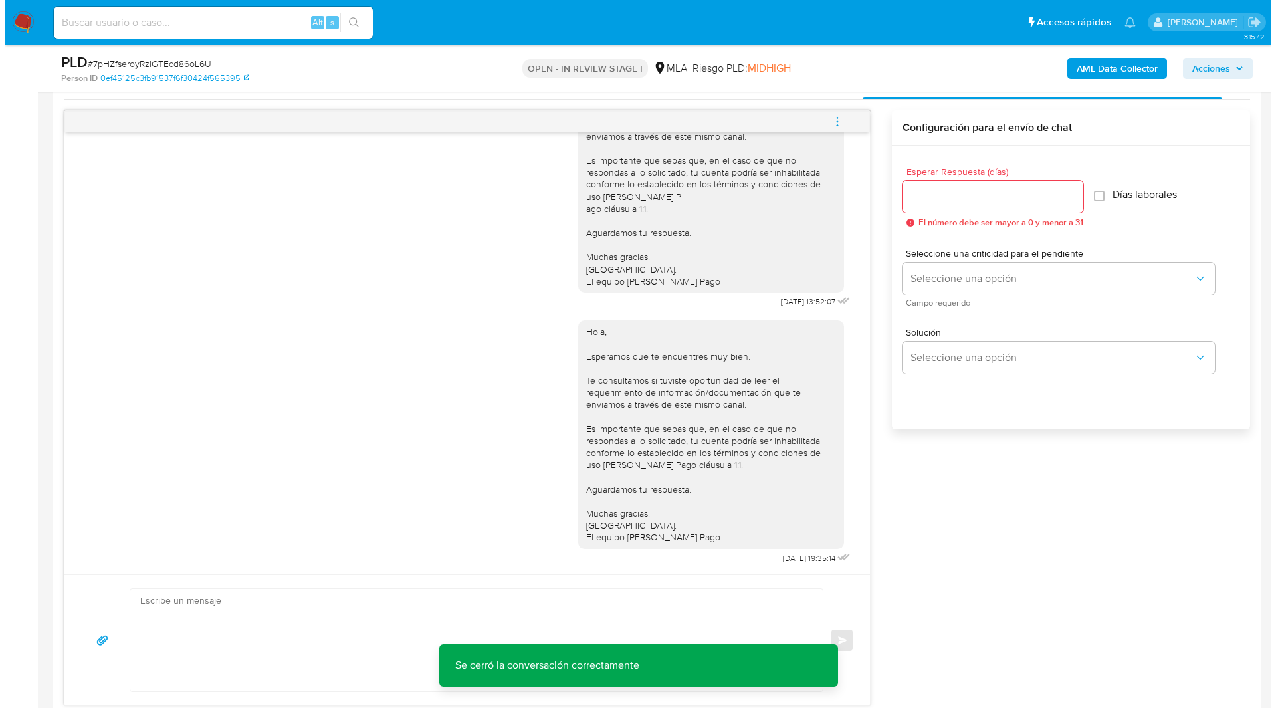
scroll to position [0, 0]
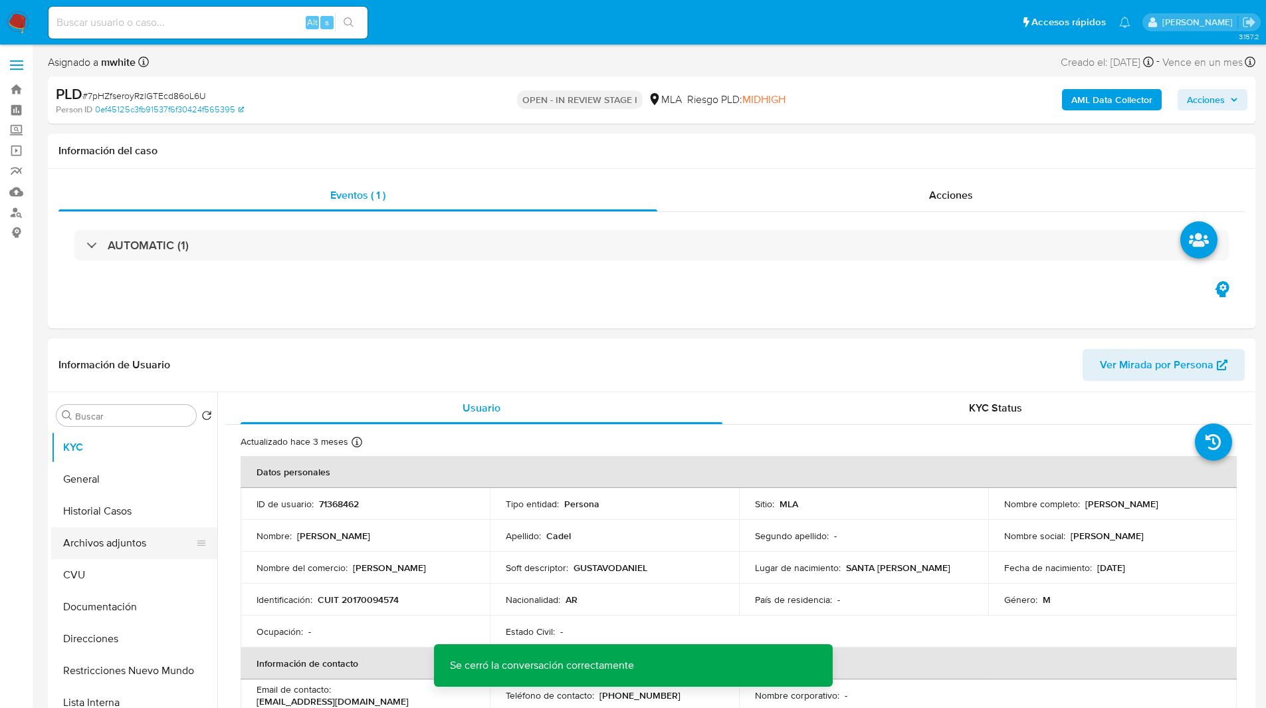
click at [102, 543] on button "Archivos adjuntos" at bounding box center [128, 543] width 155 height 32
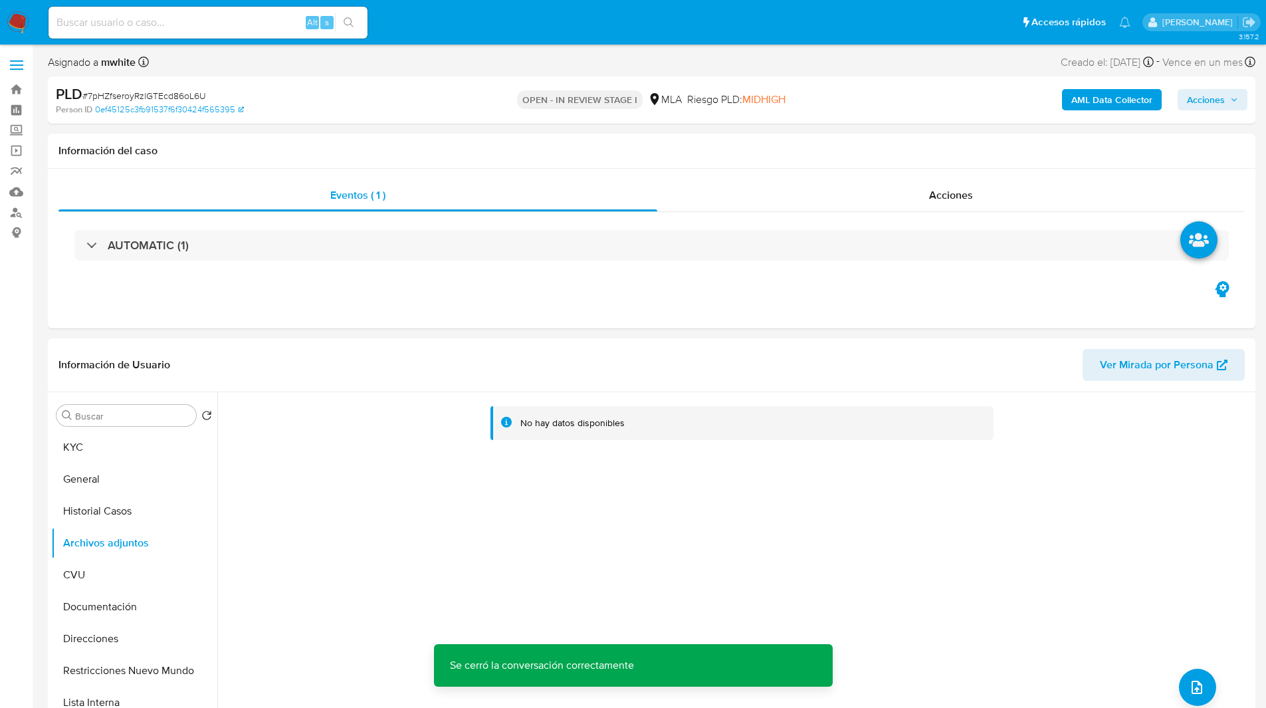
click at [1103, 96] on b "AML Data Collector" at bounding box center [1111, 99] width 81 height 21
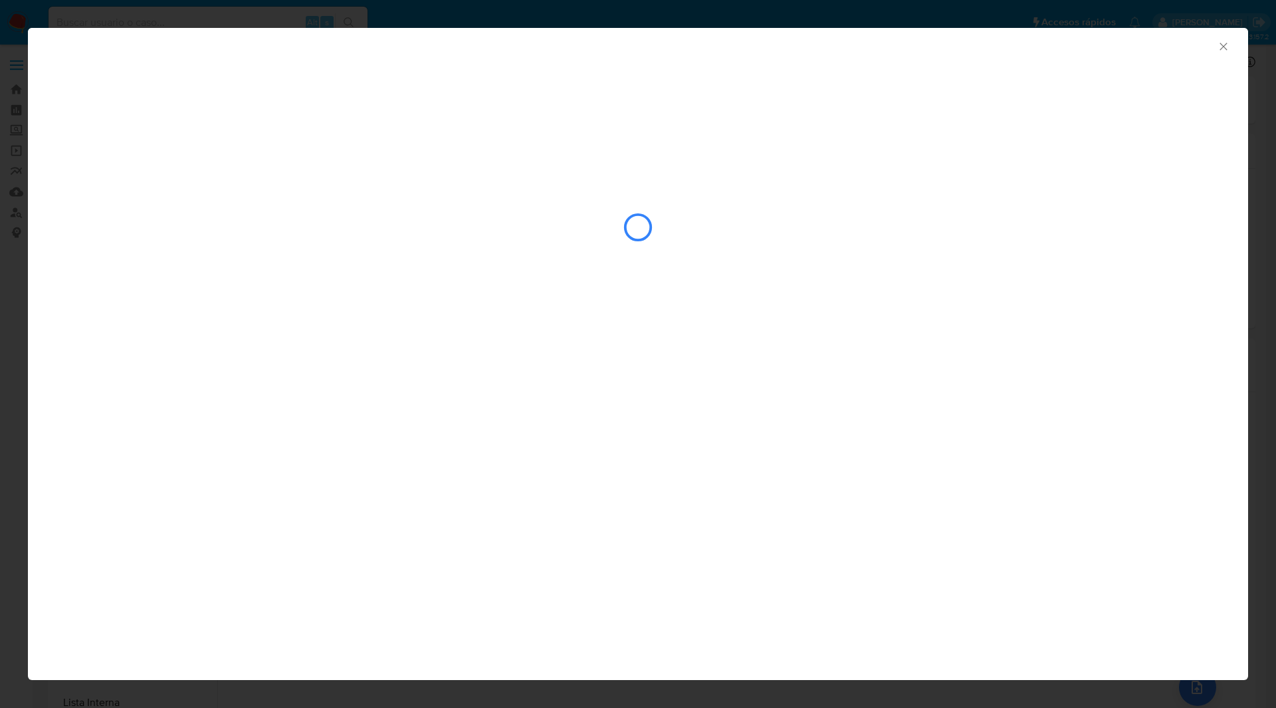
click at [165, 47] on div "AML Data Collector" at bounding box center [626, 44] width 1179 height 15
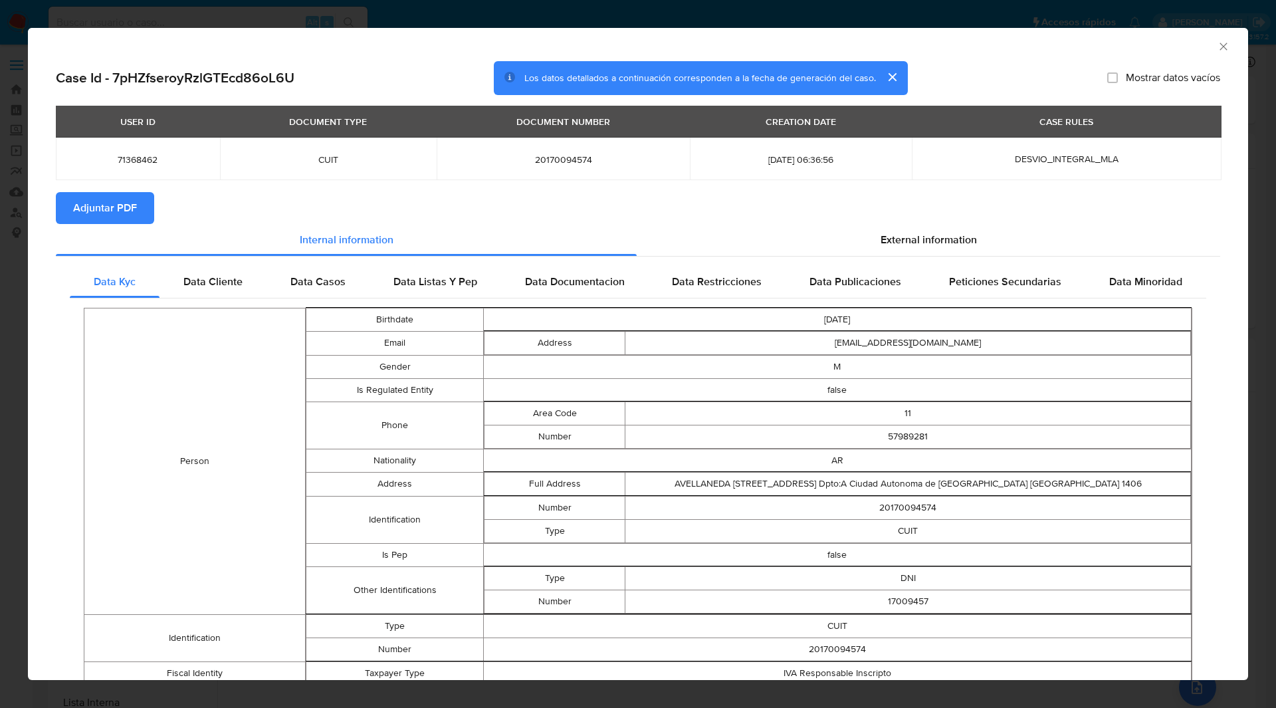
click at [112, 217] on span "Adjuntar PDF" at bounding box center [105, 207] width 64 height 29
click at [1216, 48] on icon "Cerrar ventana" at bounding box center [1222, 46] width 13 height 13
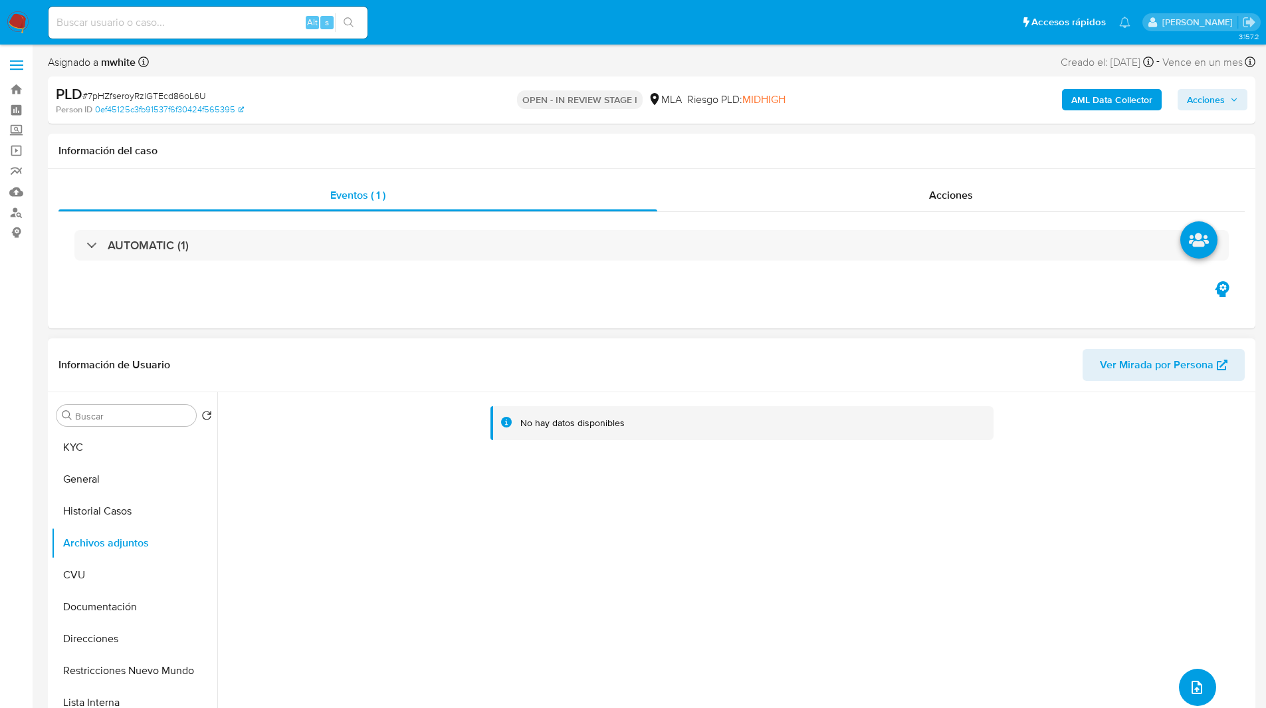
click at [1189, 685] on span "upload-file" at bounding box center [1197, 687] width 16 height 16
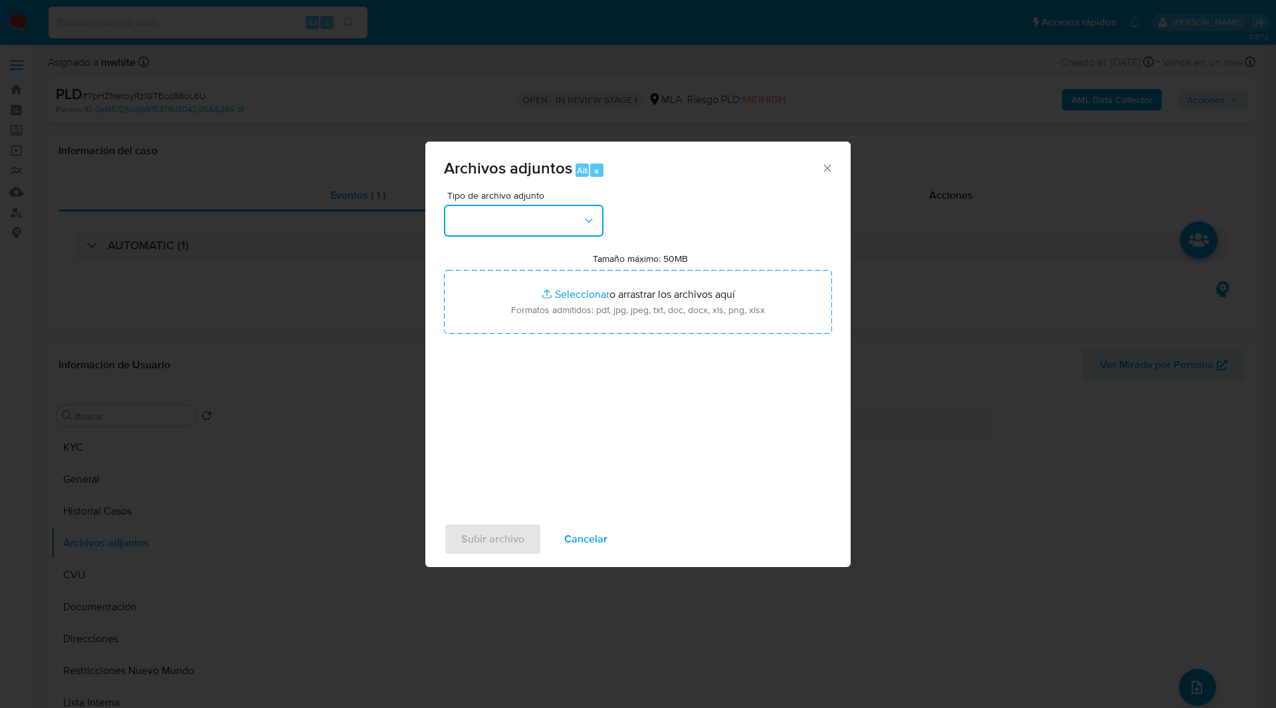
click at [524, 227] on button "button" at bounding box center [523, 221] width 159 height 32
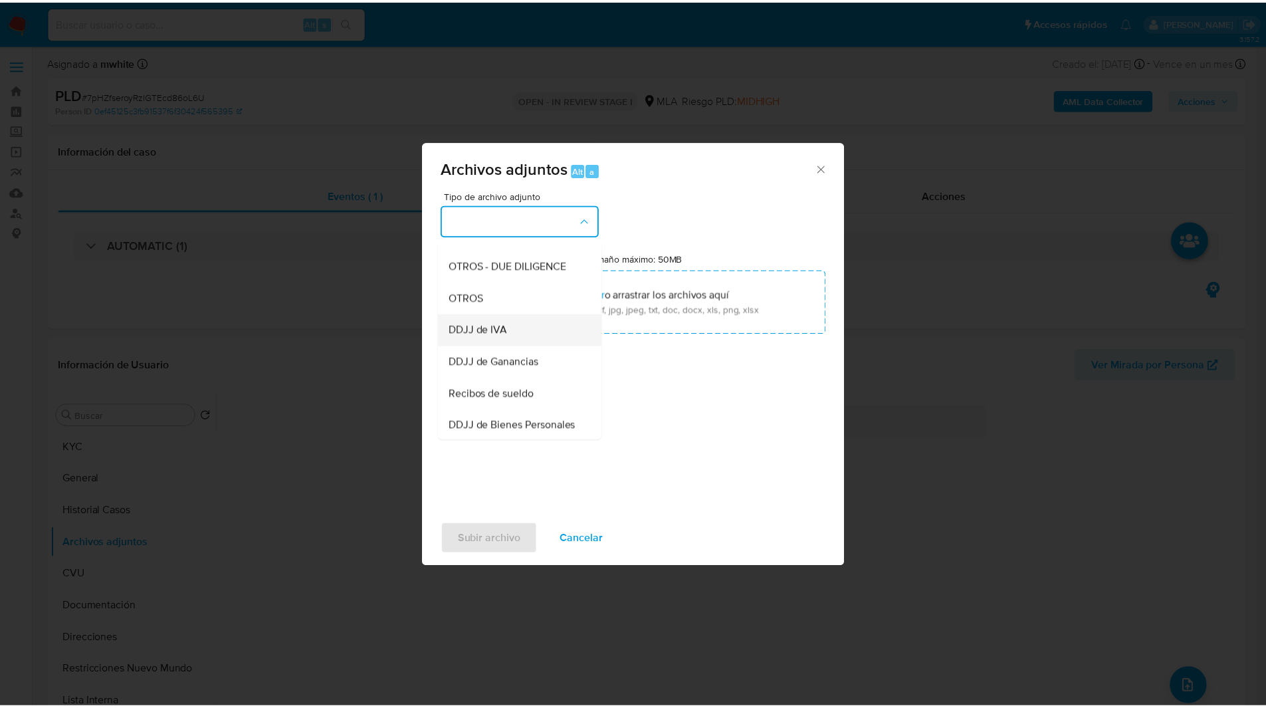
scroll to position [213, 0]
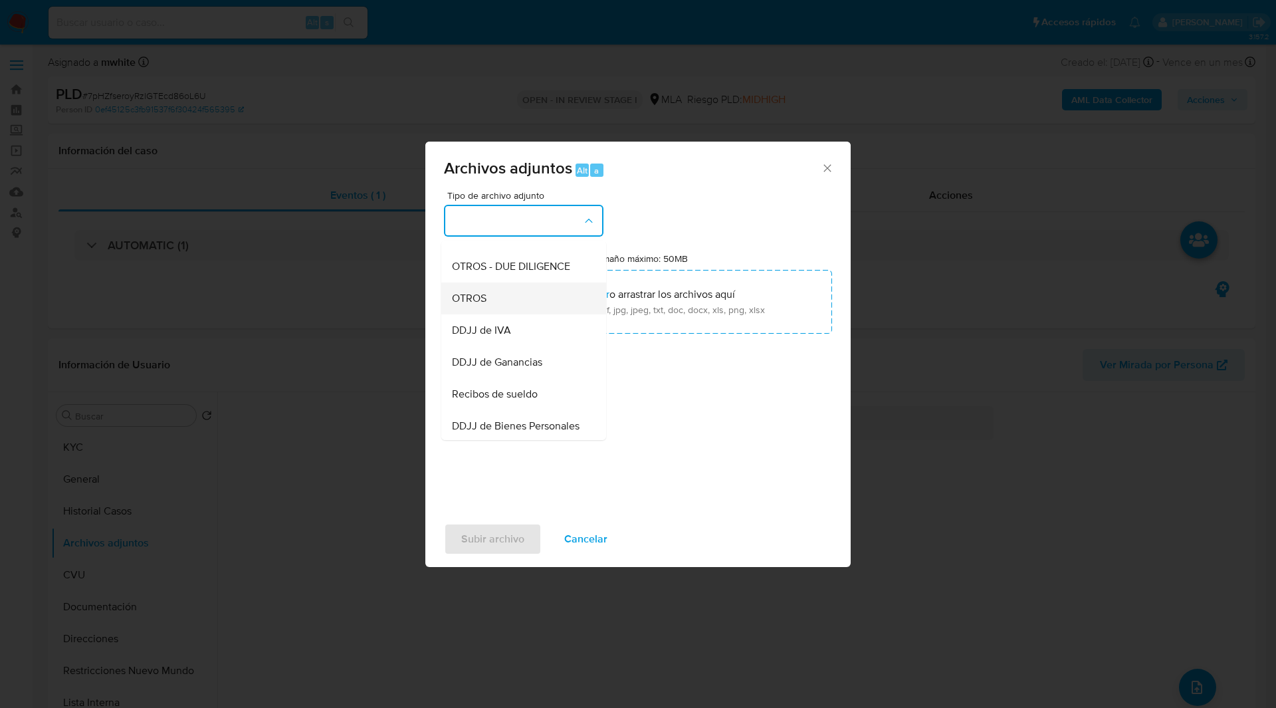
click at [500, 314] on div "OTROS" at bounding box center [520, 298] width 136 height 32
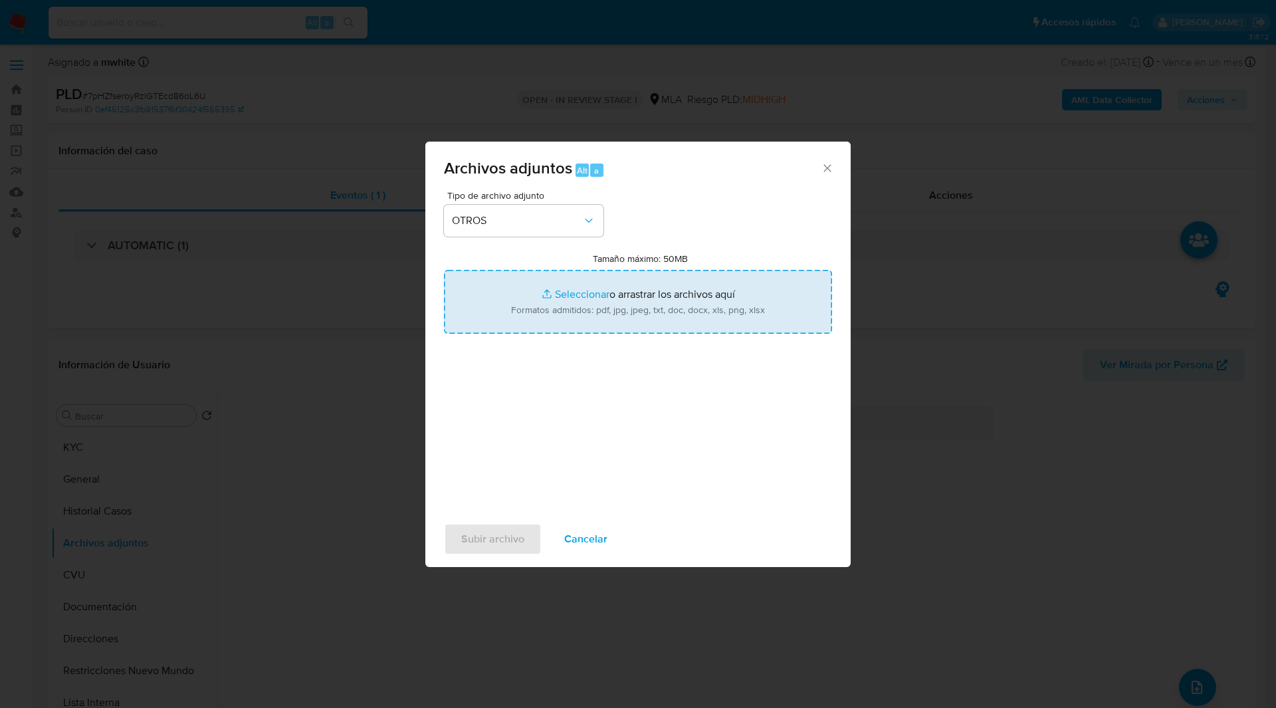
type input "C:\fakepath\Movimientos-71368462.xlsx"
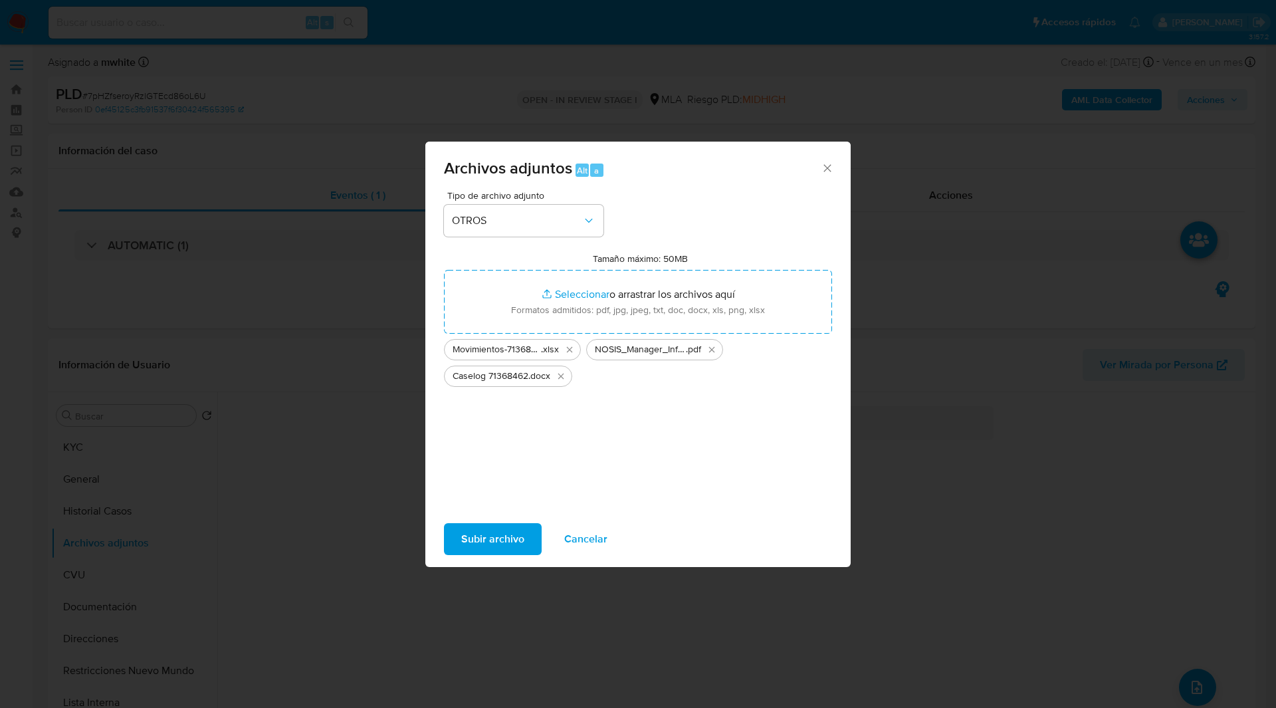
click at [506, 542] on span "Subir archivo" at bounding box center [492, 538] width 63 height 29
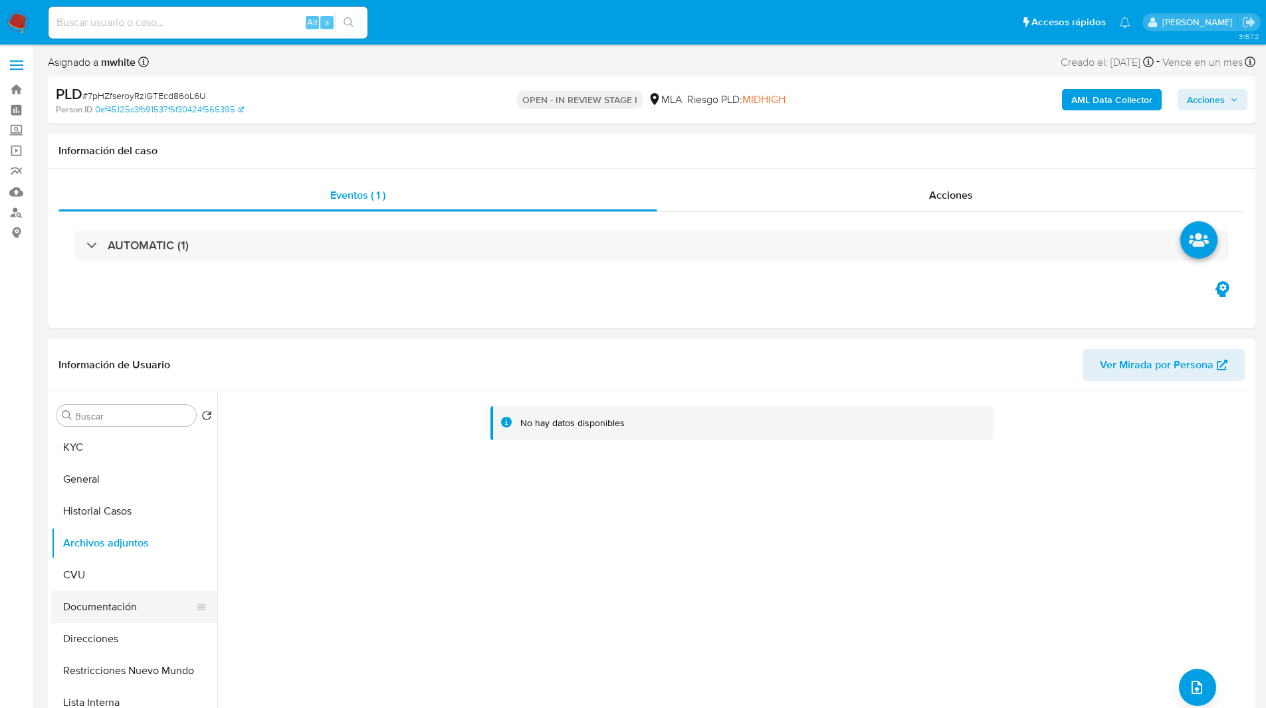
click at [90, 591] on button "Documentación" at bounding box center [128, 607] width 155 height 32
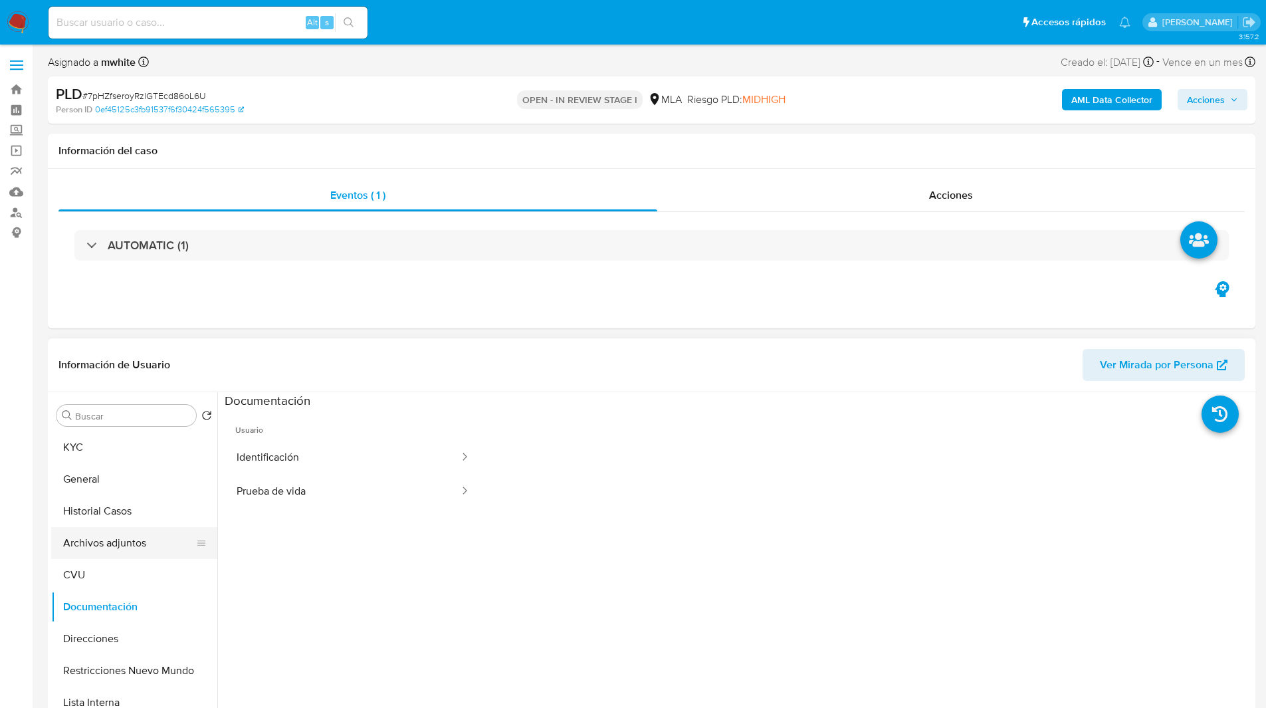
click at [115, 537] on button "Archivos adjuntos" at bounding box center [128, 543] width 155 height 32
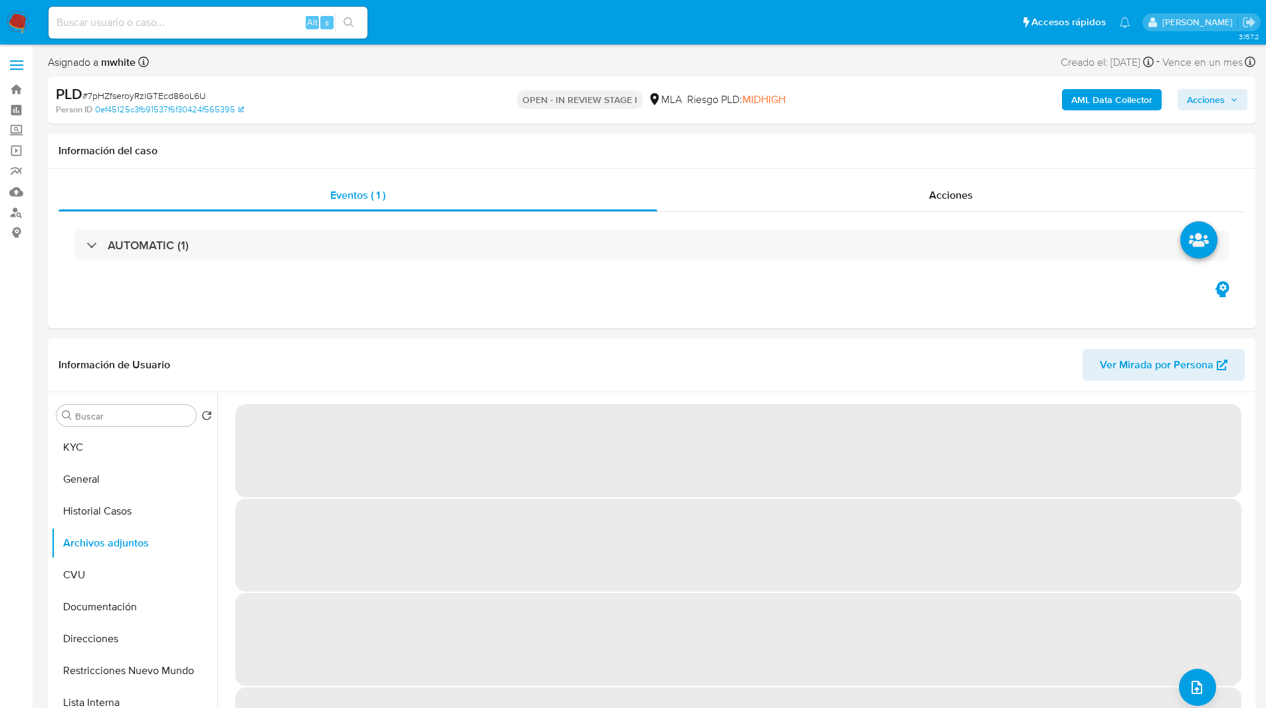
click at [912, 112] on div "AML Data Collector Acciones" at bounding box center [1050, 99] width 393 height 31
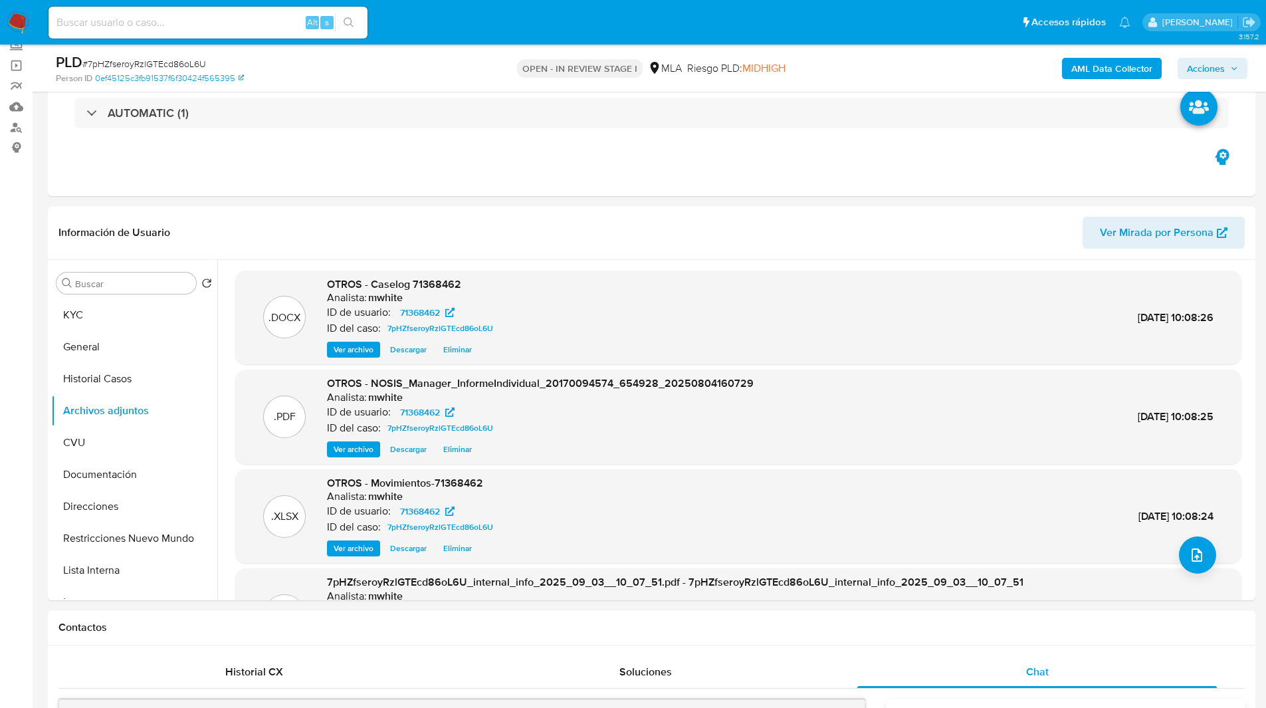
scroll to position [83, 0]
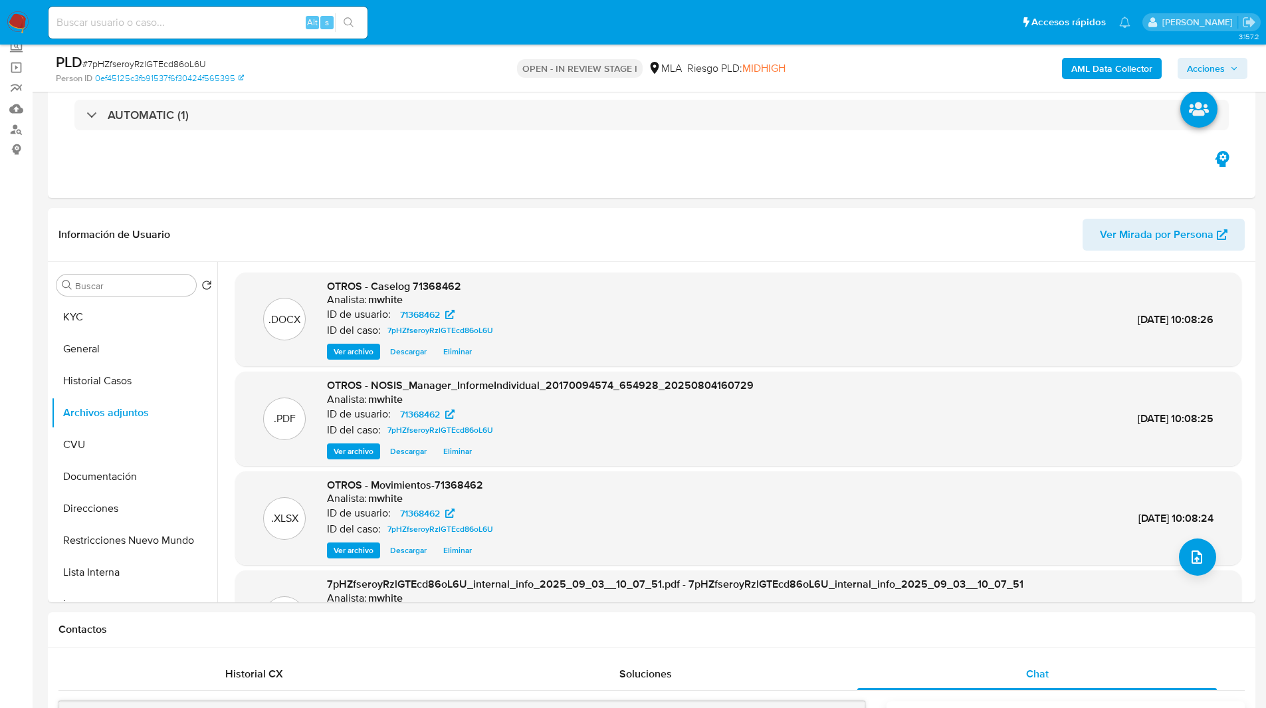
click at [1204, 72] on span "Acciones" at bounding box center [1206, 68] width 38 height 21
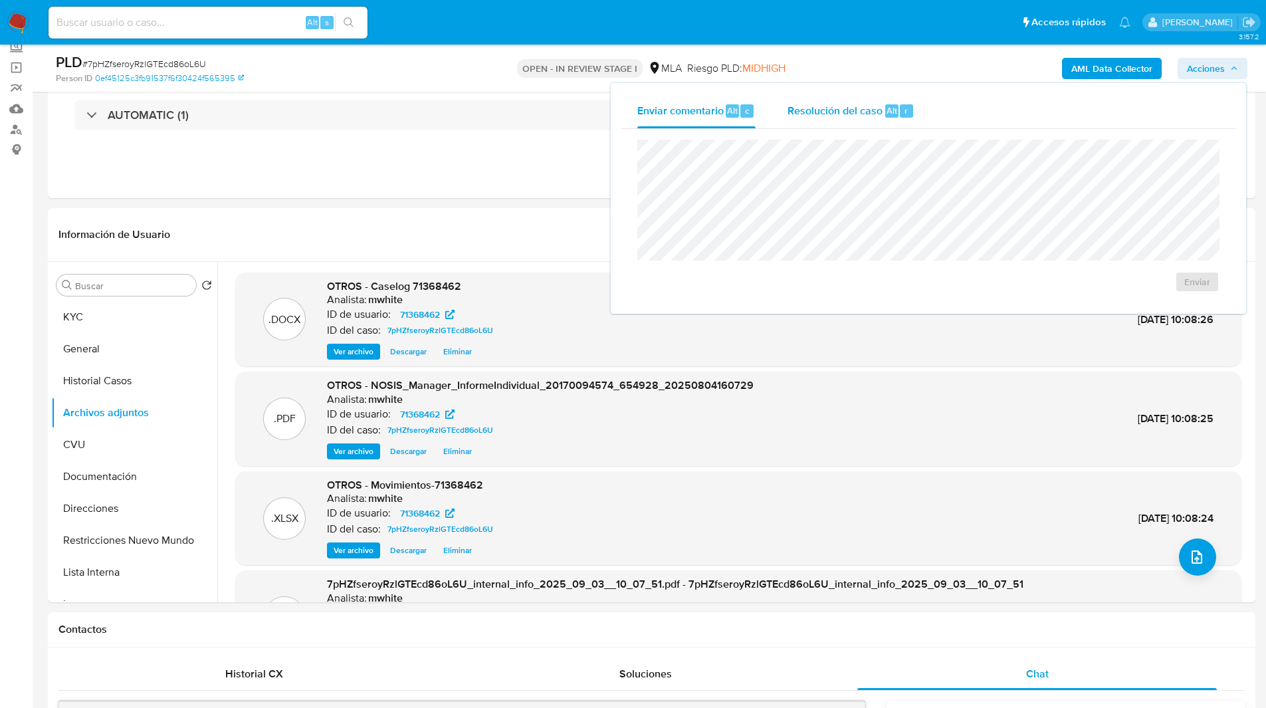
click at [828, 113] on span "Resolución del caso" at bounding box center [834, 109] width 95 height 15
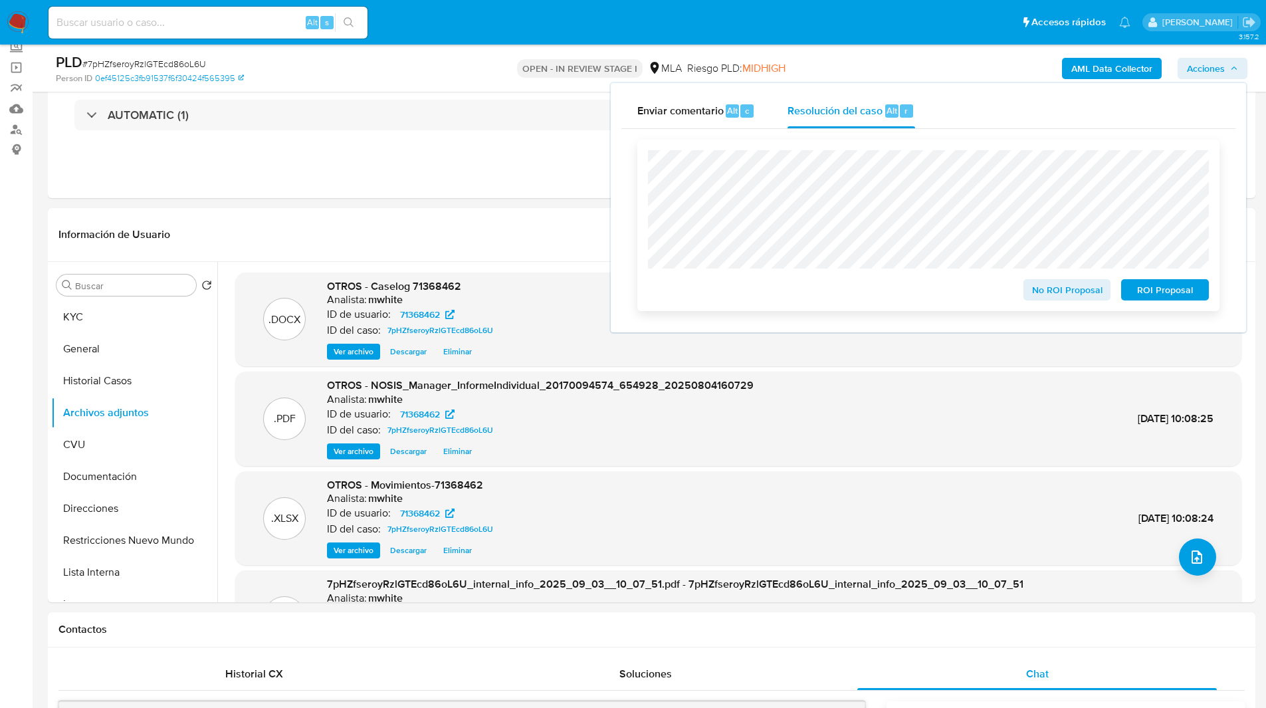
click at [1049, 286] on span "No ROI Proposal" at bounding box center [1066, 289] width 69 height 19
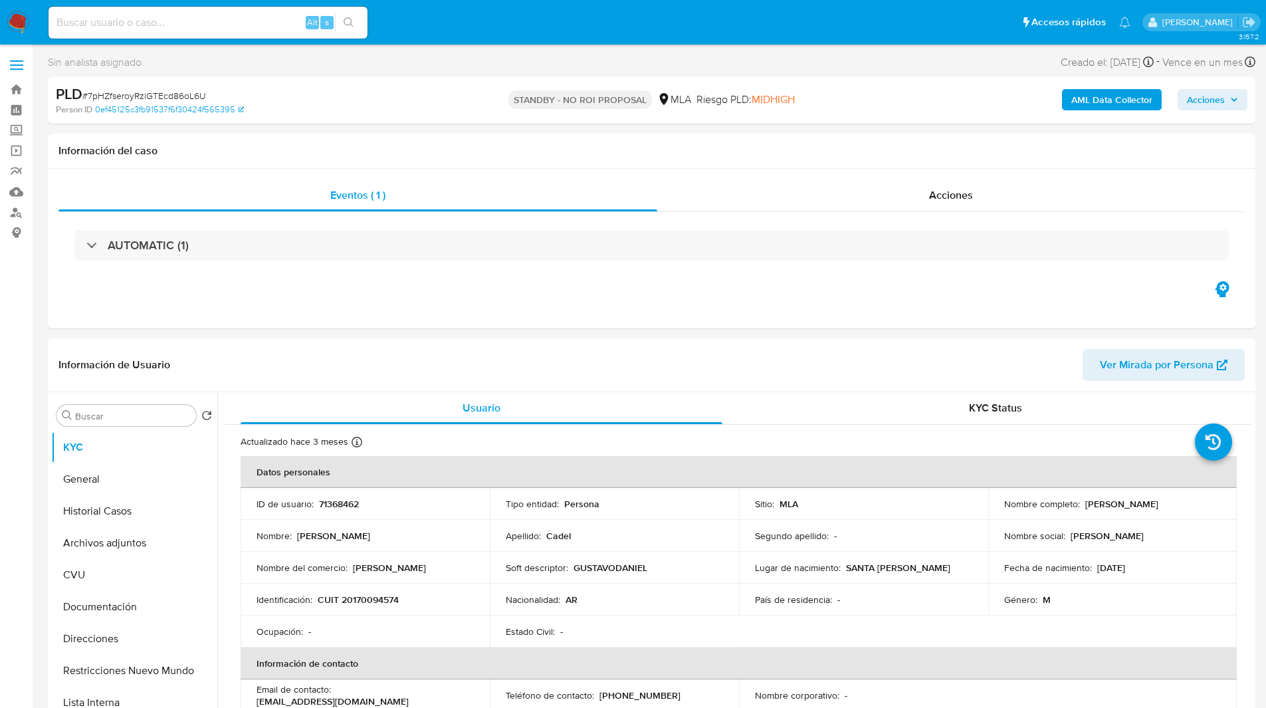
select select "10"
click at [219, 20] on input at bounding box center [207, 22] width 319 height 17
paste input "pf3JySo3itJft9tympvGGqSg"
type input "pf3JySo3itJft9tympvGGqSg"
select select "10"
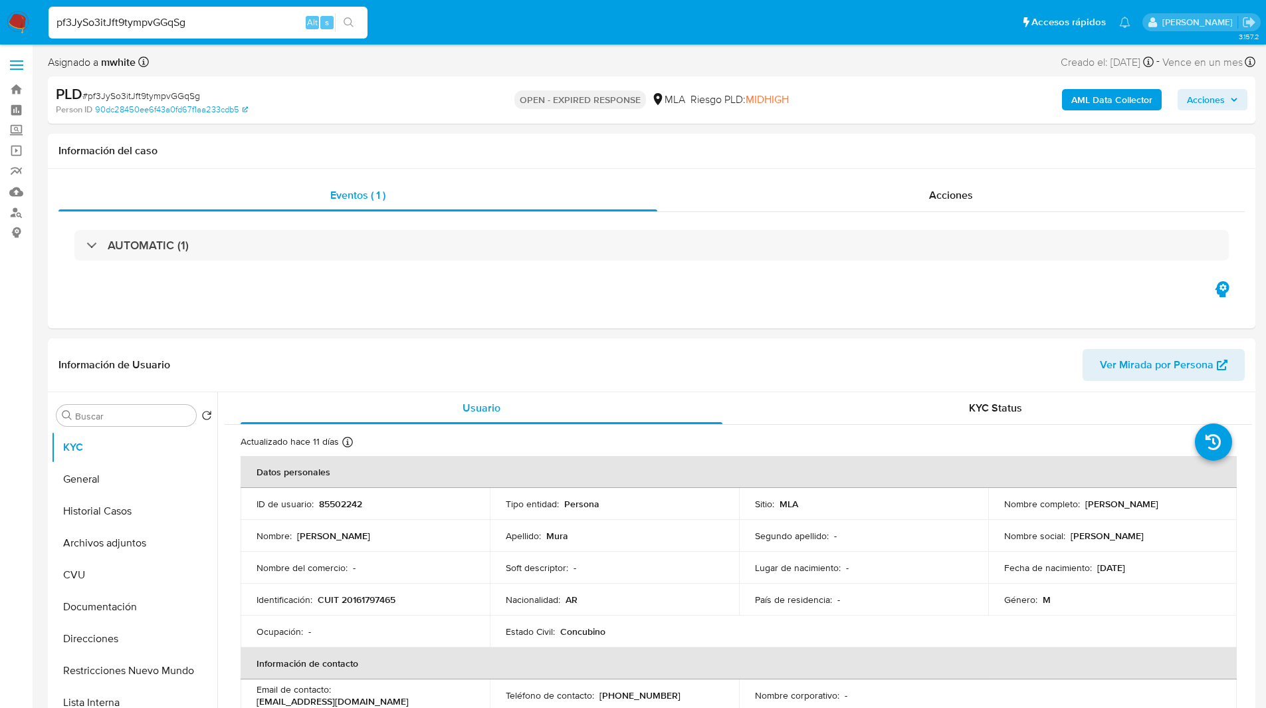
click at [293, 78] on div "PLD # pf3JySo3itJft9tympvGGqSg Person ID 90dc28450ee6f43a0fd67f1aa233cdb5 OPEN …" at bounding box center [651, 99] width 1207 height 47
click at [345, 503] on p "85502242" at bounding box center [340, 504] width 43 height 12
copy p "85502242"
click at [499, 328] on div "Eventos ( 1 ) Acciones AUTOMATIC (1)" at bounding box center [651, 248] width 1207 height 159
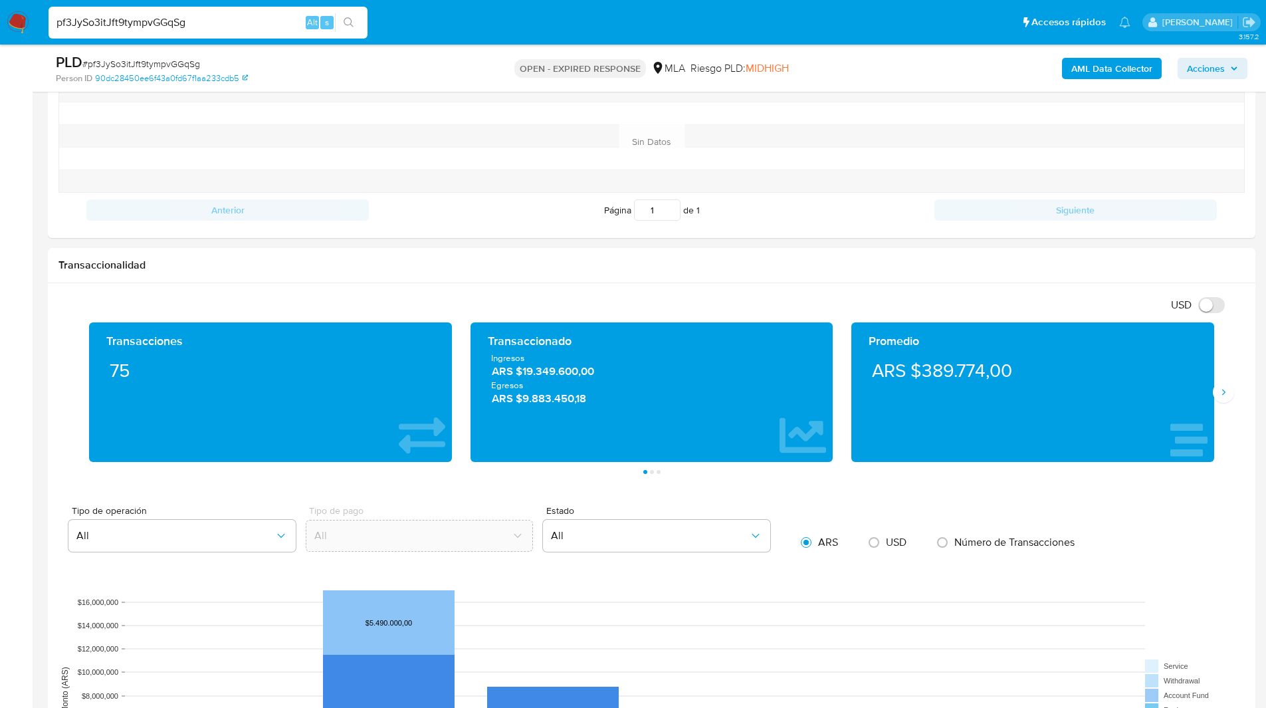
scroll to position [573, 0]
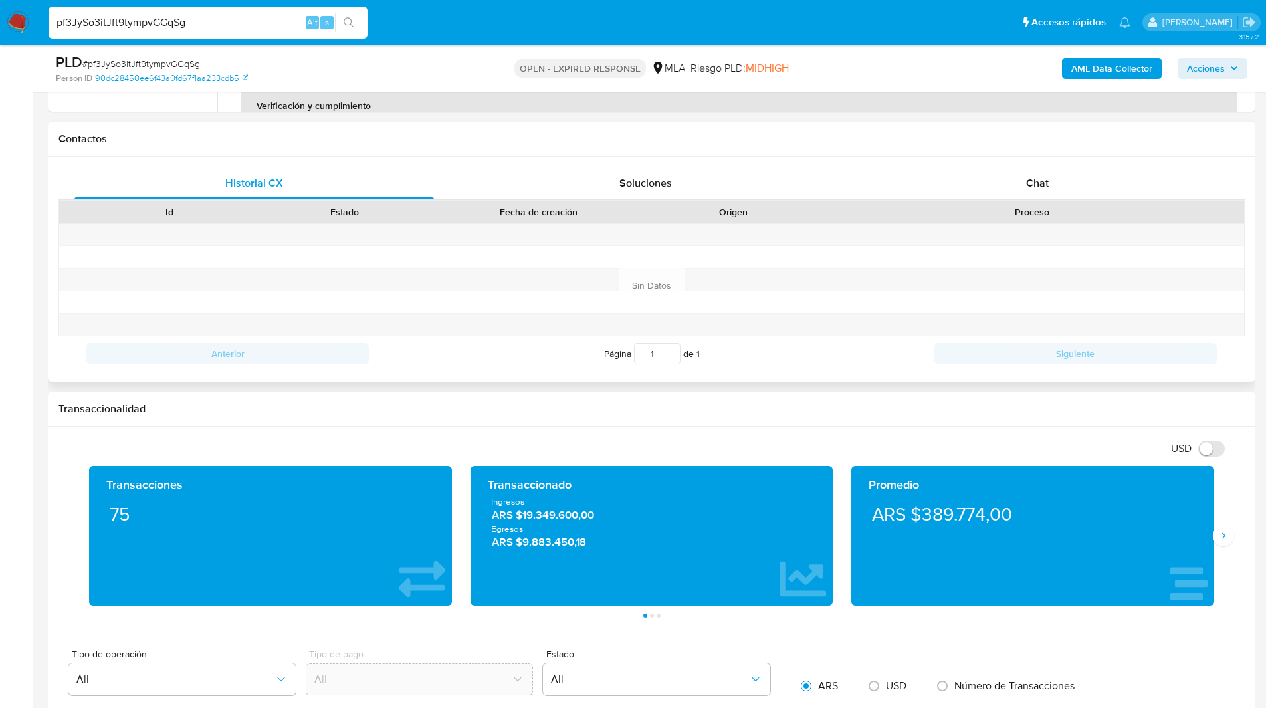
click at [1010, 214] on div "Proceso" at bounding box center [1032, 211] width 405 height 13
click at [983, 193] on div "Chat" at bounding box center [1036, 183] width 359 height 32
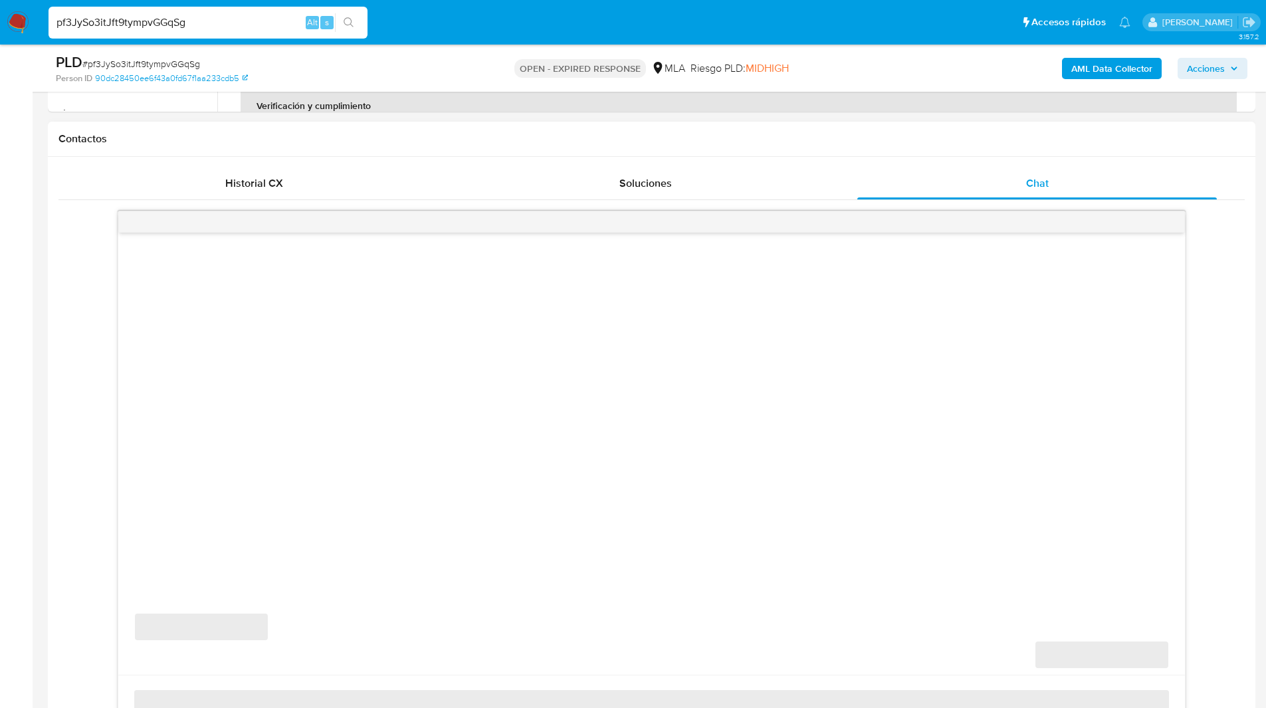
click at [784, 151] on div "Contactos" at bounding box center [651, 139] width 1207 height 35
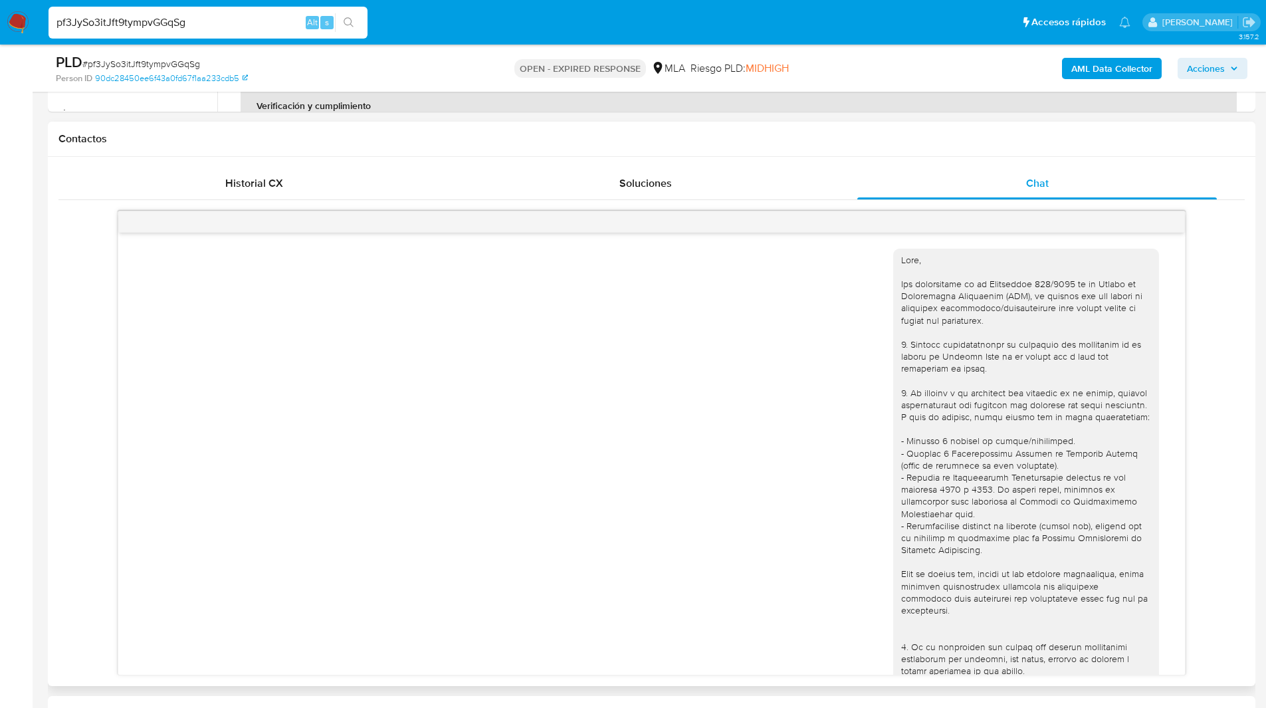
scroll to position [835, 0]
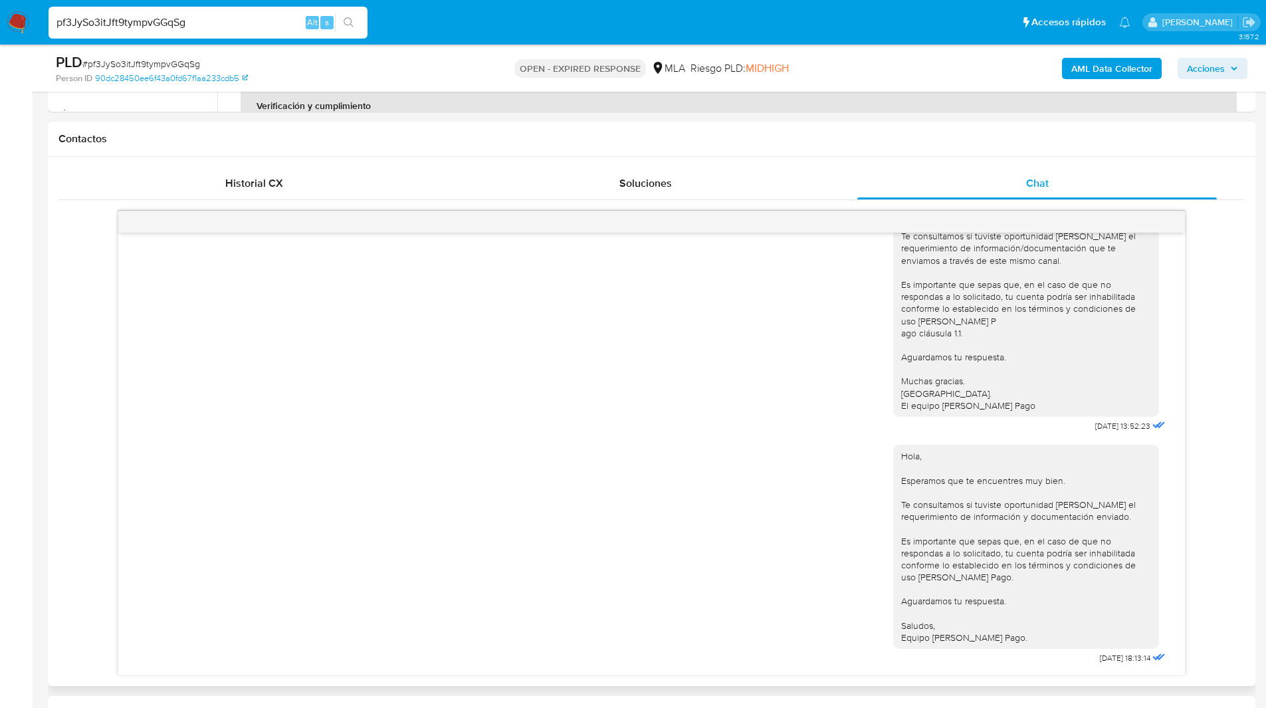
click at [842, 143] on h1 "Contactos" at bounding box center [651, 138] width 1186 height 13
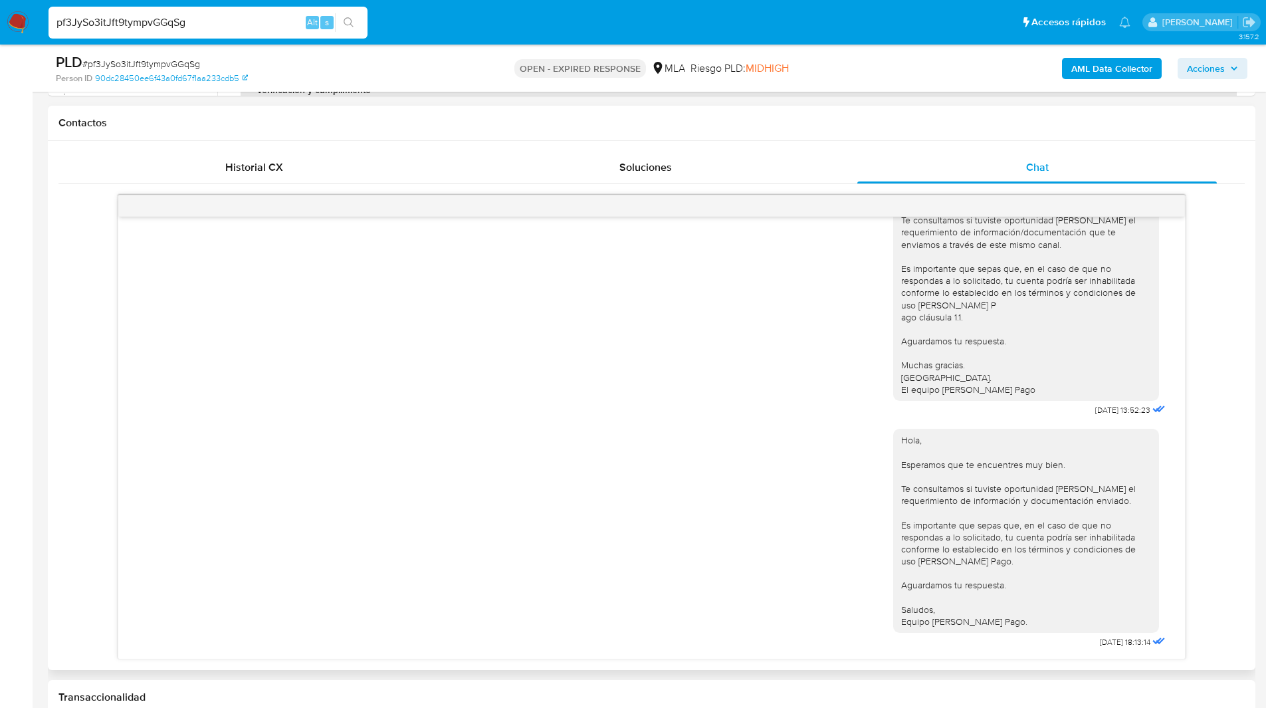
click at [1038, 363] on div "Hola, Esperamos que te encuentres muy bien. Te consultamos si tuviste oportunid…" at bounding box center [1026, 280] width 250 height 230
click at [1264, 347] on main "3.157.2 Asignado a mwhite Asignado el: [DATE] 16:38:06 Creado el: [DATE] Creado…" at bounding box center [633, 720] width 1266 height 2618
click at [1224, 359] on div "[DATE] 20:10:13 Hola, Esperamos que te encuentres muy bien. Te consultamos si t…" at bounding box center [651, 427] width 1186 height 464
click at [1019, 427] on div "Hola, Esperamos que te encuentres muy bien. Te consultamos si tuviste oportunid…" at bounding box center [1030, 535] width 275 height 232
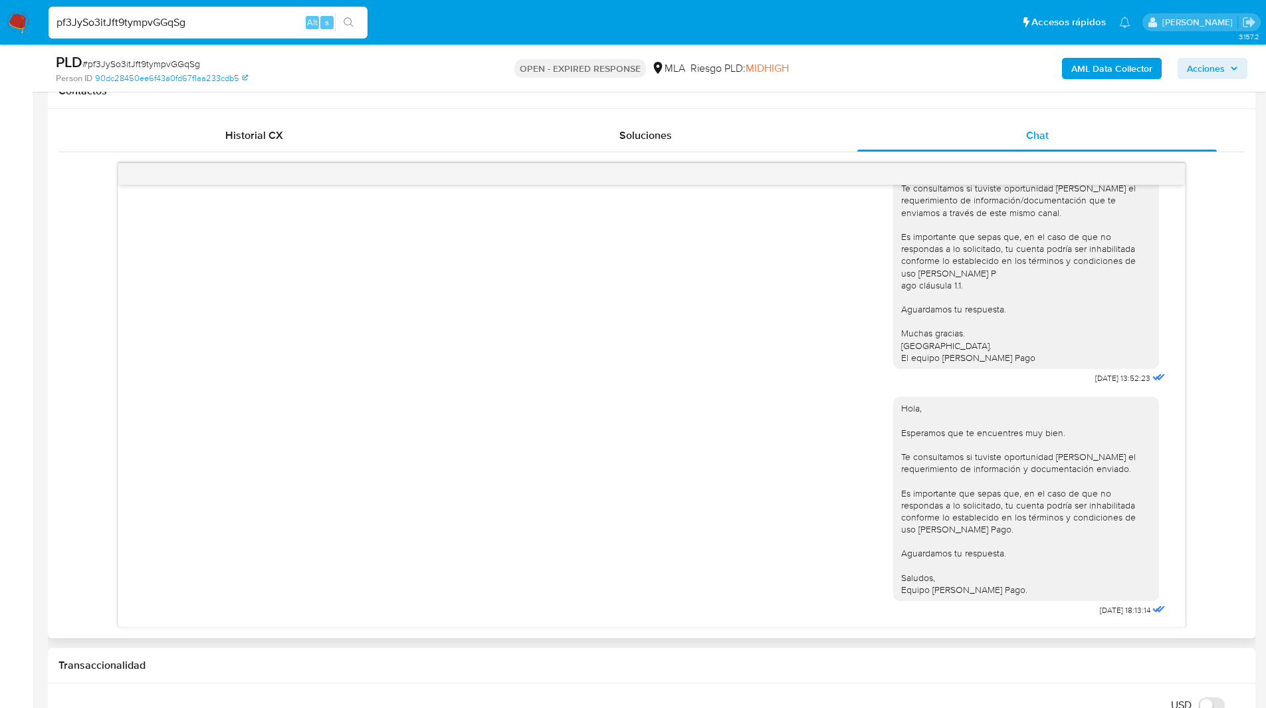
click at [1044, 413] on div "Hola, Esperamos que te encuentres muy bien. Te consultamos si tuviste oportunid…" at bounding box center [1026, 498] width 250 height 193
click at [1216, 402] on div "[DATE] 20:10:13 Hola, Esperamos que te encuentres muy bien. Te consultamos si t…" at bounding box center [651, 395] width 1186 height 464
